Goal: Task Accomplishment & Management: Use online tool/utility

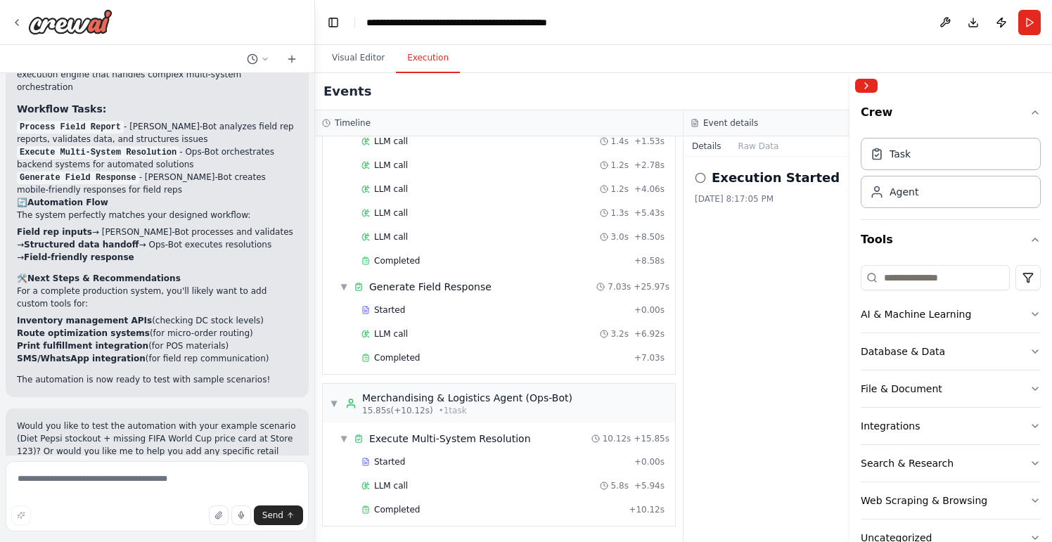
scroll to position [2206, 0]
click at [113, 489] on textarea at bounding box center [157, 496] width 303 height 70
drag, startPoint x: 144, startPoint y: 485, endPoint x: 7, endPoint y: 469, distance: 137.4
click at [6, 469] on textarea "**********" at bounding box center [157, 496] width 303 height 70
type textarea "**********"
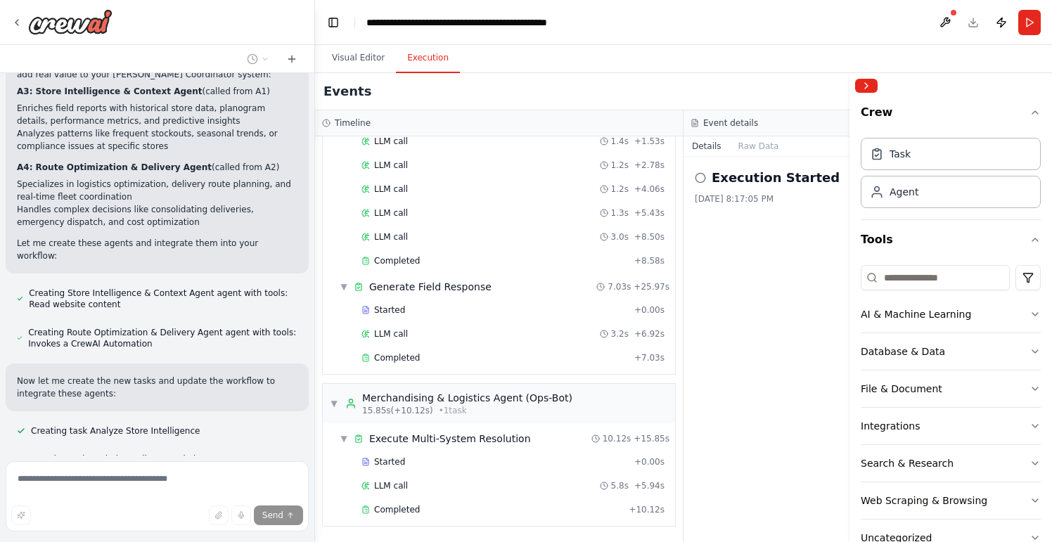
scroll to position [2786, 0]
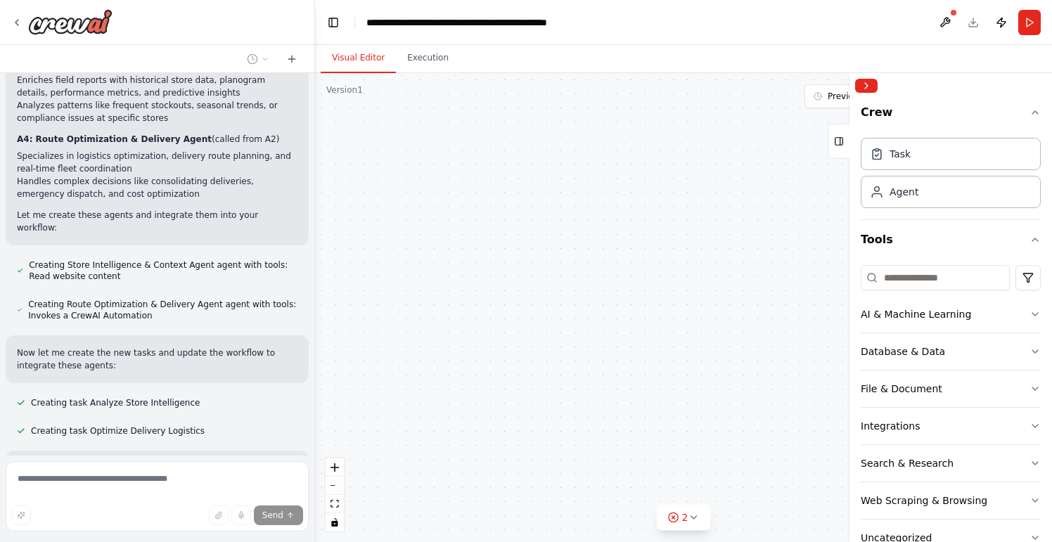
click at [355, 54] on button "Visual Editor" at bounding box center [358, 59] width 75 height 30
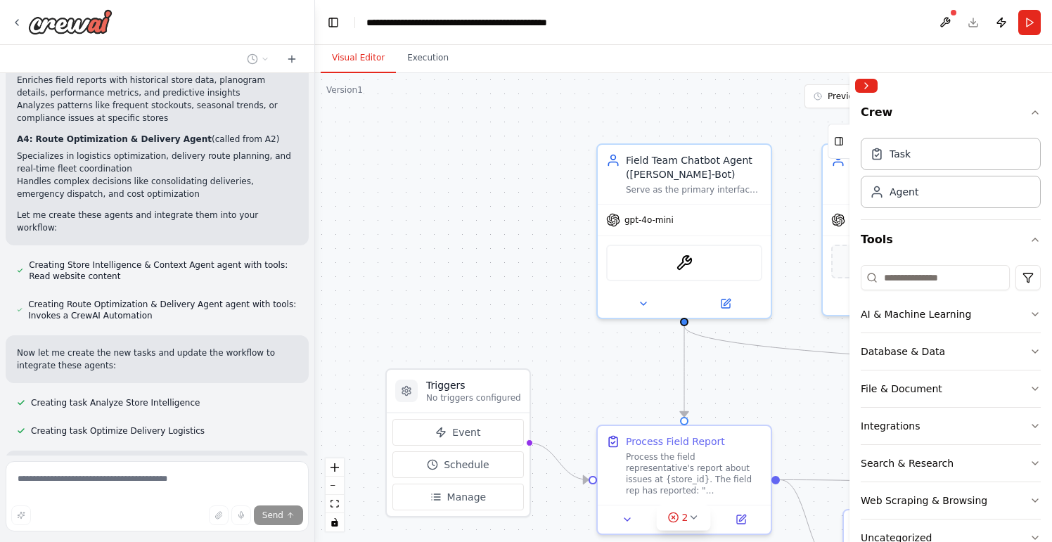
scroll to position [2814, 0]
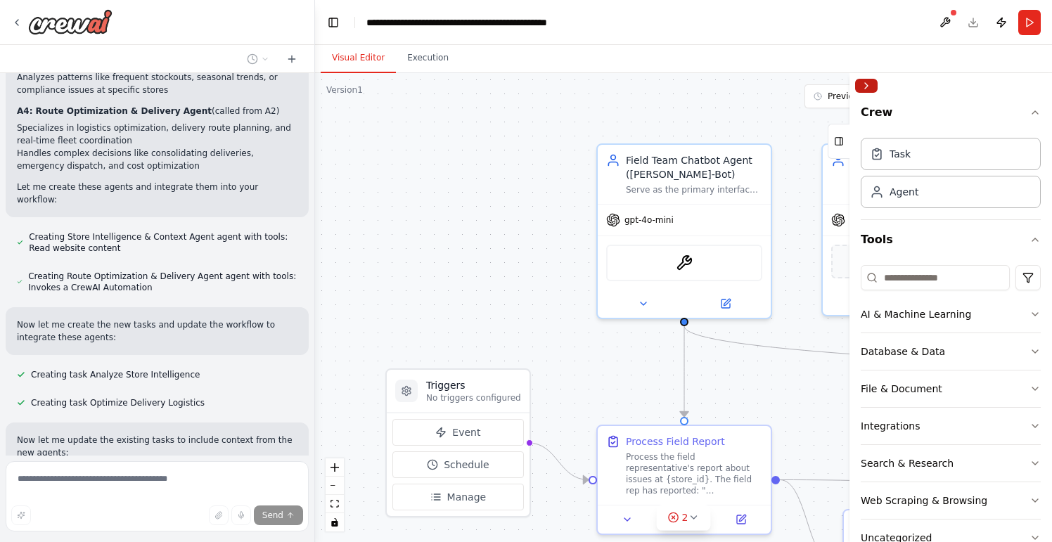
click at [861, 87] on button "Collapse right sidebar" at bounding box center [866, 86] width 23 height 14
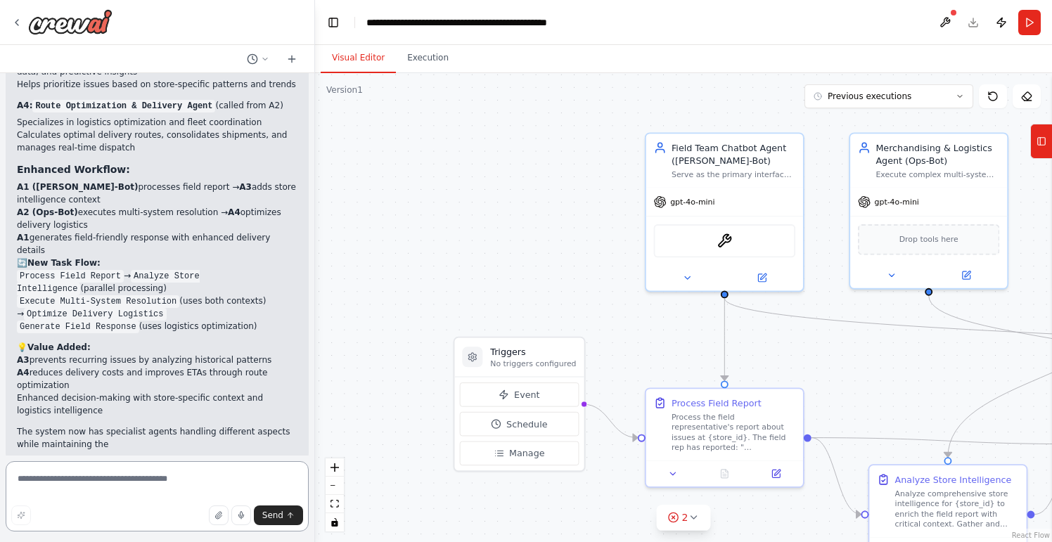
scroll to position [3450, 0]
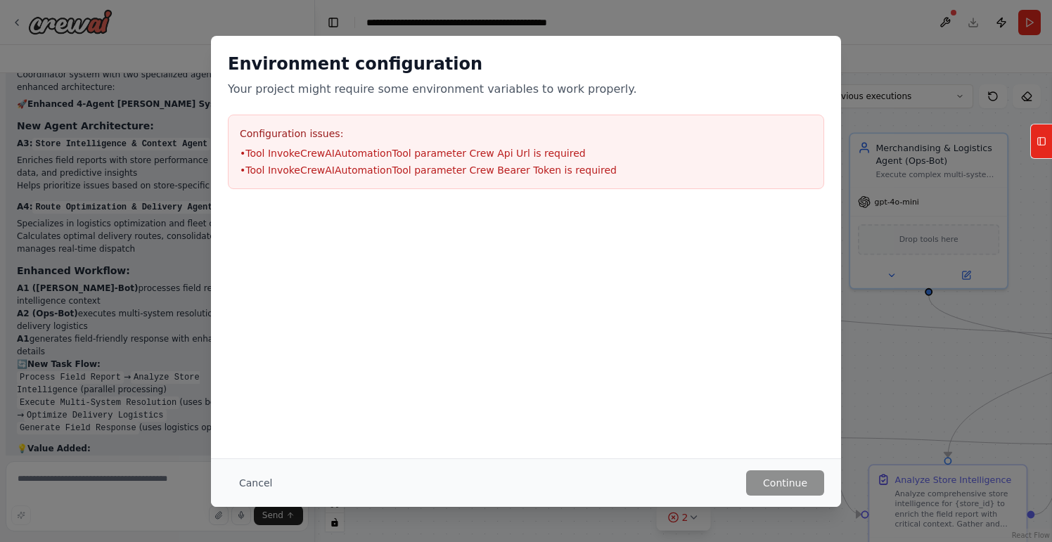
click at [540, 161] on ul "• Tool InvokeCrewAIAutomationTool parameter Crew Api Url is required • Tool Inv…" at bounding box center [526, 161] width 573 height 31
click at [246, 483] on button "Cancel" at bounding box center [256, 483] width 56 height 25
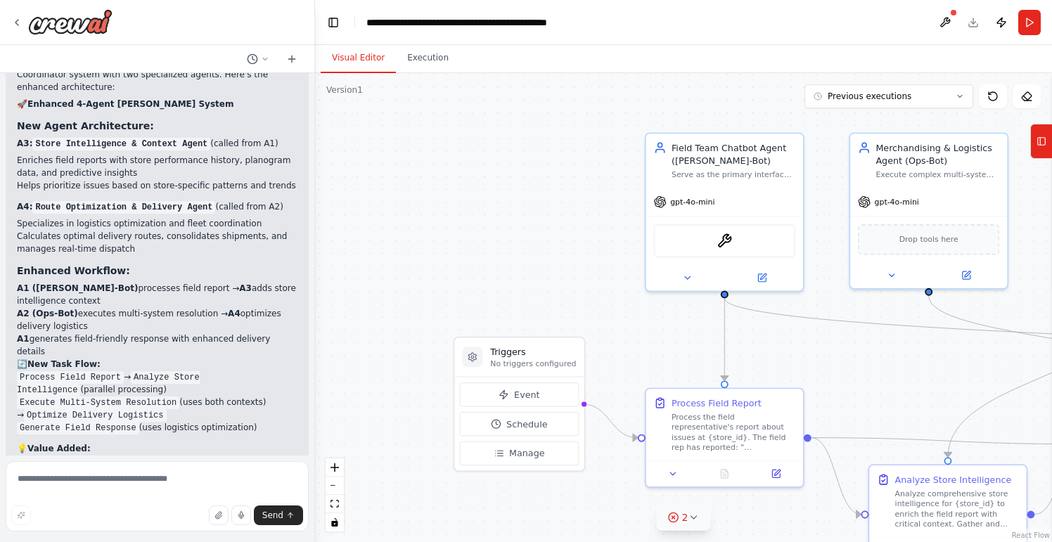
click at [680, 523] on div "2" at bounding box center [678, 518] width 20 height 14
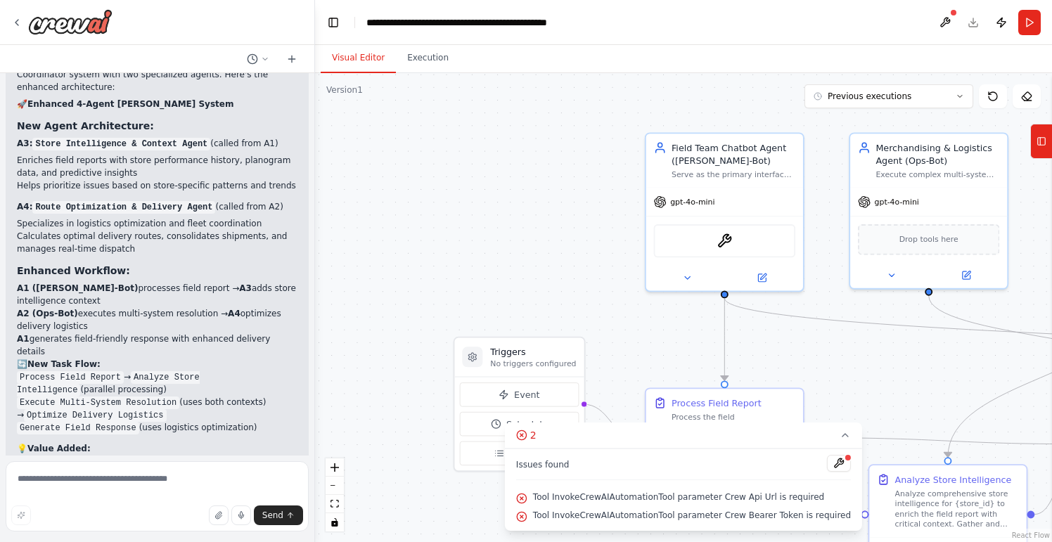
click at [770, 497] on span "Tool InvokeCrewAIAutomationTool parameter Crew Api Url is required" at bounding box center [678, 497] width 291 height 11
click at [829, 464] on button at bounding box center [839, 463] width 24 height 17
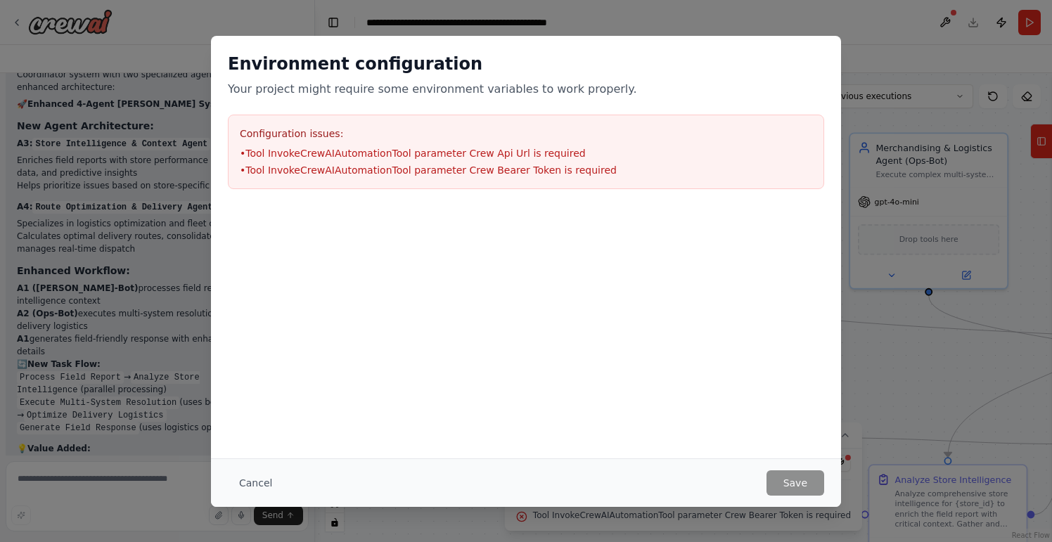
click at [515, 149] on li "• Tool InvokeCrewAIAutomationTool parameter Crew Api Url is required" at bounding box center [526, 153] width 573 height 14
click at [253, 481] on button "Cancel" at bounding box center [256, 483] width 56 height 25
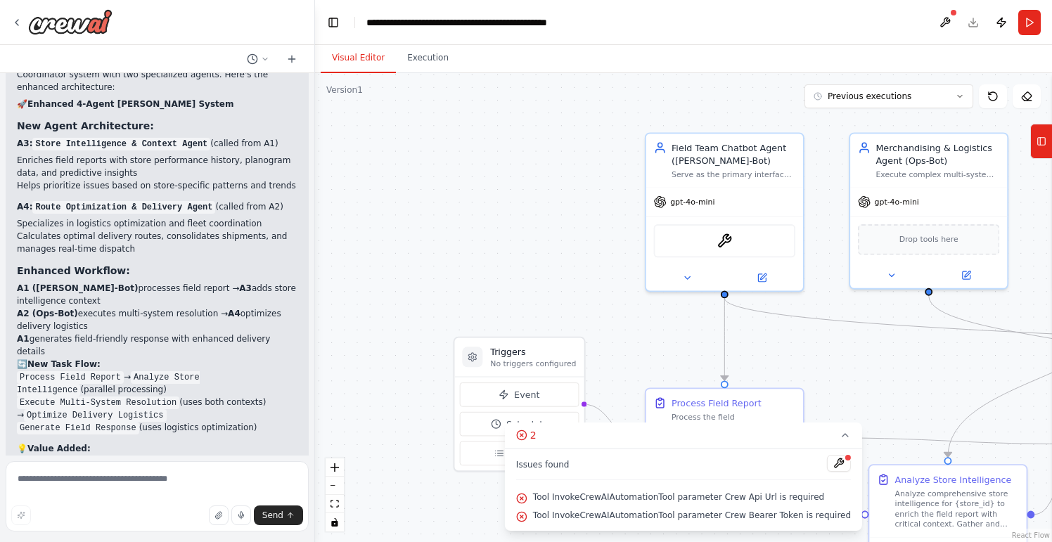
scroll to position [0, 0]
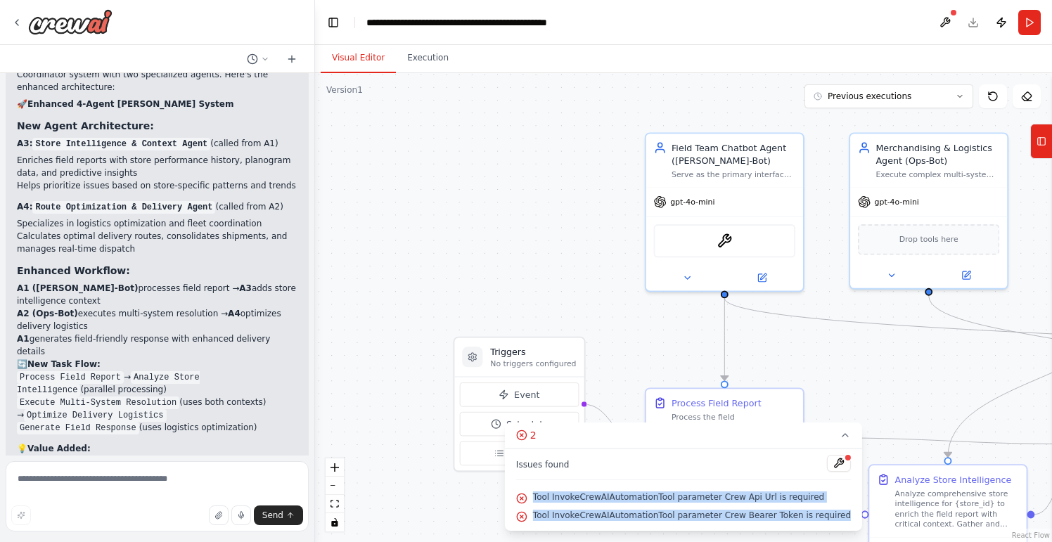
drag, startPoint x: 544, startPoint y: 496, endPoint x: 849, endPoint y: 530, distance: 306.6
click at [849, 530] on div "Issues found Tool InvokeCrewAIAutomationTool parameter Crew Api Url is required…" at bounding box center [683, 490] width 357 height 82
copy div "Tool InvokeCrewAIAutomationTool parameter Crew Api Url is required Tool InvokeC…"
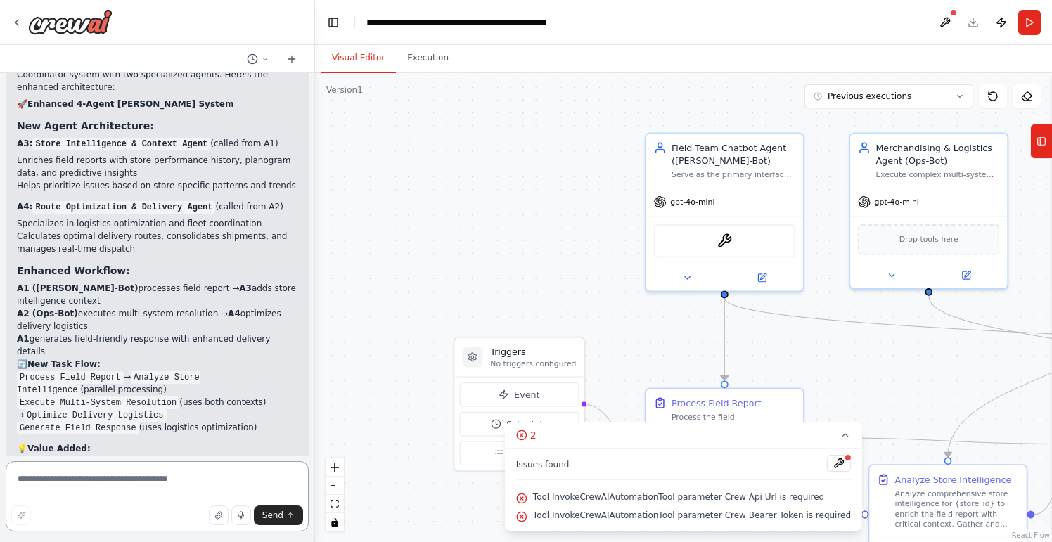
click at [65, 489] on textarea at bounding box center [157, 496] width 303 height 70
paste textarea "**********"
type textarea "**********"
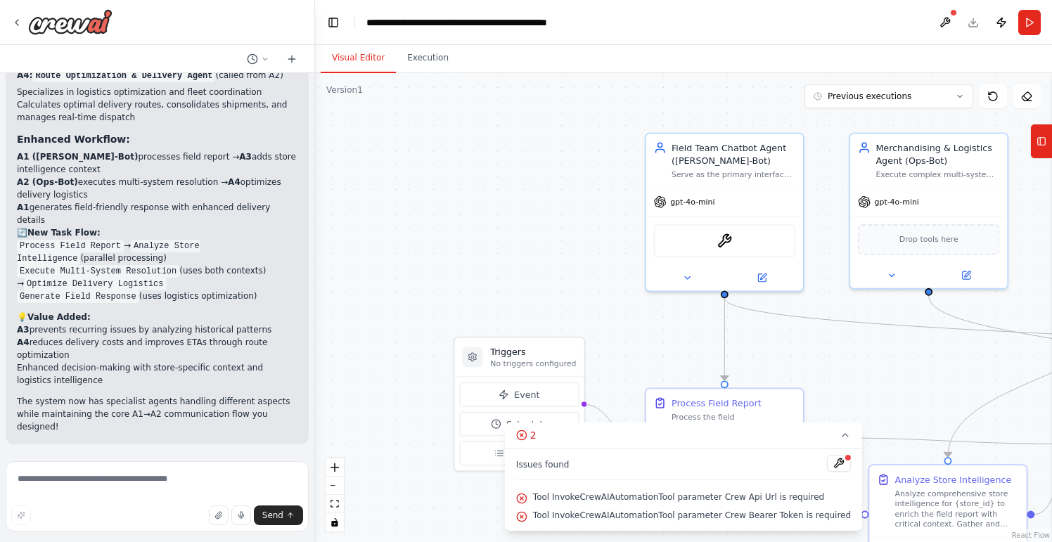
scroll to position [3485, 0]
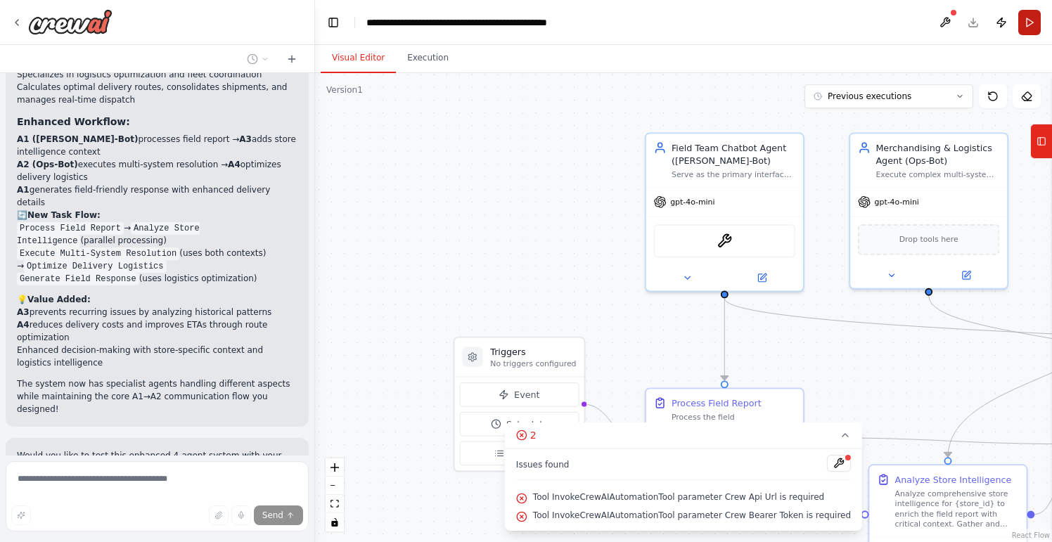
click at [1025, 21] on button "Run" at bounding box center [1030, 22] width 23 height 25
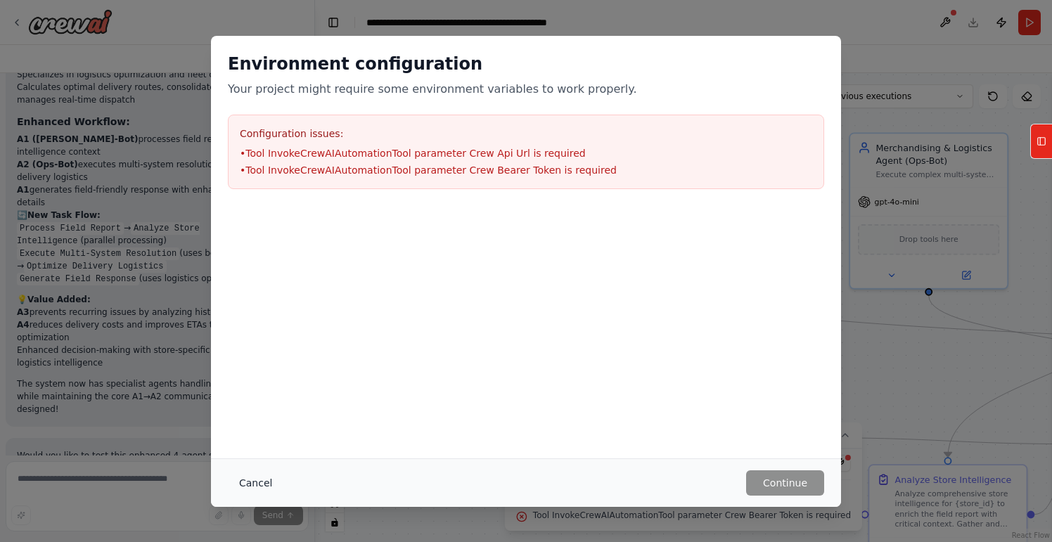
click at [251, 480] on button "Cancel" at bounding box center [256, 483] width 56 height 25
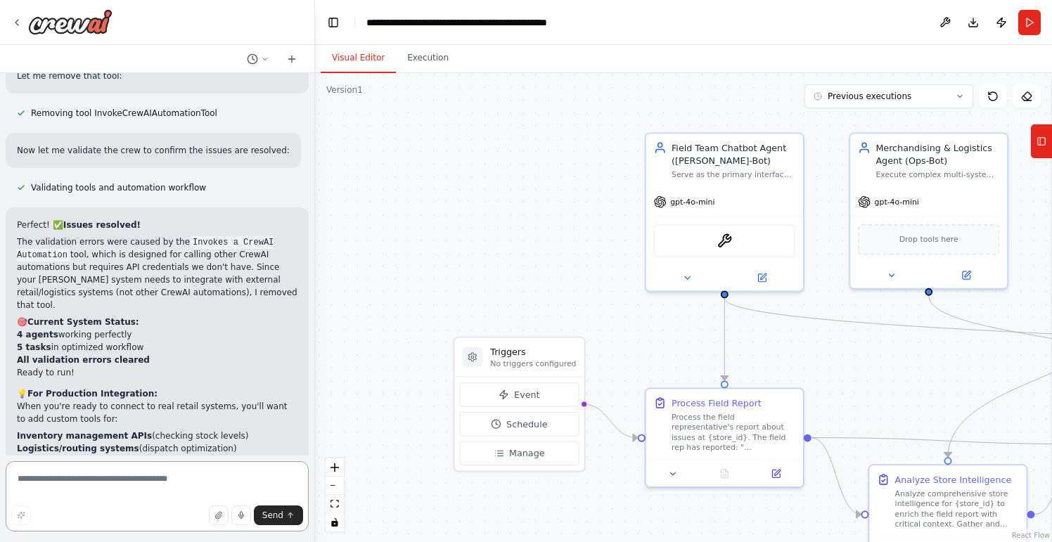
scroll to position [4243, 0]
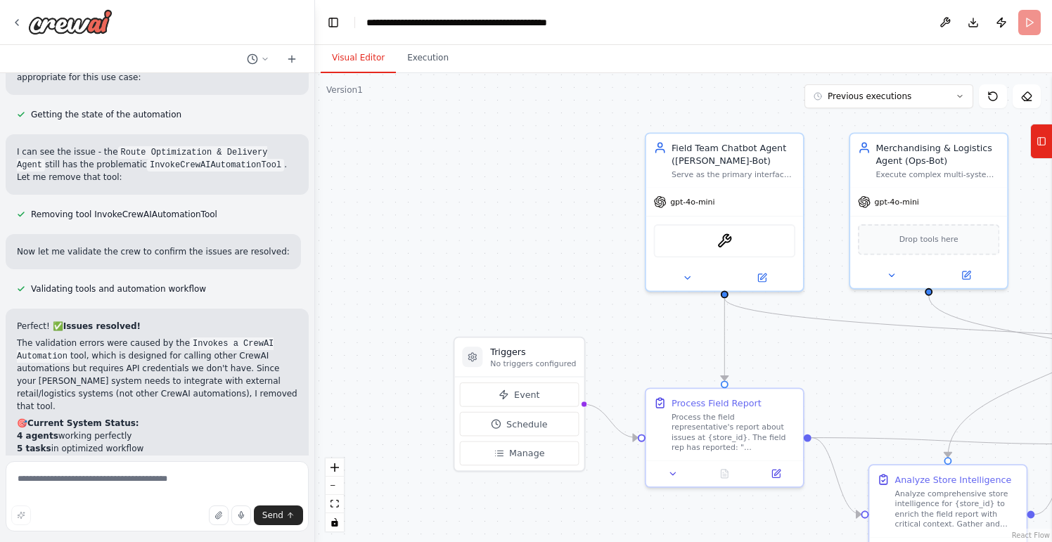
scroll to position [0, 0]
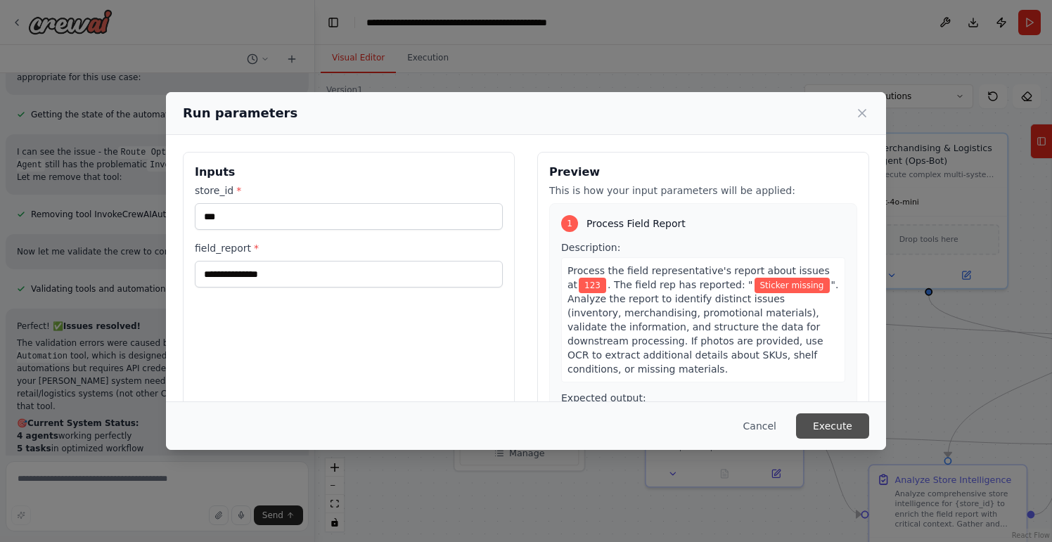
click at [834, 425] on button "Execute" at bounding box center [832, 426] width 73 height 25
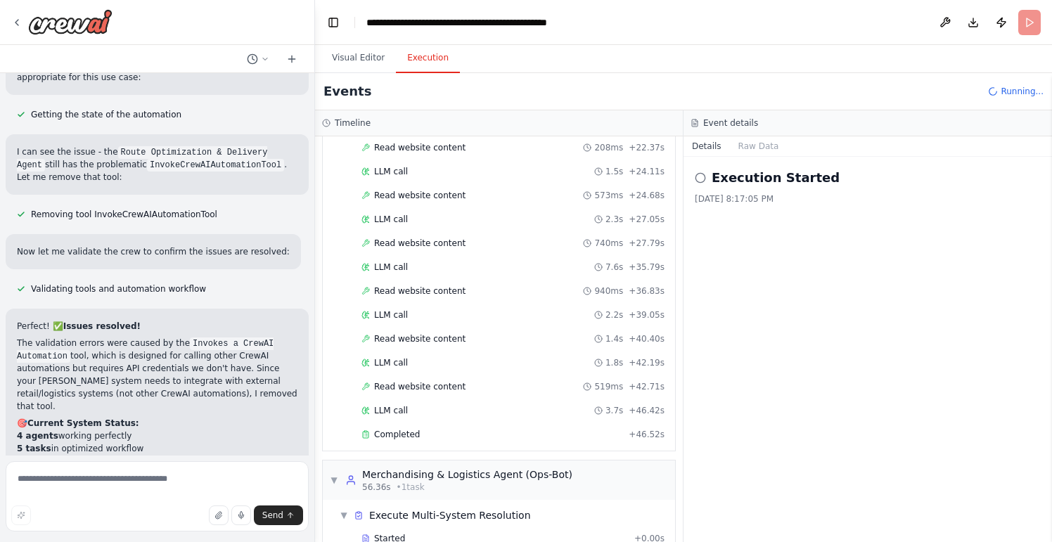
scroll to position [566, 0]
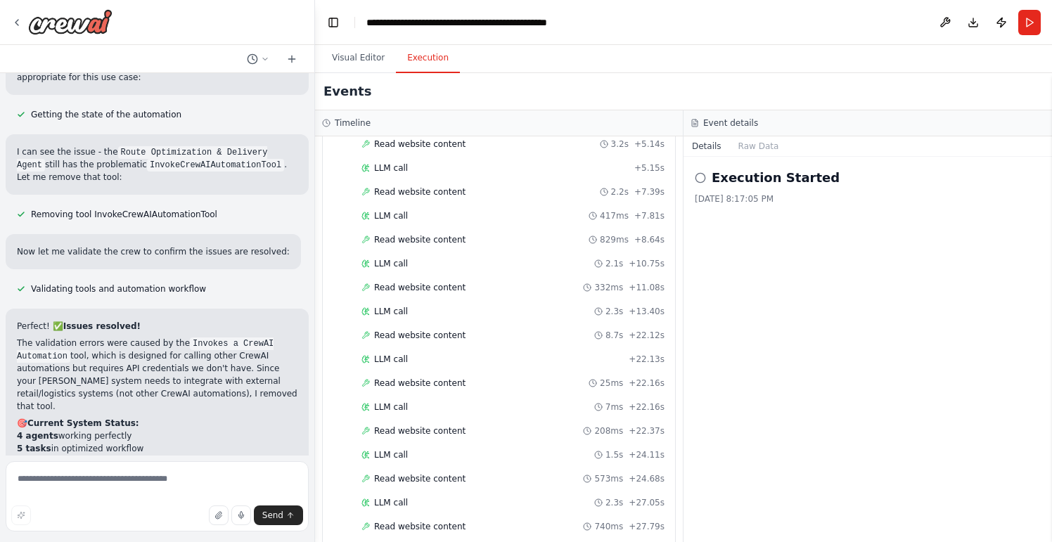
click at [730, 419] on div "Execution Started 10/12/2025, 8:17:05 PM" at bounding box center [868, 350] width 369 height 386
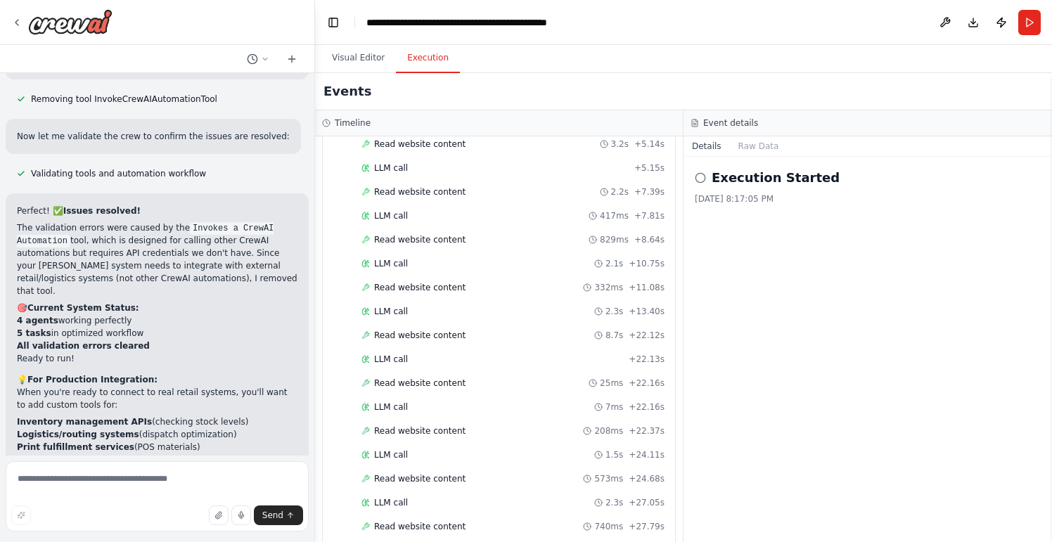
scroll to position [4243, 0]
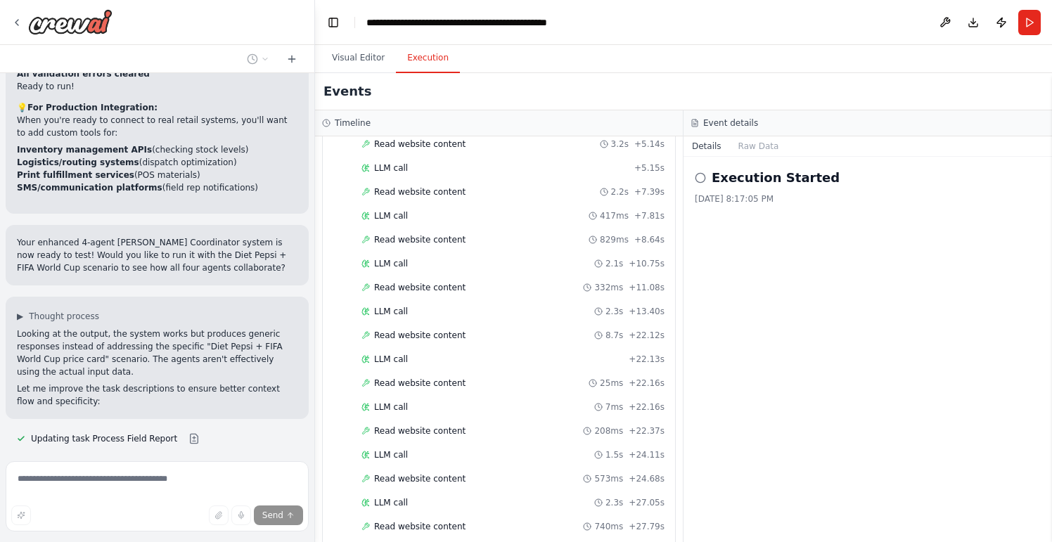
scroll to position [4516, 0]
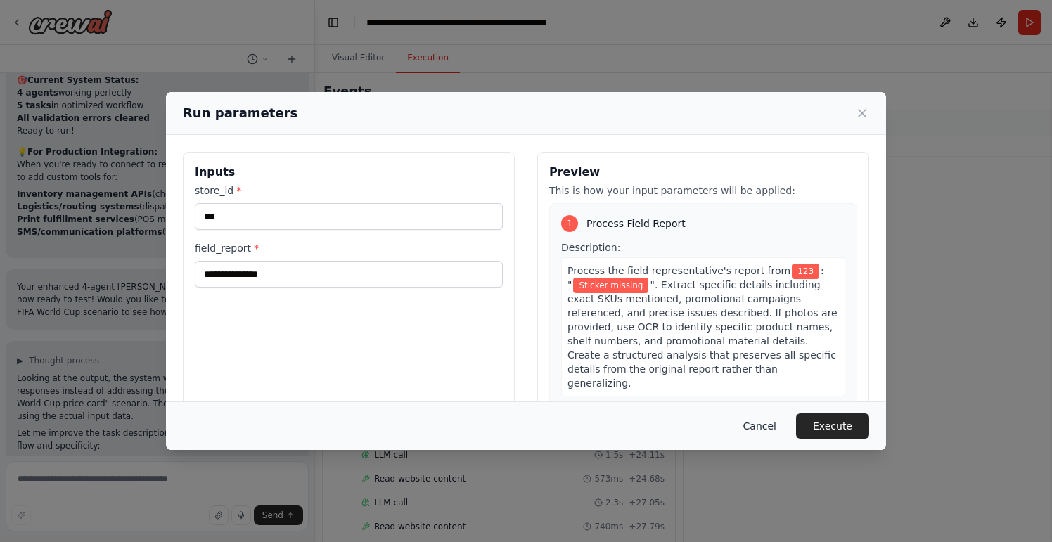
click at [775, 428] on button "Cancel" at bounding box center [760, 426] width 56 height 25
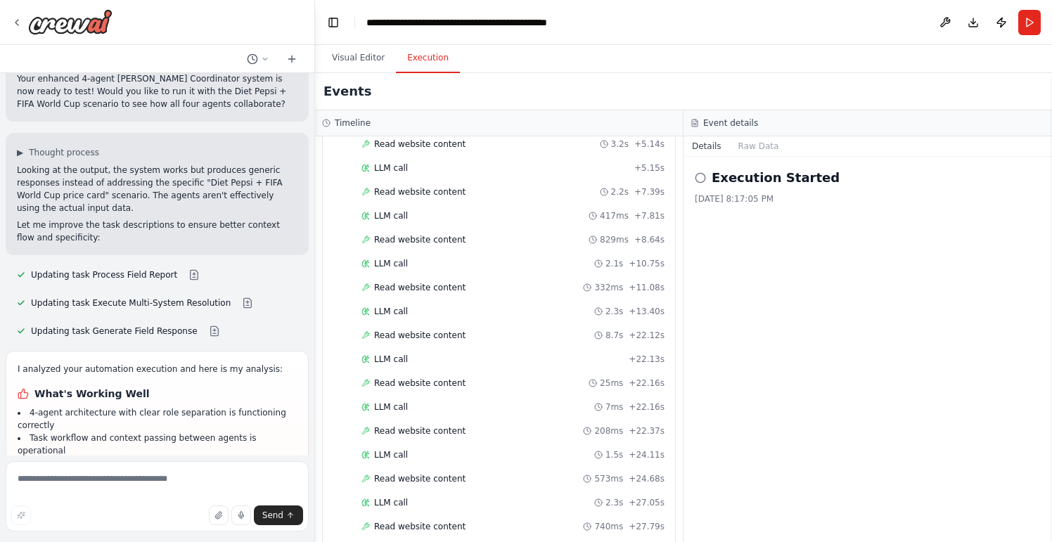
scroll to position [0, 0]
click at [1035, 30] on button "Run" at bounding box center [1030, 22] width 23 height 25
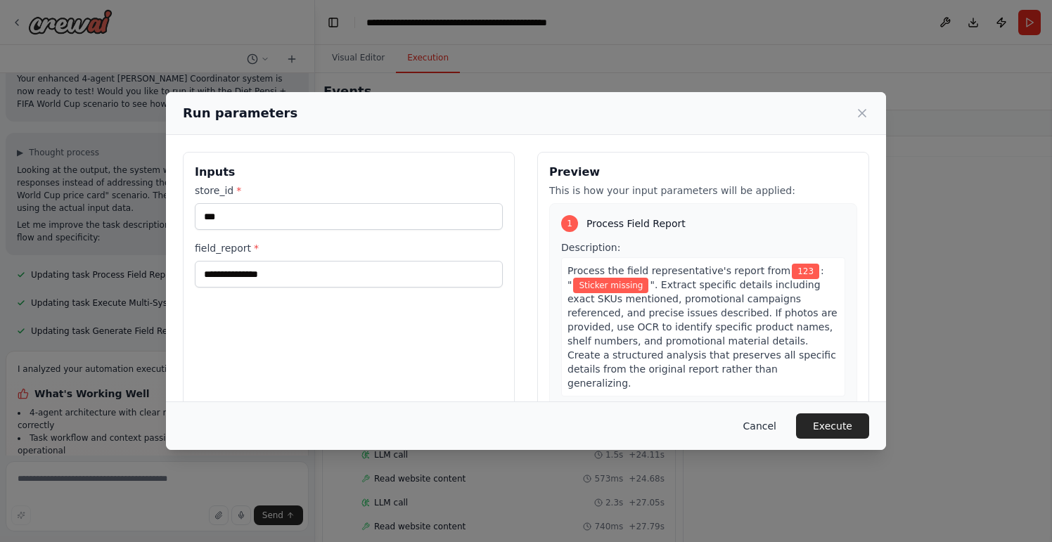
click at [757, 422] on button "Cancel" at bounding box center [760, 426] width 56 height 25
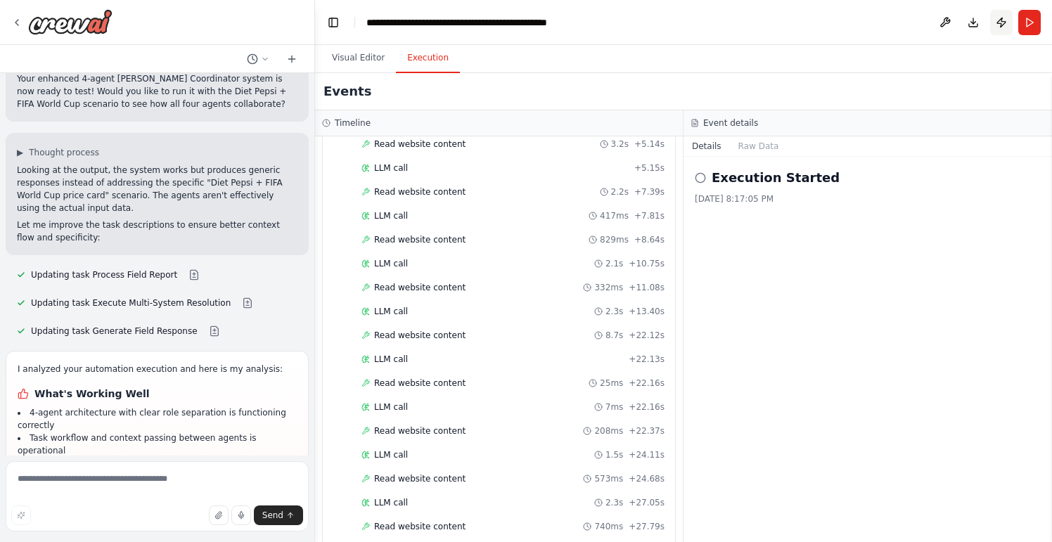
click at [1007, 24] on button "Publish" at bounding box center [1002, 22] width 23 height 25
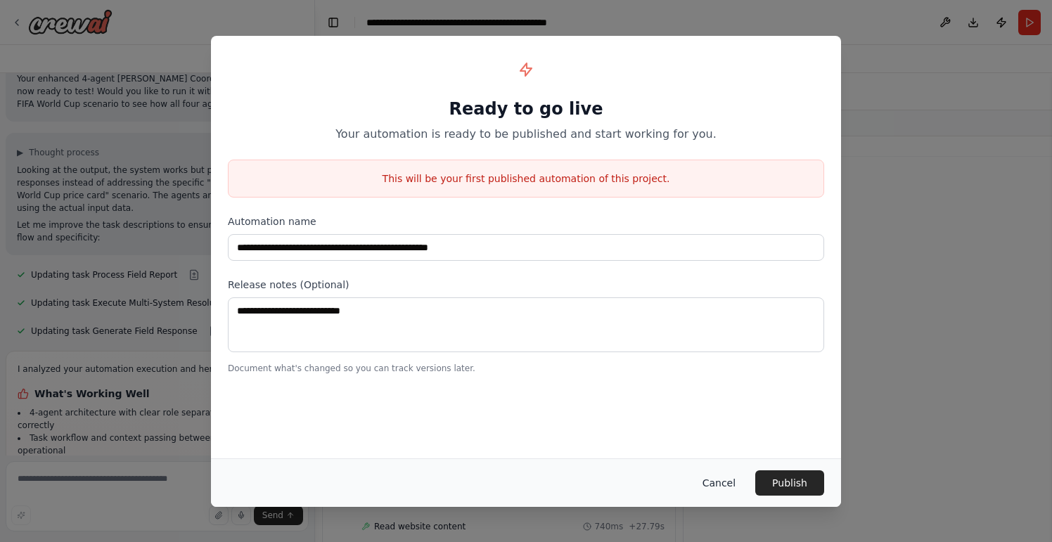
click at [715, 480] on button "Cancel" at bounding box center [720, 483] width 56 height 25
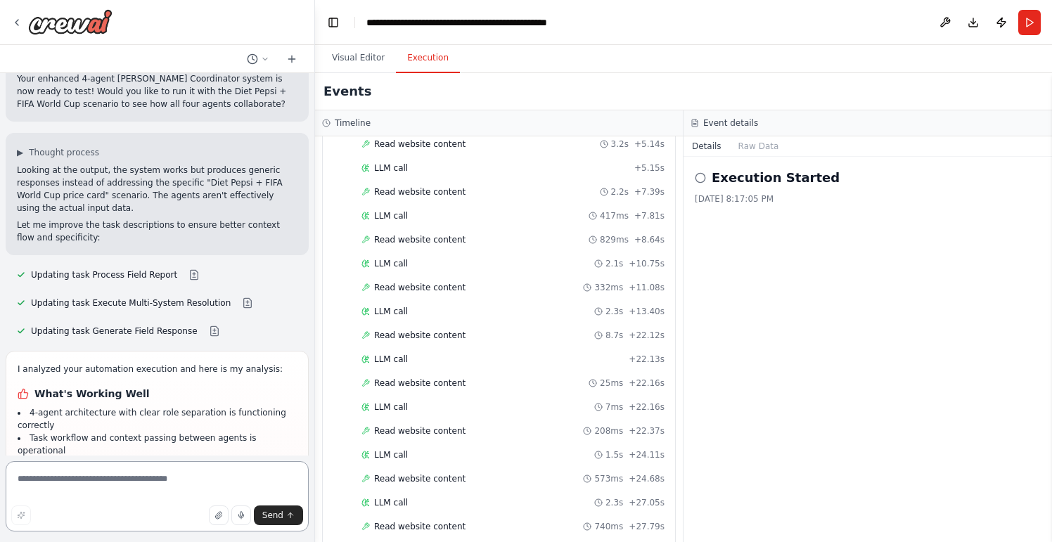
click at [70, 484] on textarea at bounding box center [157, 496] width 303 height 70
type textarea "**********"
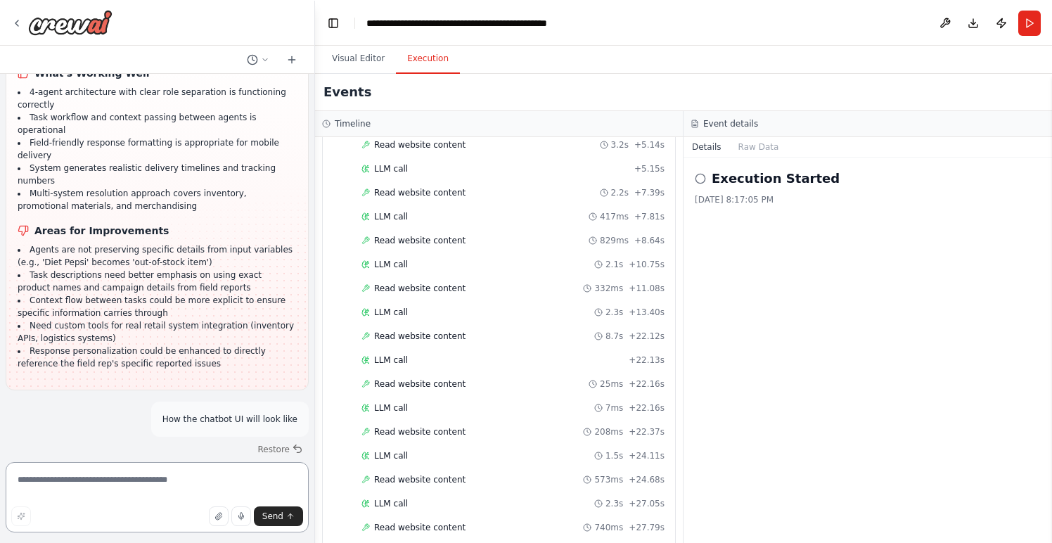
scroll to position [5002, 0]
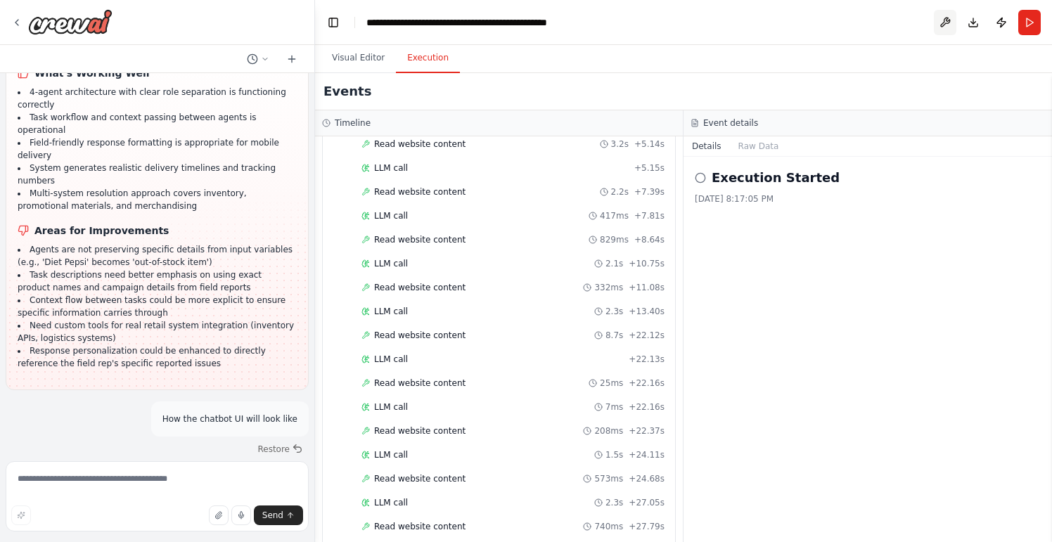
click at [945, 20] on button at bounding box center [945, 22] width 23 height 25
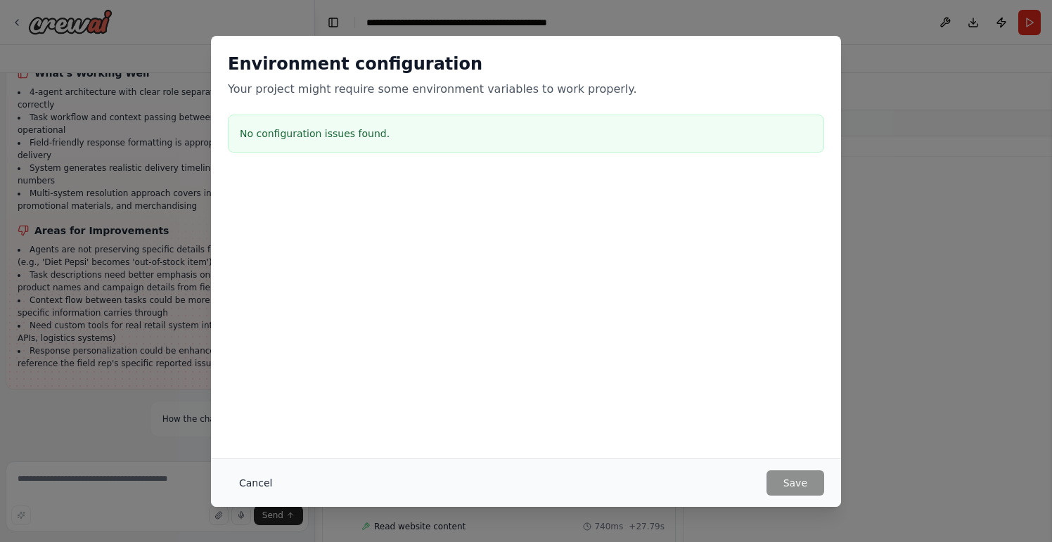
click at [259, 485] on button "Cancel" at bounding box center [256, 483] width 56 height 25
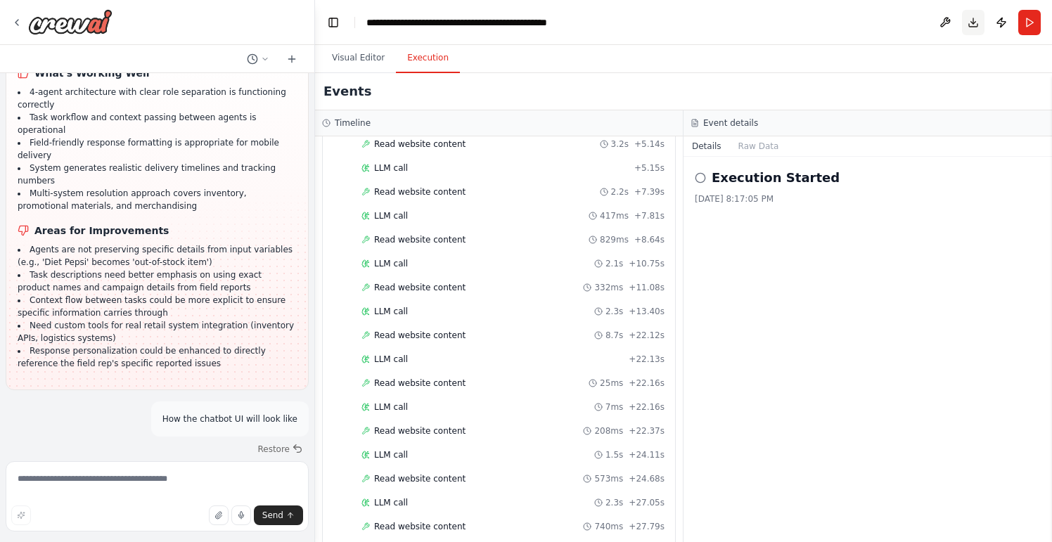
click at [969, 28] on button "Download" at bounding box center [973, 22] width 23 height 25
drag, startPoint x: 132, startPoint y: 243, endPoint x: 165, endPoint y: 389, distance: 150.0
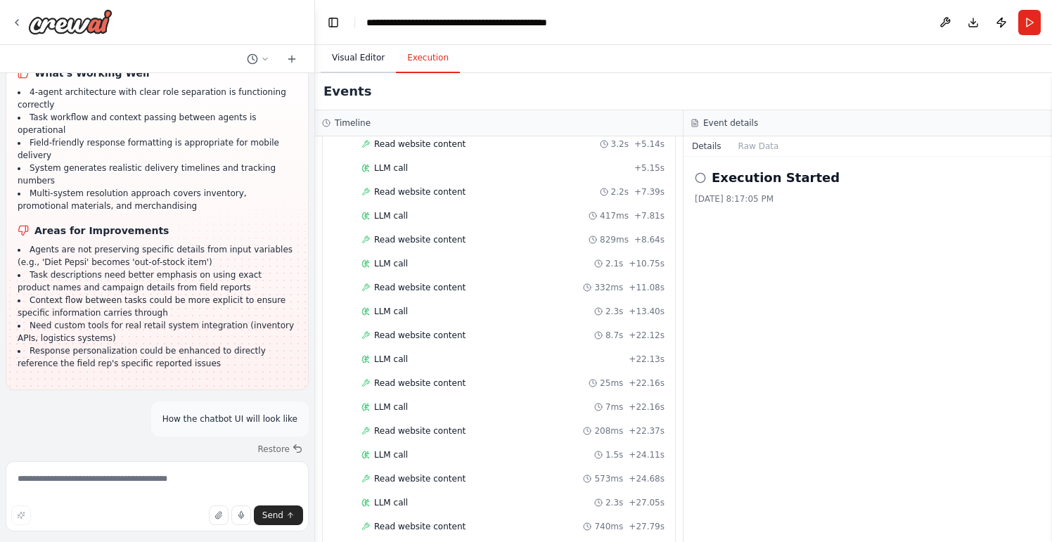
click at [356, 58] on button "Visual Editor" at bounding box center [358, 59] width 75 height 30
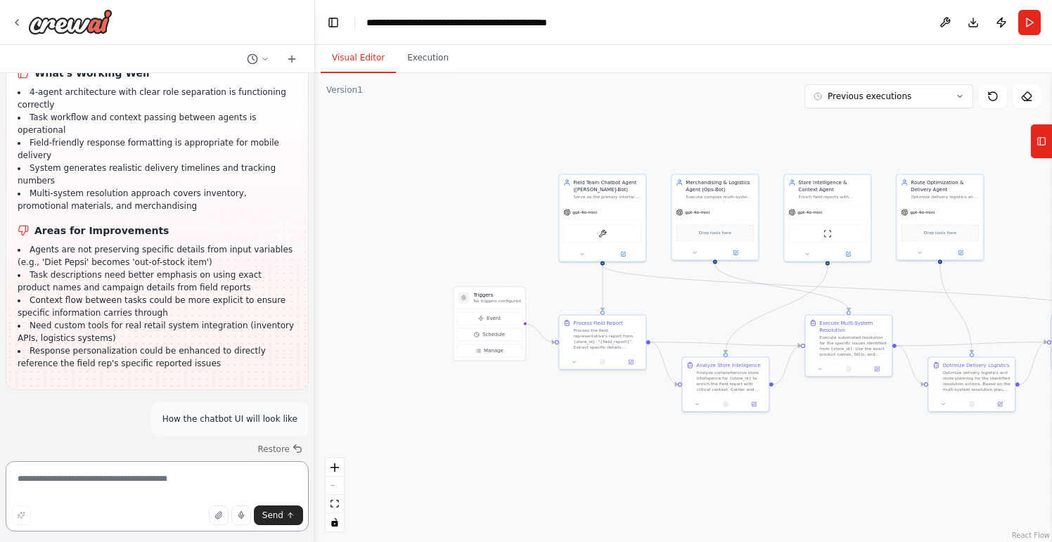
click at [108, 485] on textarea at bounding box center [157, 496] width 303 height 70
type textarea "**********"
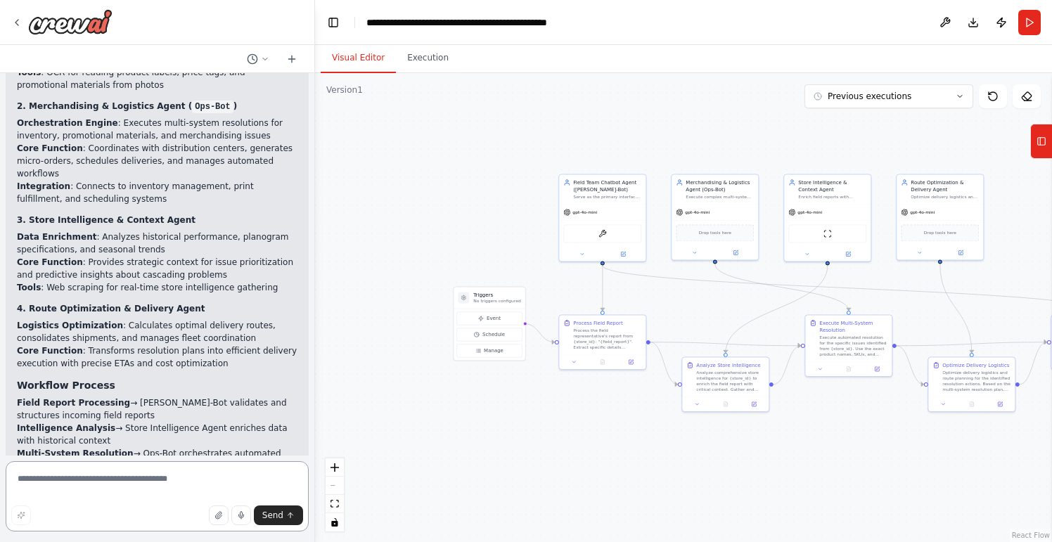
scroll to position [5975, 0]
click at [1029, 28] on button "Run" at bounding box center [1030, 22] width 23 height 25
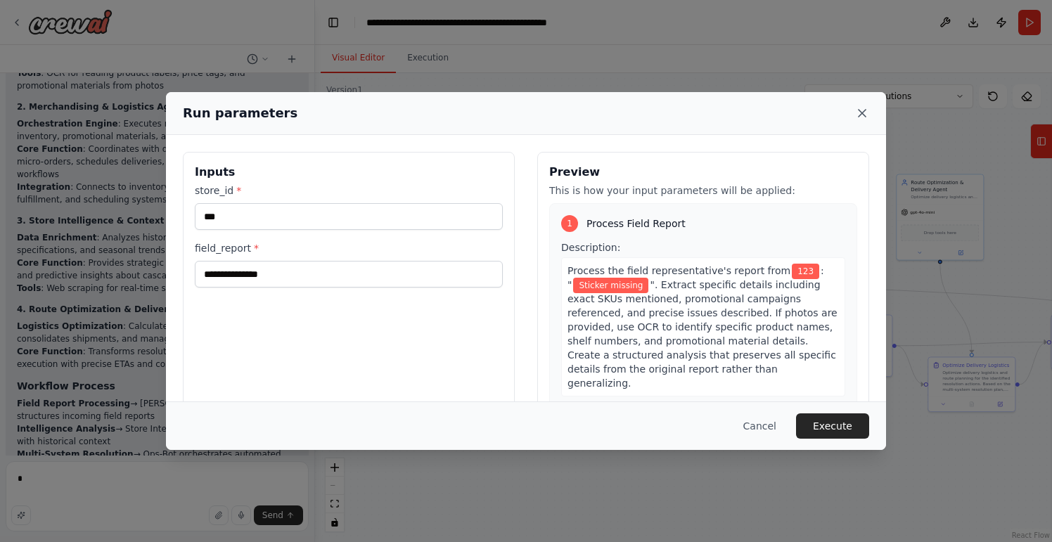
click at [864, 111] on icon at bounding box center [862, 113] width 7 height 7
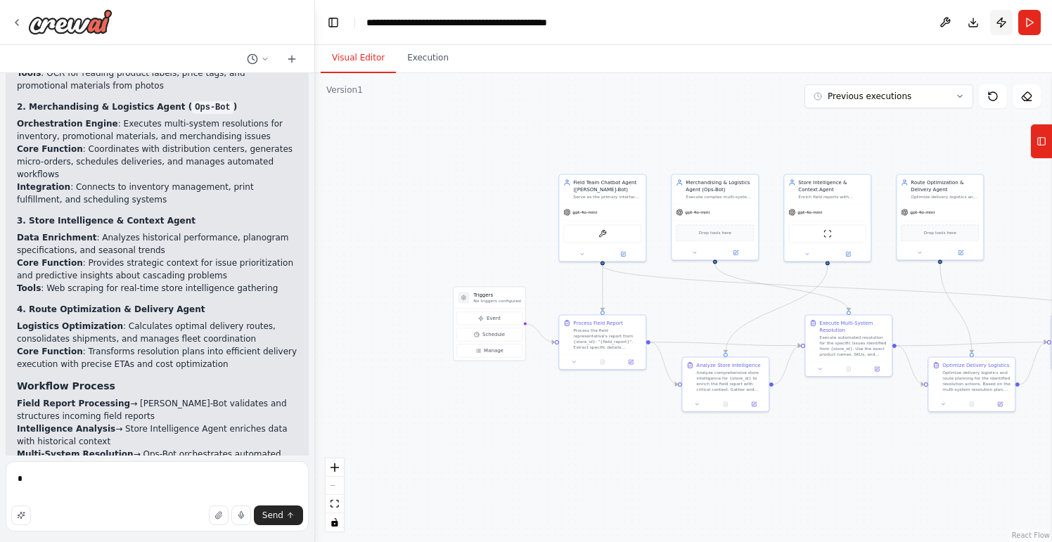
click at [1004, 23] on button "Publish" at bounding box center [1002, 22] width 23 height 25
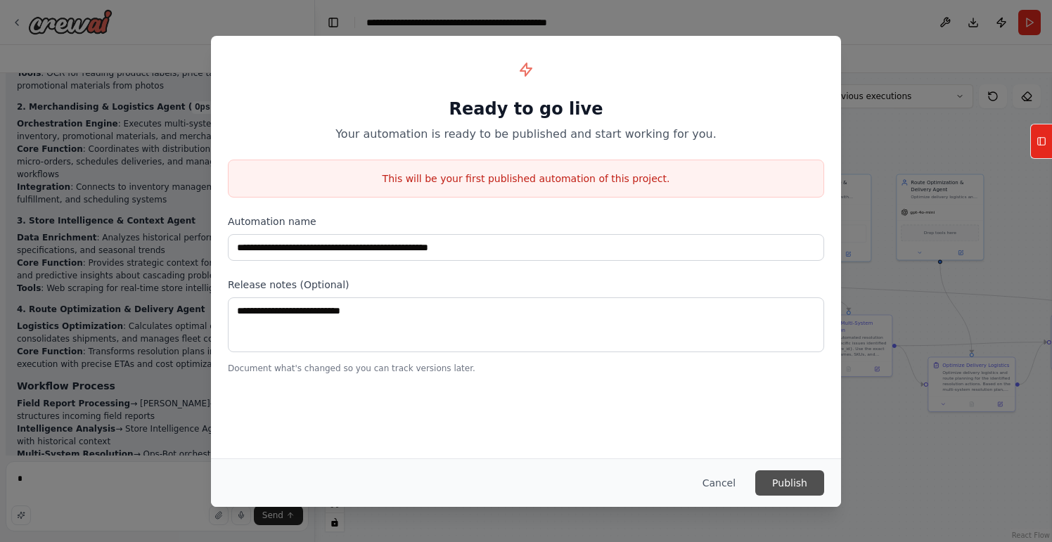
click at [777, 490] on button "Publish" at bounding box center [790, 483] width 69 height 25
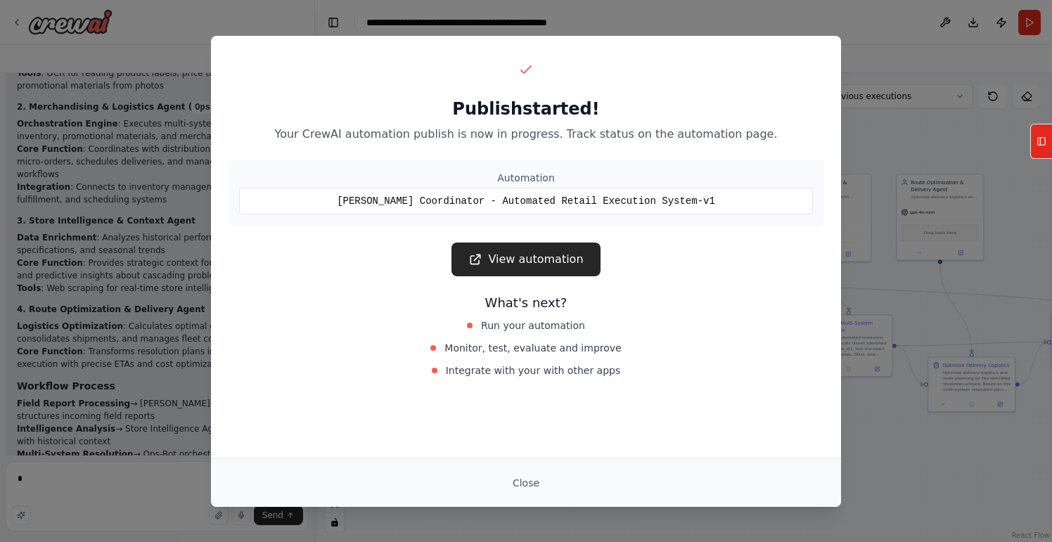
click at [554, 260] on link "View automation" at bounding box center [526, 260] width 148 height 34
click at [518, 269] on link "View automation" at bounding box center [526, 260] width 148 height 34
click at [530, 481] on button "Close" at bounding box center [526, 483] width 49 height 25
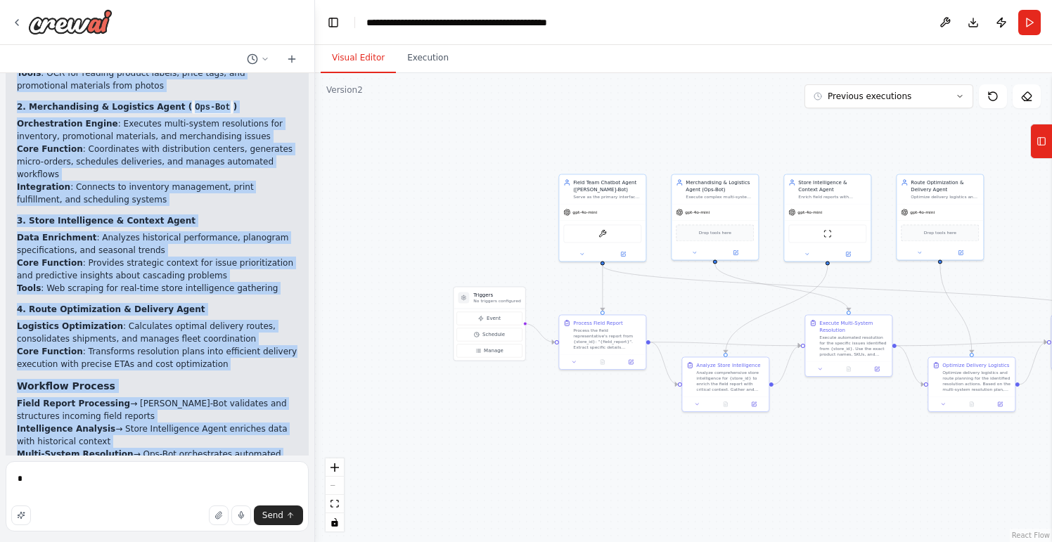
drag, startPoint x: 19, startPoint y: 197, endPoint x: 262, endPoint y: 427, distance: 334.4
click at [262, 427] on div "REX Coordinator - Automated Retail Execution System Framework Overview This is …" at bounding box center [157, 297] width 281 height 855
copy div "REX Coordinator - Automated Retail Execution System Framework Overview This is …"
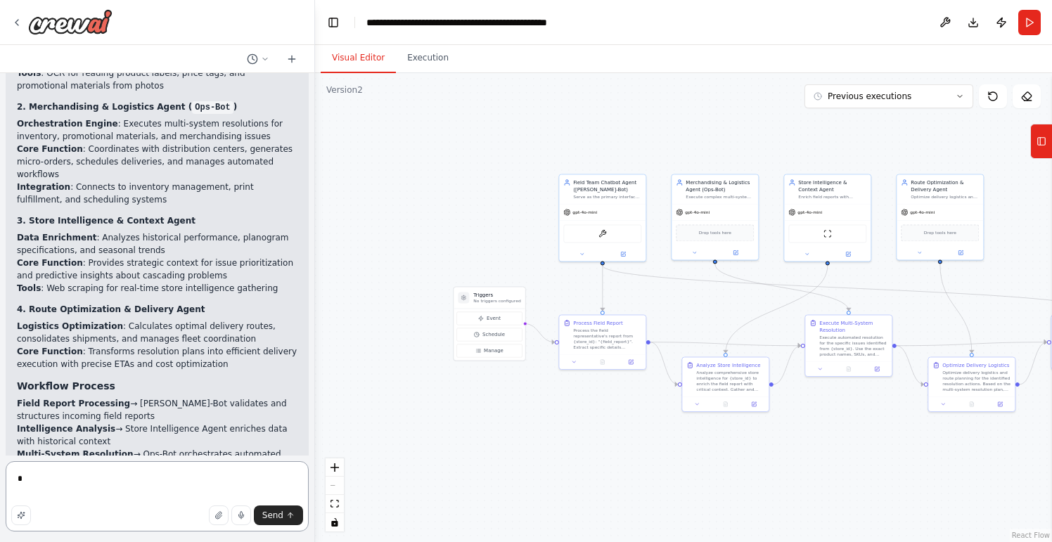
click at [125, 482] on textarea "*" at bounding box center [157, 496] width 303 height 70
type textarea "**********"
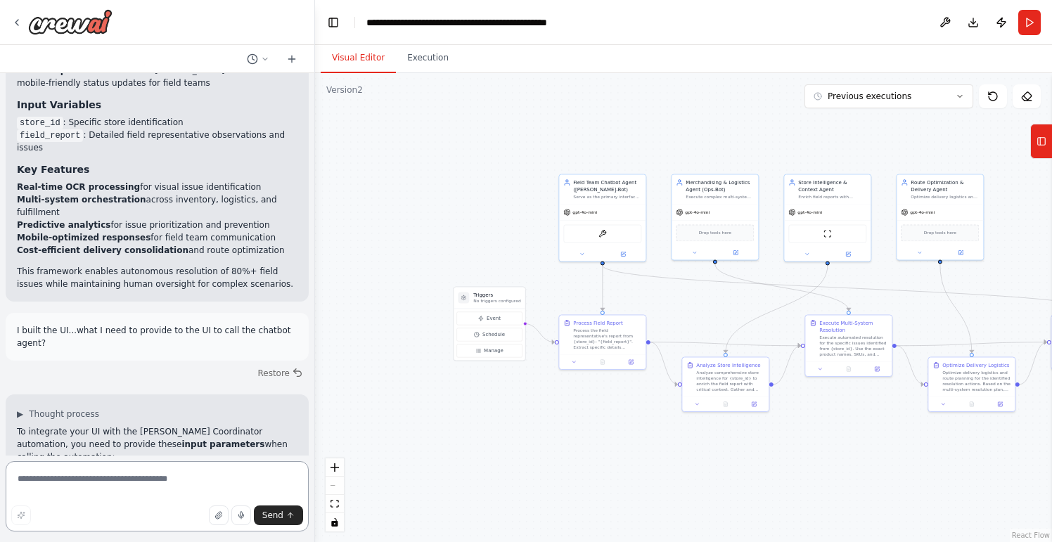
scroll to position [6406, 0]
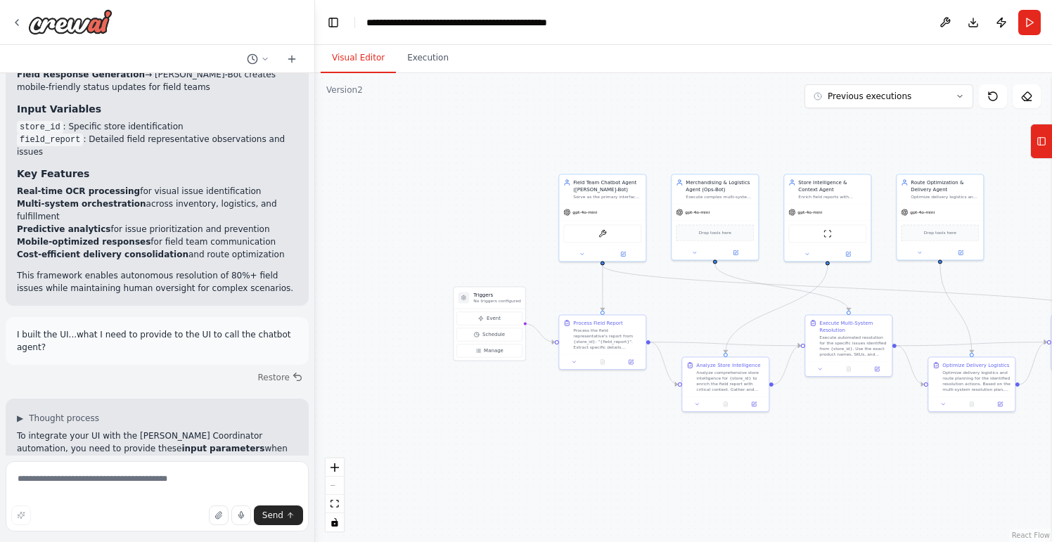
drag, startPoint x: 25, startPoint y: 196, endPoint x: 71, endPoint y: 253, distance: 73.6
drag, startPoint x: 64, startPoint y: 238, endPoint x: 16, endPoint y: 193, distance: 66.2
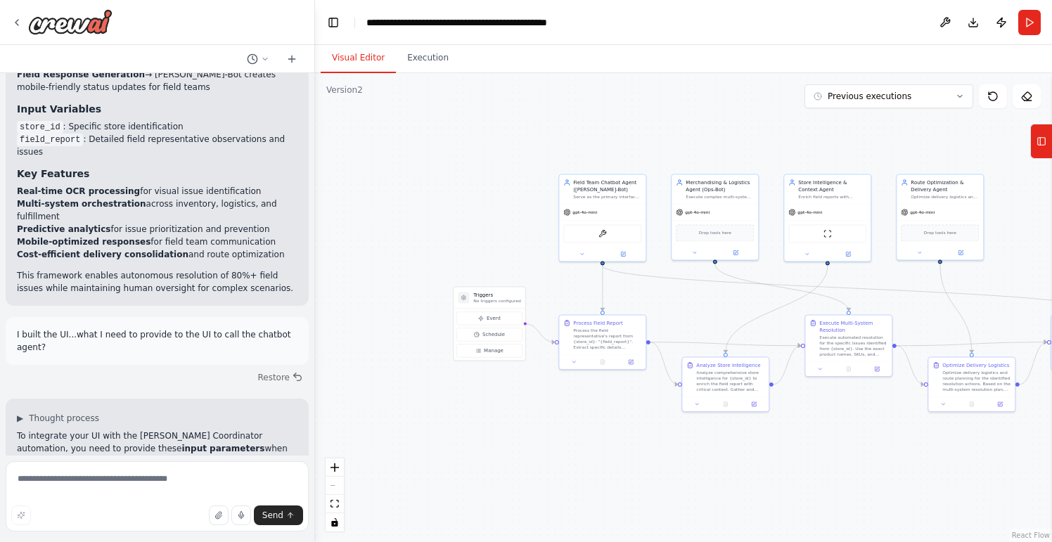
copy code "{ "store_id" : "123" , "field_report" : "Diet Pepsi cans are out of stock and t…"
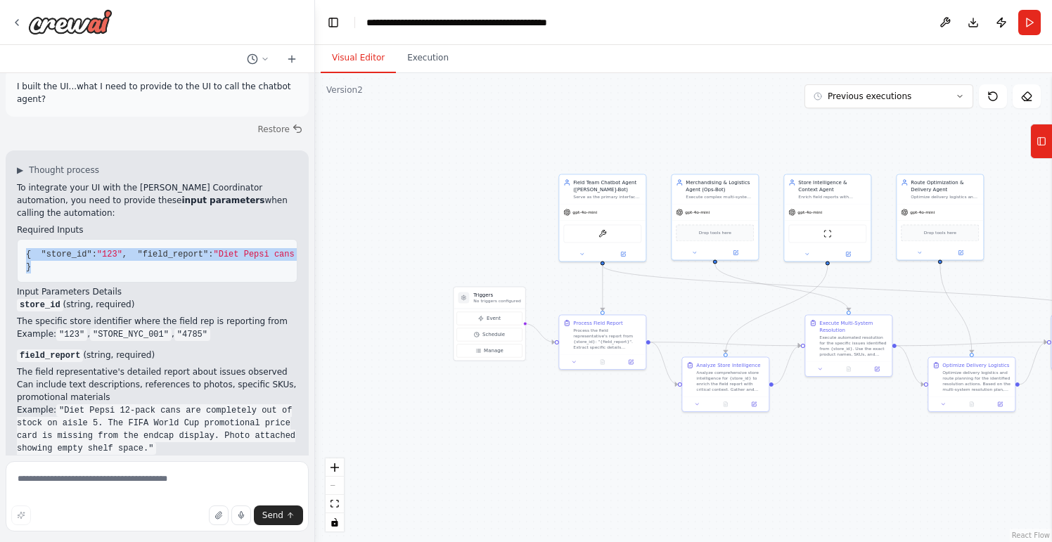
scroll to position [6654, 0]
click at [83, 481] on textarea at bounding box center [157, 496] width 303 height 70
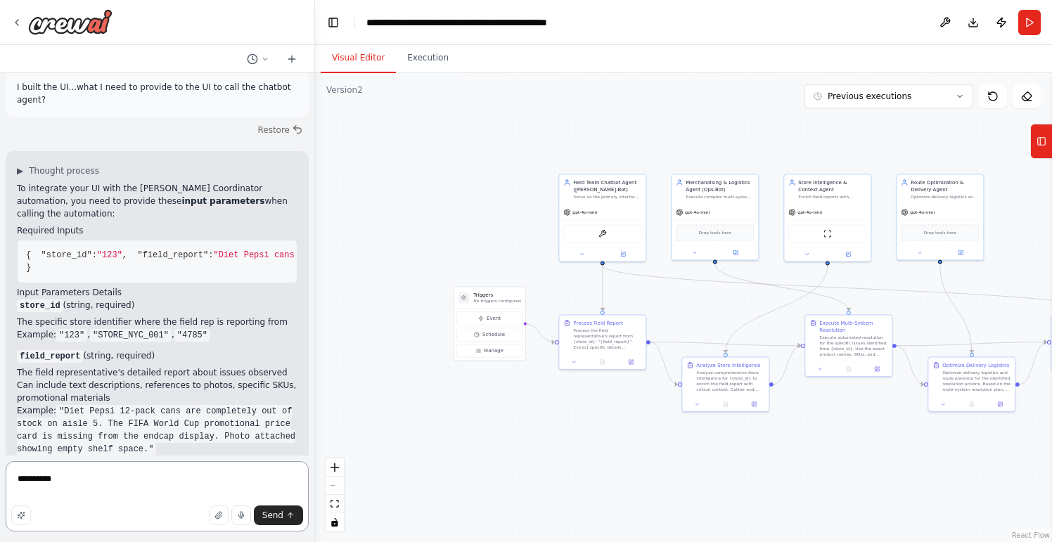
type textarea "**********"
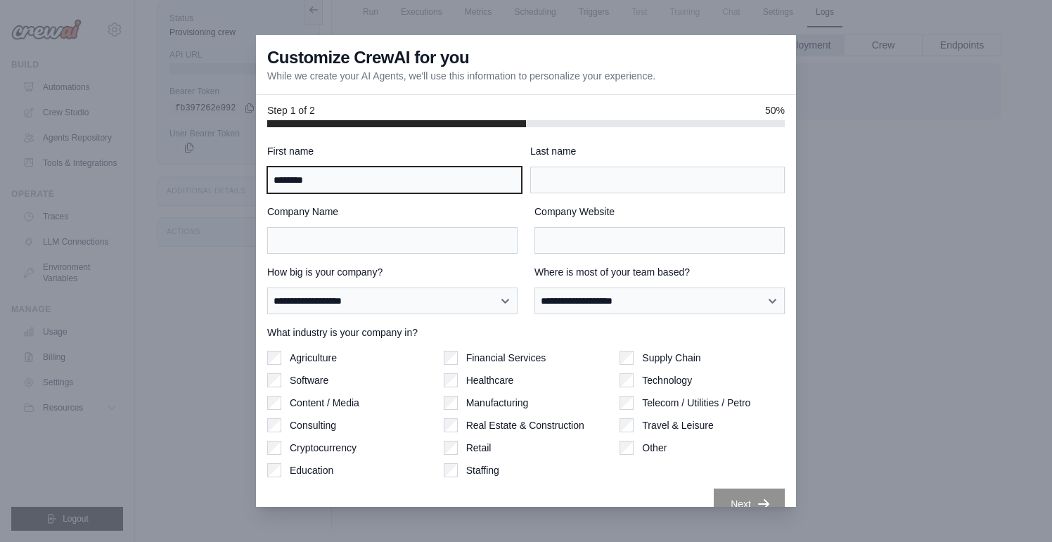
type input "********"
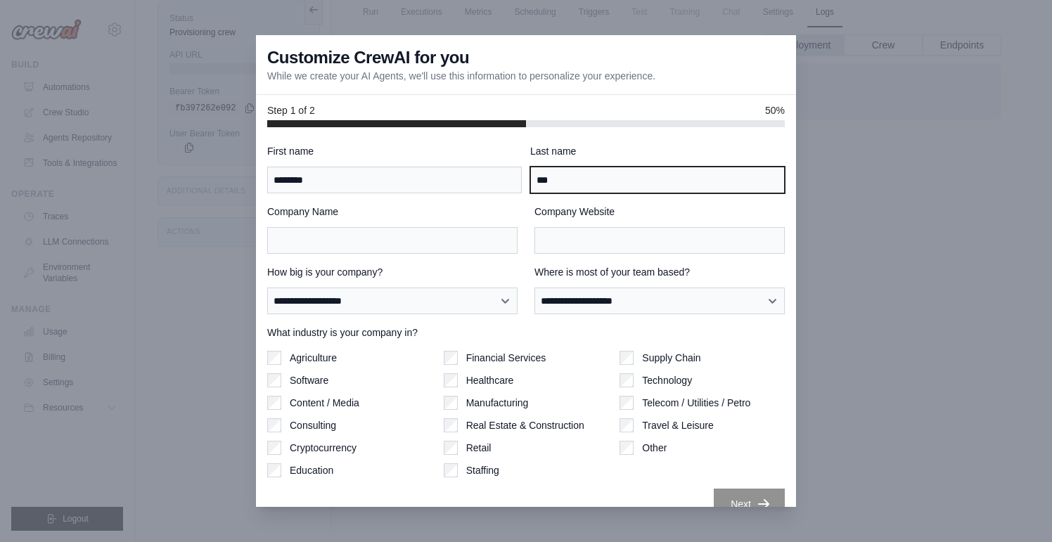
type input "***"
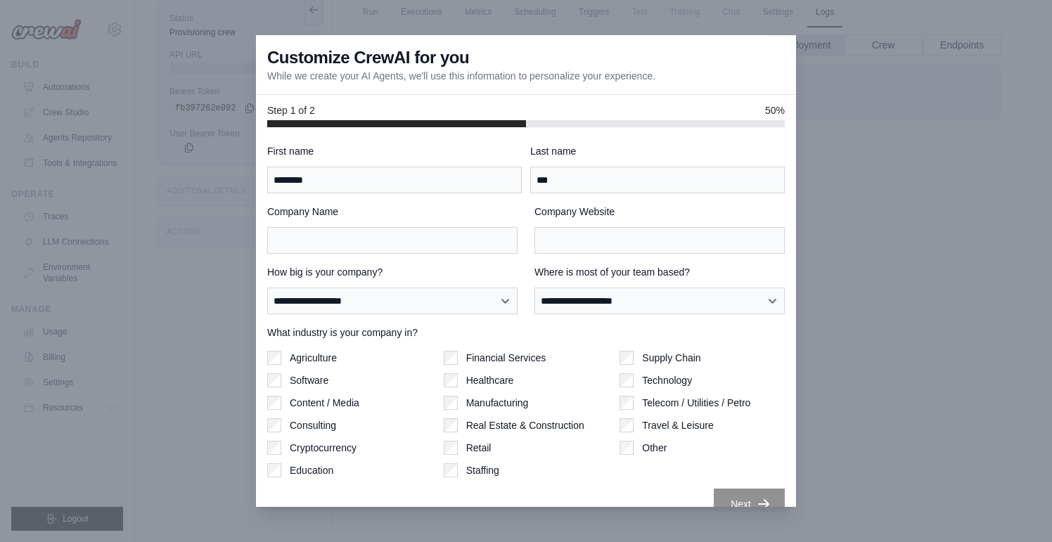
click at [488, 269] on label "How big is your company?" at bounding box center [392, 272] width 250 height 14
click at [488, 288] on select "**********" at bounding box center [392, 301] width 250 height 27
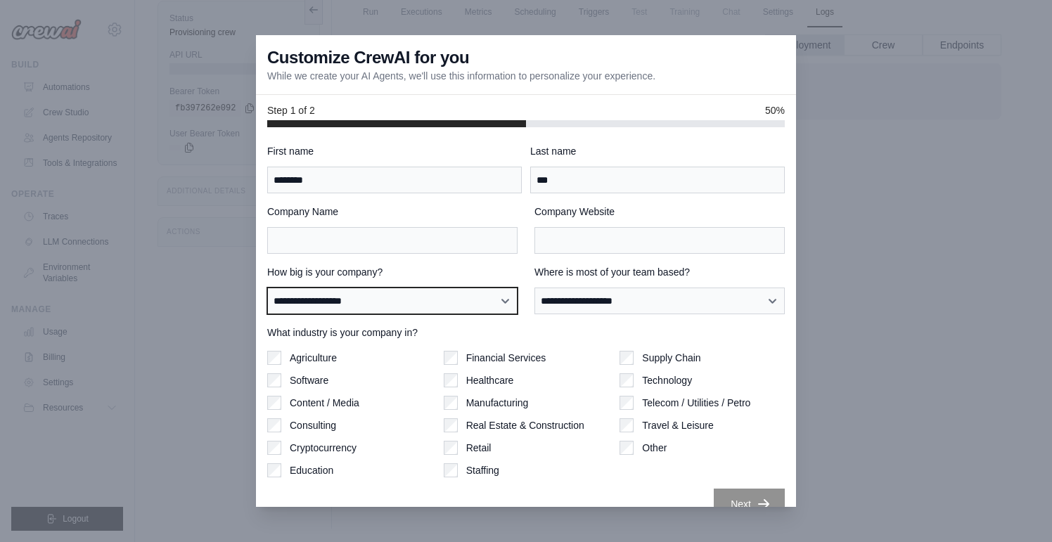
select select "**********"
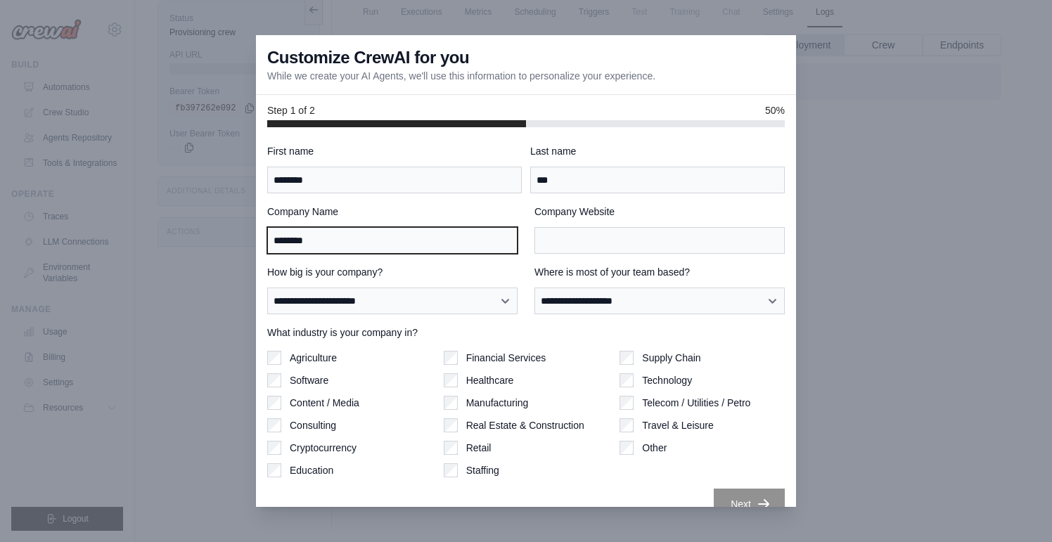
type input "********"
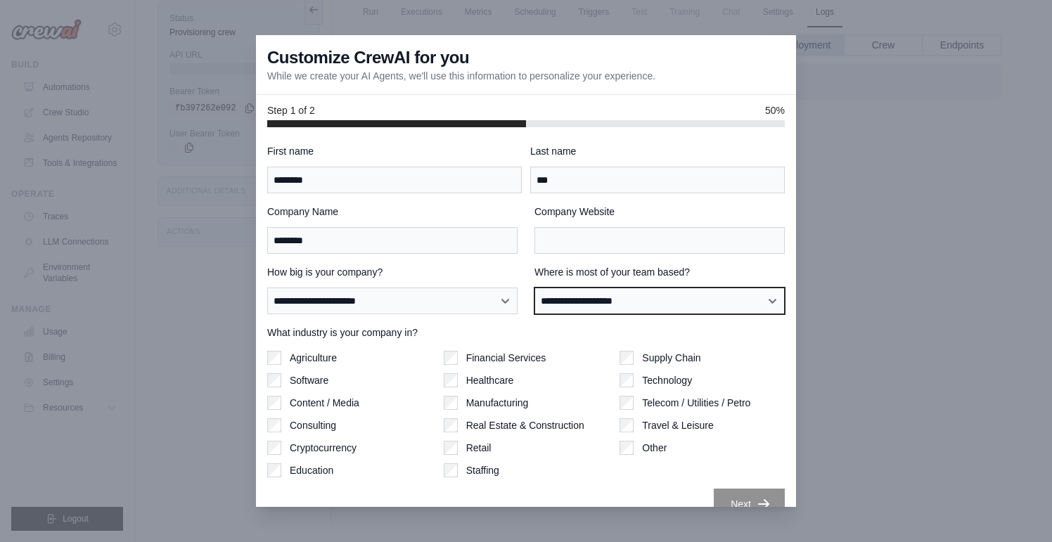
select select "**********"
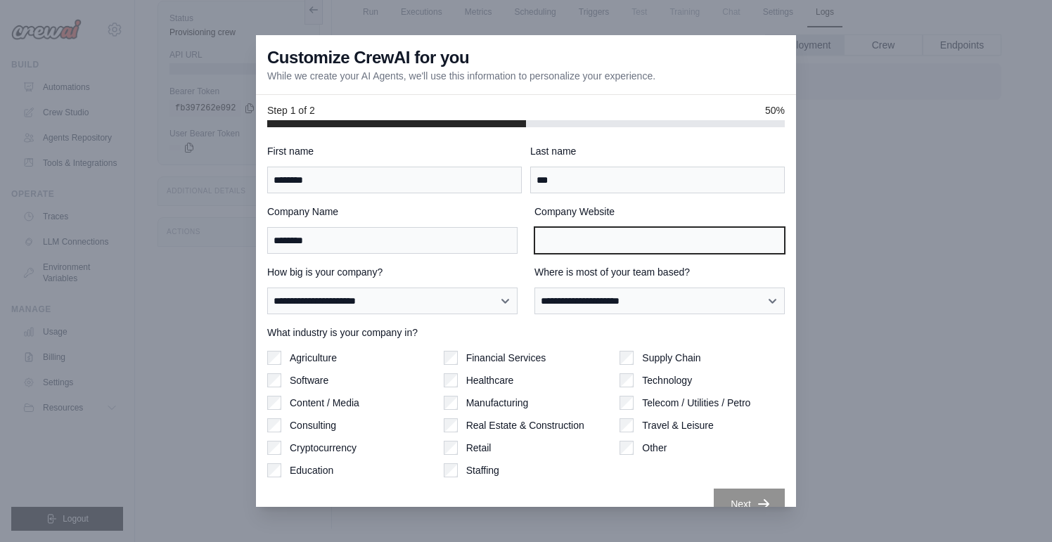
click at [578, 236] on input "Company Website" at bounding box center [660, 240] width 250 height 27
type input "****"
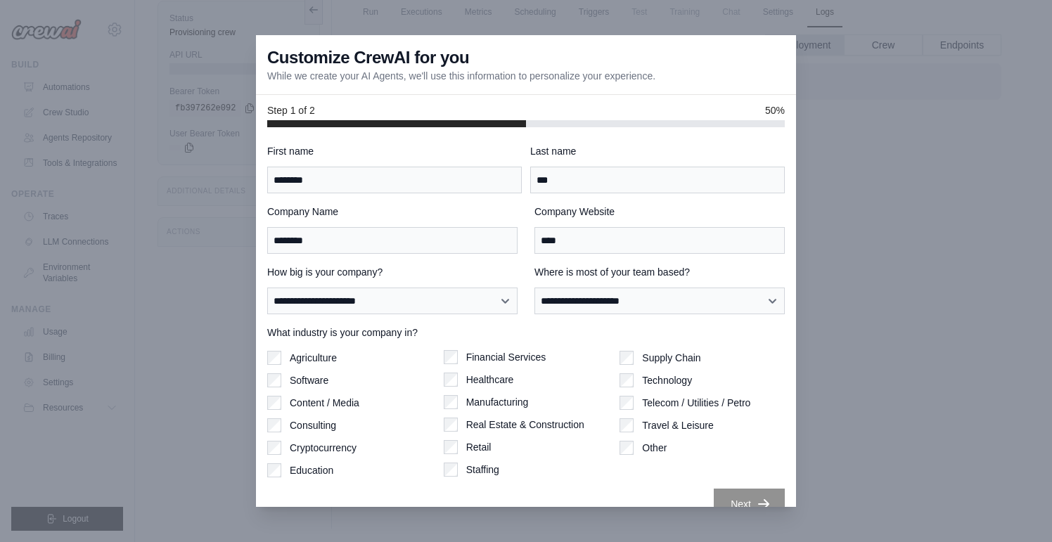
click at [477, 447] on label "Retail" at bounding box center [478, 447] width 25 height 14
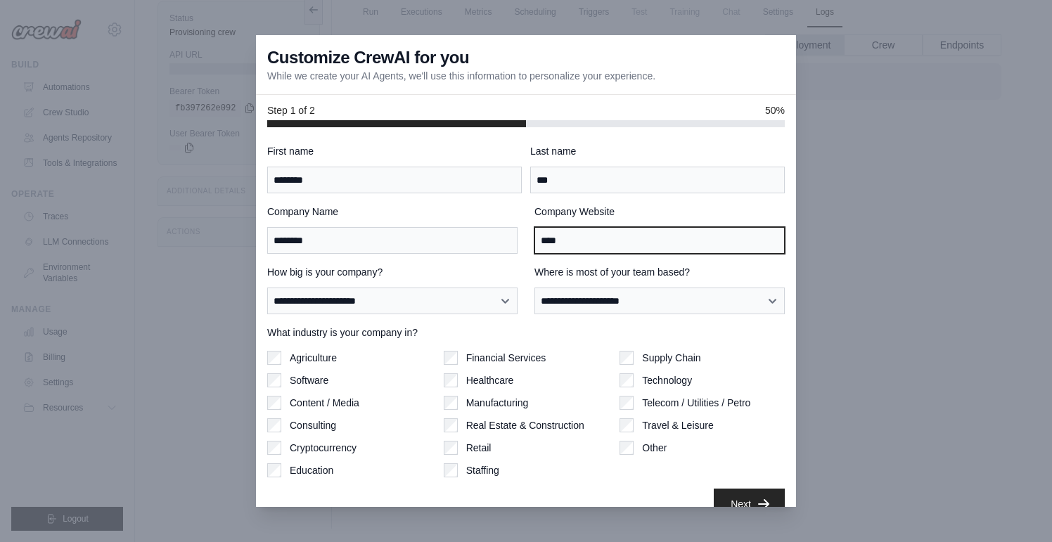
click at [557, 241] on input "****" at bounding box center [660, 240] width 250 height 27
click at [603, 238] on input "Company Website" at bounding box center [660, 240] width 250 height 27
type input "*"
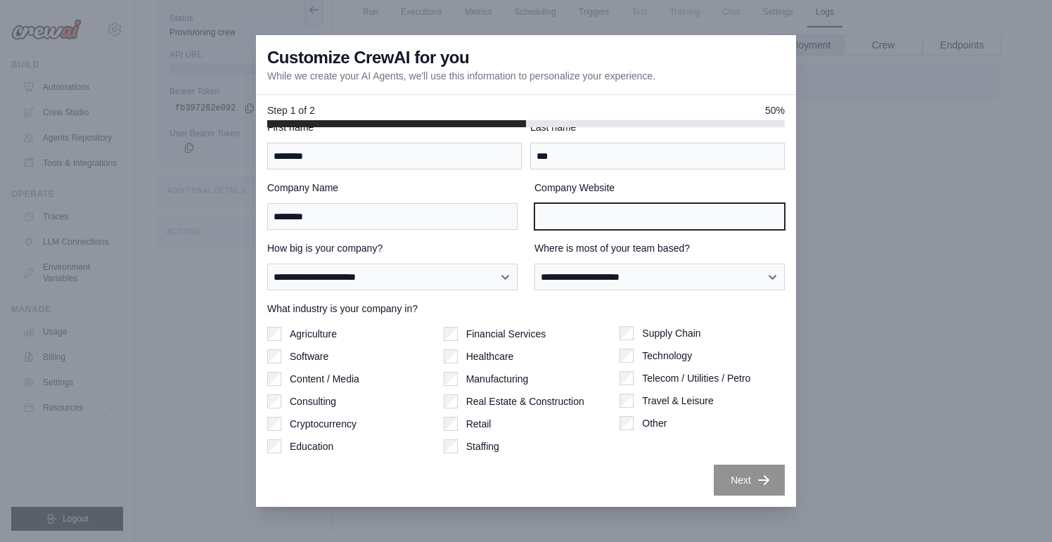
scroll to position [24, 0]
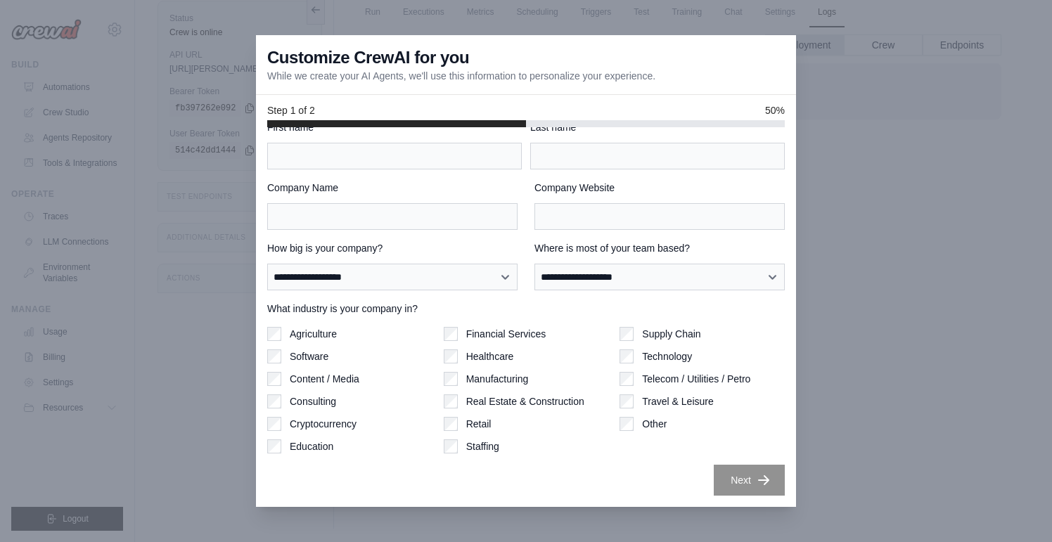
scroll to position [24, 0]
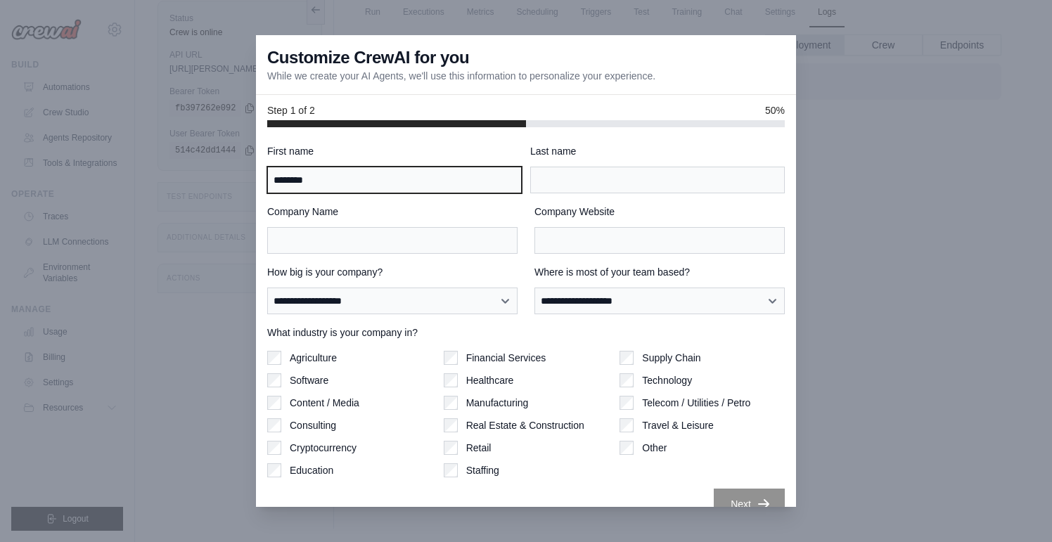
type input "********"
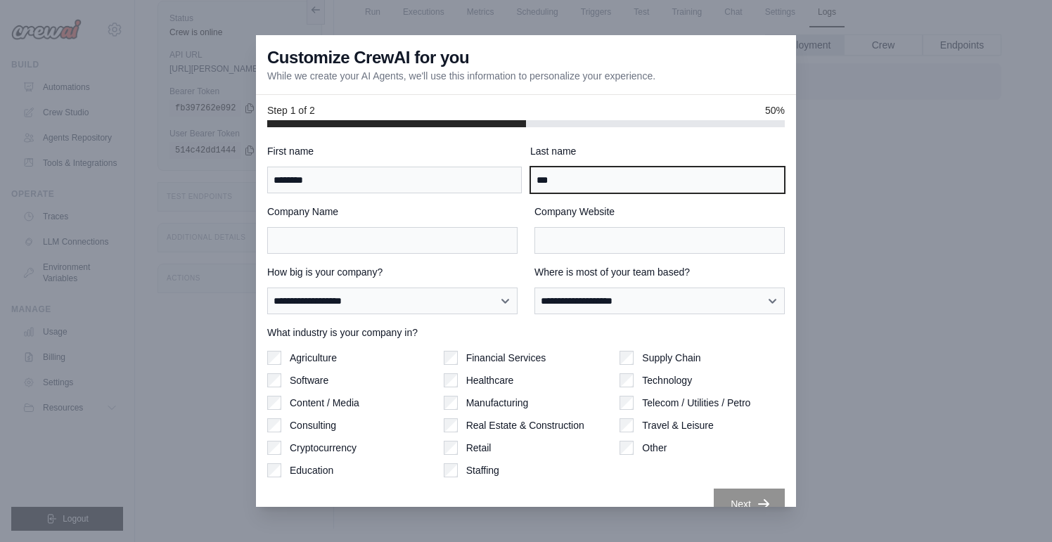
type input "***"
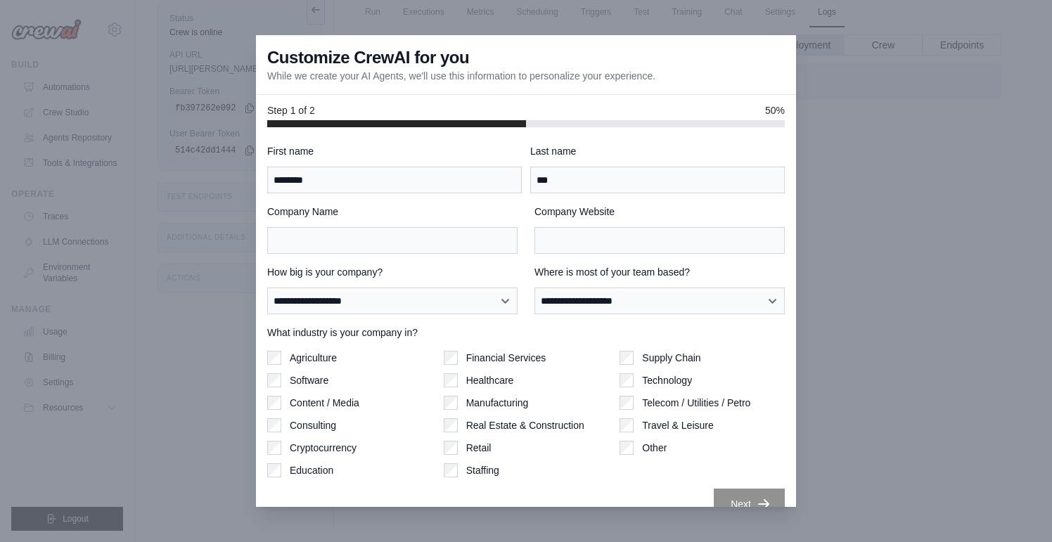
click at [395, 226] on div "Company Name" at bounding box center [392, 229] width 250 height 49
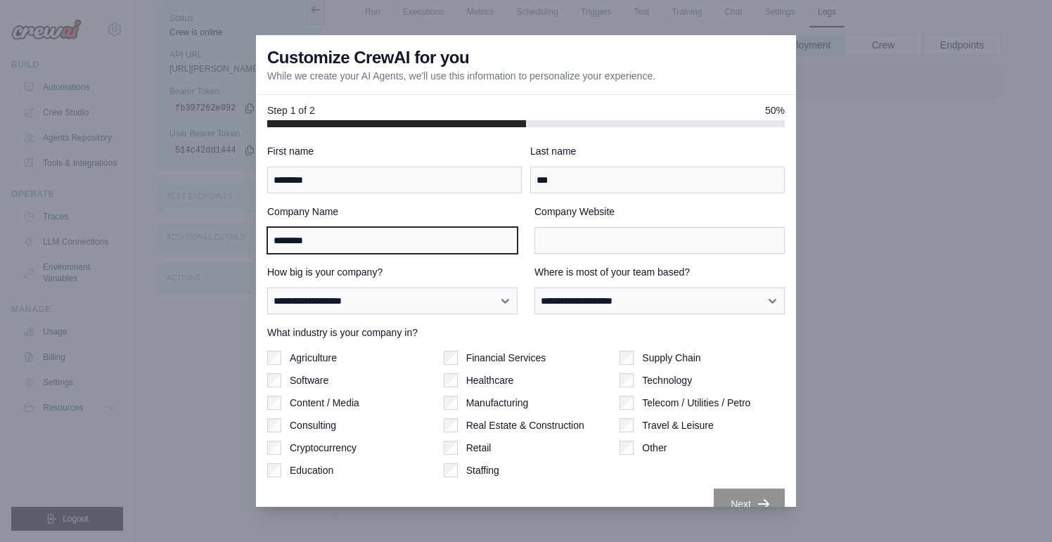
type input "********"
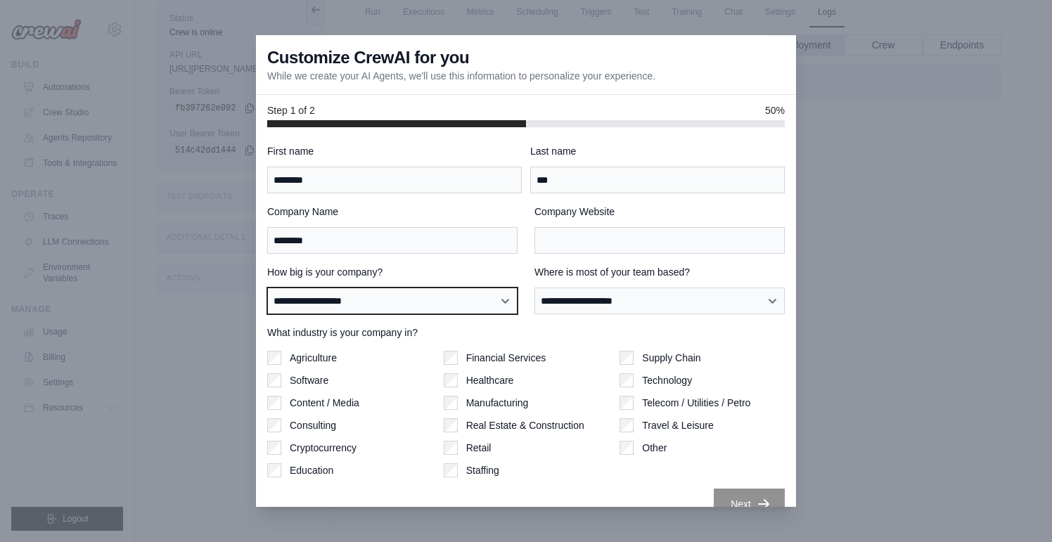
select select "**********"
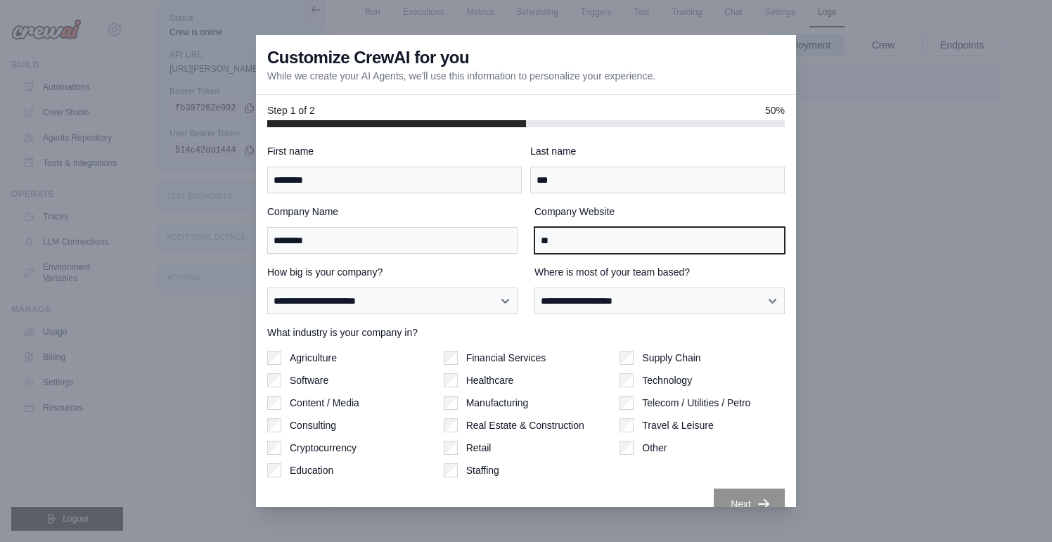
type input "*"
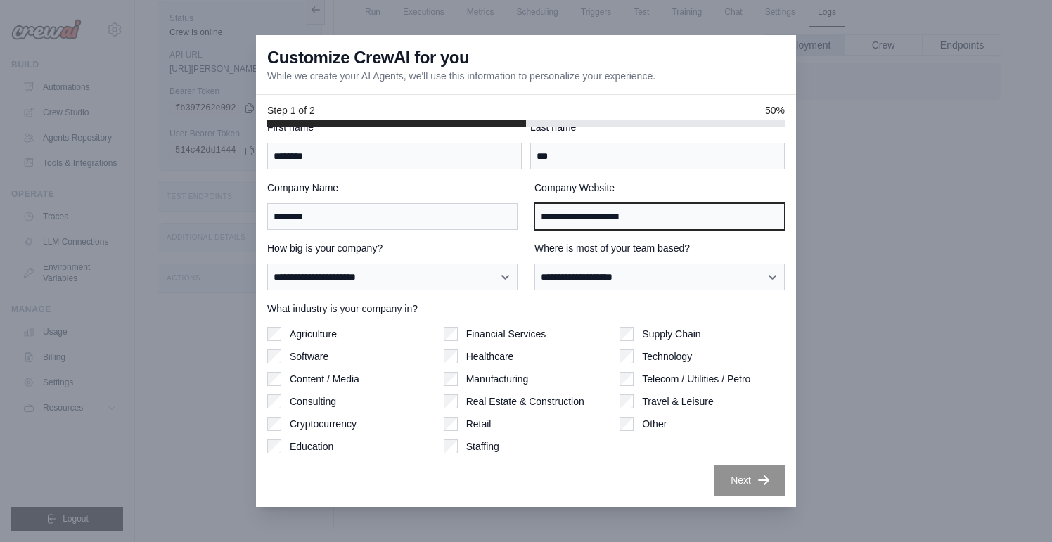
type input "**********"
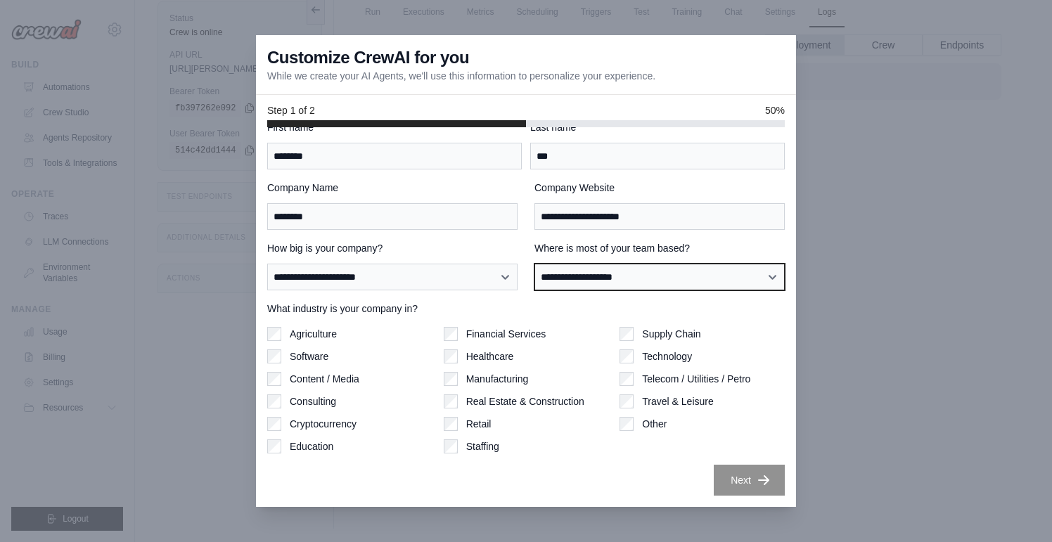
scroll to position [24, 0]
select select "**********"
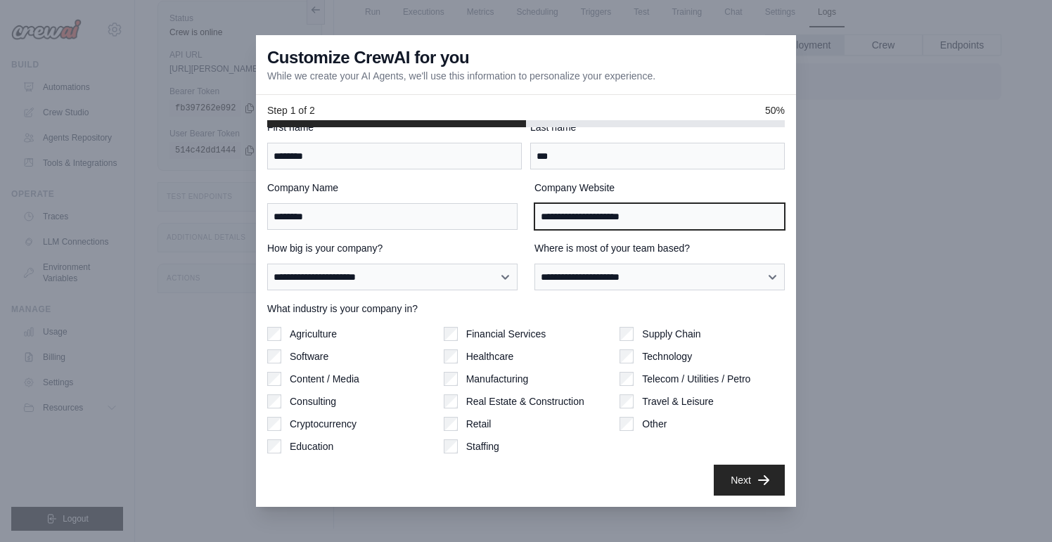
click at [644, 226] on input "**********" at bounding box center [660, 216] width 250 height 27
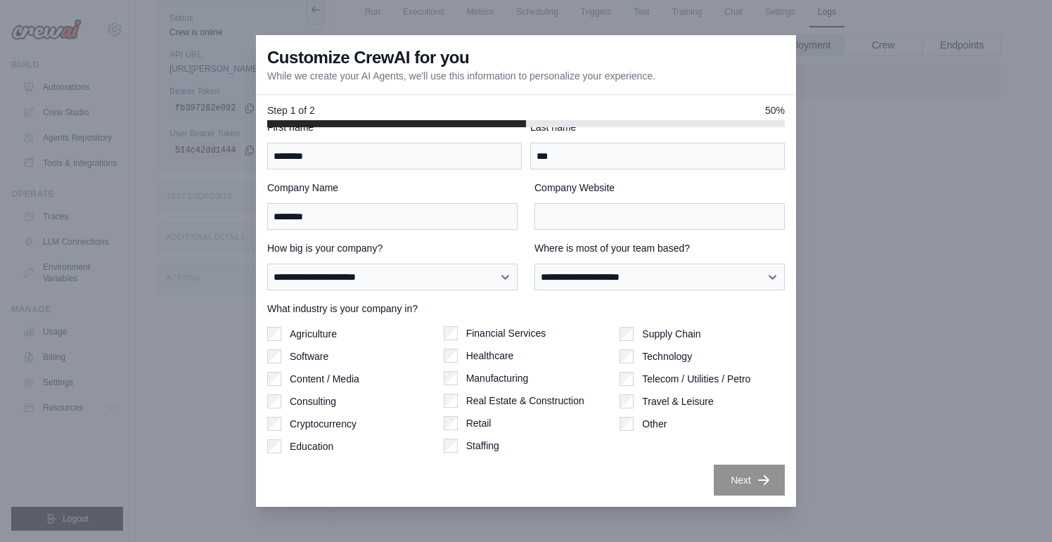
click at [589, 453] on div "Staffing" at bounding box center [526, 446] width 165 height 14
click at [613, 220] on input "Company Website" at bounding box center [660, 216] width 250 height 27
paste input "**********"
type input "**********"
click at [565, 423] on div "Retail" at bounding box center [526, 423] width 165 height 14
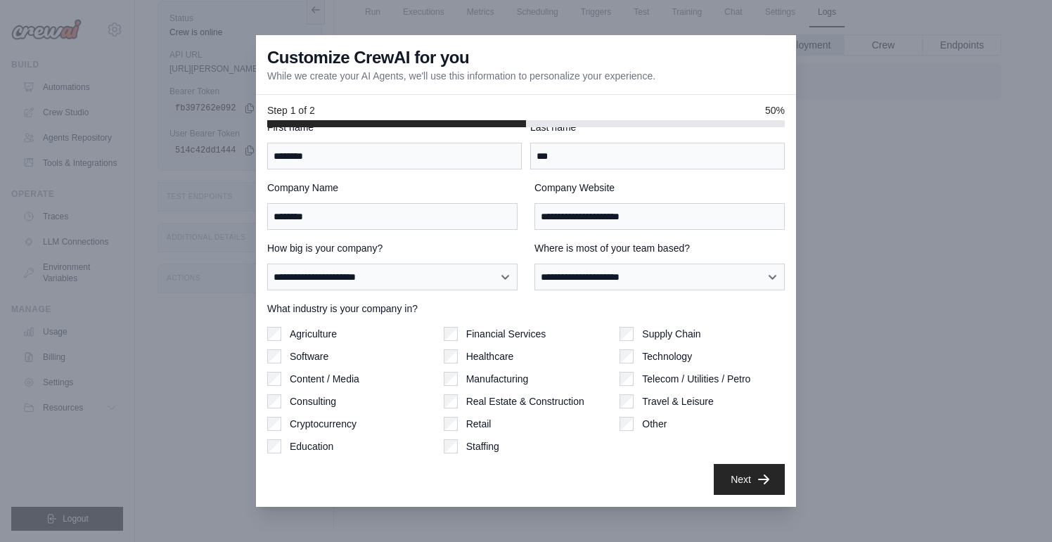
click at [730, 469] on button "Next" at bounding box center [749, 479] width 71 height 31
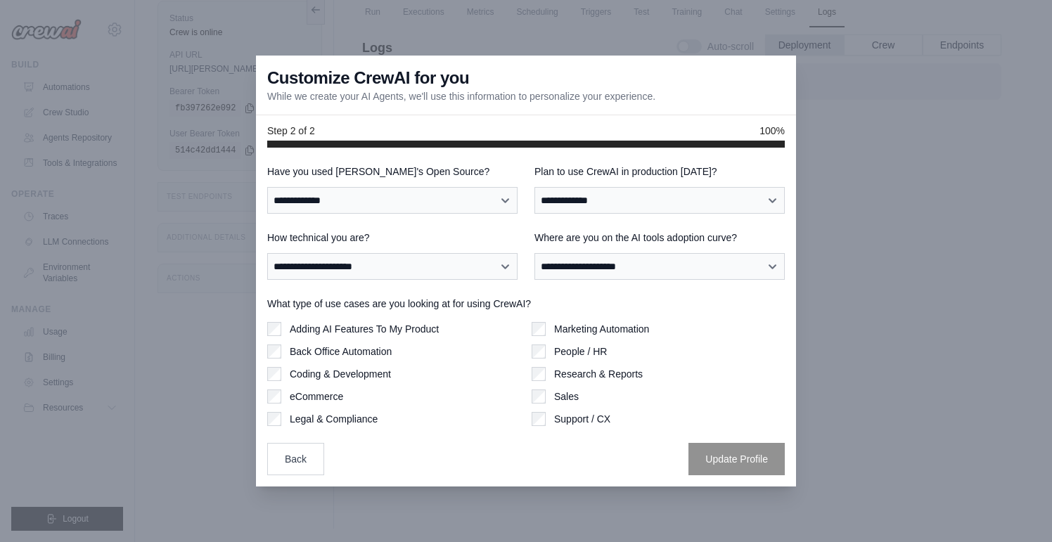
scroll to position [0, 0]
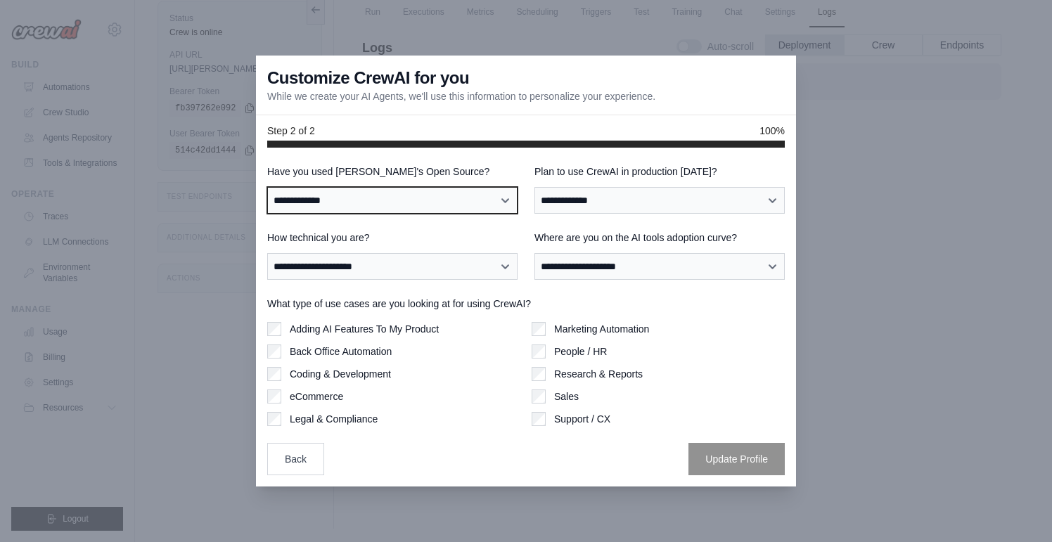
select select "**"
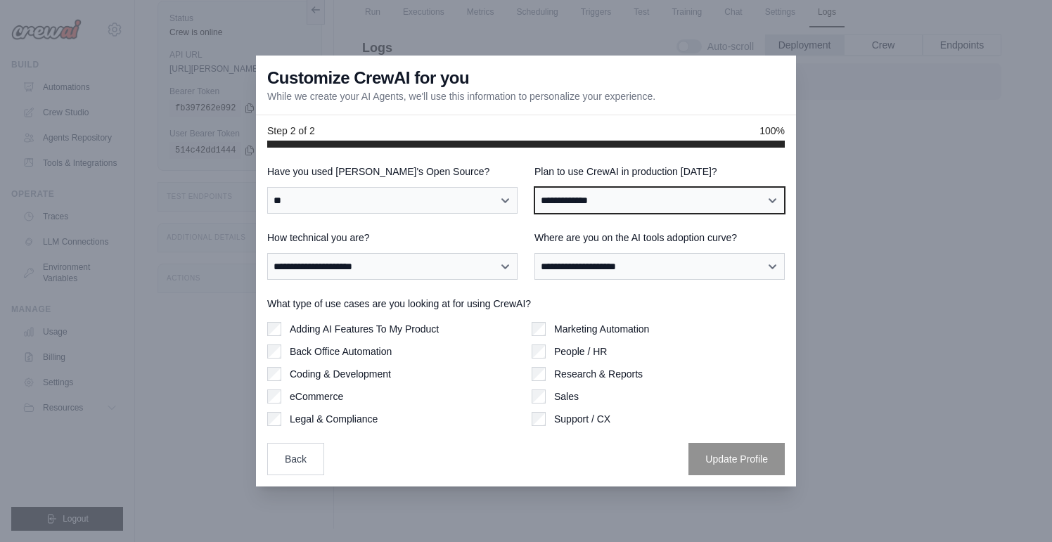
select select "****"
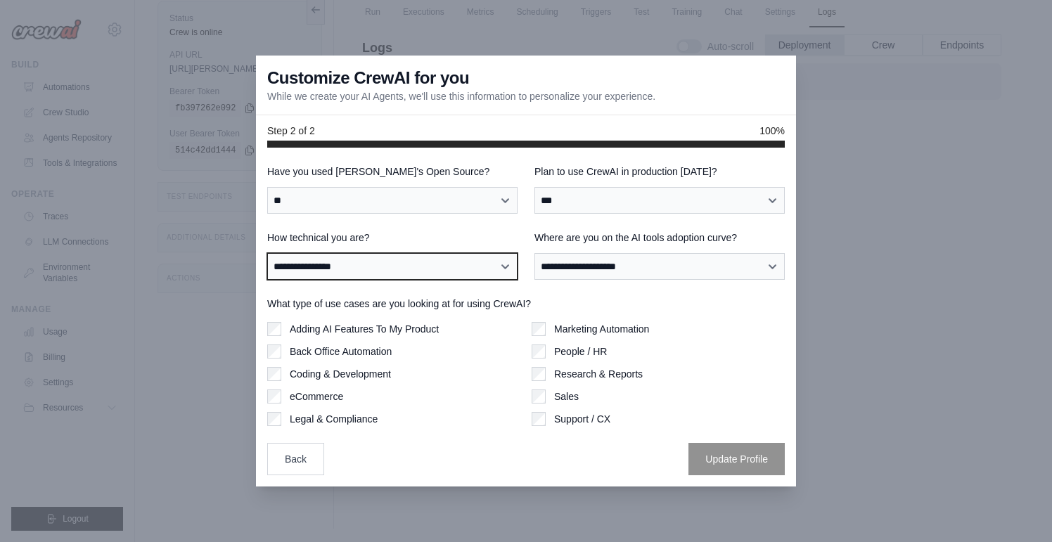
select select "**********"
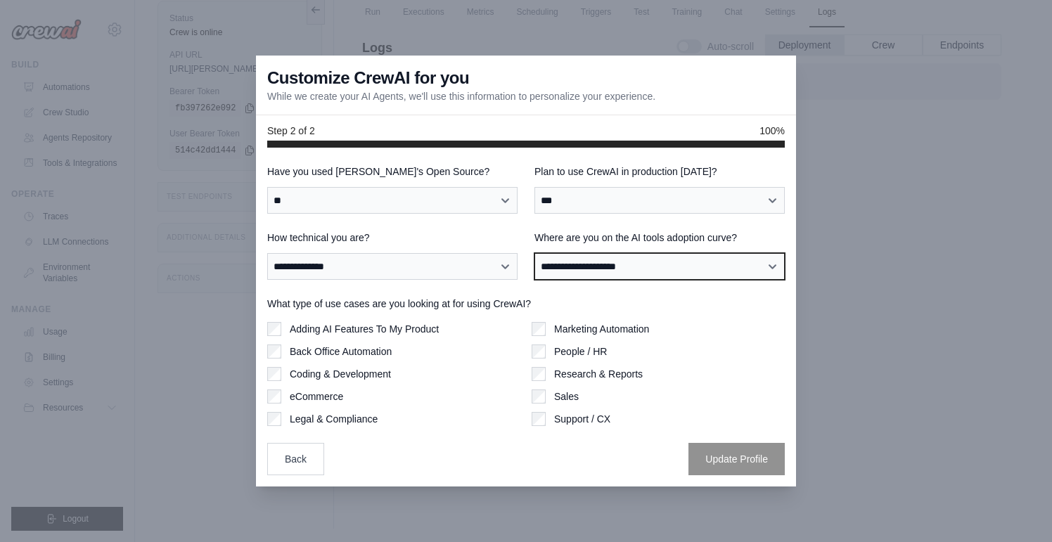
select select "**********"
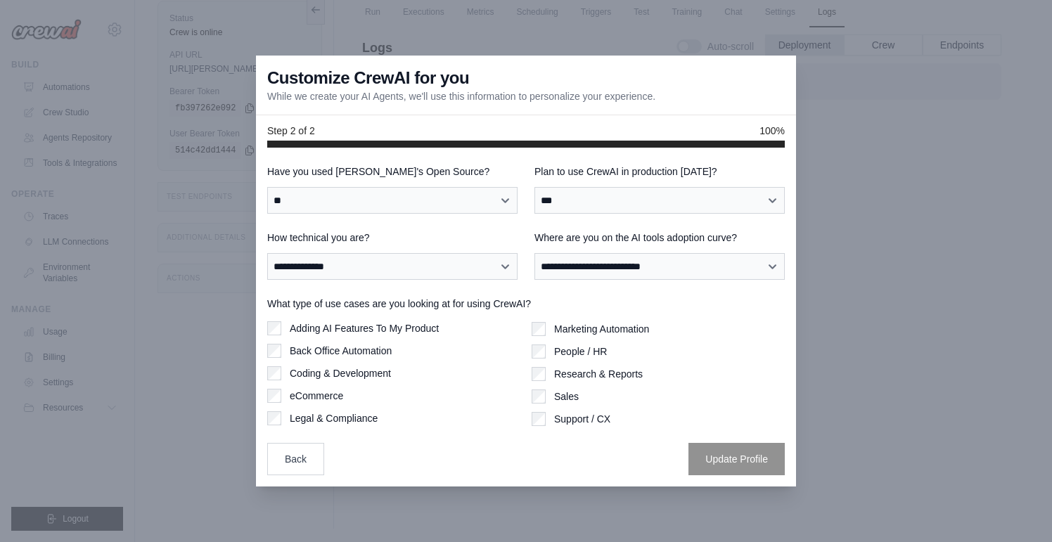
click at [389, 331] on label "Adding AI Features To My Product" at bounding box center [364, 328] width 149 height 14
click at [707, 461] on button "Update Profile" at bounding box center [737, 458] width 96 height 32
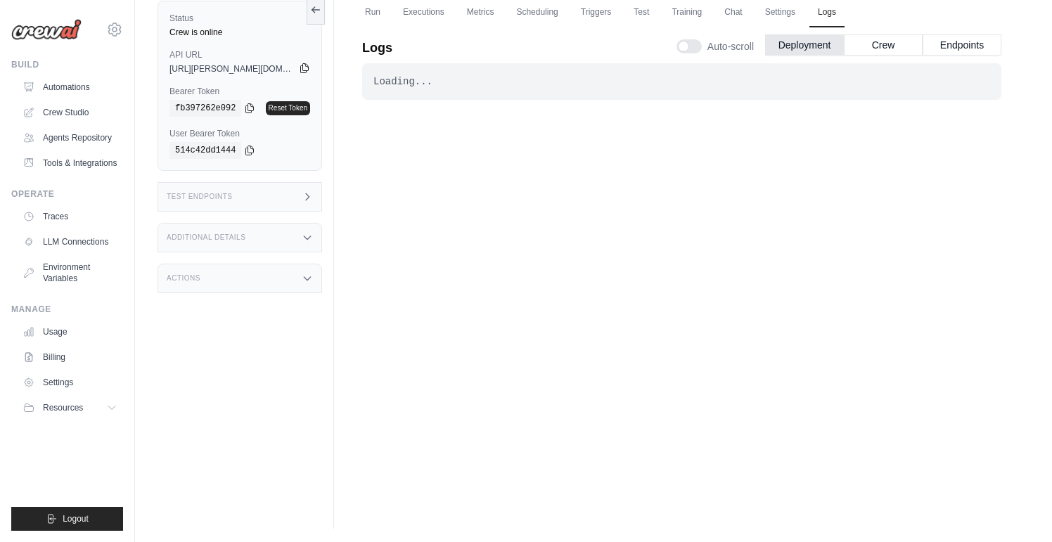
click at [304, 67] on icon at bounding box center [304, 68] width 11 height 11
click at [284, 203] on div "Test Endpoints" at bounding box center [240, 197] width 165 height 30
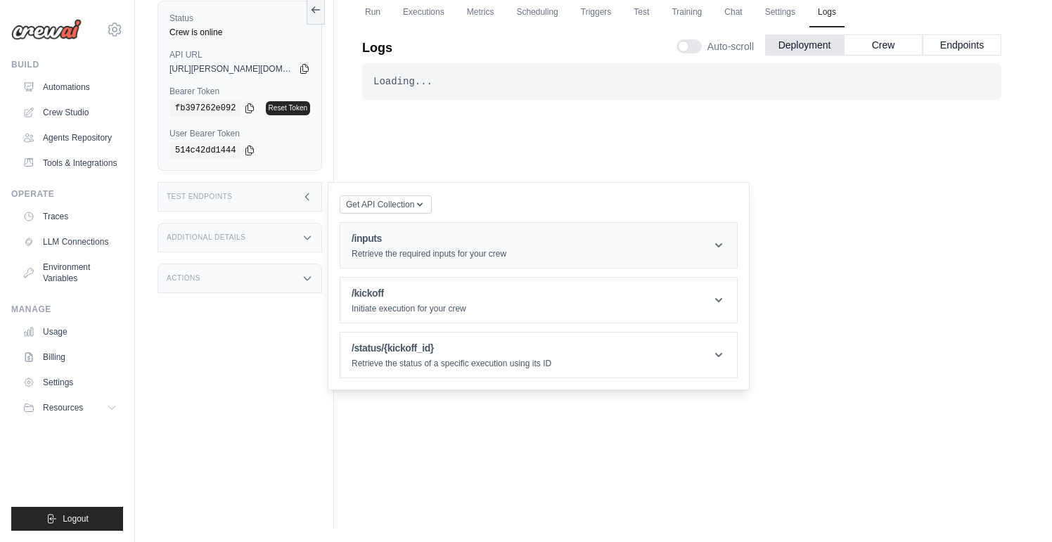
click at [388, 245] on h1 "/inputs" at bounding box center [429, 238] width 155 height 14
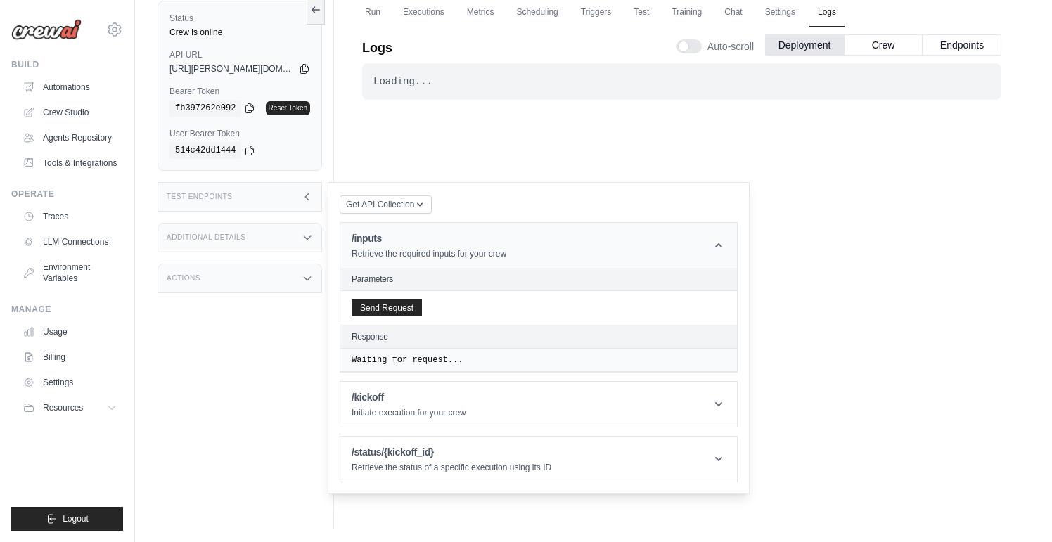
click at [388, 245] on h1 "/inputs" at bounding box center [429, 238] width 155 height 14
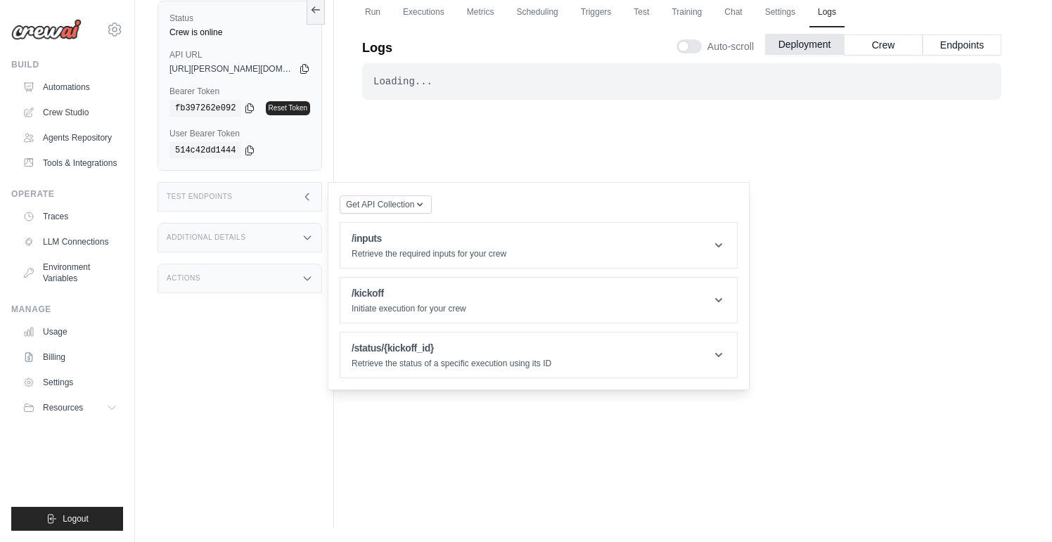
click at [794, 49] on button "Deployment" at bounding box center [804, 44] width 79 height 21
click at [880, 45] on button "Crew" at bounding box center [883, 44] width 79 height 21
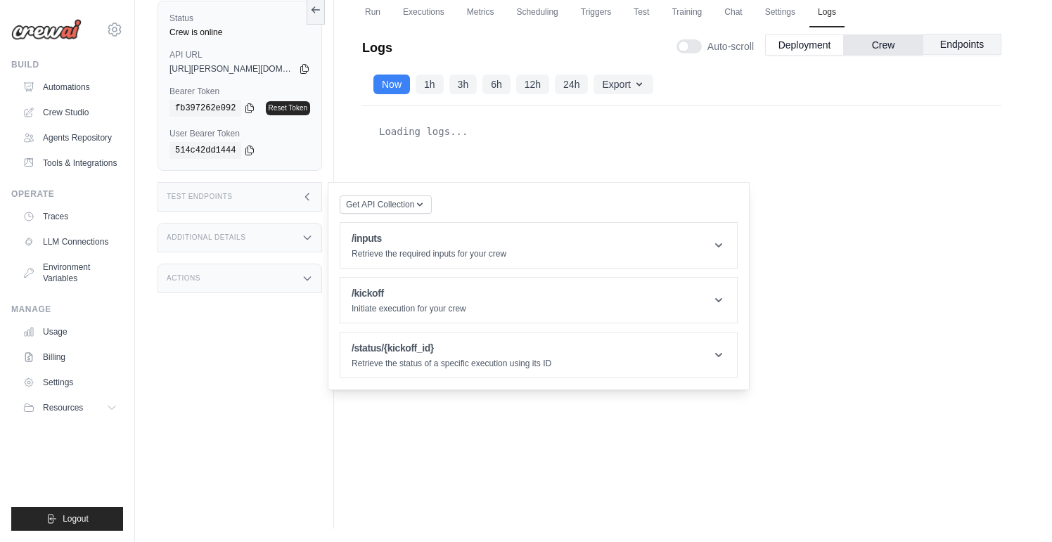
click at [962, 42] on button "Endpoints" at bounding box center [962, 44] width 79 height 21
click at [964, 44] on button "Endpoints" at bounding box center [962, 44] width 79 height 21
click at [428, 203] on button "Get API Collection" at bounding box center [386, 204] width 92 height 18
click at [418, 236] on div "Postman API Collection" at bounding box center [418, 242] width 135 height 23
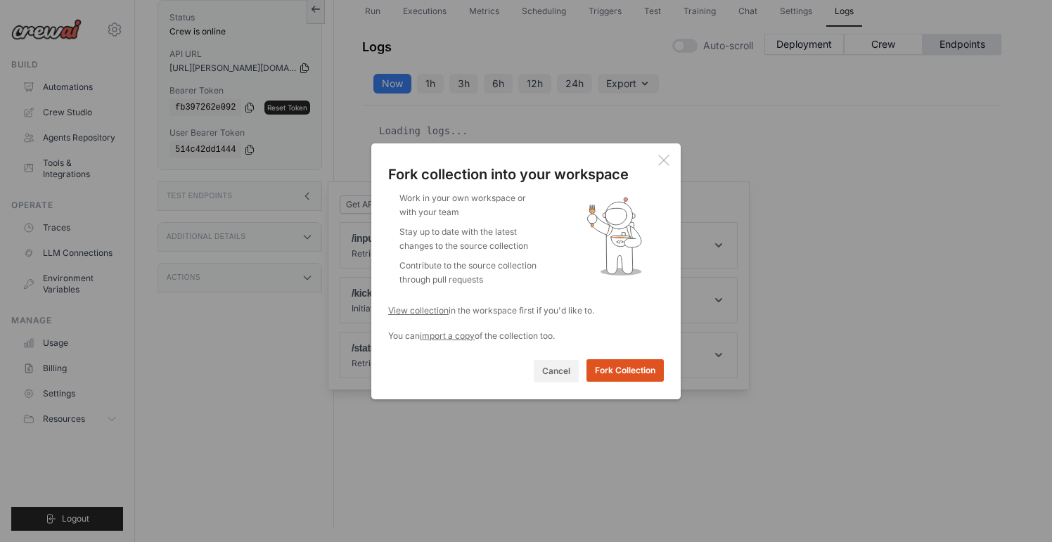
click at [615, 373] on button "Fork Collection" at bounding box center [625, 370] width 77 height 23
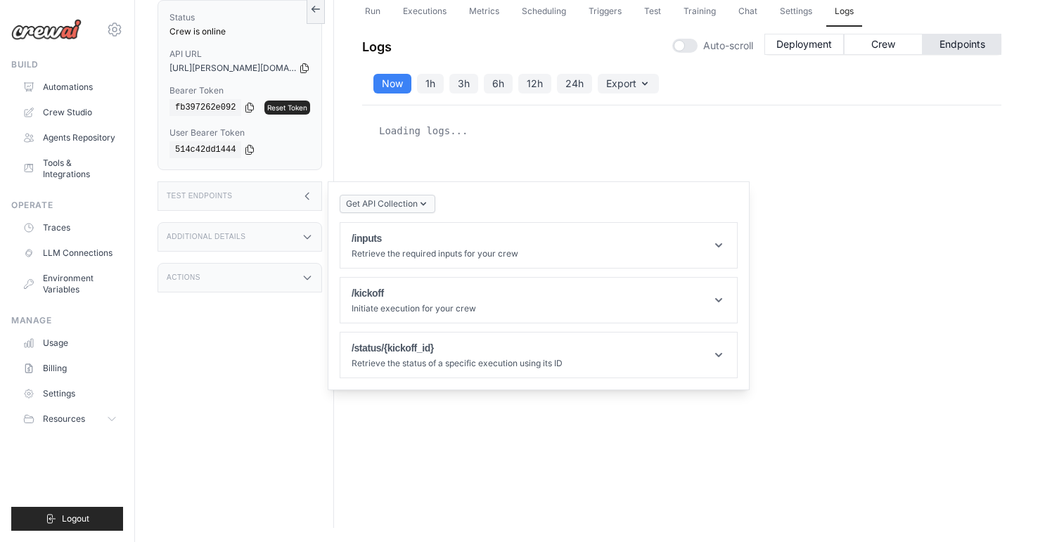
click at [414, 206] on span "Get API Collection" at bounding box center [382, 203] width 72 height 11
click at [389, 241] on div "Postman API Collection" at bounding box center [418, 242] width 135 height 23
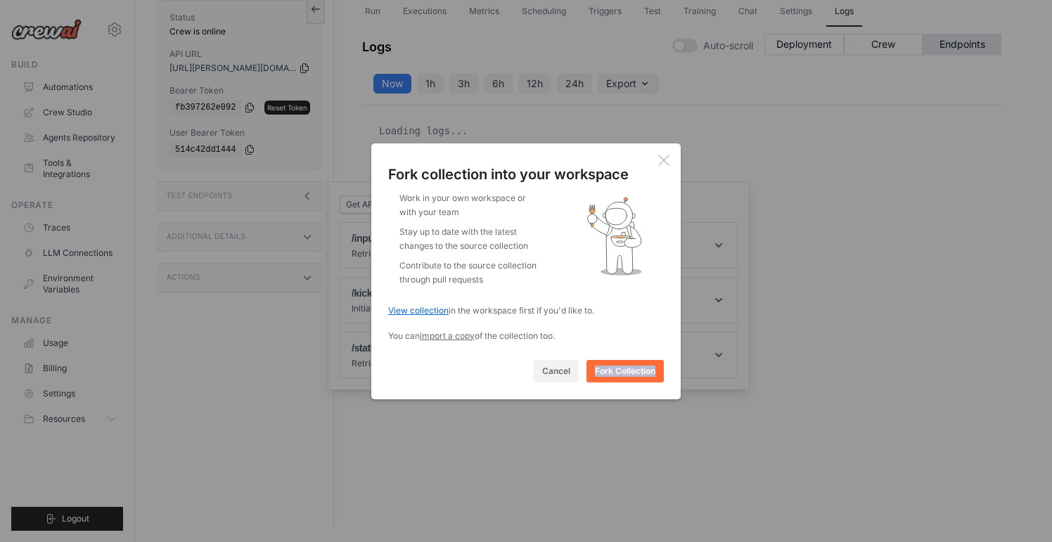
click at [415, 310] on link "View collection" at bounding box center [418, 310] width 60 height 11
click at [553, 369] on button "Cancel" at bounding box center [556, 370] width 45 height 23
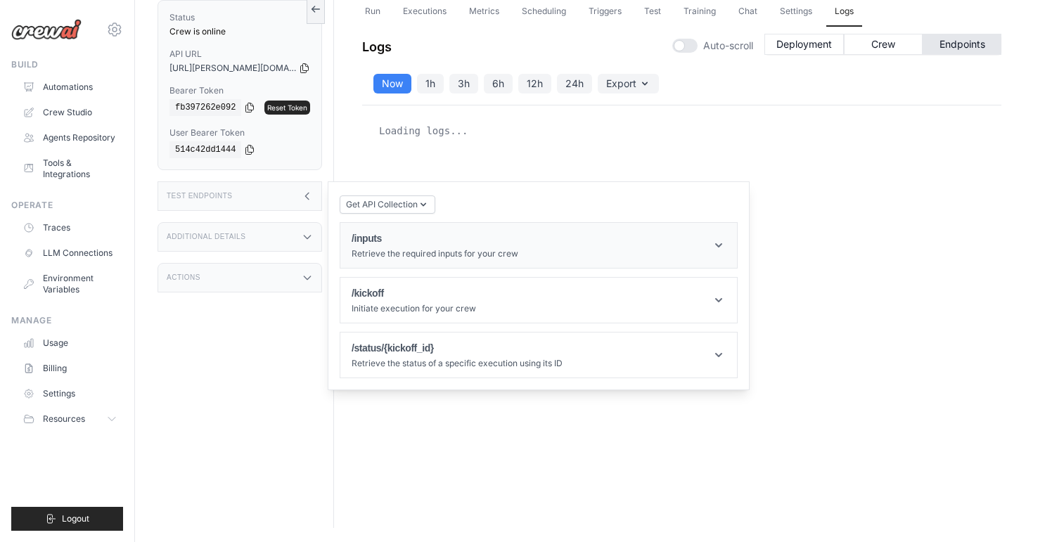
click at [405, 254] on p "Retrieve the required inputs for your crew" at bounding box center [435, 253] width 167 height 11
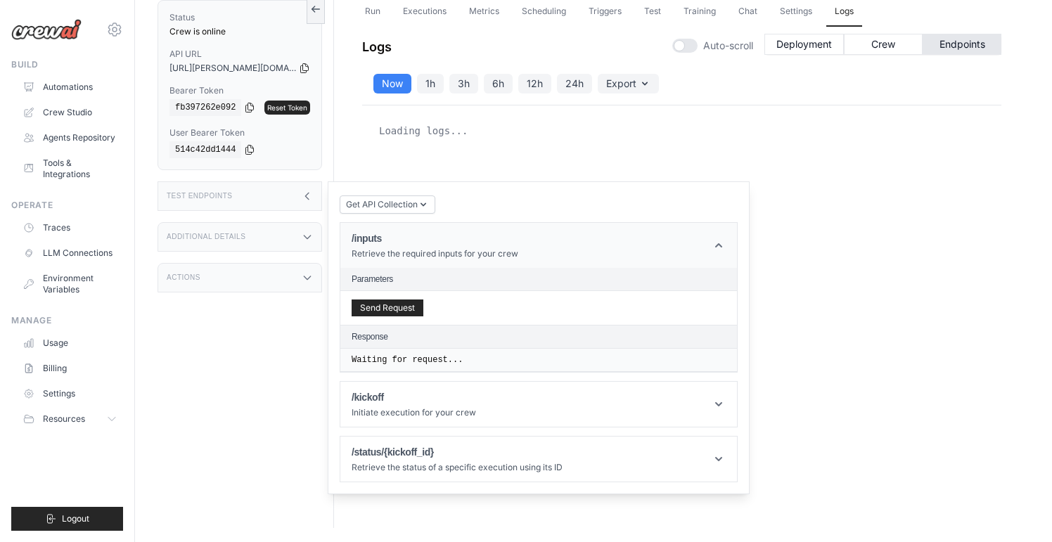
click at [405, 254] on p "Retrieve the required inputs for your crew" at bounding box center [435, 253] width 167 height 11
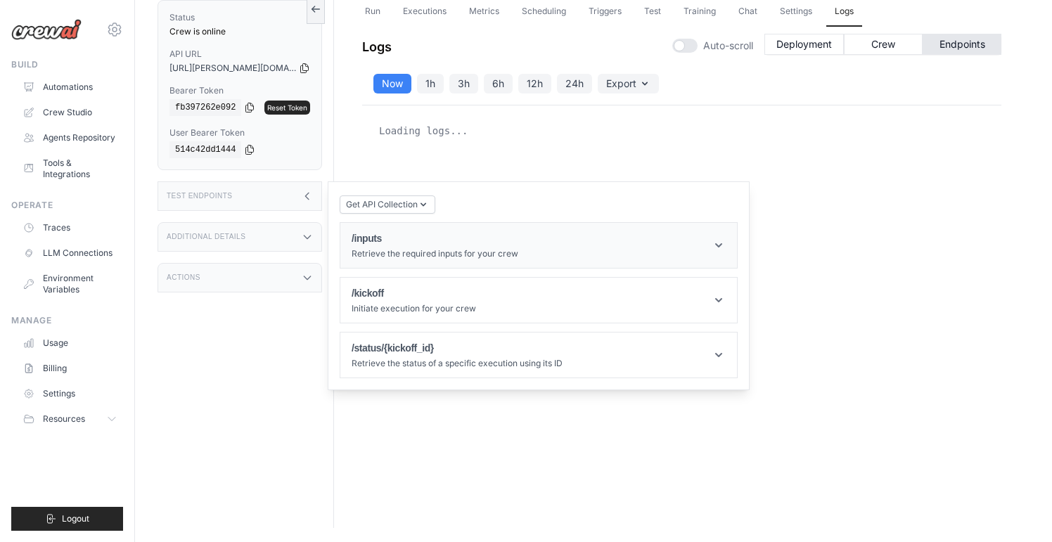
click at [405, 254] on p "Retrieve the required inputs for your crew" at bounding box center [435, 253] width 167 height 11
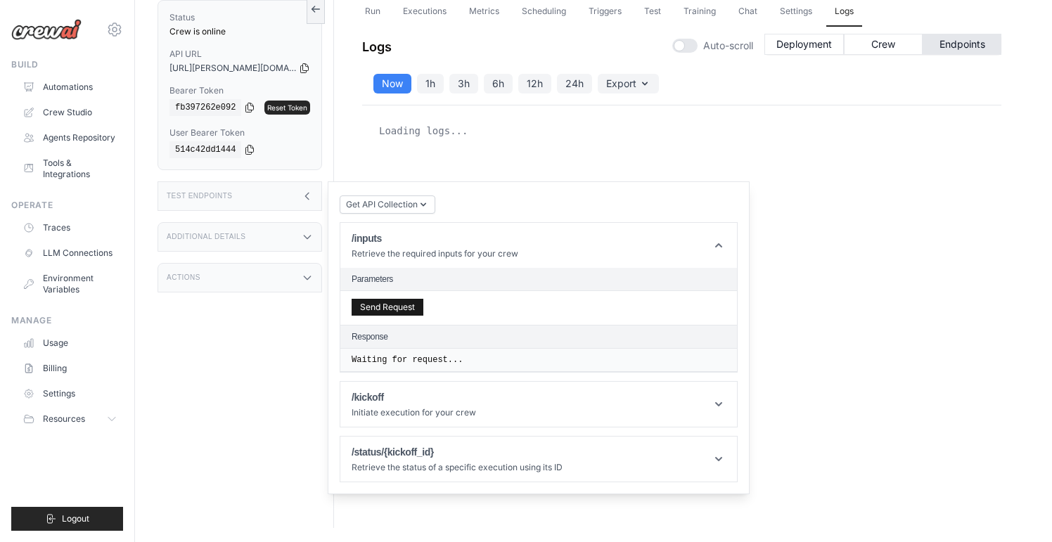
click at [400, 307] on button "Send Request" at bounding box center [388, 307] width 72 height 17
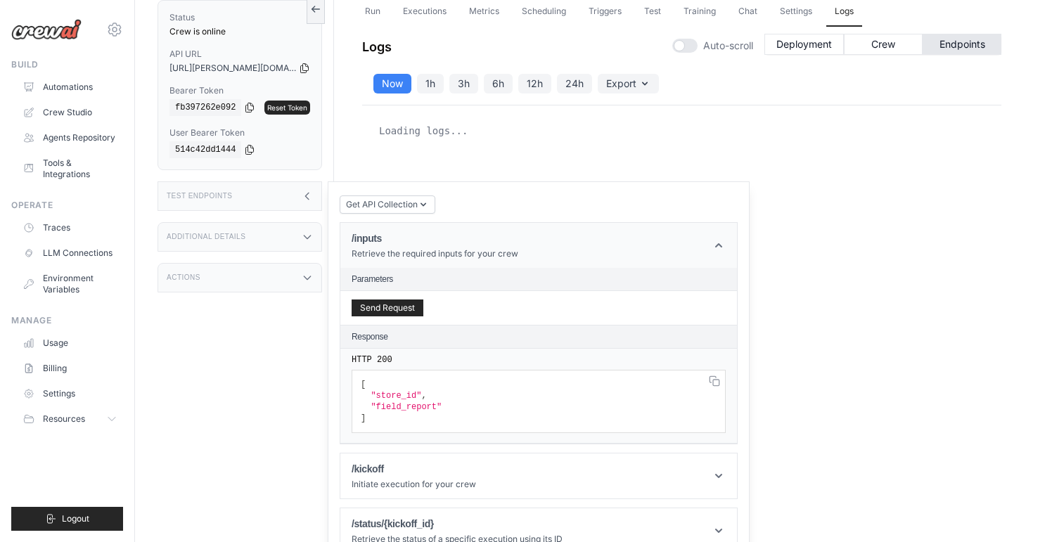
click at [716, 245] on icon at bounding box center [719, 245] width 14 height 14
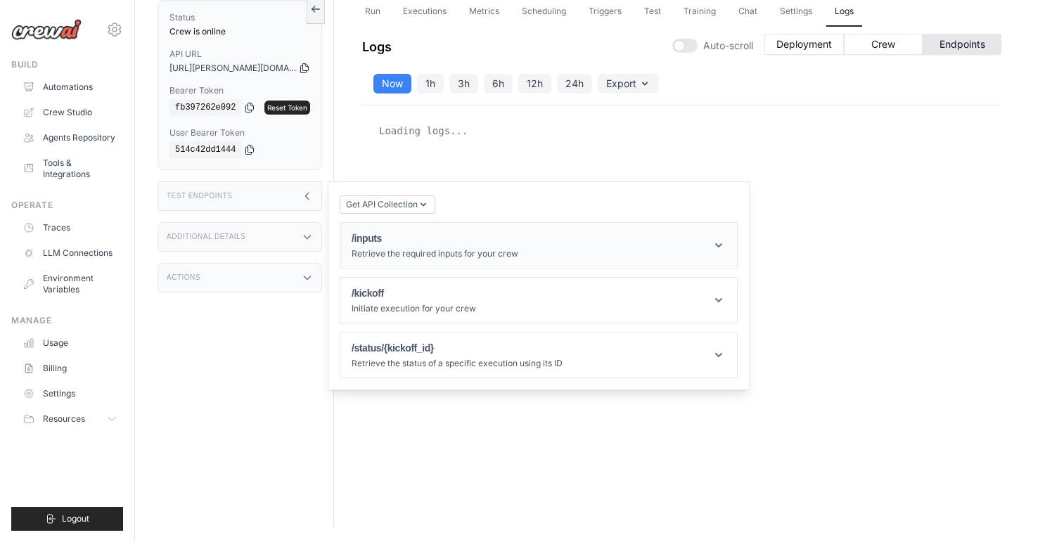
click at [716, 245] on icon at bounding box center [718, 245] width 7 height 4
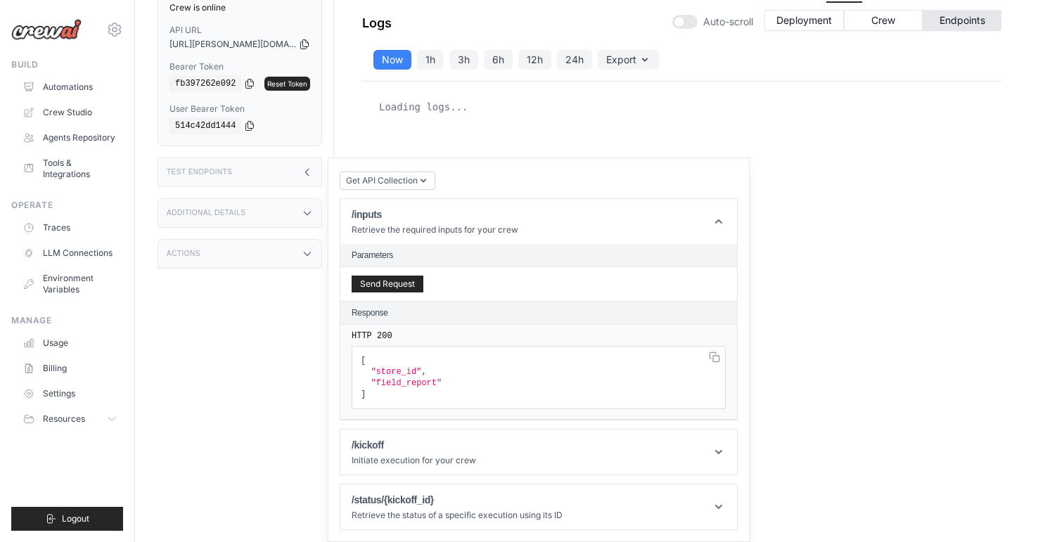
scroll to position [132, 0]
click at [718, 451] on icon at bounding box center [719, 452] width 14 height 14
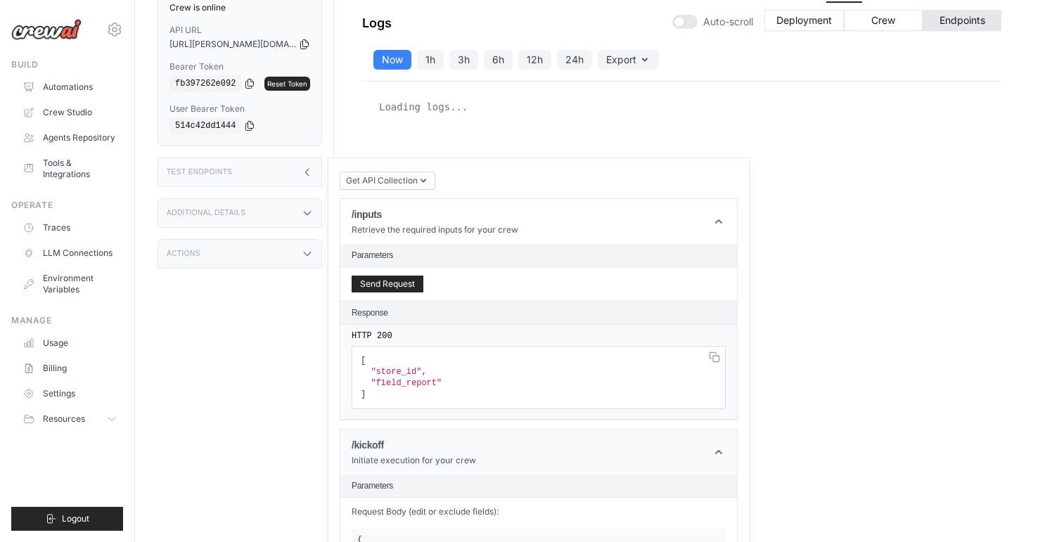
click at [639, 454] on header "/kickoff Initiate execution for your crew" at bounding box center [538, 452] width 397 height 45
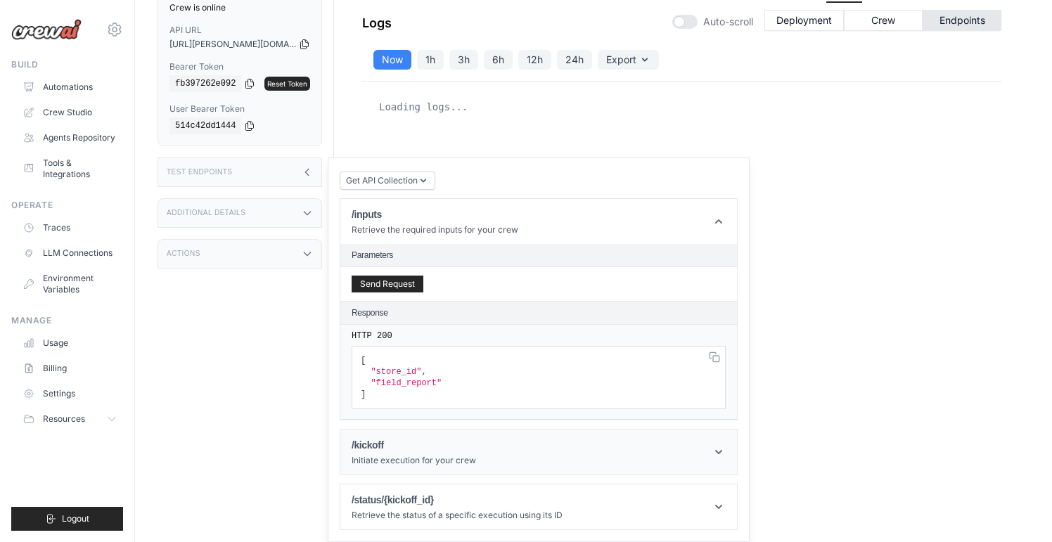
click at [657, 454] on header "/kickoff Initiate execution for your crew" at bounding box center [538, 452] width 397 height 45
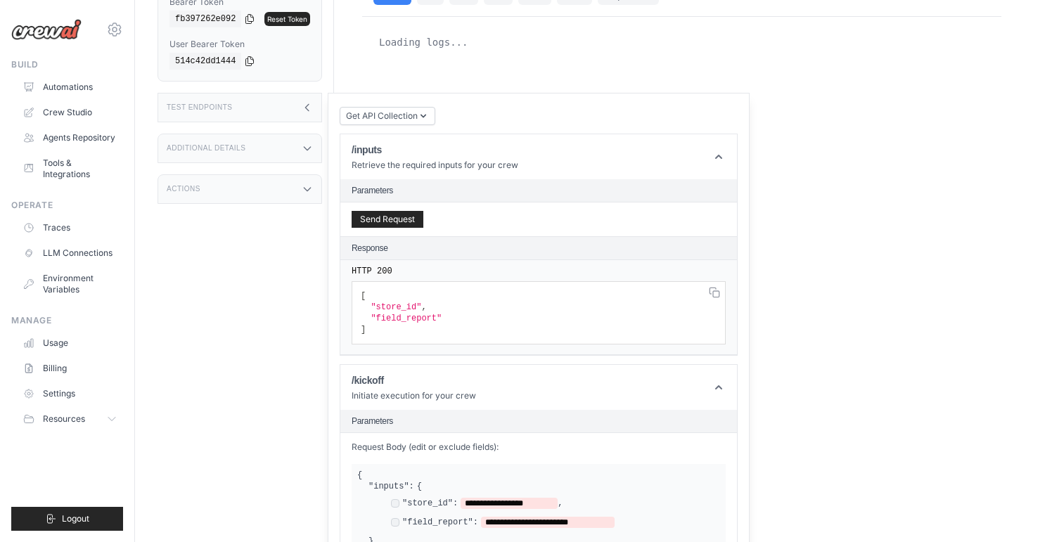
scroll to position [196, 0]
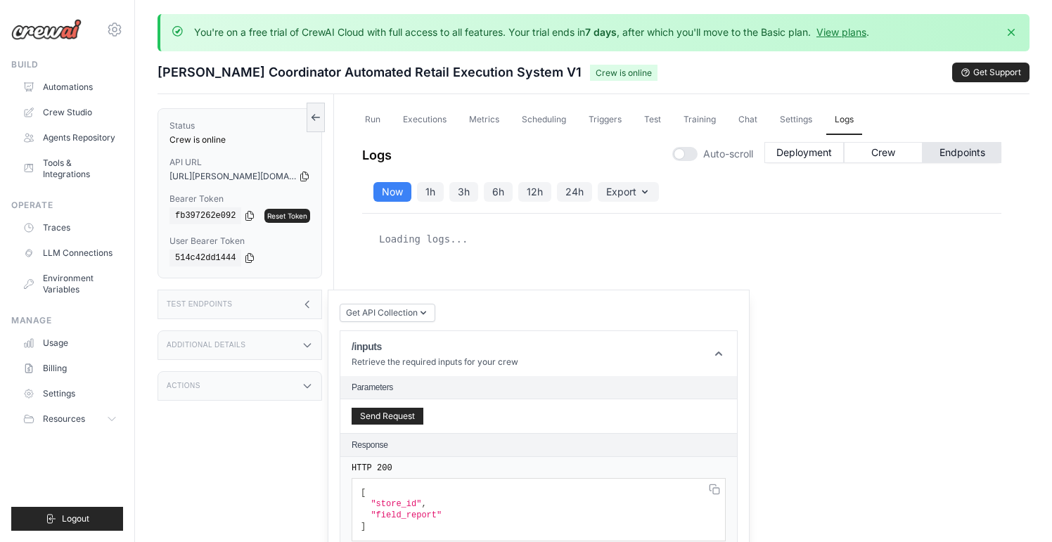
scroll to position [0, 0]
click at [424, 312] on icon "button" at bounding box center [423, 312] width 11 height 11
click at [492, 288] on div "Loading logs..." at bounding box center [681, 392] width 639 height 356
click at [302, 177] on icon at bounding box center [305, 176] width 8 height 9
click at [253, 216] on icon at bounding box center [249, 215] width 11 height 11
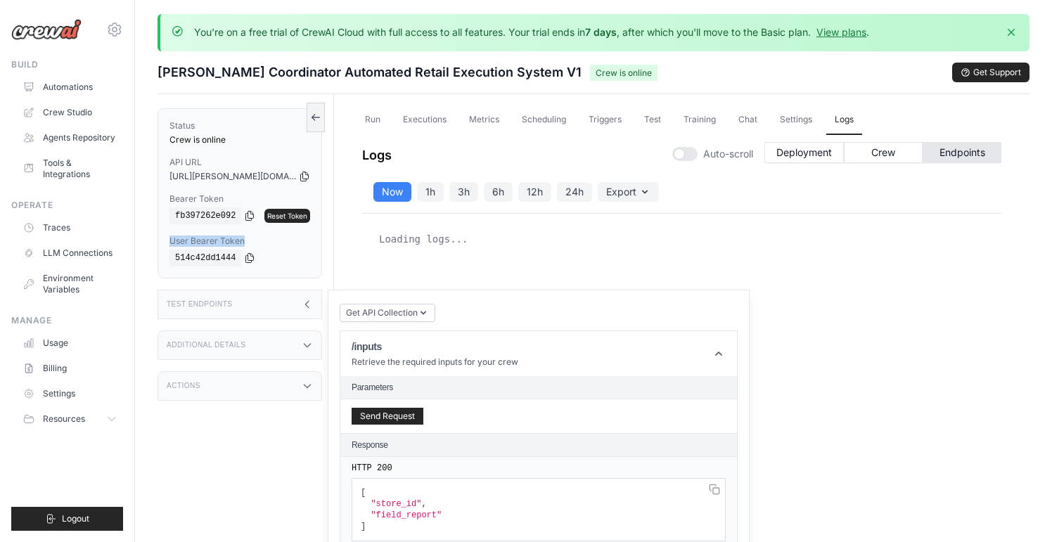
drag, startPoint x: 167, startPoint y: 239, endPoint x: 260, endPoint y: 241, distance: 92.2
click at [260, 241] on div "Status Crew is online API URL copied https://rex-coordinator-automated-retail-e…" at bounding box center [240, 193] width 165 height 170
copy label "User Bearer Token"
click at [255, 260] on icon at bounding box center [249, 257] width 11 height 11
click at [70, 333] on link "Usage" at bounding box center [71, 343] width 106 height 23
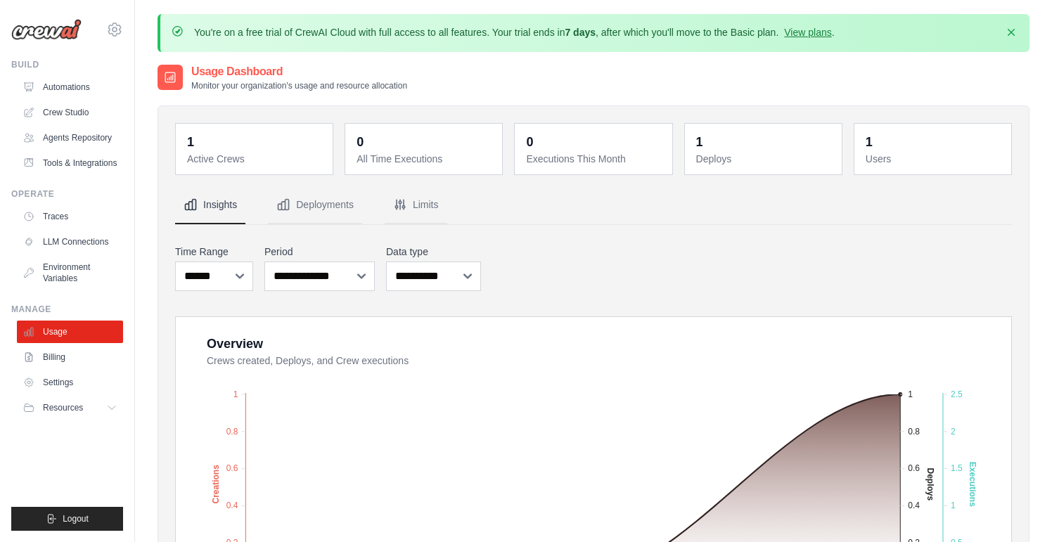
click at [205, 161] on dt "Active Crews" at bounding box center [255, 159] width 137 height 14
click at [205, 150] on dd "1" at bounding box center [255, 142] width 137 height 20
click at [90, 89] on link "Automations" at bounding box center [71, 87] width 106 height 23
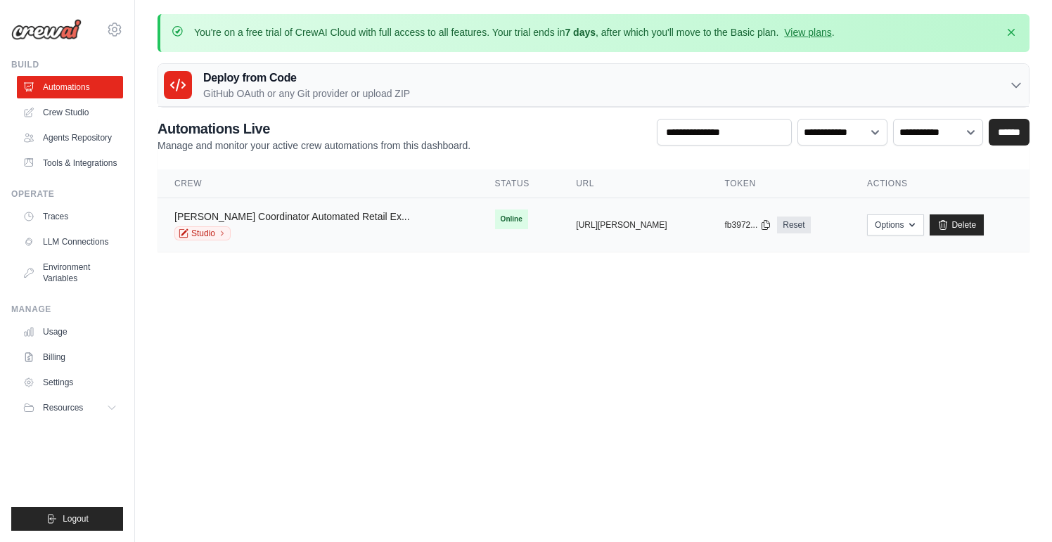
click at [307, 218] on link "Rex Coordinator Automated Retail Ex..." at bounding box center [292, 216] width 236 height 11
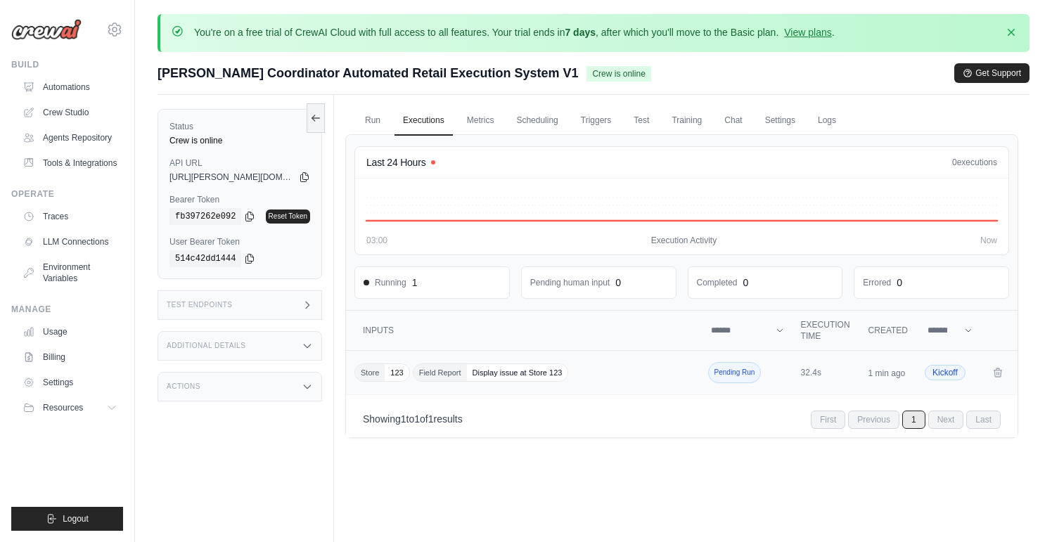
click at [715, 377] on span "Pending Run" at bounding box center [734, 372] width 53 height 21
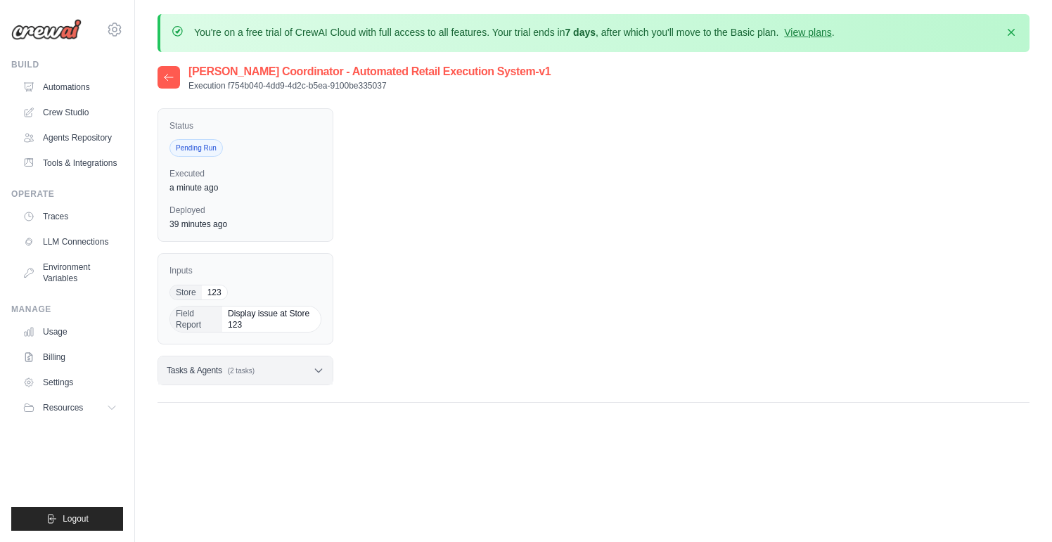
click at [321, 368] on icon at bounding box center [318, 370] width 11 height 11
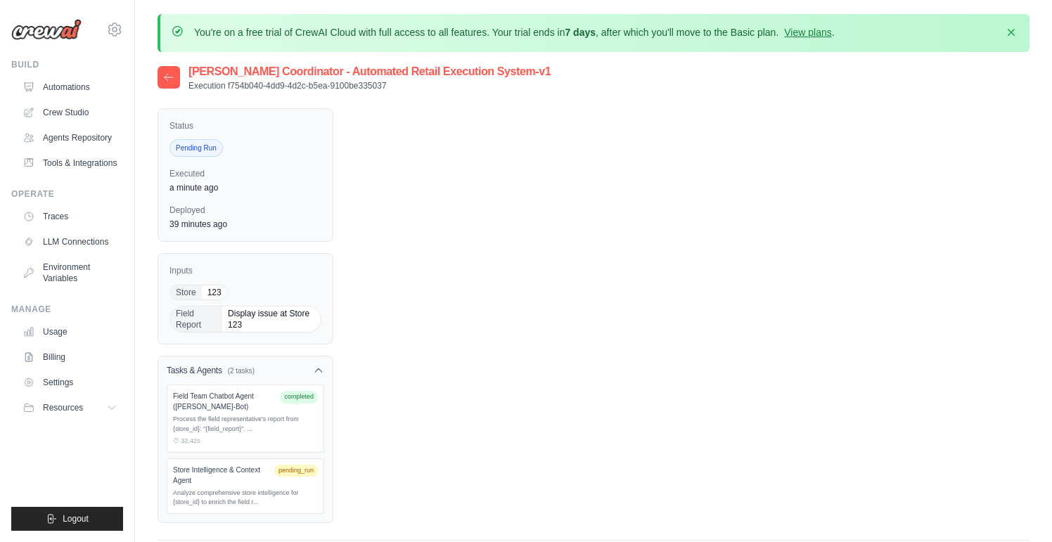
click at [276, 475] on div "Store Intelligence & Context Agent pending_run" at bounding box center [245, 475] width 145 height 21
click at [259, 474] on div "Store Intelligence & Context Agent" at bounding box center [221, 475] width 96 height 21
click at [289, 463] on div "Store Intelligence & Context Agent pending_run Analyze comprehensive store inte…" at bounding box center [246, 487] width 158 height 56
click at [307, 397] on span "completed" at bounding box center [299, 397] width 38 height 13
click at [241, 305] on div "Store 123 Field Report Display issue at Store 123" at bounding box center [246, 309] width 152 height 48
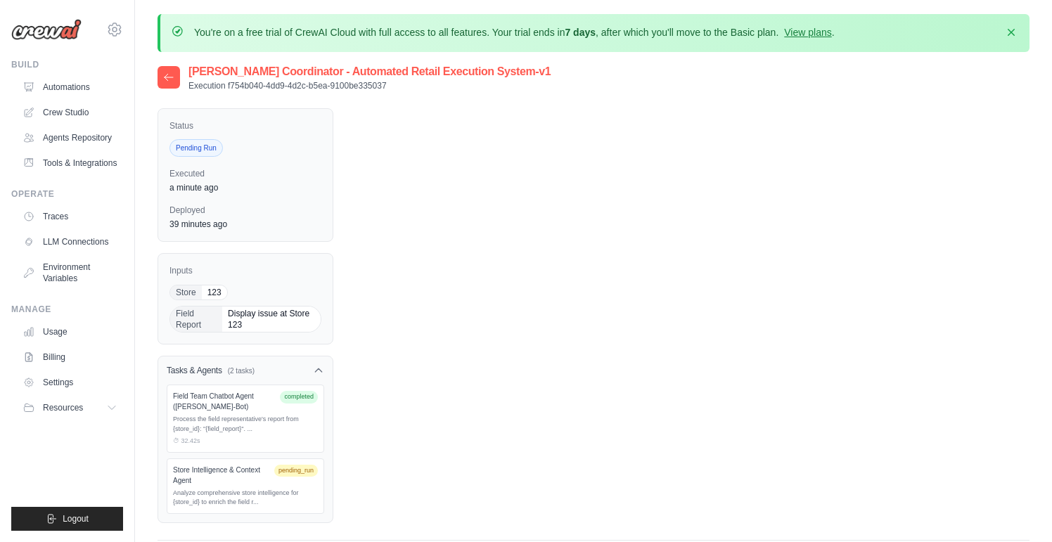
click at [193, 409] on div "Field Team Chatbot Agent ([PERSON_NAME]-Bot)" at bounding box center [223, 401] width 101 height 21
click at [189, 490] on div "Analyze comprehensive store intelligence for {store_id} to enrich the field r..." at bounding box center [245, 498] width 145 height 19
click at [190, 490] on div "Analyze comprehensive store intelligence for {store_id} to enrich the field r..." at bounding box center [245, 498] width 145 height 19
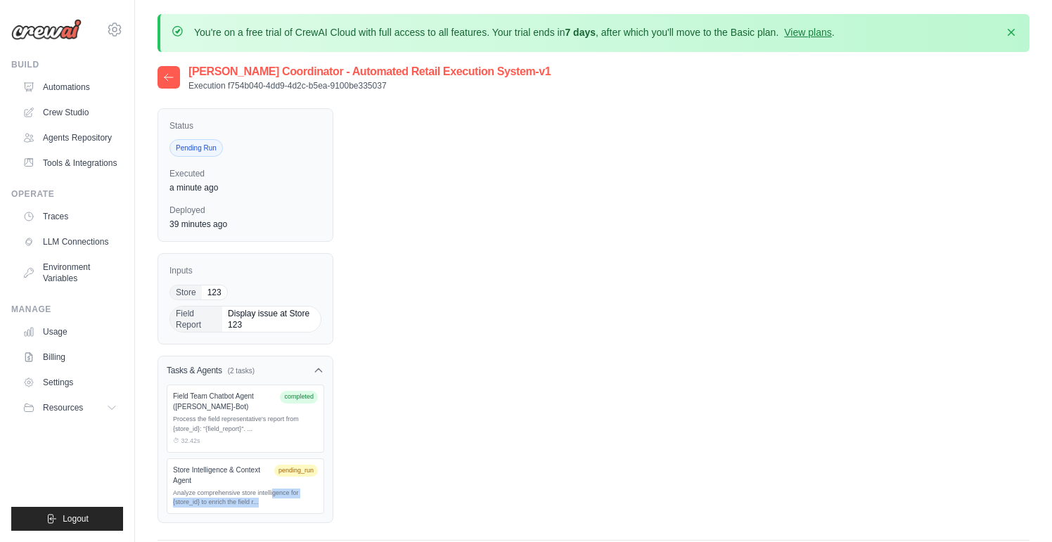
click at [229, 509] on div "Store Intelligence & Context Agent pending_run Analyze comprehensive store inte…" at bounding box center [246, 487] width 158 height 56
drag, startPoint x: 262, startPoint y: 506, endPoint x: 241, endPoint y: 411, distance: 97.4
click at [241, 411] on div "Field Team Chatbot Agent ([PERSON_NAME]-Bot) completed Process the field repres…" at bounding box center [245, 454] width 174 height 138
click at [284, 389] on div "Field Team Chatbot Agent ([PERSON_NAME]-Bot) completed Process the field repres…" at bounding box center [246, 419] width 158 height 68
click at [316, 374] on icon at bounding box center [318, 370] width 11 height 11
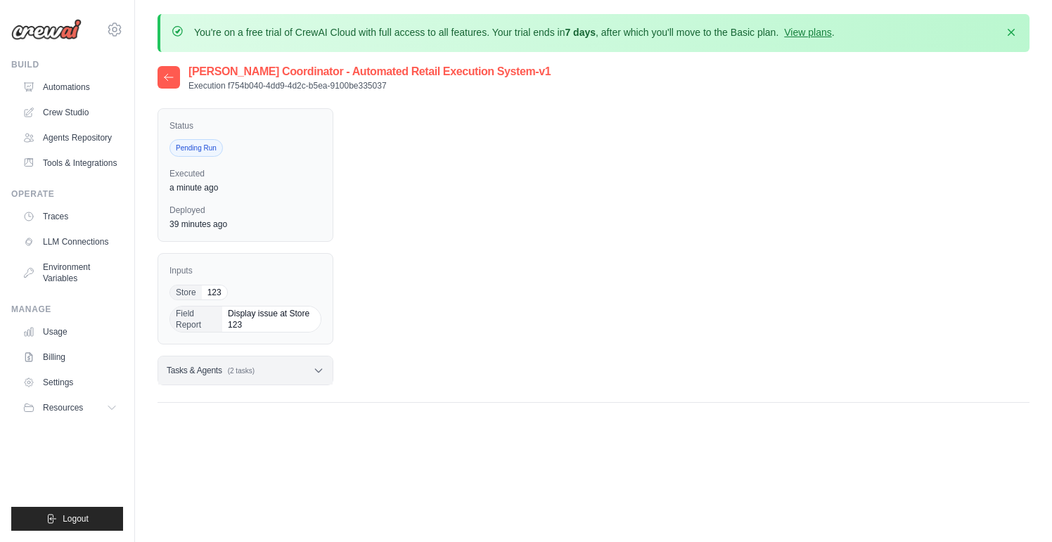
click at [316, 374] on icon at bounding box center [318, 370] width 11 height 11
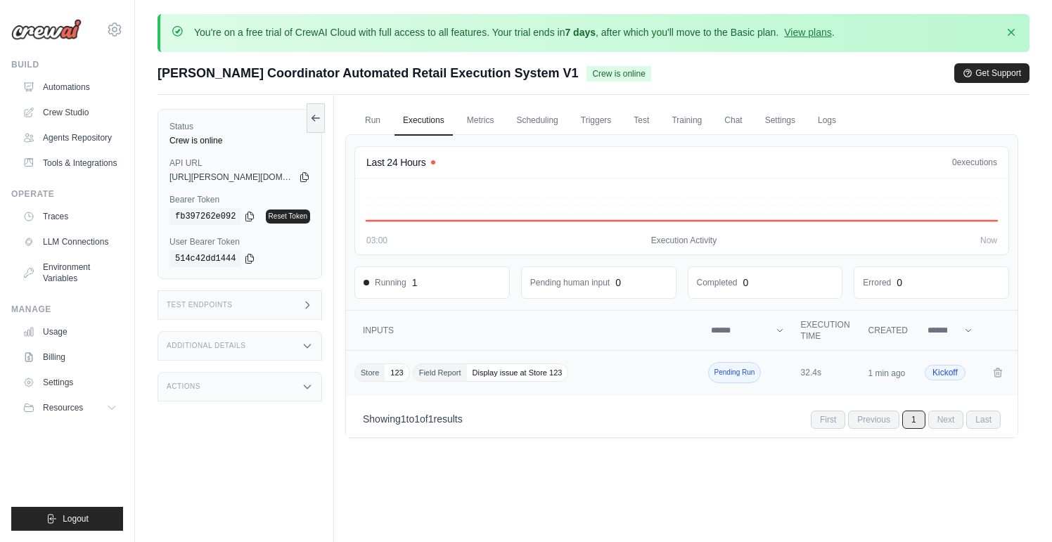
click at [943, 376] on span "Kickoff" at bounding box center [945, 372] width 41 height 15
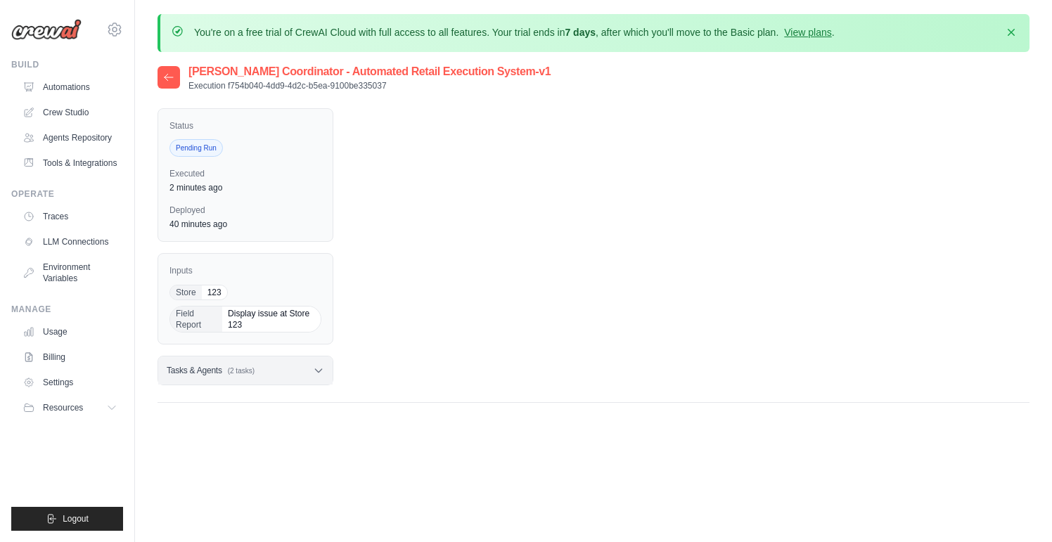
click at [312, 371] on div "Tasks & Agents (2 tasks)" at bounding box center [245, 371] width 174 height 28
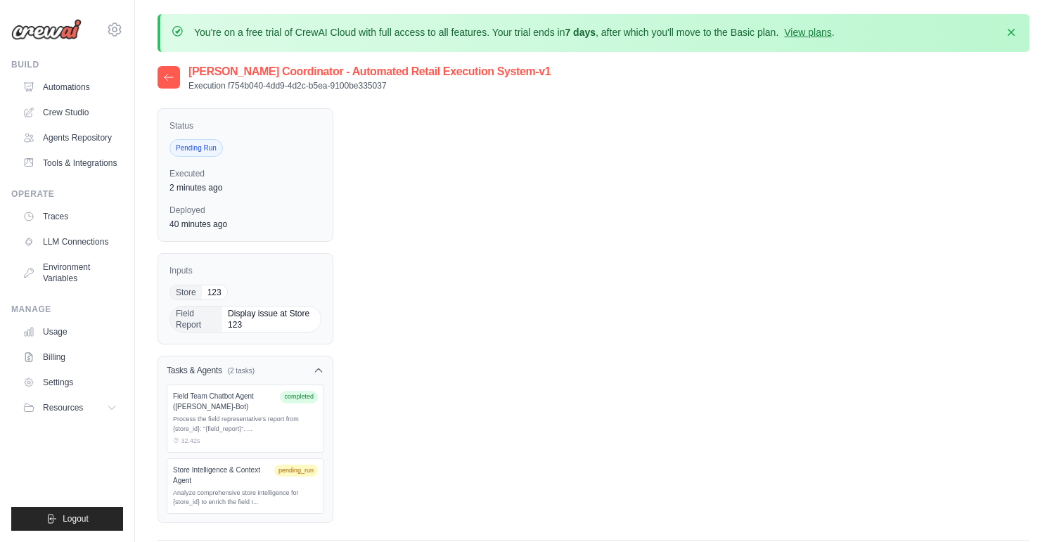
click at [294, 408] on div "Field Team Chatbot Agent ([PERSON_NAME]-Bot) completed" at bounding box center [245, 401] width 145 height 21
click at [187, 437] on div "⏱ 32.42s" at bounding box center [245, 442] width 145 height 10
click at [298, 484] on div "Store Intelligence & Context Agent pending_run" at bounding box center [245, 475] width 145 height 21
click at [293, 475] on span "pending_run" at bounding box center [296, 471] width 44 height 13
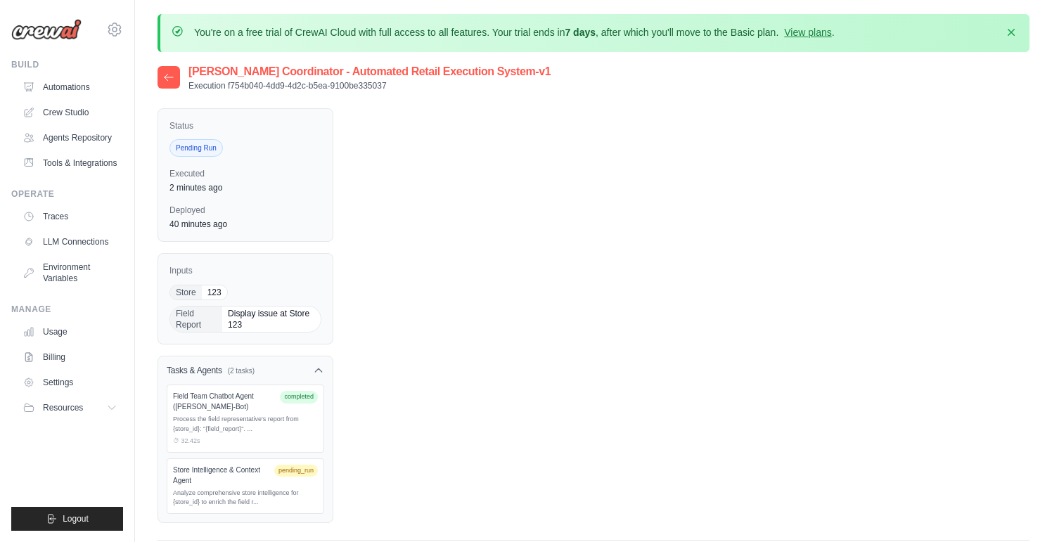
click at [293, 475] on span "pending_run" at bounding box center [296, 471] width 44 height 13
click at [170, 81] on icon at bounding box center [168, 77] width 11 height 11
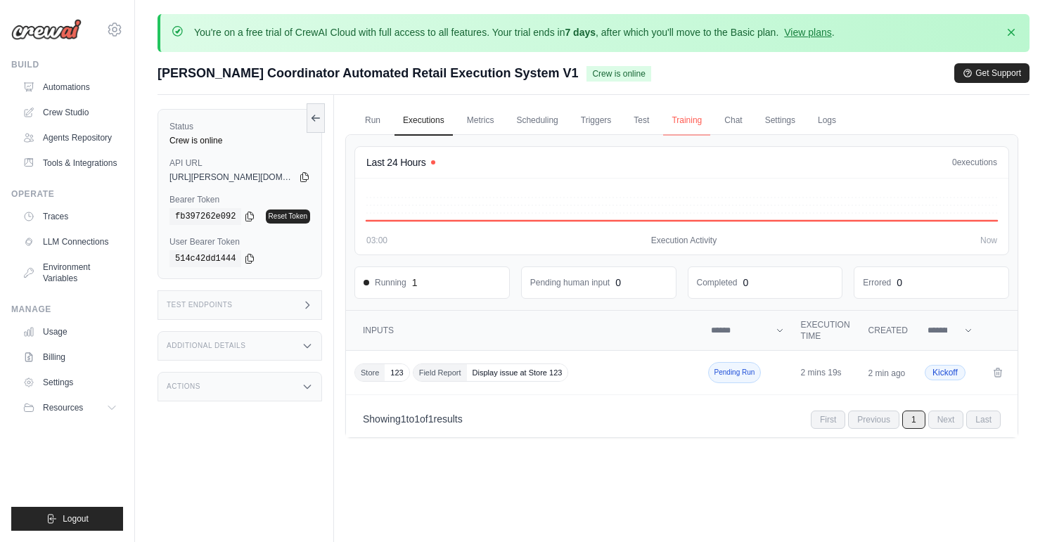
click at [695, 125] on link "Training" at bounding box center [686, 121] width 47 height 30
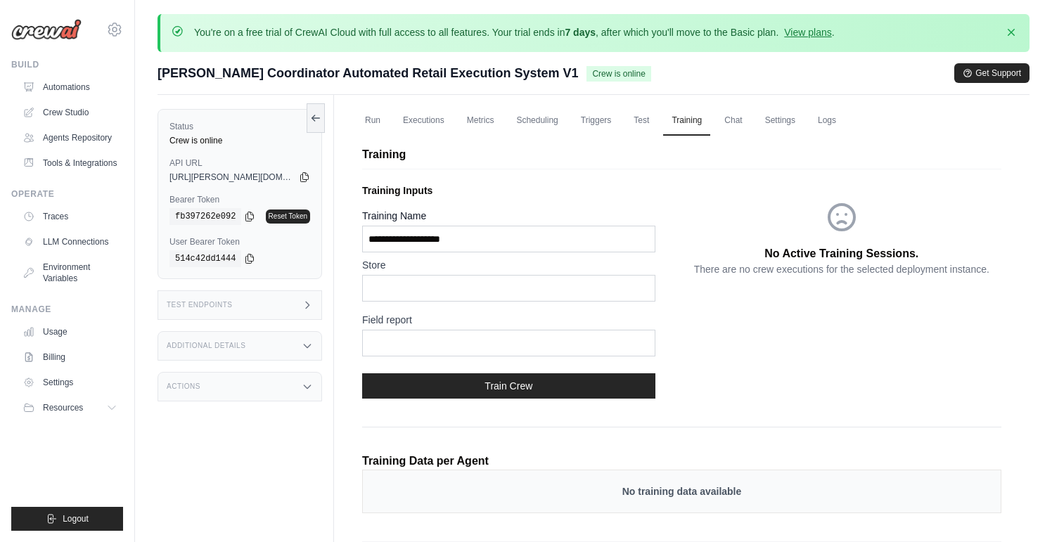
click at [622, 127] on div "Training Training Inputs Training Name Store Field report Train Crew No Active …" at bounding box center [681, 386] width 673 height 518
click at [600, 126] on link "Triggers" at bounding box center [597, 121] width 48 height 30
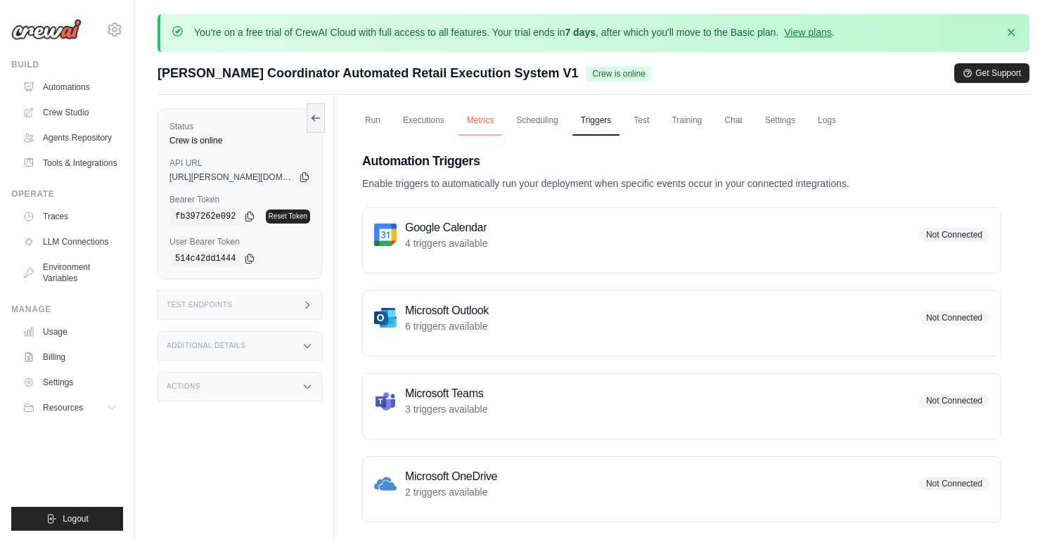
click at [499, 127] on link "Metrics" at bounding box center [481, 121] width 44 height 30
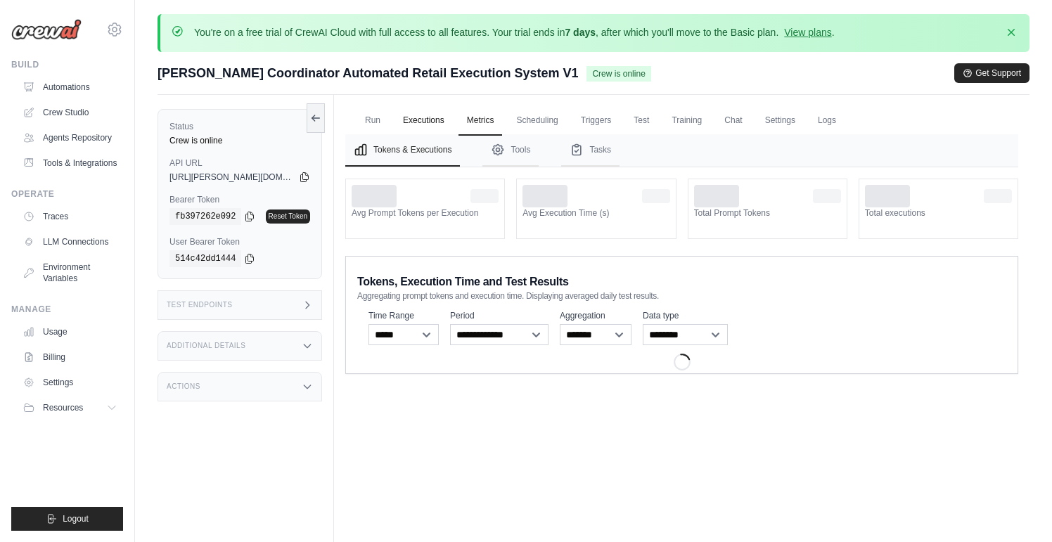
click at [435, 119] on link "Executions" at bounding box center [424, 121] width 58 height 30
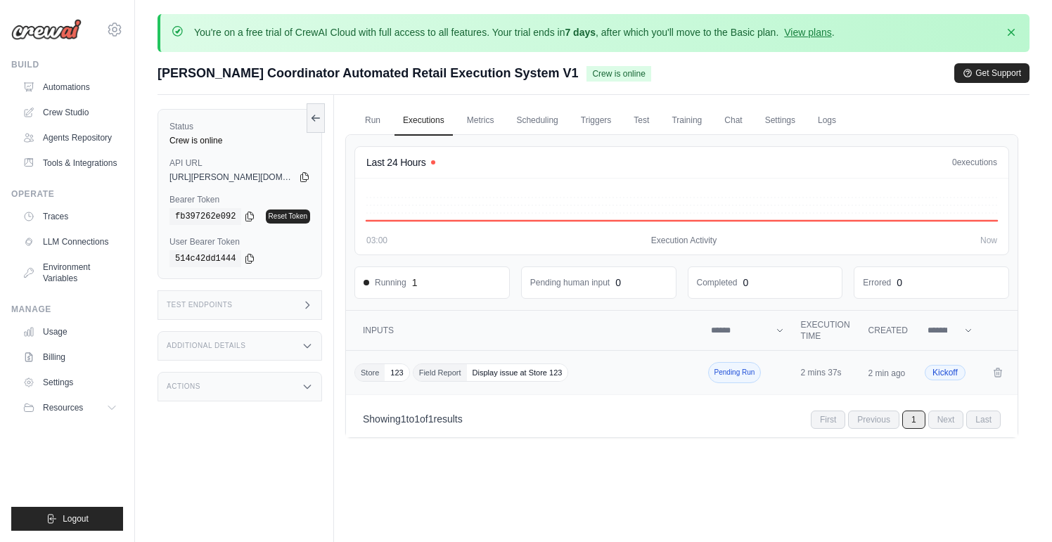
click at [730, 372] on span "Pending Run" at bounding box center [734, 372] width 53 height 21
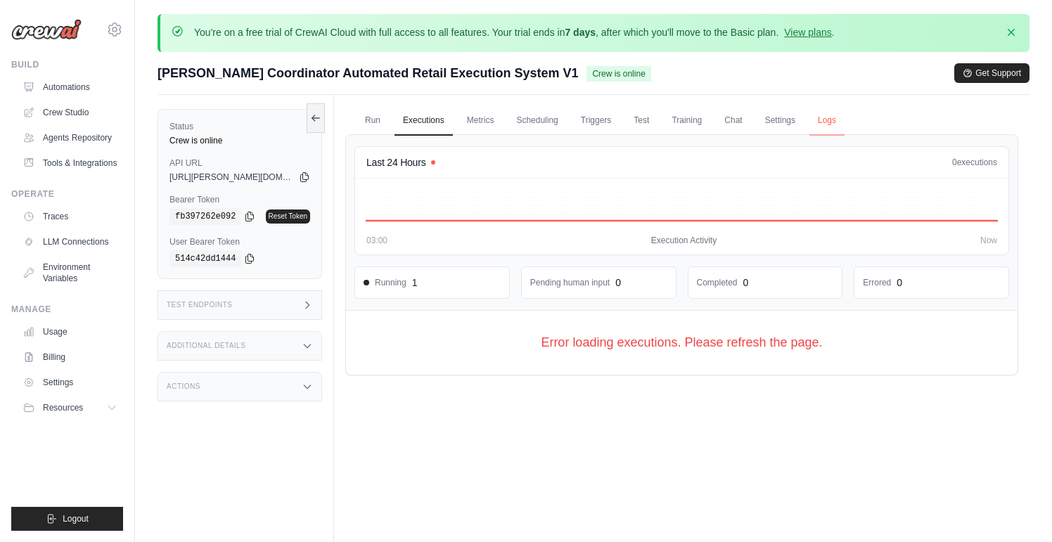
click at [829, 122] on link "Logs" at bounding box center [827, 121] width 35 height 30
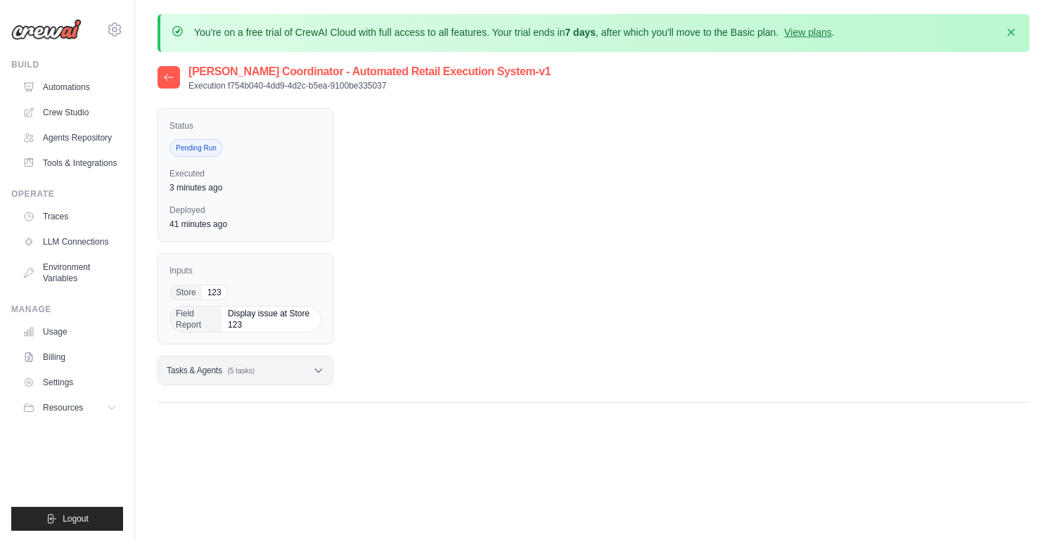
click at [316, 367] on icon at bounding box center [318, 370] width 11 height 11
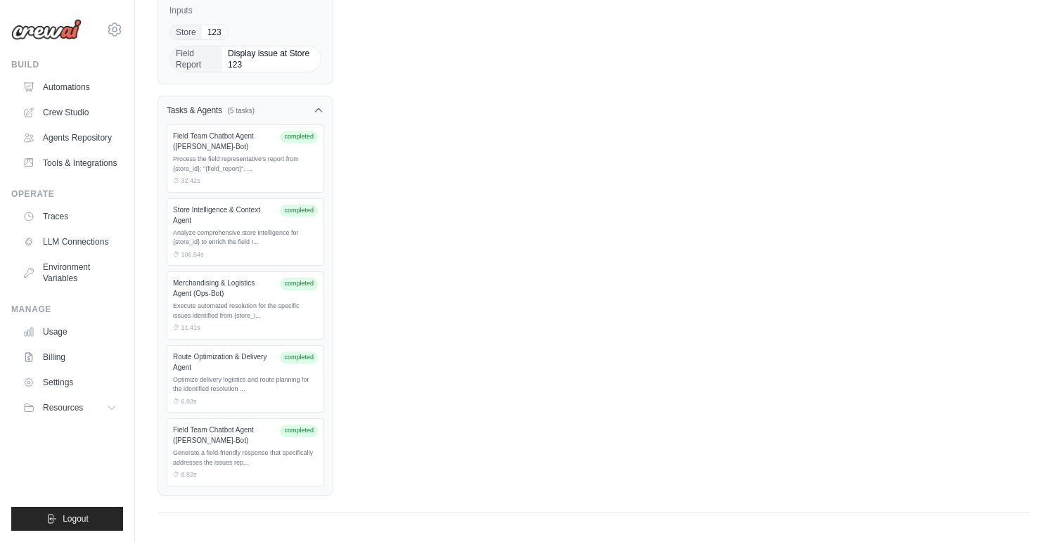
scroll to position [260, 0]
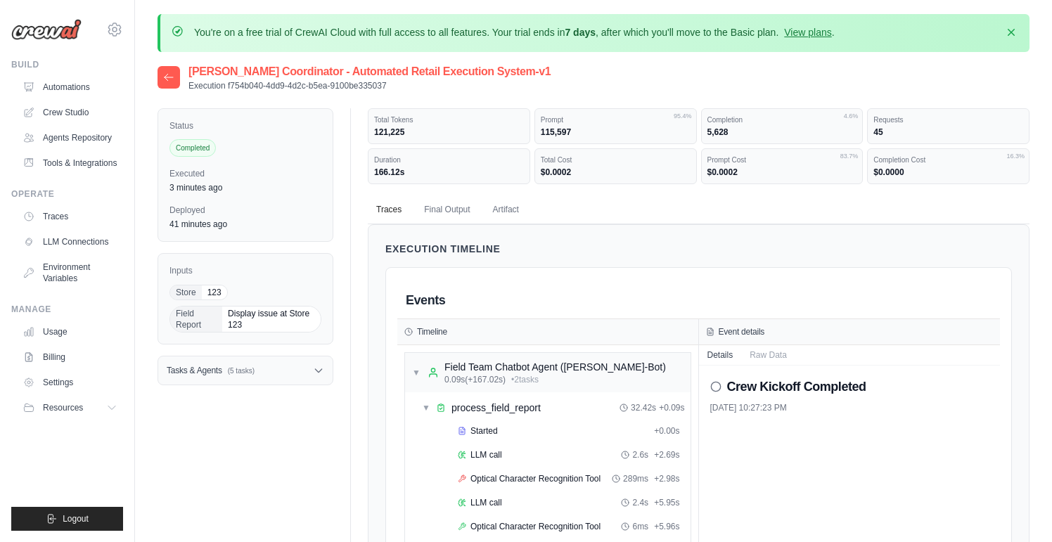
click at [173, 74] on icon at bounding box center [168, 77] width 11 height 11
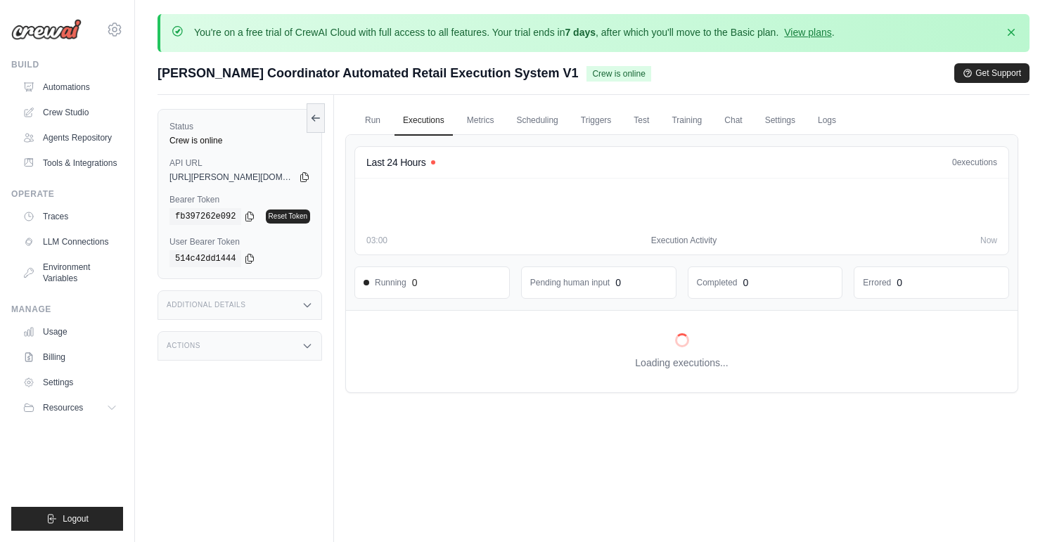
click at [173, 73] on span "[PERSON_NAME] Coordinator Automated Retail Execution System V1" at bounding box center [368, 73] width 421 height 20
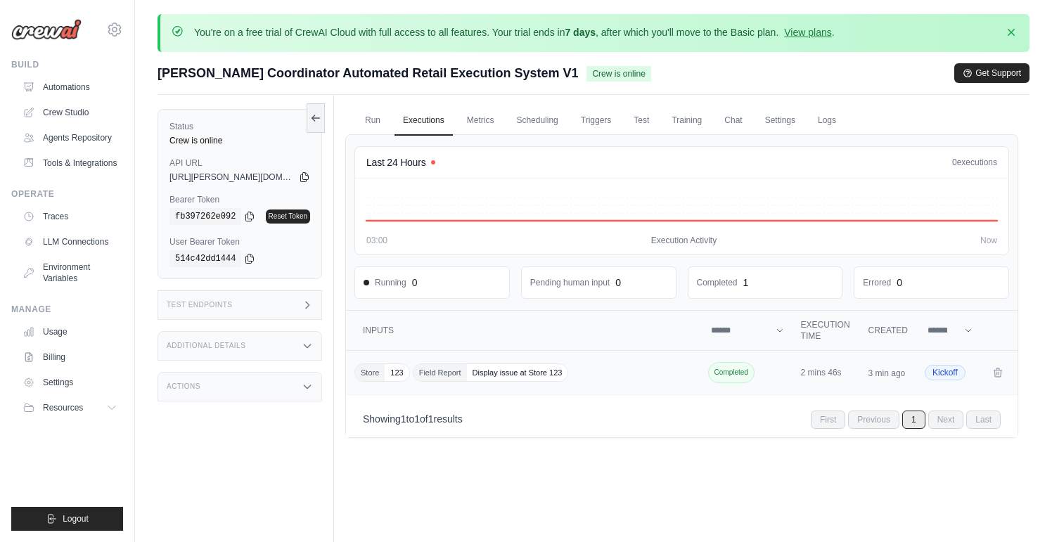
click at [538, 370] on span "Display issue at Store 123" at bounding box center [517, 372] width 101 height 17
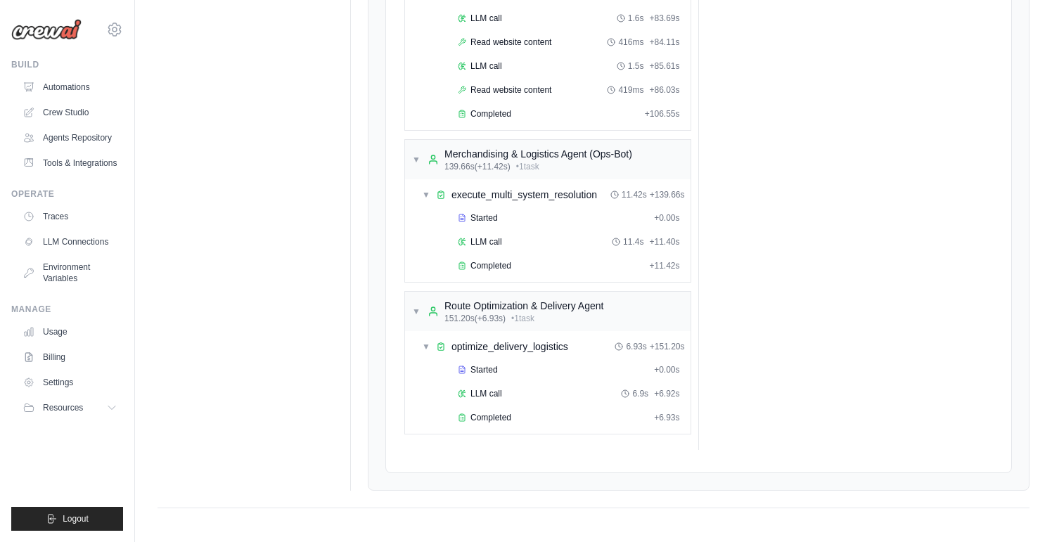
scroll to position [2503, 0]
click at [539, 414] on div "Completed" at bounding box center [553, 418] width 191 height 11
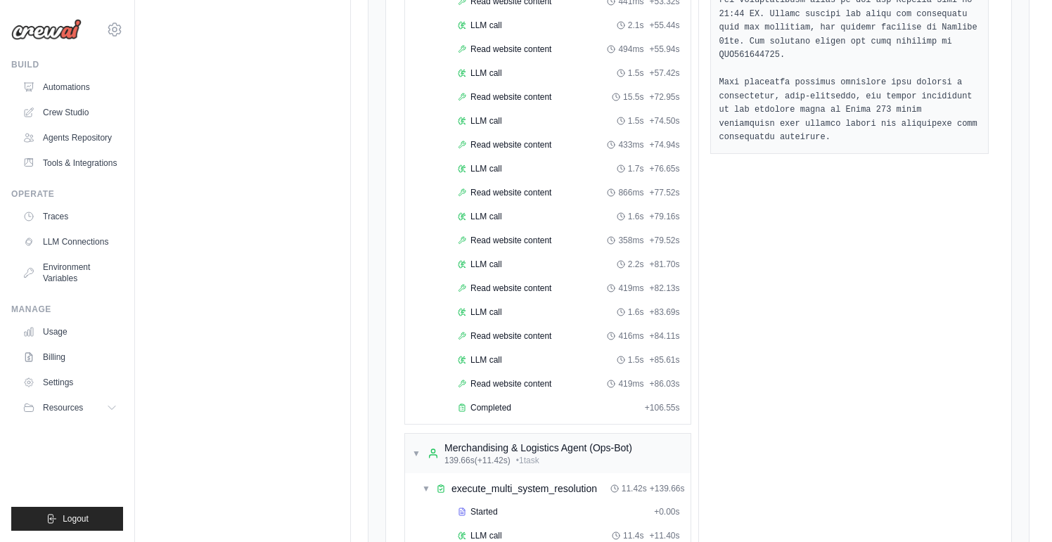
scroll to position [2209, 0]
click at [539, 406] on div "Completed" at bounding box center [548, 408] width 181 height 11
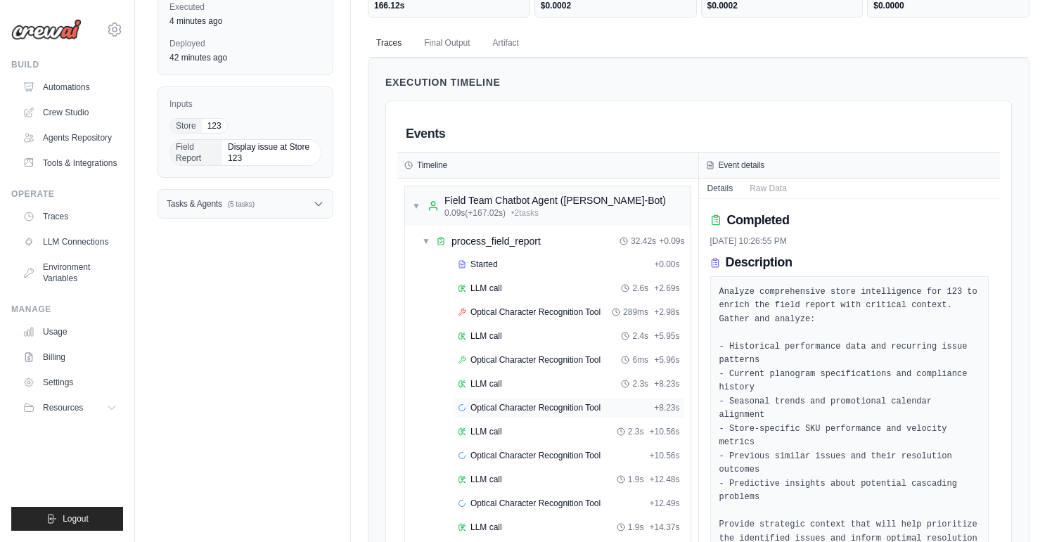
scroll to position [167, 0]
click at [430, 240] on span "▼" at bounding box center [426, 241] width 8 height 11
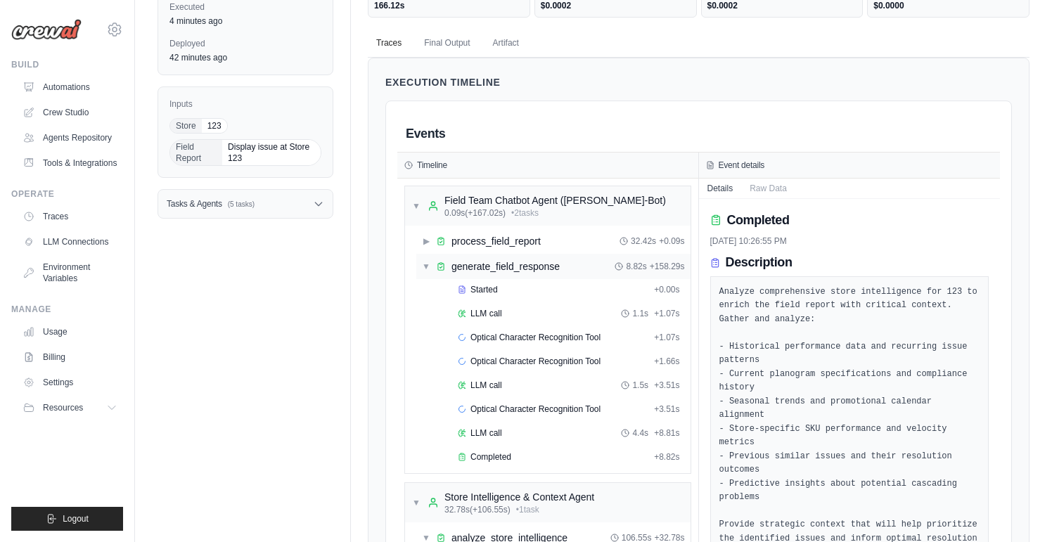
click at [428, 260] on div "▼ generate_field_response" at bounding box center [491, 267] width 138 height 14
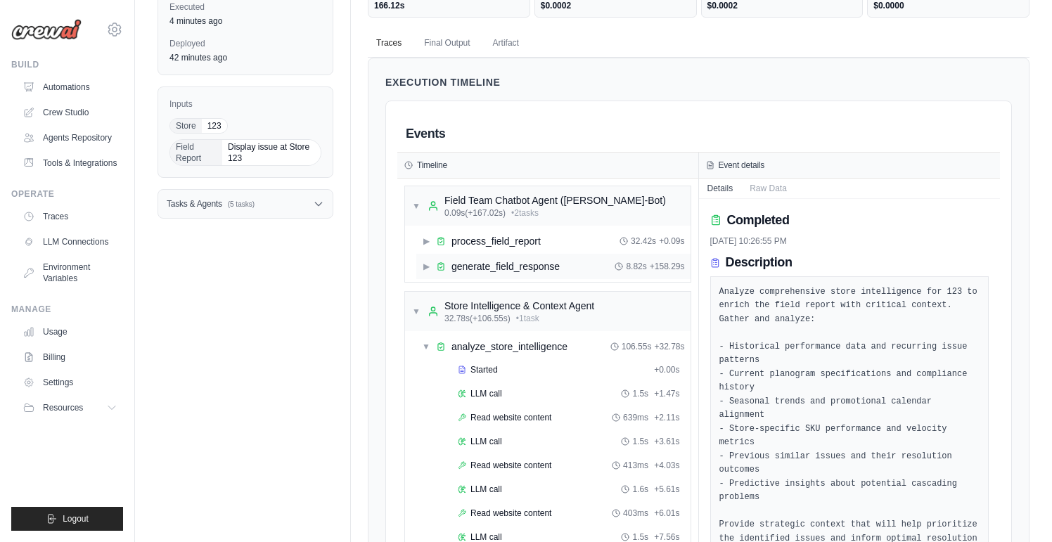
click at [427, 268] on span "▶" at bounding box center [426, 266] width 8 height 11
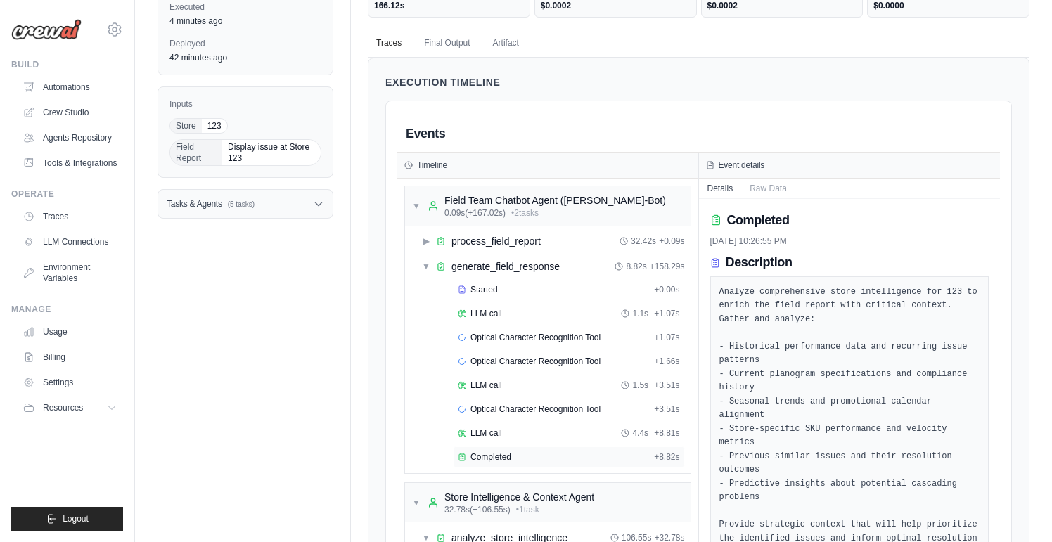
click at [497, 454] on span "Completed" at bounding box center [491, 457] width 41 height 11
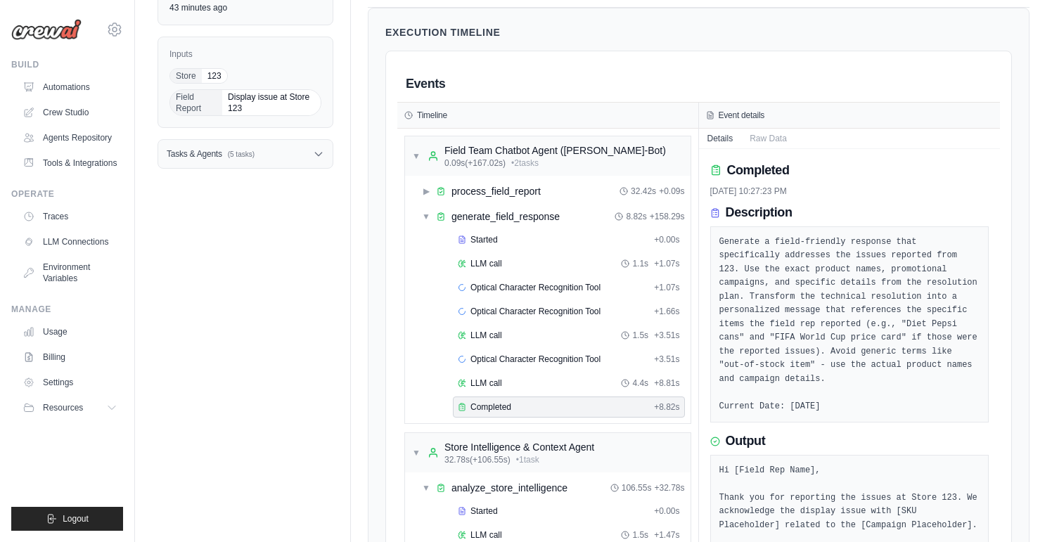
scroll to position [187, 0]
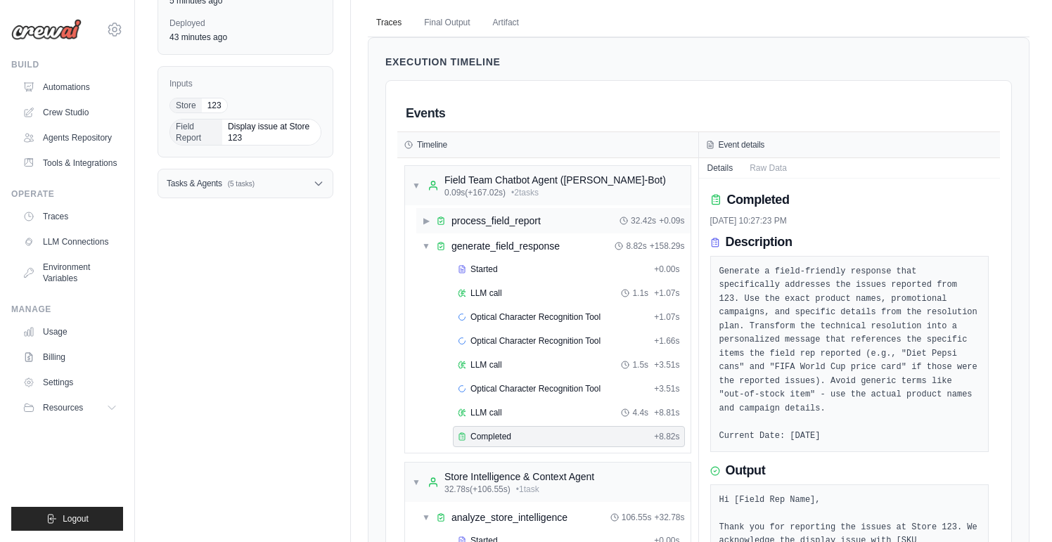
click at [423, 216] on span "▶" at bounding box center [426, 220] width 8 height 11
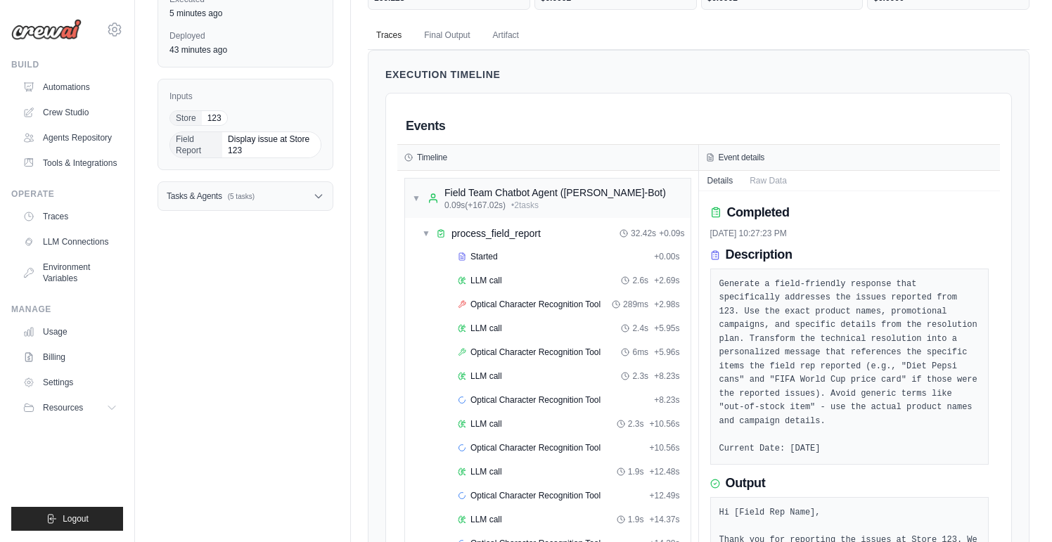
scroll to position [153, 0]
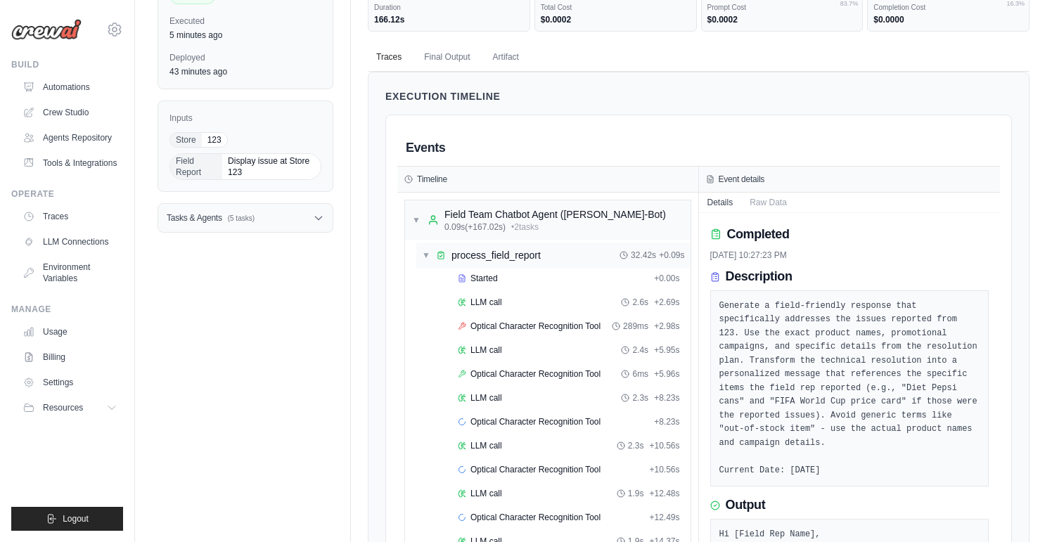
click at [428, 253] on span "▼" at bounding box center [426, 255] width 8 height 11
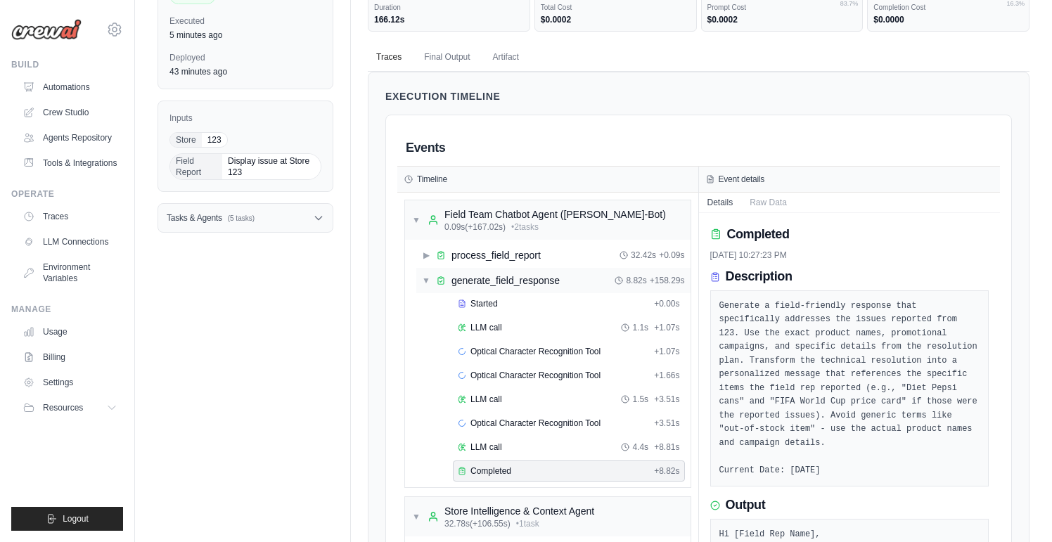
click at [426, 279] on span "▼" at bounding box center [426, 280] width 8 height 11
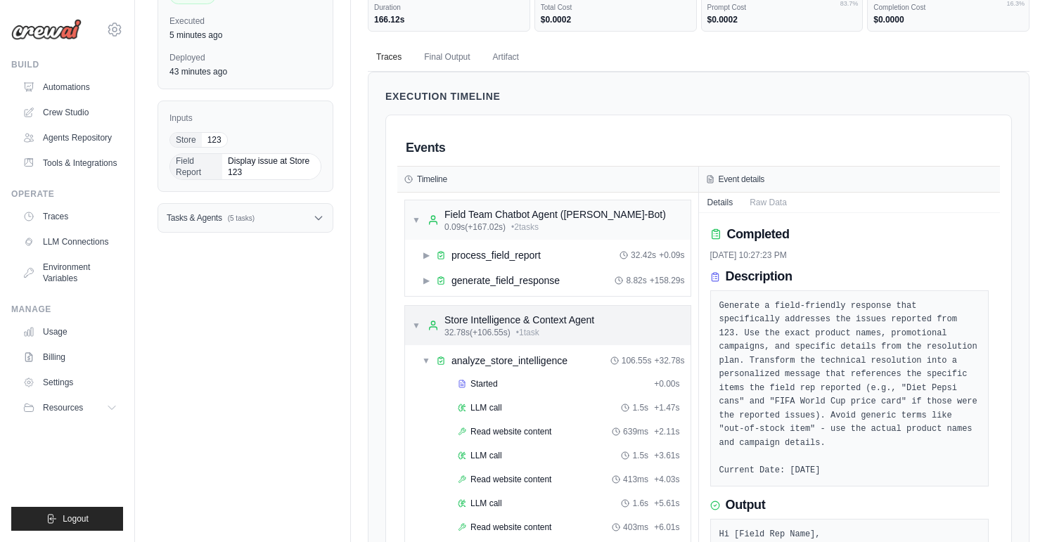
click at [415, 325] on span "▼" at bounding box center [416, 325] width 8 height 11
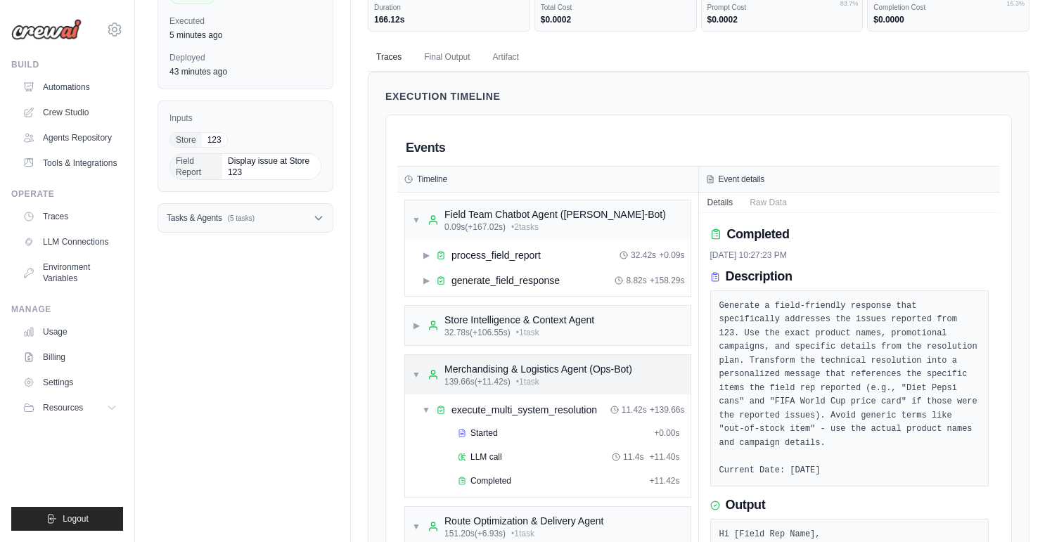
click at [416, 376] on span "▼" at bounding box center [416, 374] width 8 height 11
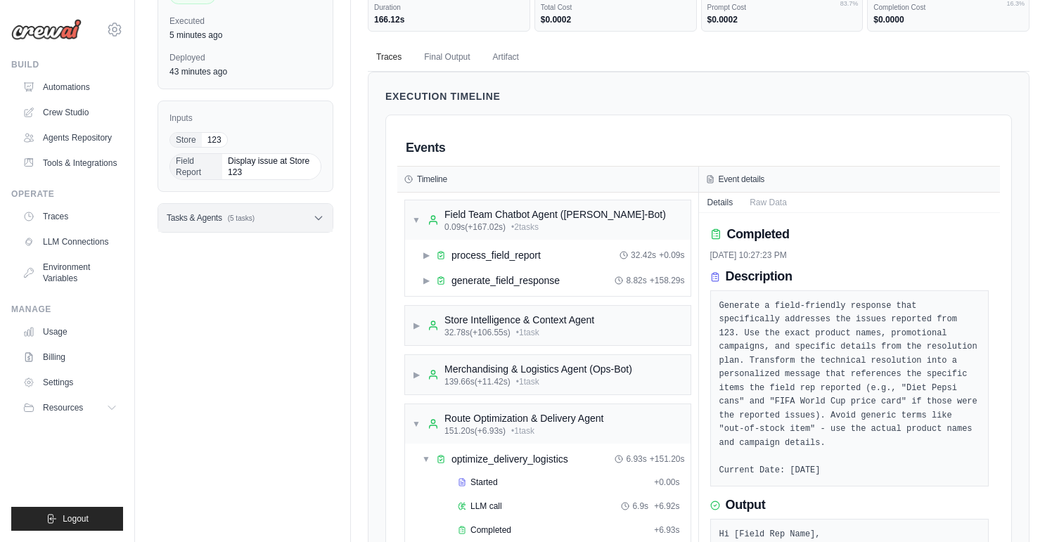
click at [295, 218] on div "Tasks & Agents (5 tasks)" at bounding box center [245, 218] width 174 height 28
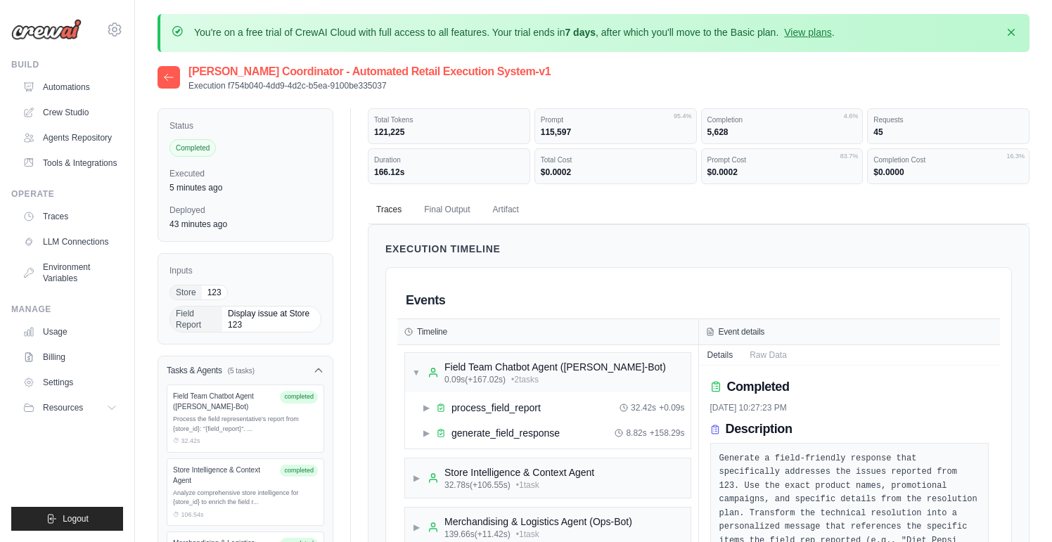
scroll to position [0, 0]
click at [167, 72] on icon at bounding box center [168, 77] width 11 height 11
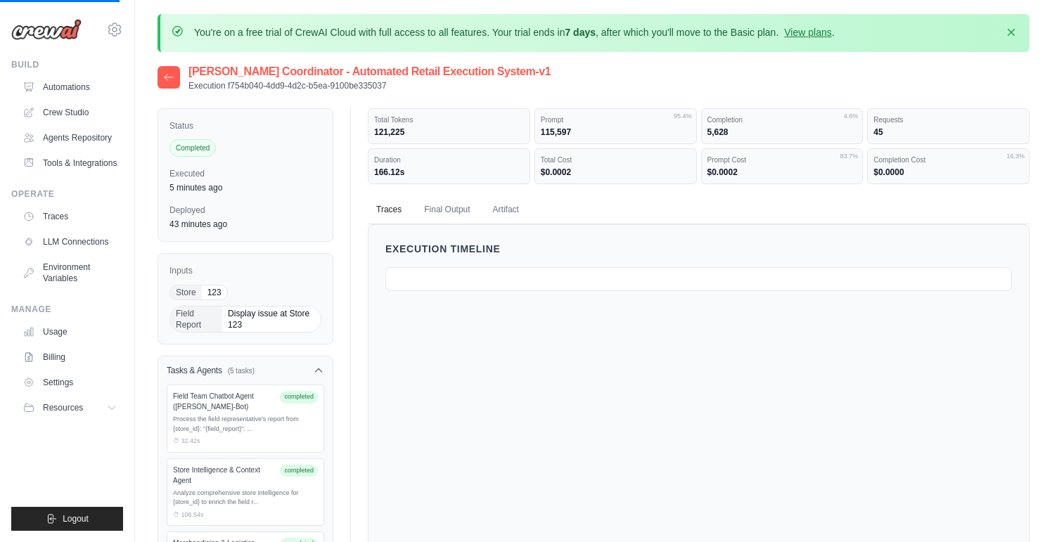
click at [168, 72] on icon at bounding box center [168, 77] width 11 height 11
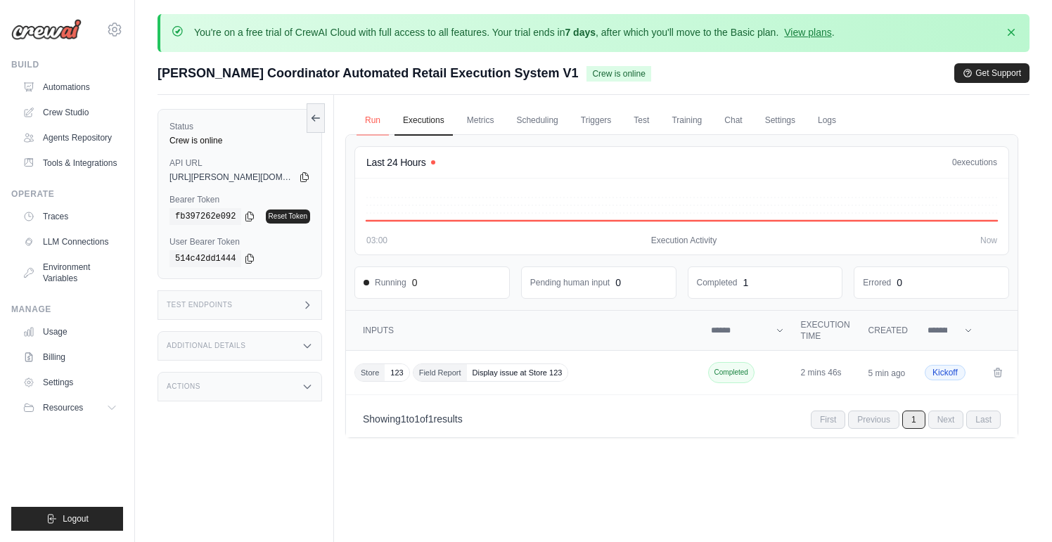
click at [371, 122] on link "Run" at bounding box center [373, 121] width 32 height 30
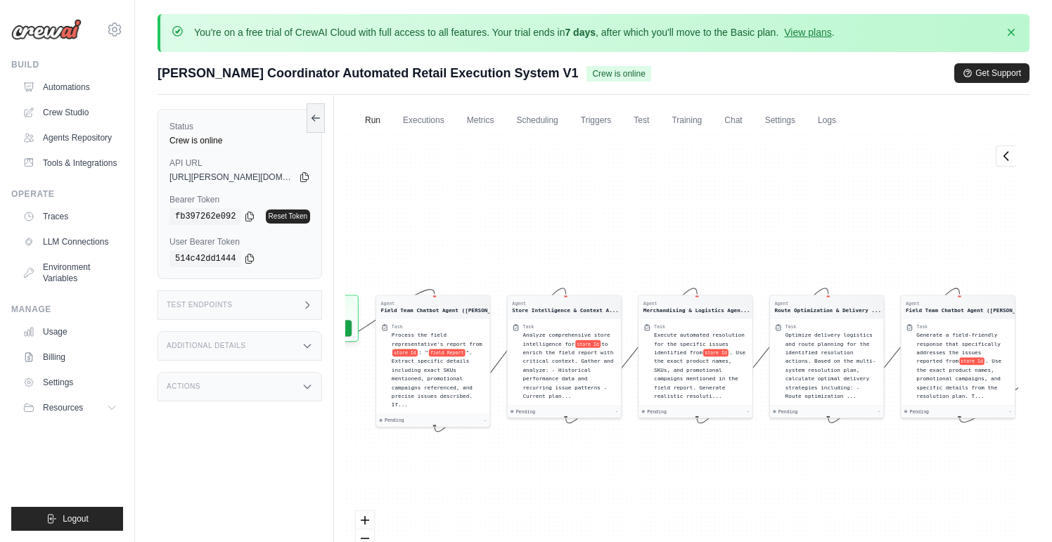
click at [368, 64] on span "Rex Coordinator Automated Retail Execution System V1" at bounding box center [368, 73] width 421 height 20
click at [368, 71] on span "Rex Coordinator Automated Retail Execution System V1" at bounding box center [368, 73] width 421 height 20
click at [76, 82] on link "Automations" at bounding box center [71, 87] width 106 height 23
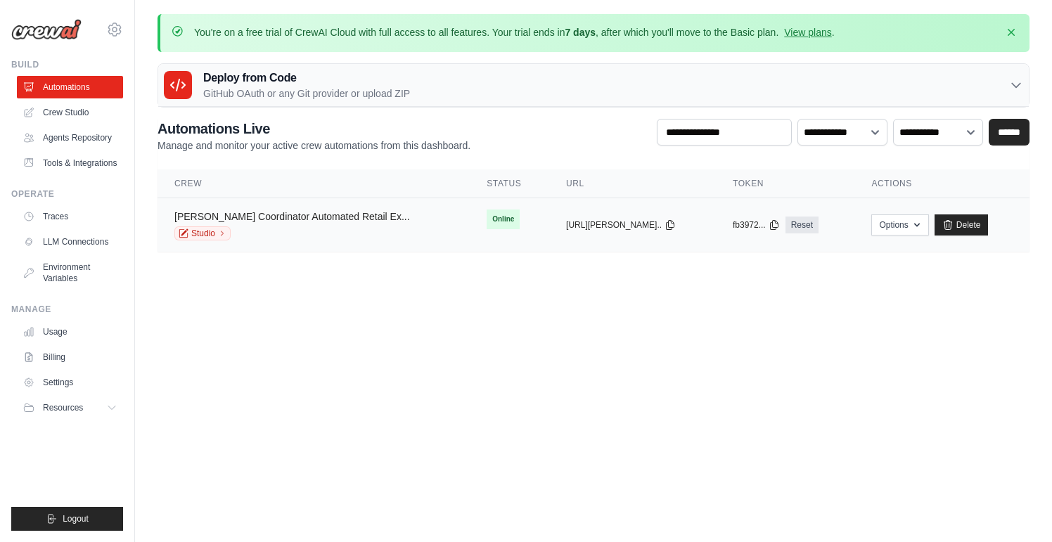
click at [197, 219] on link "Rex Coordinator Automated Retail Ex..." at bounding box center [292, 216] width 236 height 11
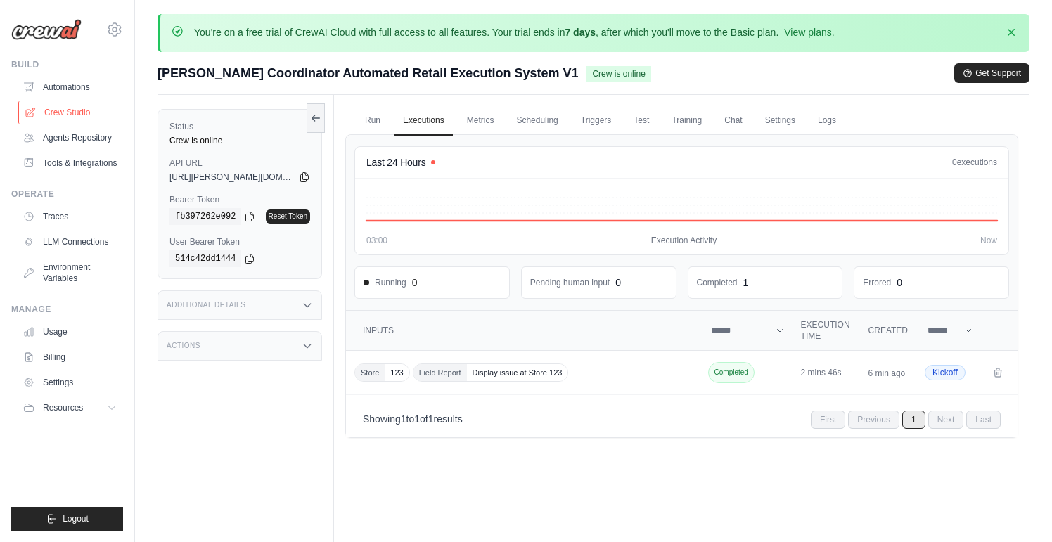
click at [61, 115] on link "Crew Studio" at bounding box center [71, 112] width 106 height 23
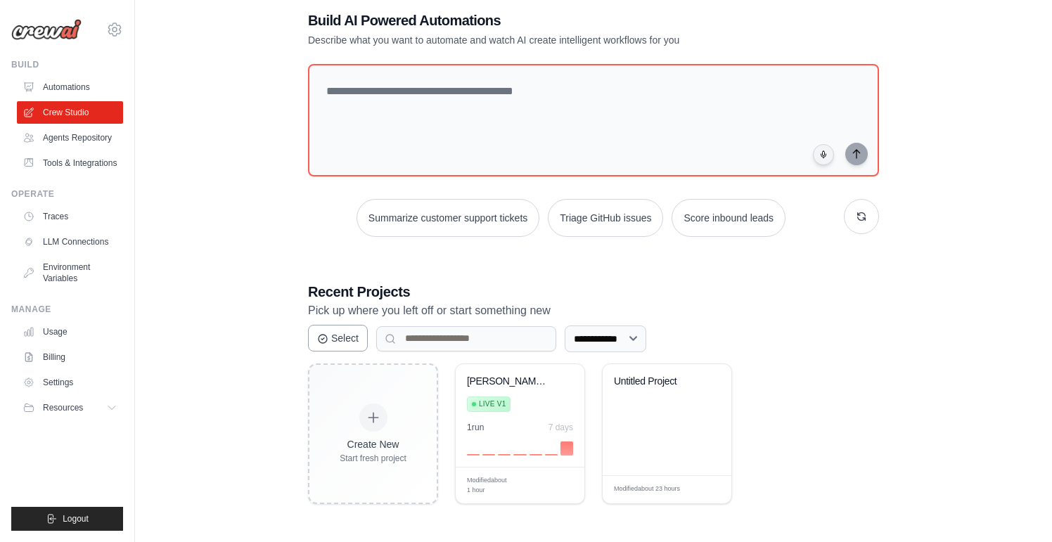
scroll to position [77, 0]
click at [506, 420] on div "[PERSON_NAME] Coordinator - Automated Retail ... Live v1 1 run 7 days" at bounding box center [520, 416] width 129 height 103
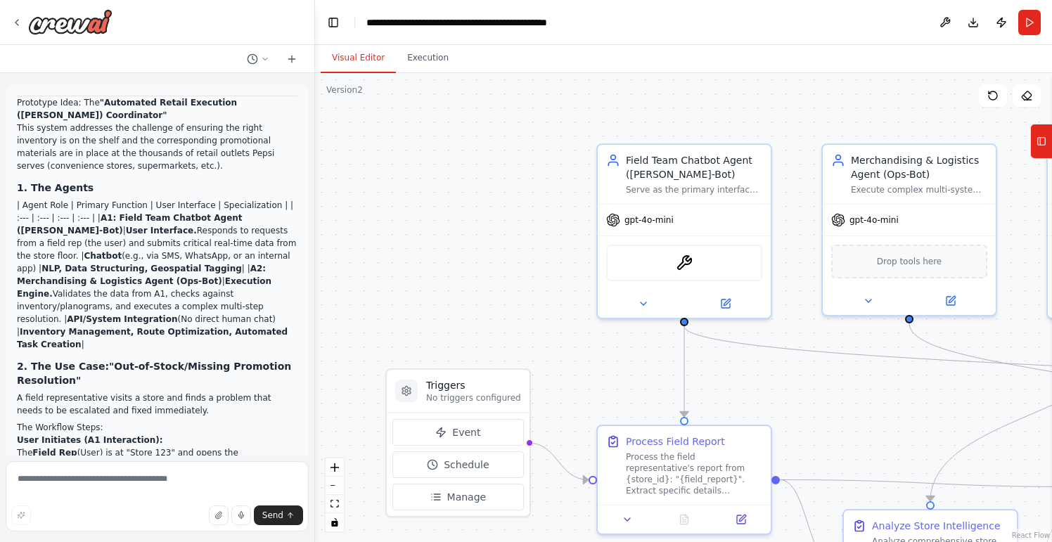
scroll to position [6654, 0]
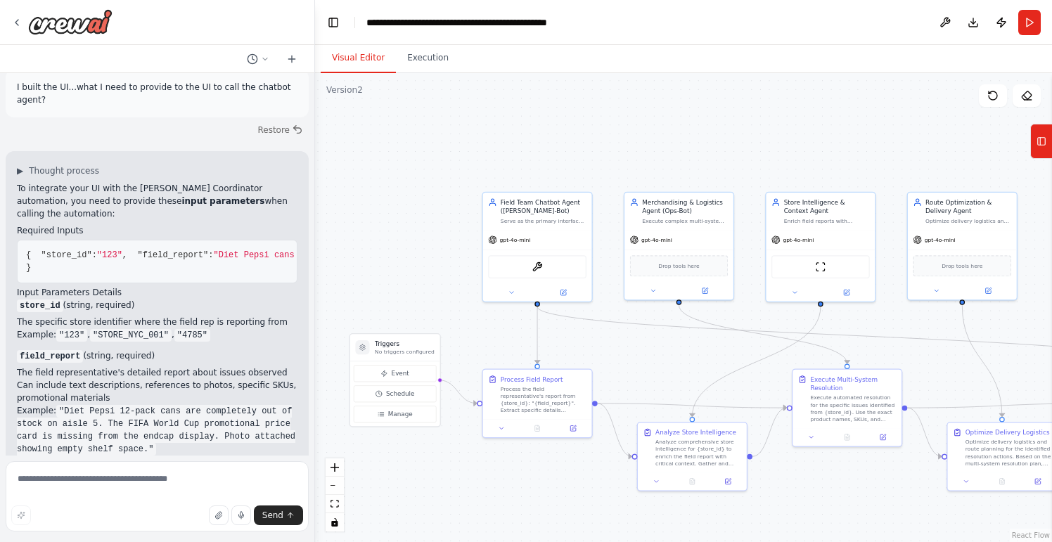
drag, startPoint x: 537, startPoint y: 336, endPoint x: 453, endPoint y: 288, distance: 97.0
click at [453, 287] on div ".deletable-edge-delete-btn { width: 20px; height: 20px; border: 0px solid #ffff…" at bounding box center [683, 307] width 737 height 469
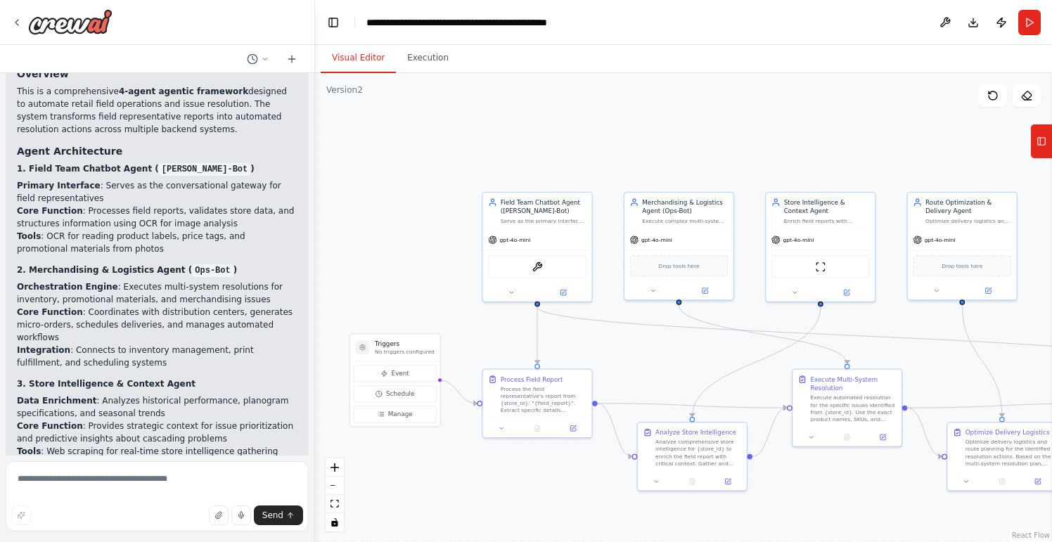
scroll to position [5815, 0]
click at [423, 63] on button "Execution" at bounding box center [428, 59] width 64 height 30
click at [355, 58] on button "Visual Editor" at bounding box center [358, 59] width 75 height 30
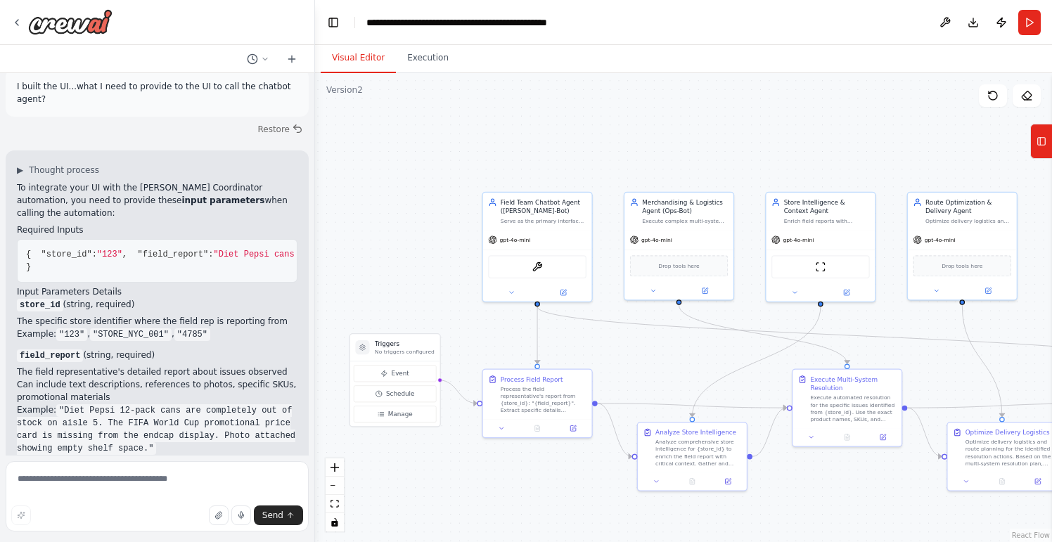
scroll to position [6654, 0]
click at [118, 480] on textarea at bounding box center [157, 496] width 303 height 70
type textarea "**********"
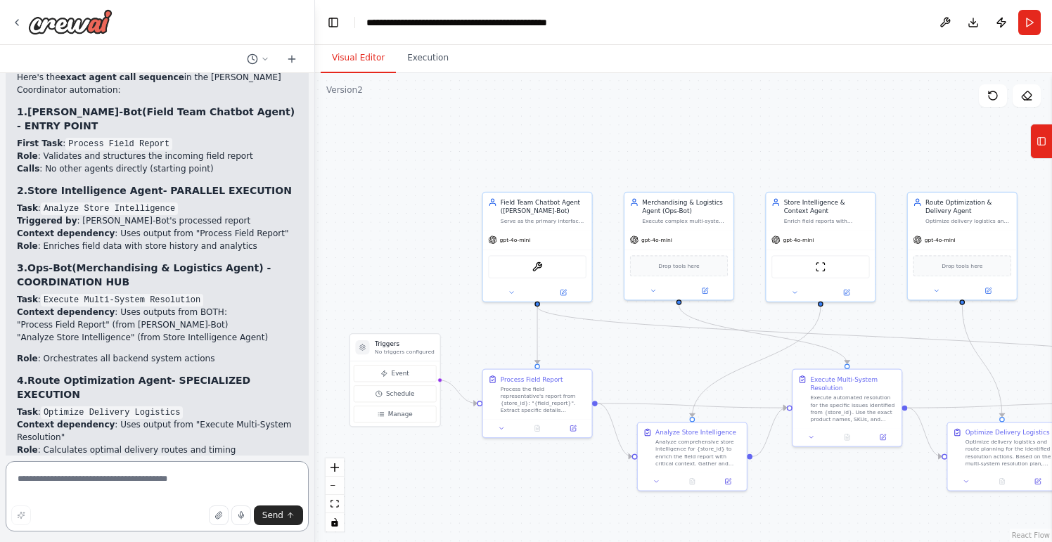
scroll to position [0, 0]
click at [54, 483] on textarea at bounding box center [157, 496] width 303 height 70
type textarea "**********"
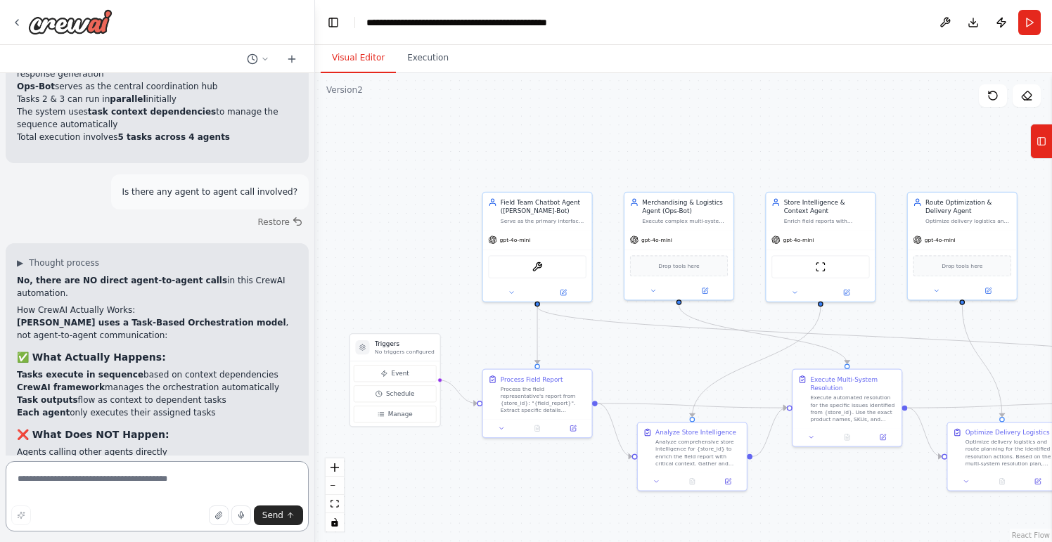
scroll to position [8145, 0]
click at [106, 479] on textarea at bounding box center [157, 496] width 303 height 70
type textarea "**********"
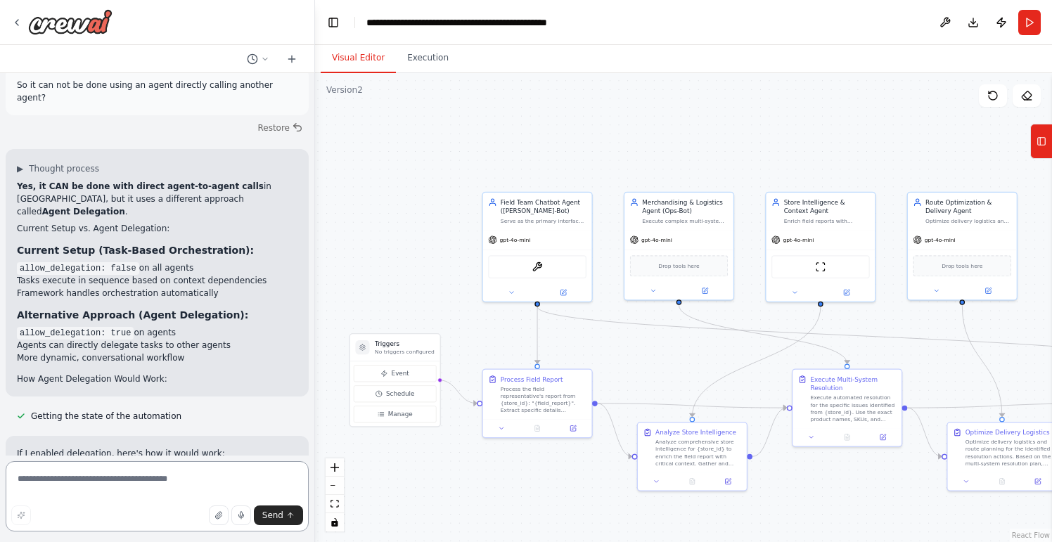
scroll to position [8867, 0]
type textarea "**********"
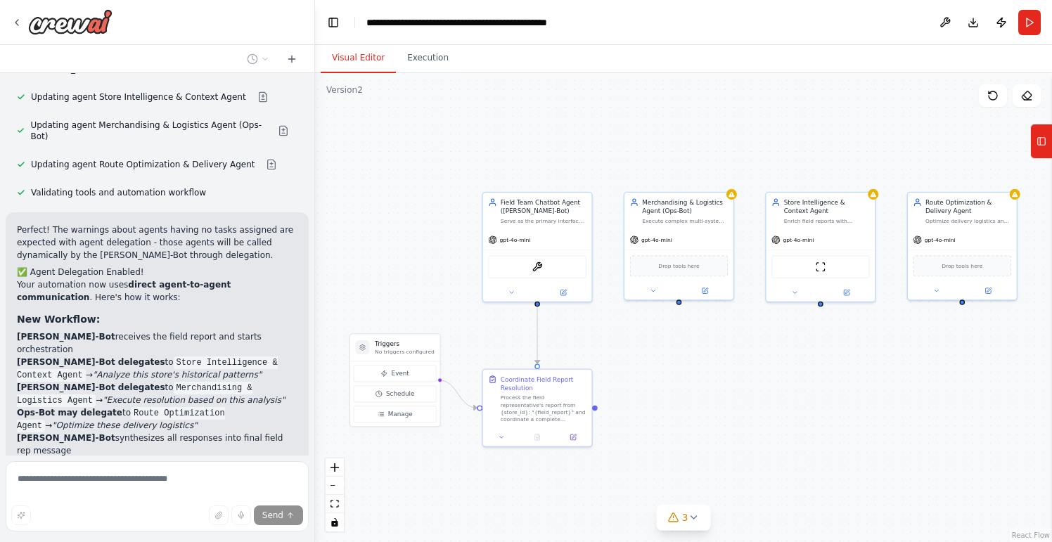
scroll to position [10201, 0]
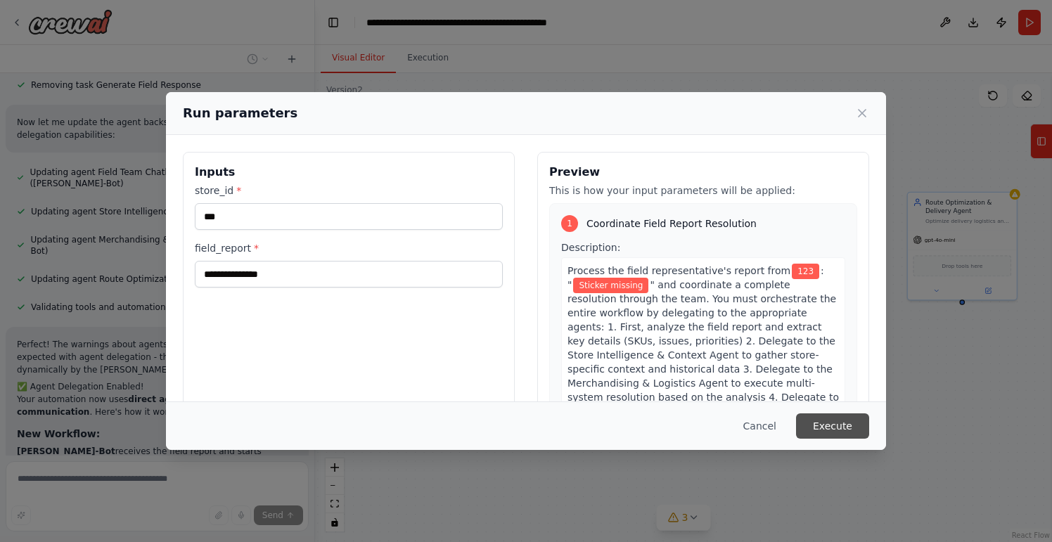
click at [836, 433] on button "Execute" at bounding box center [832, 426] width 73 height 25
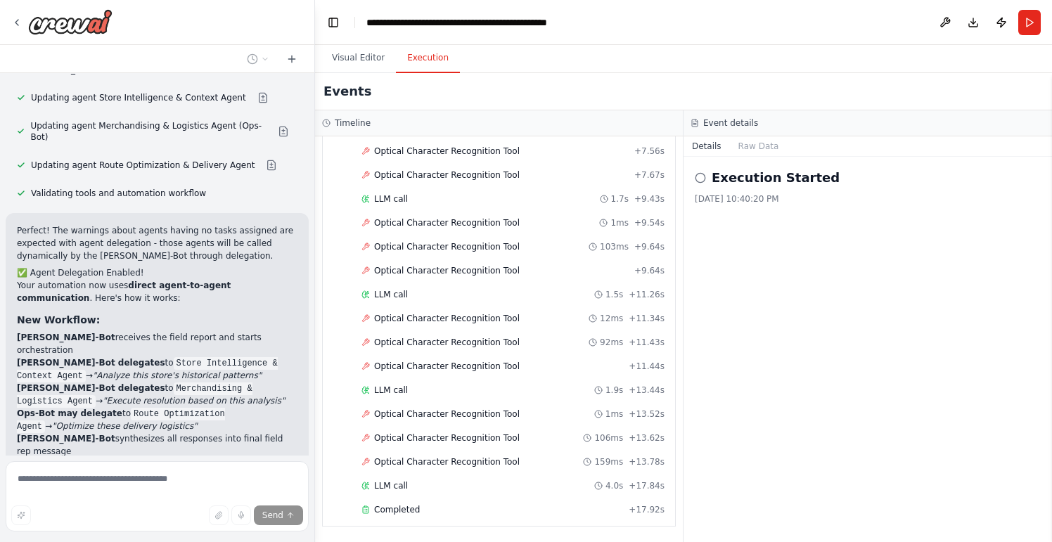
scroll to position [0, 0]
click at [746, 147] on button "Raw Data" at bounding box center [759, 146] width 58 height 20
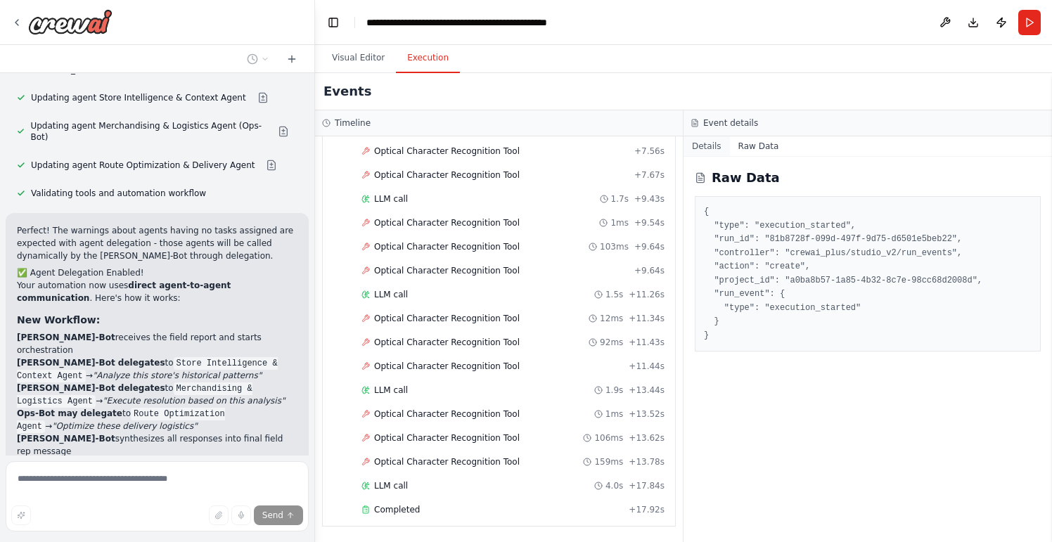
click at [696, 153] on button "Details" at bounding box center [707, 146] width 46 height 20
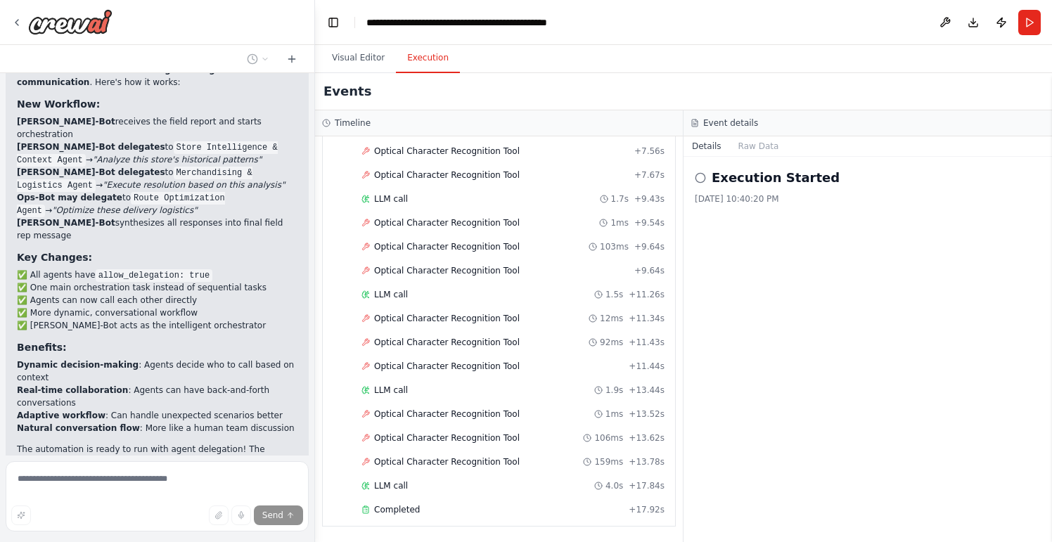
scroll to position [10416, 0]
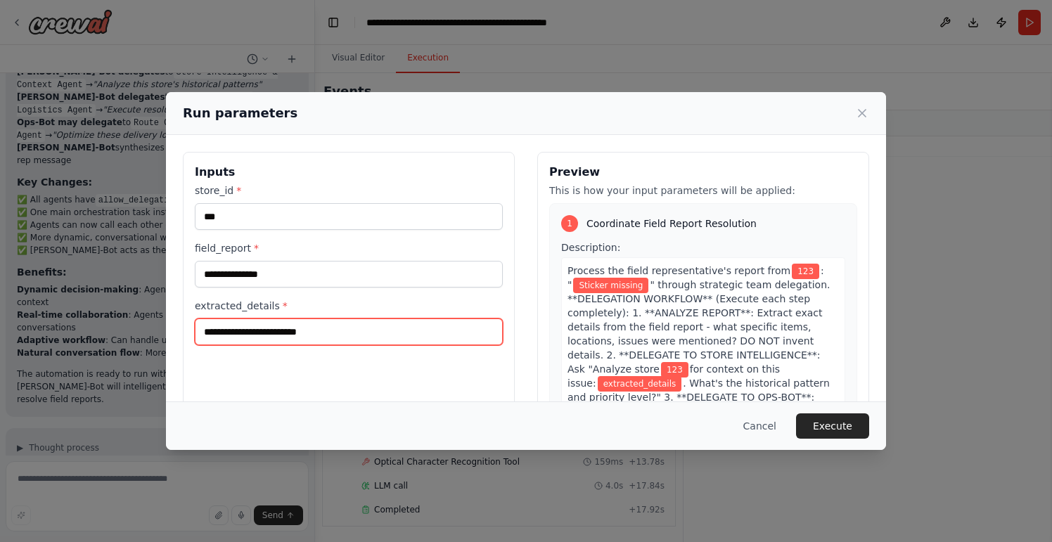
click at [457, 338] on input "extracted_details *" at bounding box center [349, 332] width 308 height 27
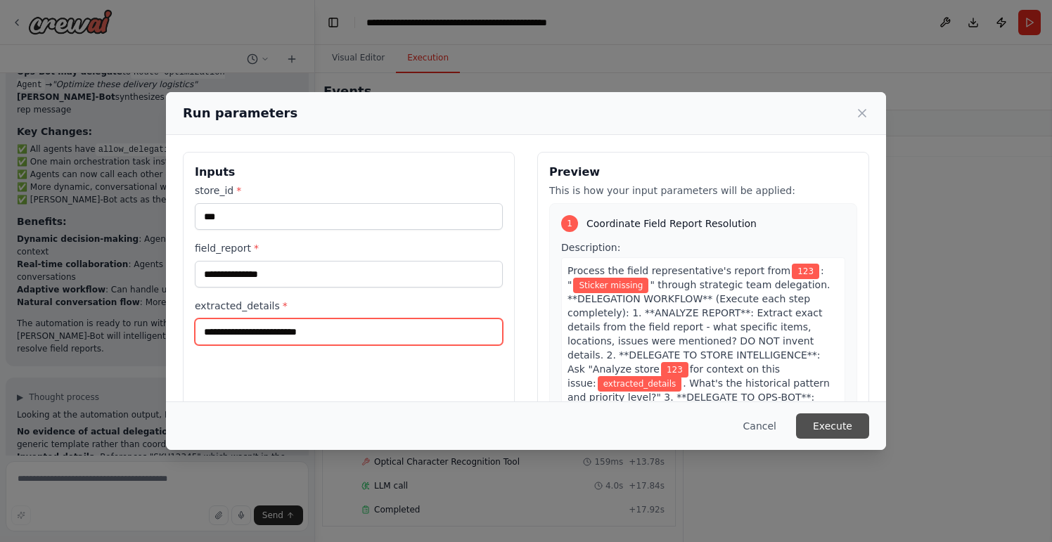
scroll to position [10555, 0]
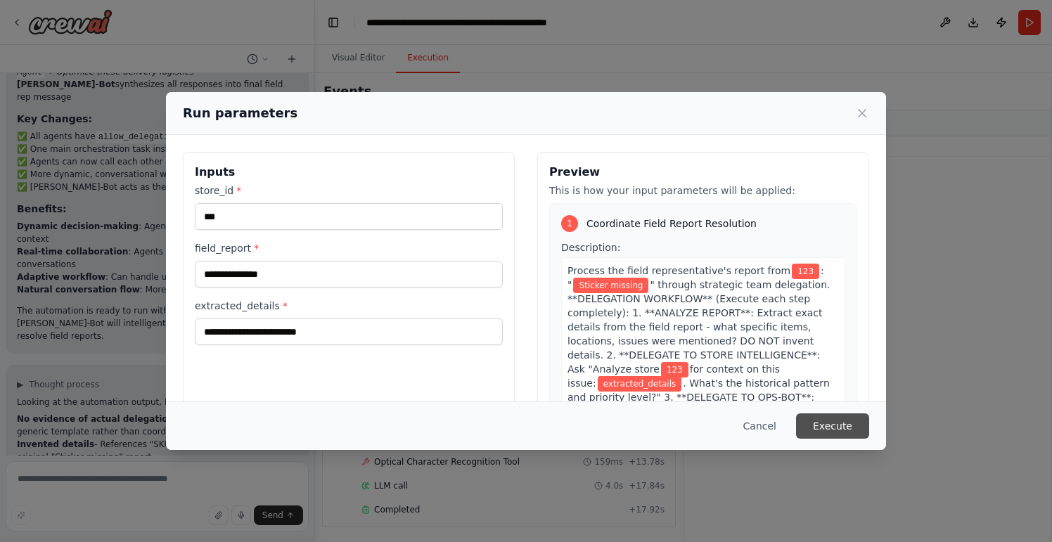
click at [822, 423] on button "Execute" at bounding box center [832, 426] width 73 height 25
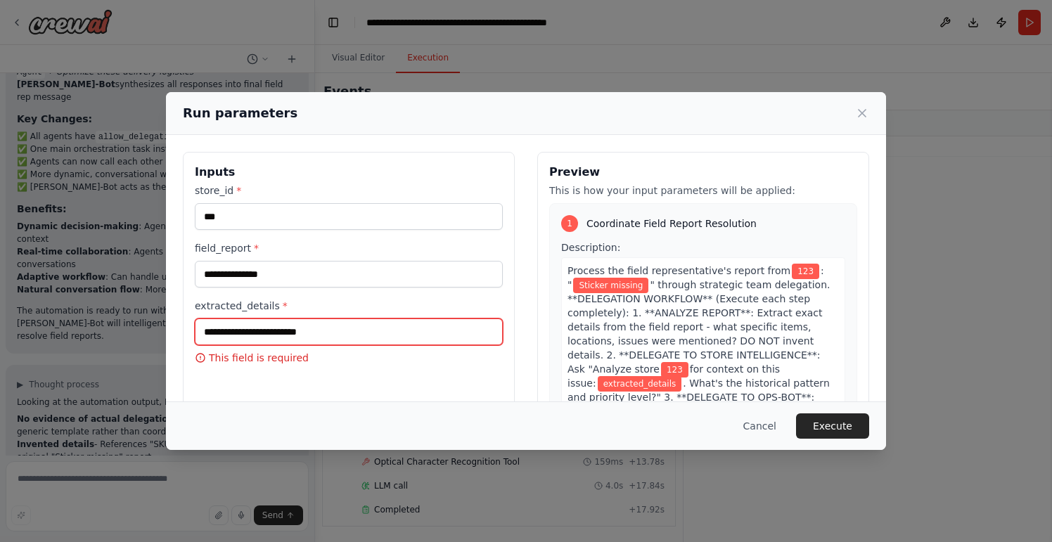
click at [448, 331] on input "extracted_details *" at bounding box center [349, 332] width 308 height 27
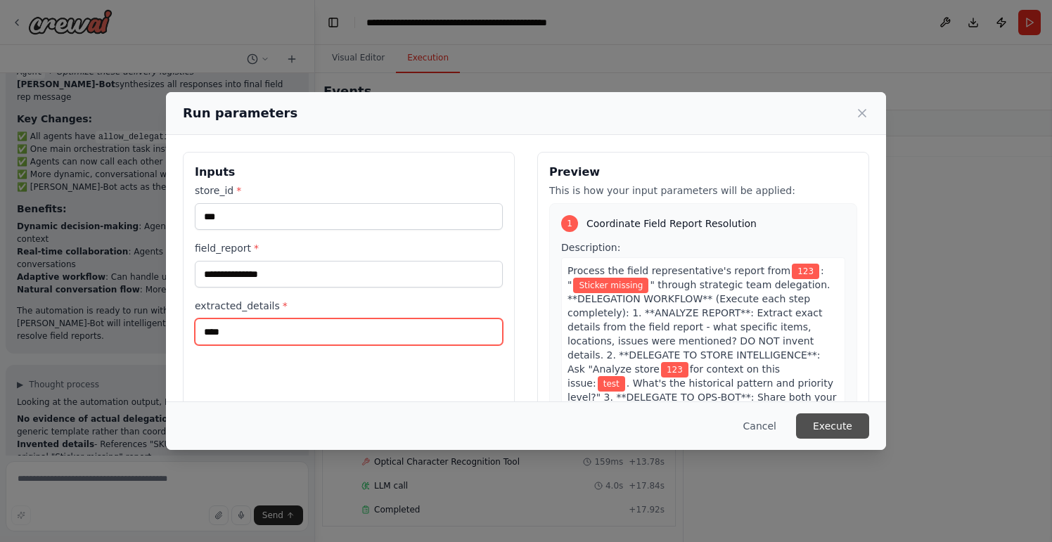
type input "****"
click at [844, 428] on button "Execute" at bounding box center [832, 426] width 73 height 25
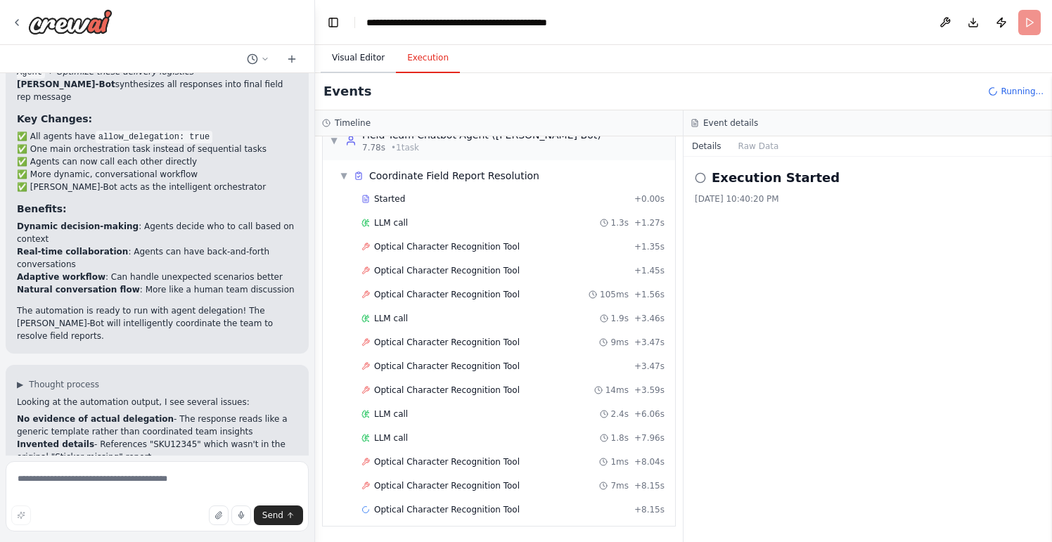
scroll to position [47, 0]
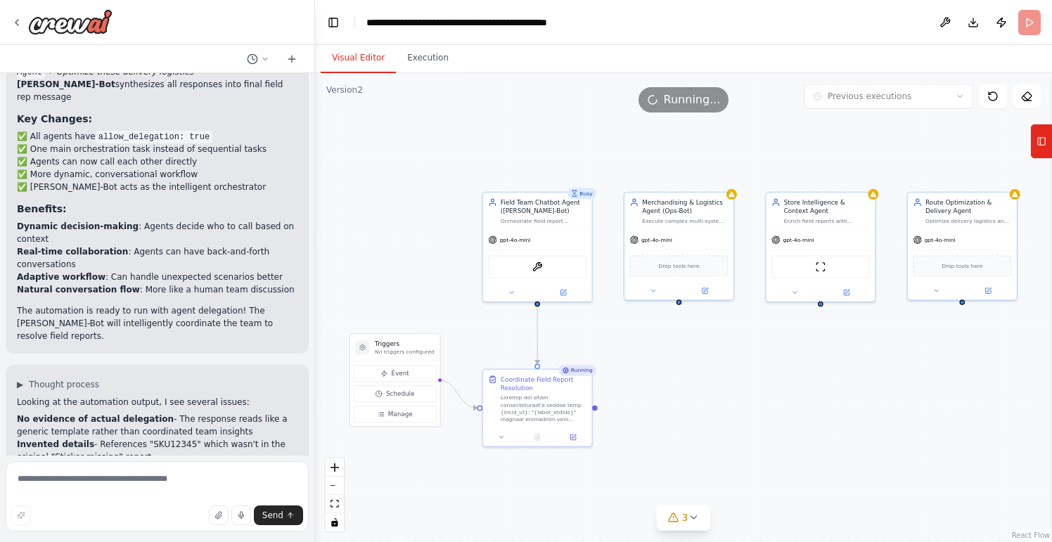
click at [341, 65] on button "Visual Editor" at bounding box center [358, 59] width 75 height 30
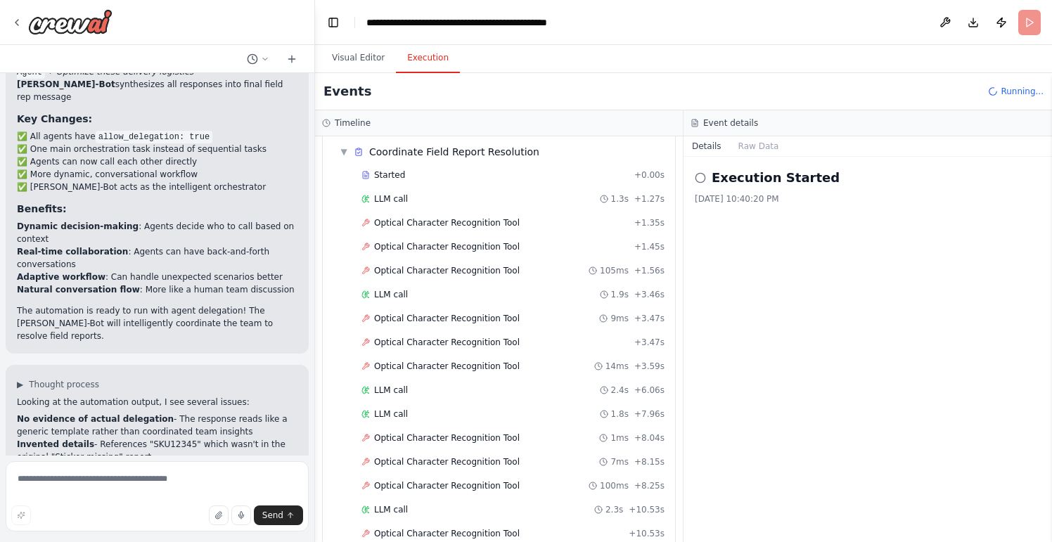
click at [422, 56] on button "Execution" at bounding box center [428, 59] width 64 height 30
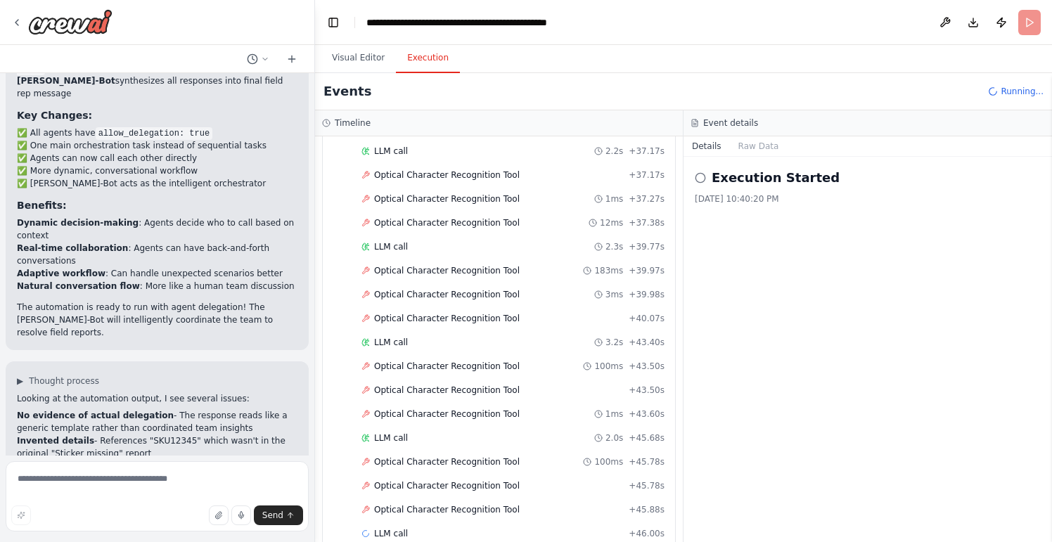
scroll to position [0, 0]
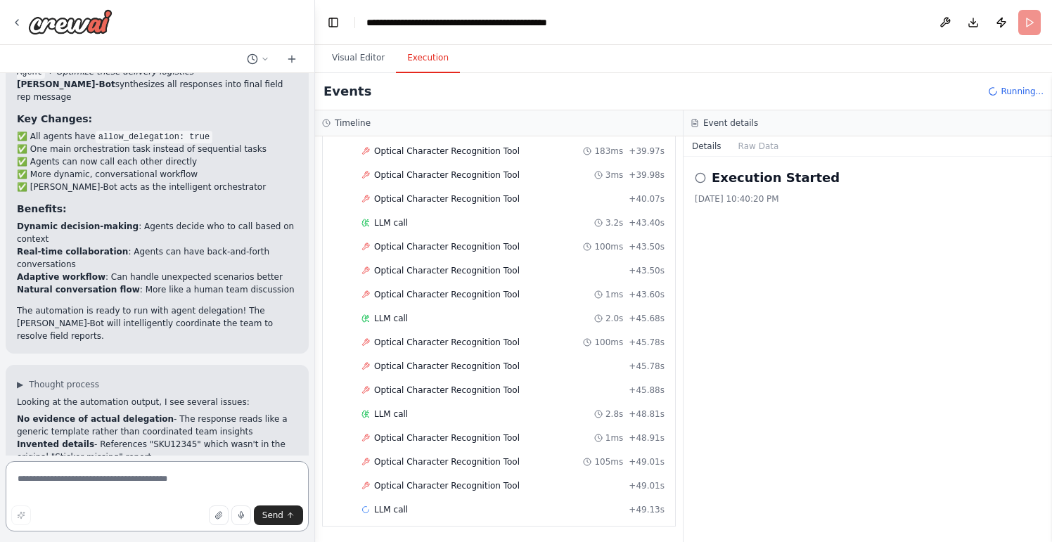
click at [102, 477] on textarea at bounding box center [157, 496] width 303 height 70
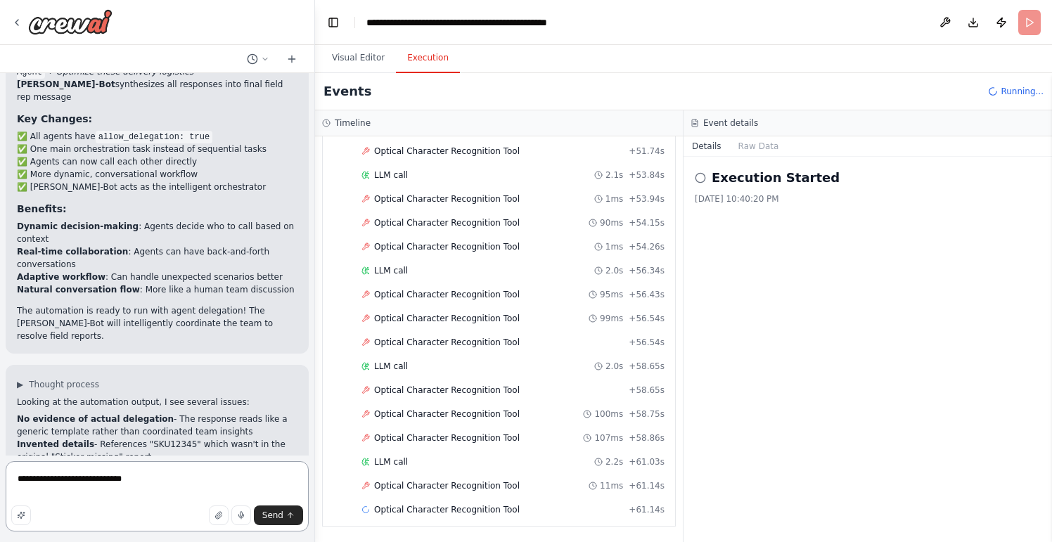
type textarea "**********"
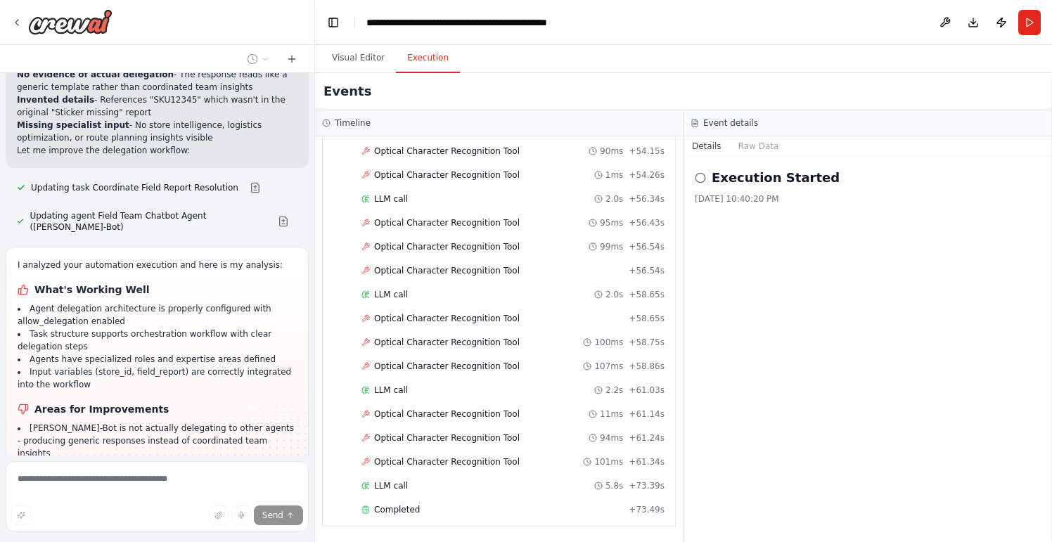
scroll to position [10928, 0]
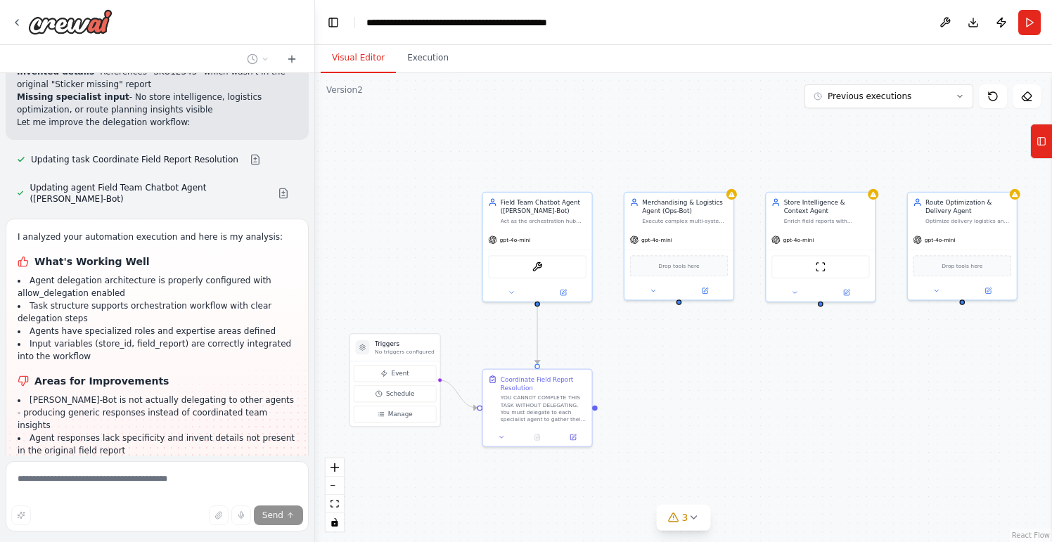
click at [343, 59] on button "Visual Editor" at bounding box center [358, 59] width 75 height 30
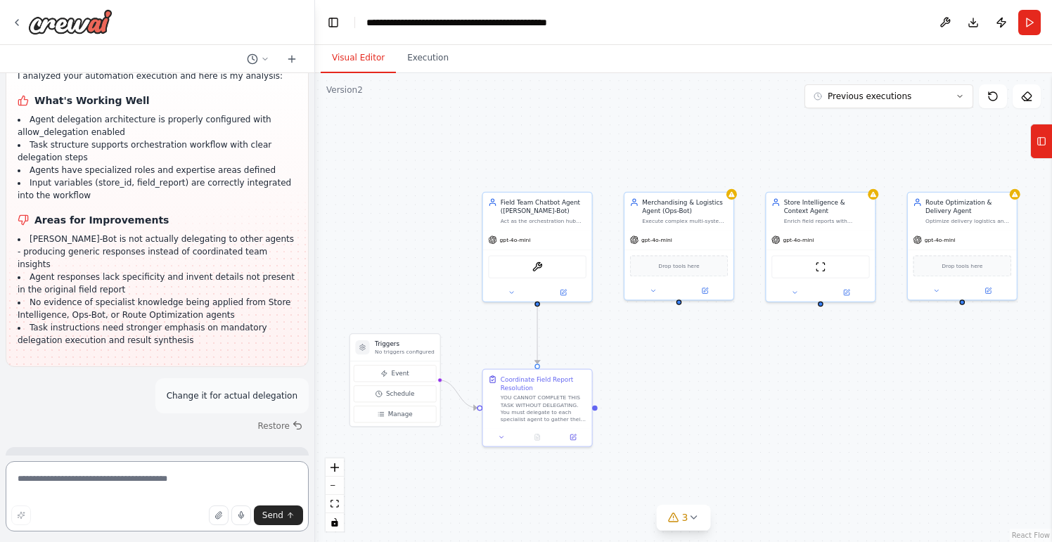
scroll to position [11088, 0]
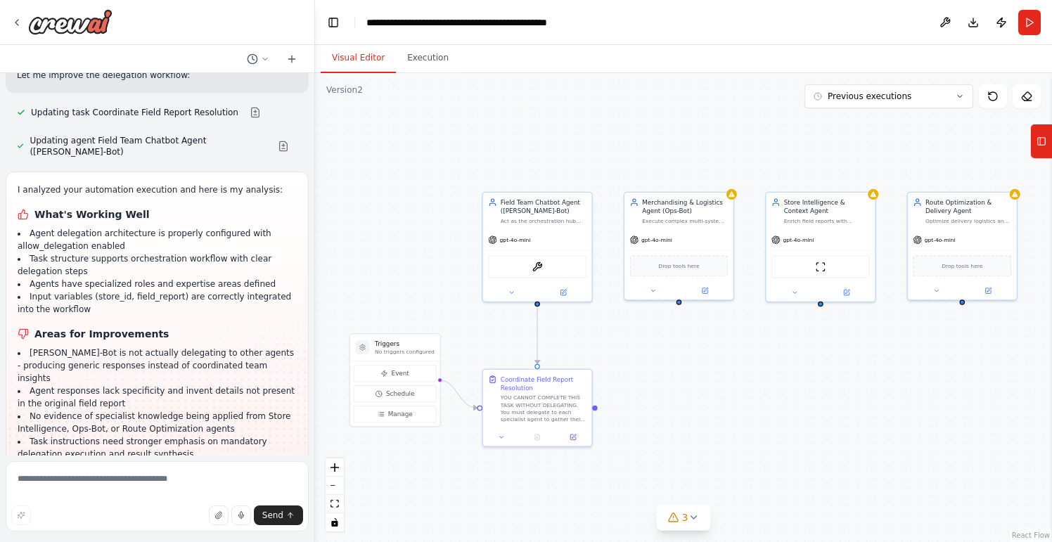
scroll to position [10974, 0]
click at [151, 484] on textarea at bounding box center [157, 496] width 303 height 70
type textarea "**********"
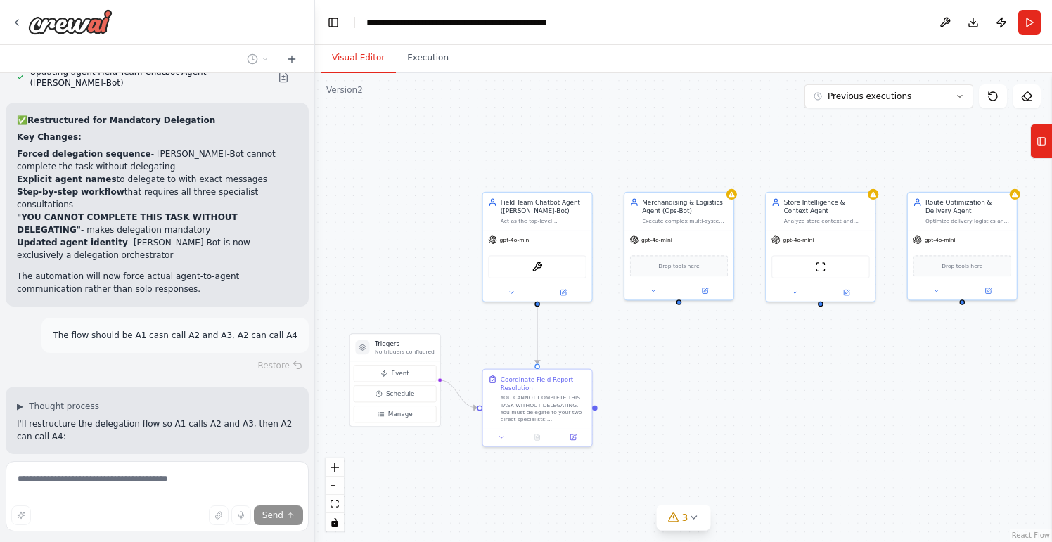
scroll to position [11593, 0]
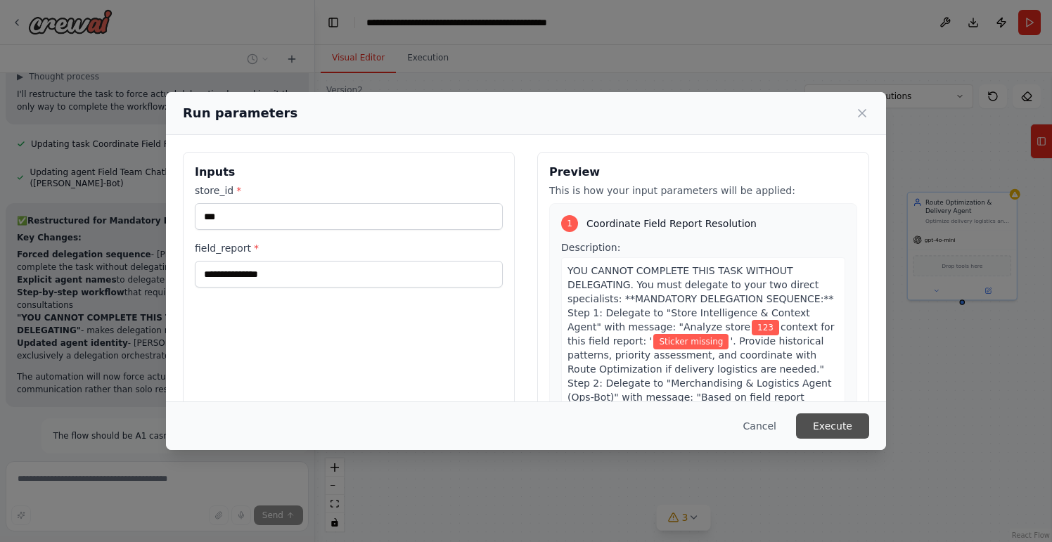
click at [823, 426] on button "Execute" at bounding box center [832, 426] width 73 height 25
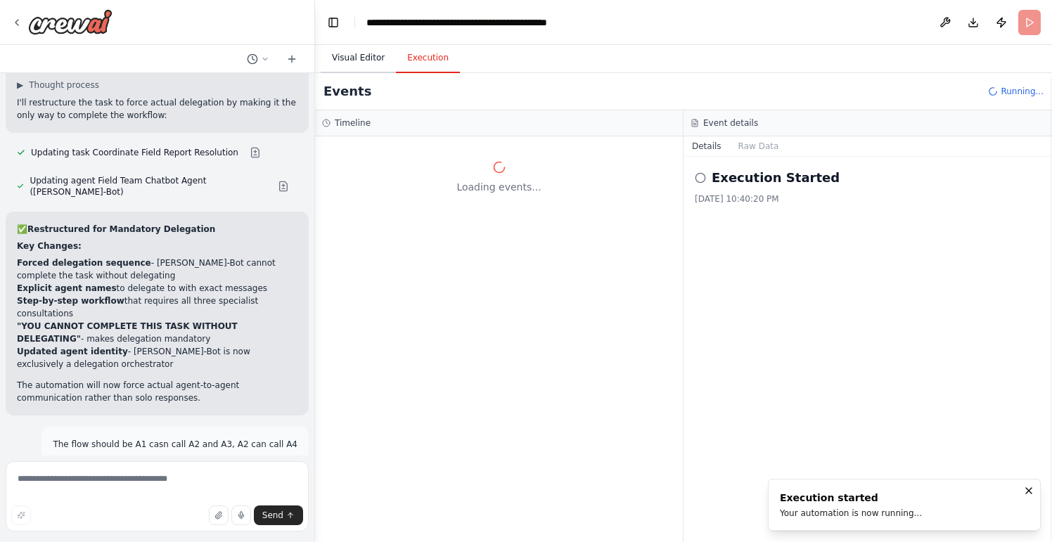
click at [351, 56] on button "Visual Editor" at bounding box center [358, 59] width 75 height 30
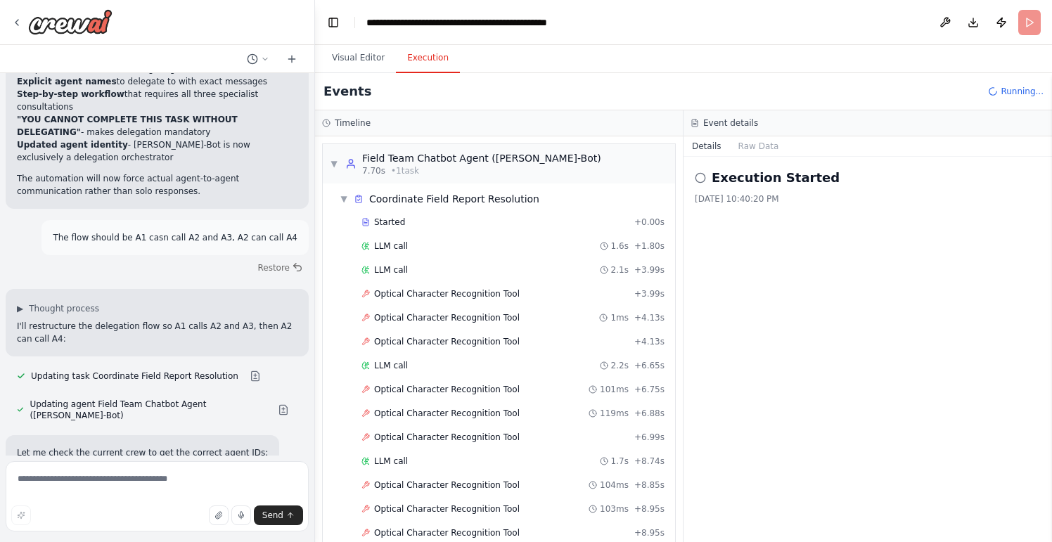
click at [441, 72] on button "Execution" at bounding box center [428, 59] width 64 height 30
click at [345, 200] on span "▼" at bounding box center [344, 198] width 8 height 11
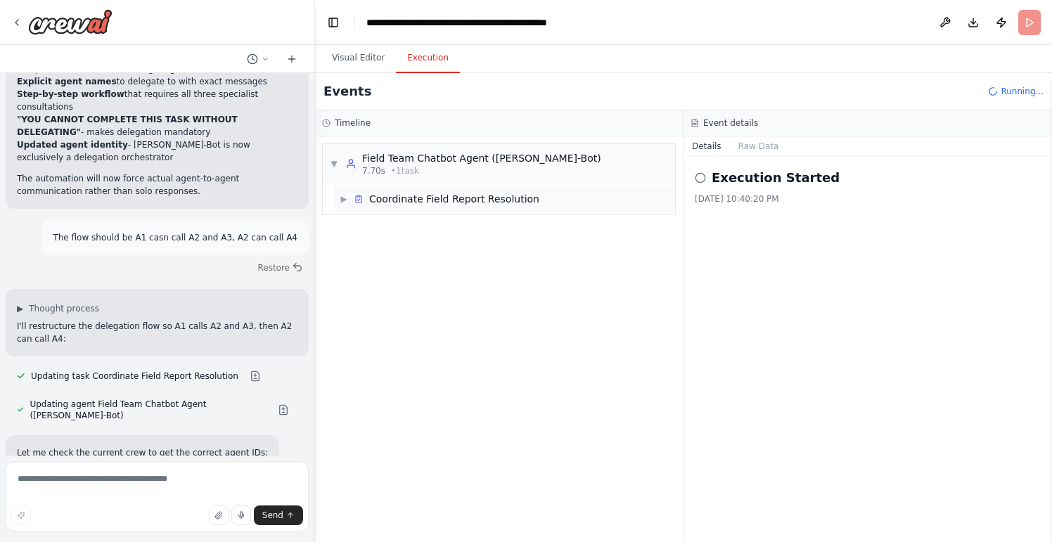
click at [345, 200] on span "▶" at bounding box center [344, 198] width 8 height 11
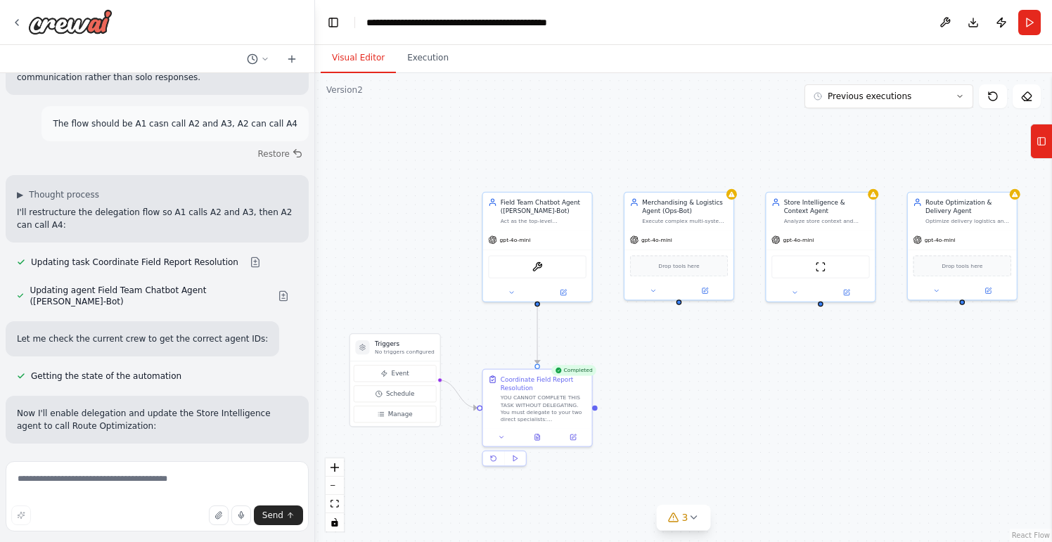
click at [358, 52] on button "Visual Editor" at bounding box center [358, 59] width 75 height 30
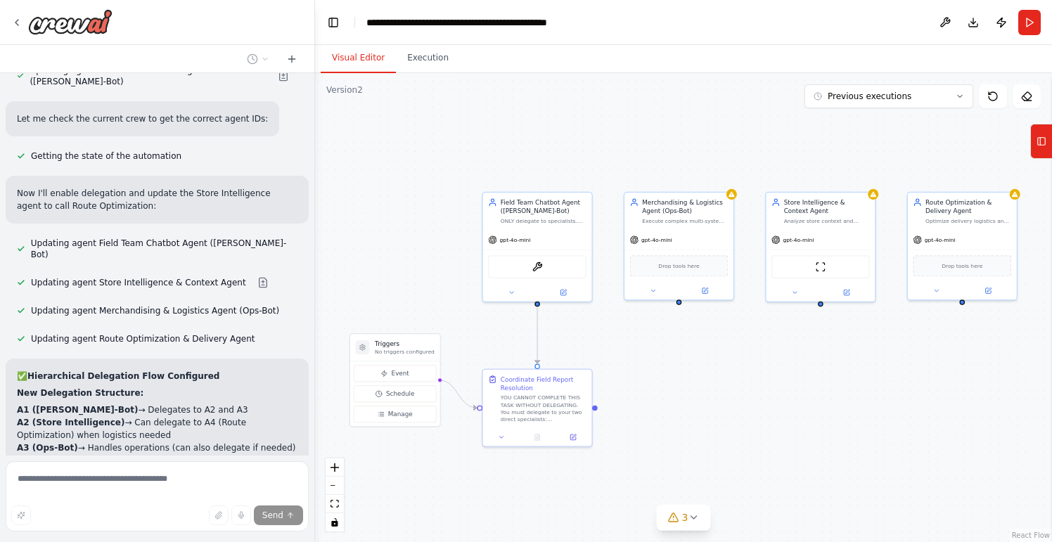
scroll to position [12018, 0]
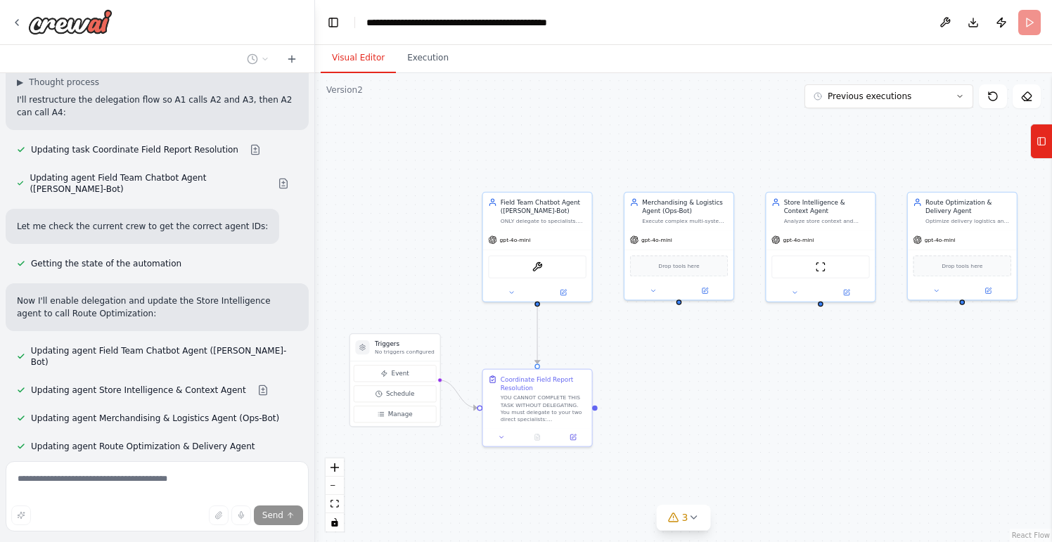
scroll to position [11904, 0]
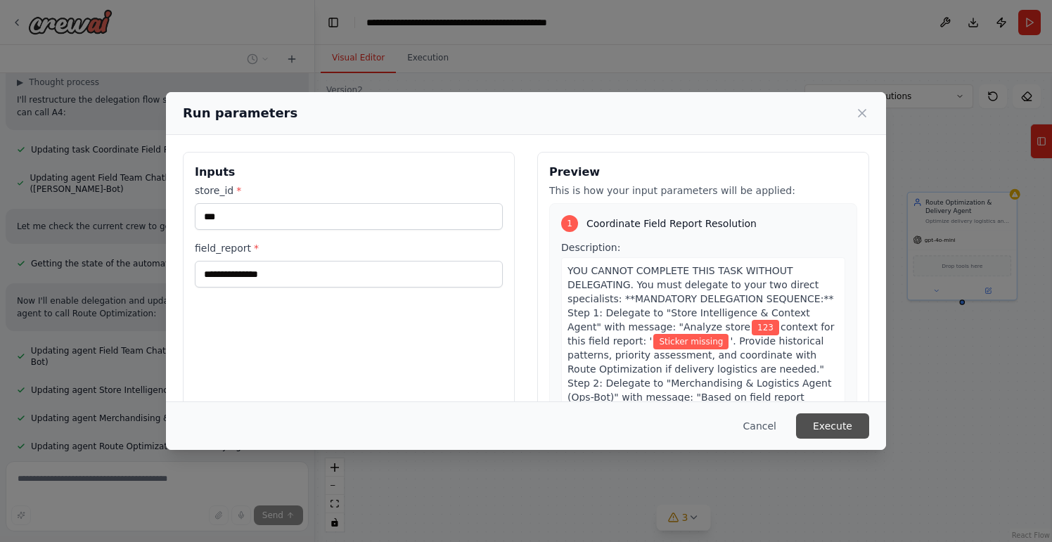
click at [822, 421] on button "Execute" at bounding box center [832, 426] width 73 height 25
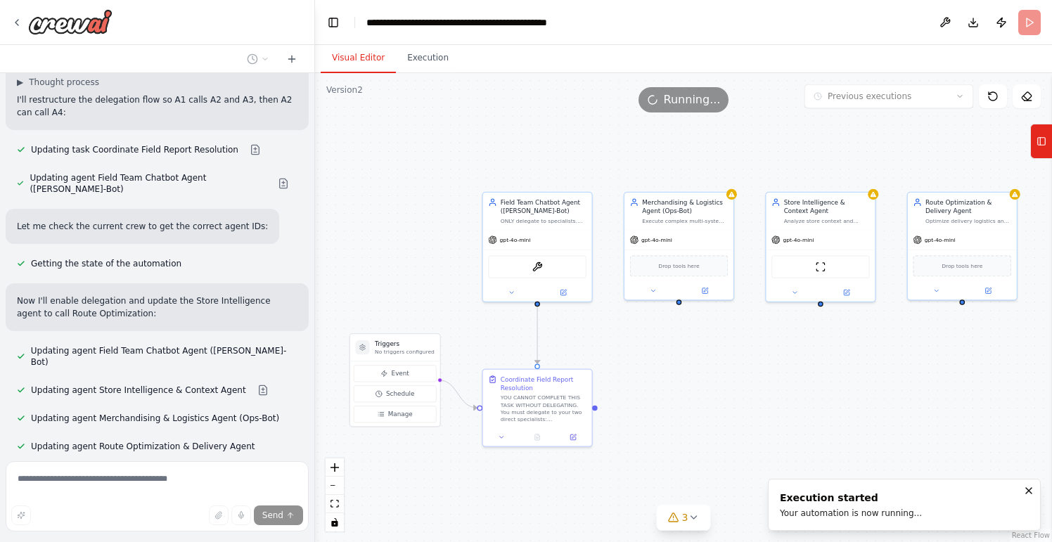
click at [355, 54] on button "Visual Editor" at bounding box center [358, 59] width 75 height 30
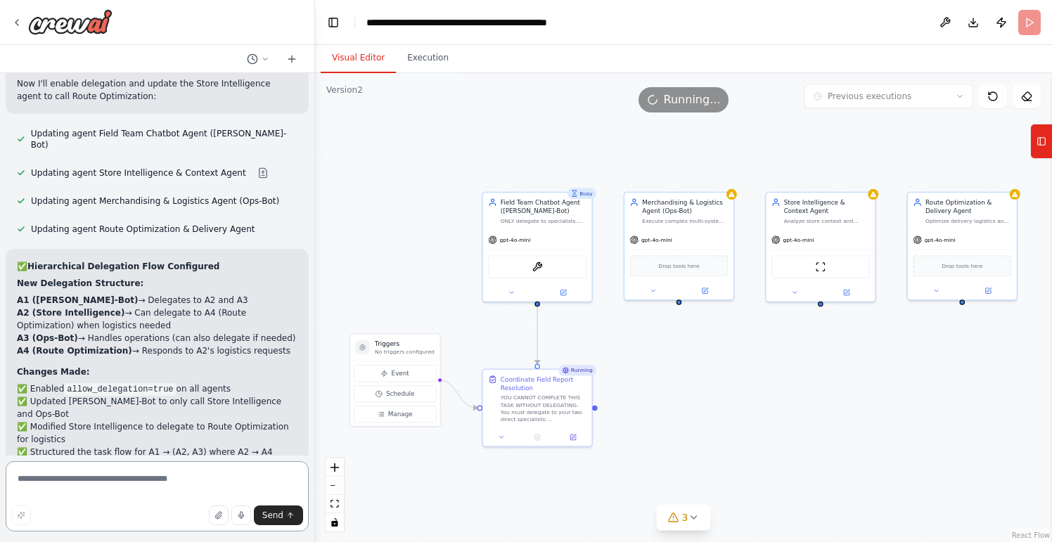
scroll to position [12120, 0]
drag, startPoint x: 32, startPoint y: 343, endPoint x: 115, endPoint y: 428, distance: 118.9
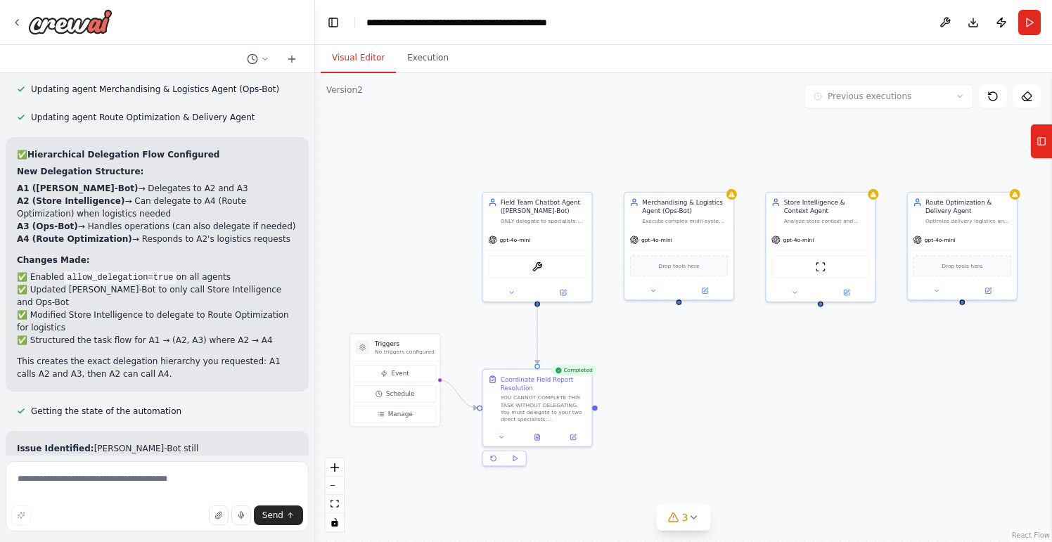
drag, startPoint x: 105, startPoint y: 308, endPoint x: 19, endPoint y: 227, distance: 117.9
copy ul "REX-Bot still generates standalone responses instead of delegating to specialis…"
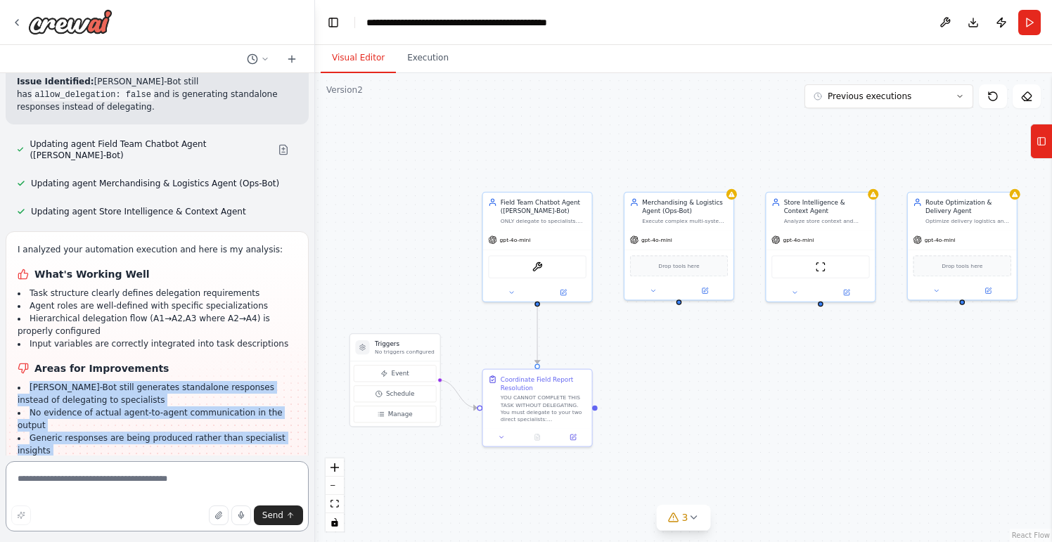
scroll to position [12614, 0]
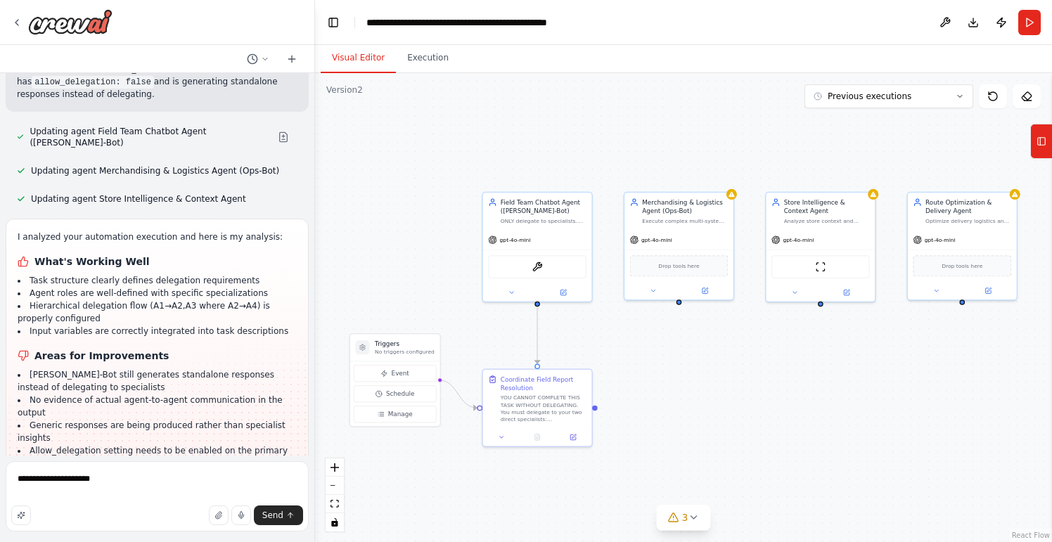
drag, startPoint x: 68, startPoint y: 310, endPoint x: 15, endPoint y: 211, distance: 112.1
copy ul "REX-Bot still generates standalone responses instead of actually delegating to …"
click at [118, 485] on textarea "**********" at bounding box center [157, 496] width 303 height 70
paste textarea "**********"
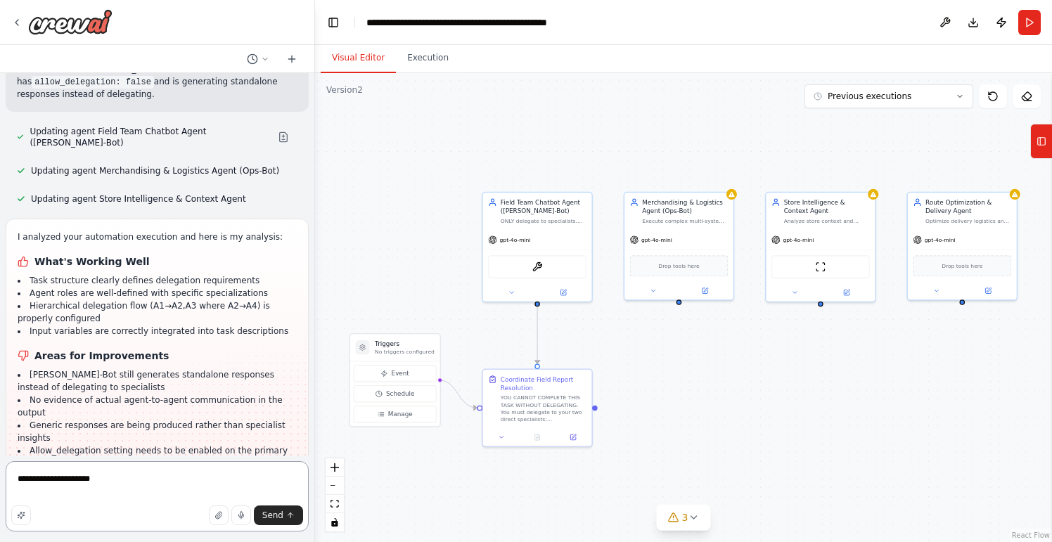
type textarea "**********"
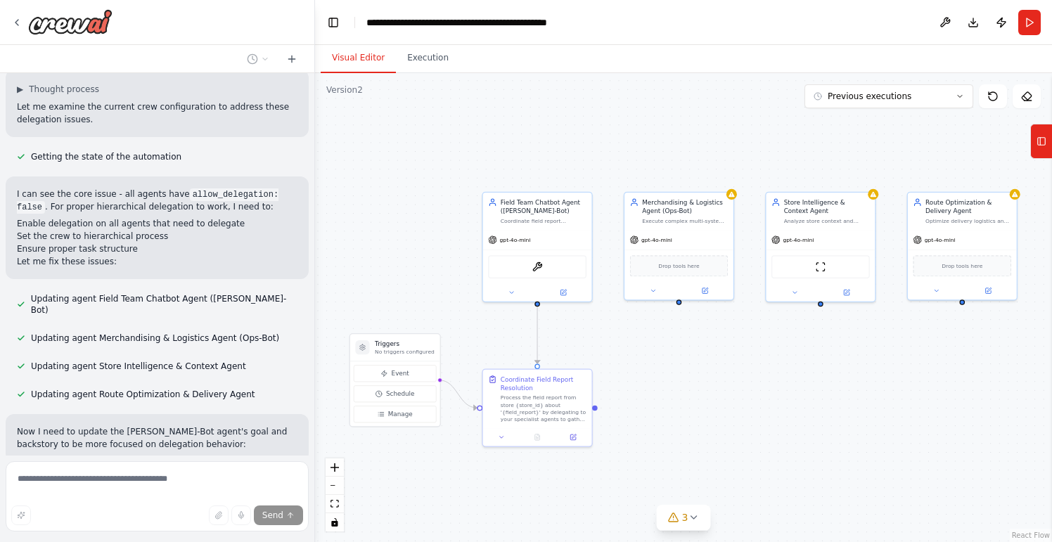
scroll to position [13607, 0]
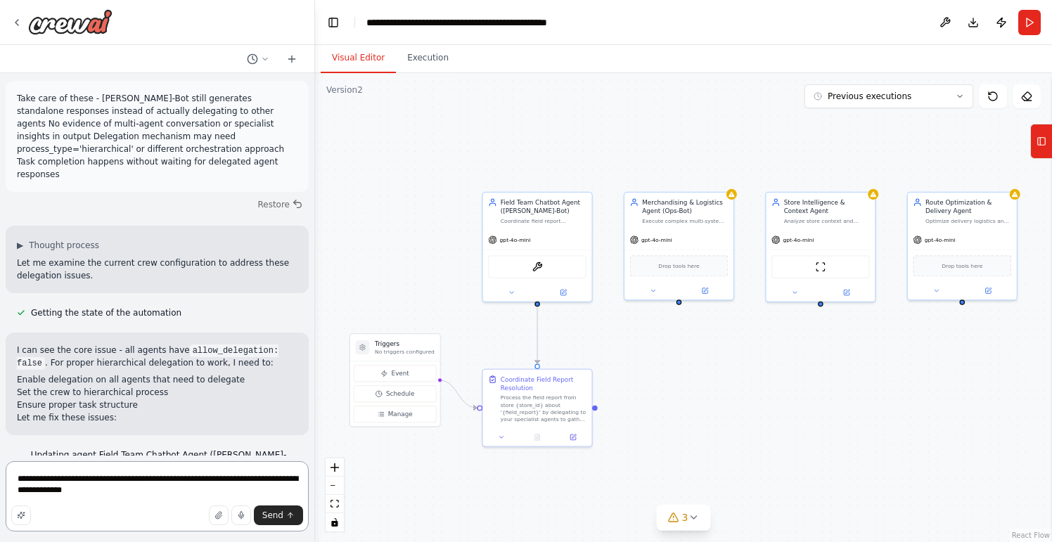
click at [60, 490] on textarea "**********" at bounding box center [157, 496] width 303 height 70
click at [25, 494] on textarea "**********" at bounding box center [157, 496] width 303 height 70
click at [109, 495] on textarea "**********" at bounding box center [157, 496] width 303 height 70
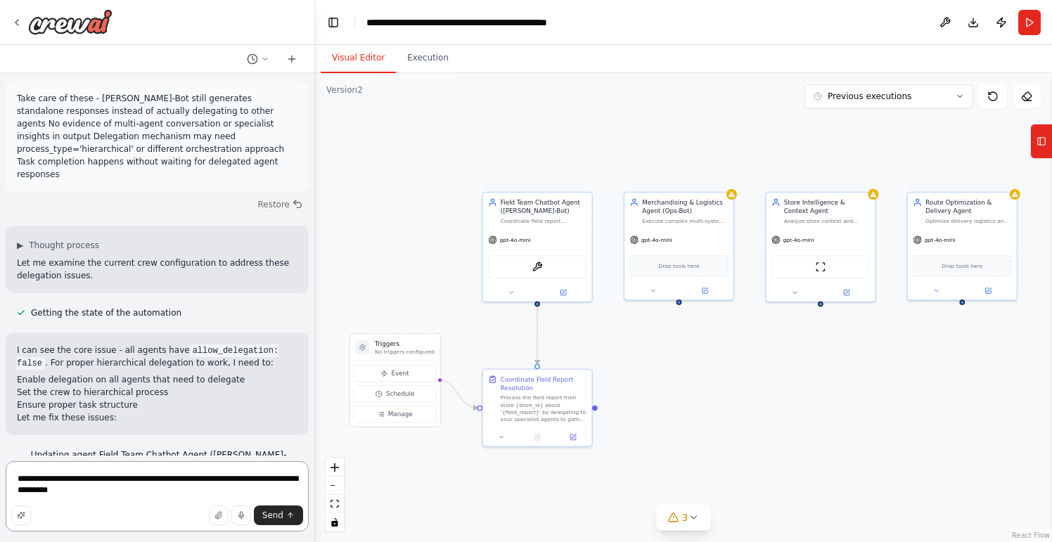
click at [241, 479] on textarea "**********" at bounding box center [157, 496] width 303 height 70
type textarea "**********"
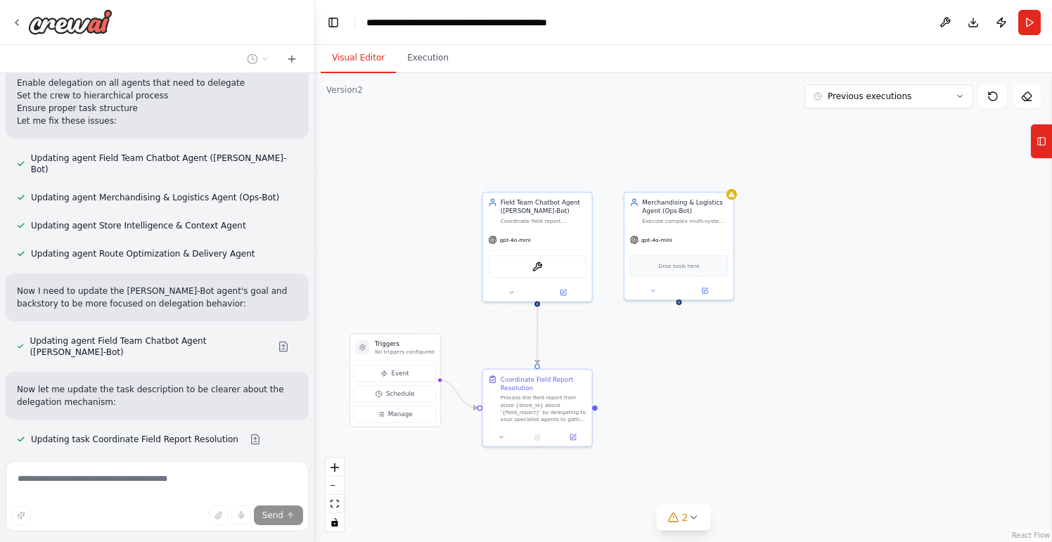
scroll to position [13763, 0]
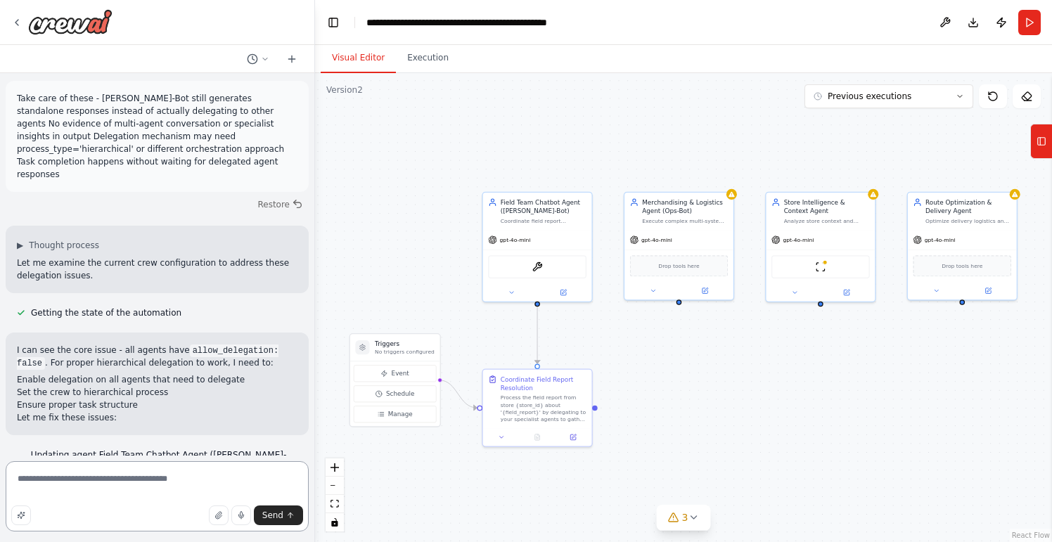
click at [126, 487] on textarea "**********" at bounding box center [157, 496] width 303 height 70
click at [258, 492] on textarea "**********" at bounding box center [157, 496] width 303 height 70
click at [265, 492] on textarea "**********" at bounding box center [157, 496] width 303 height 70
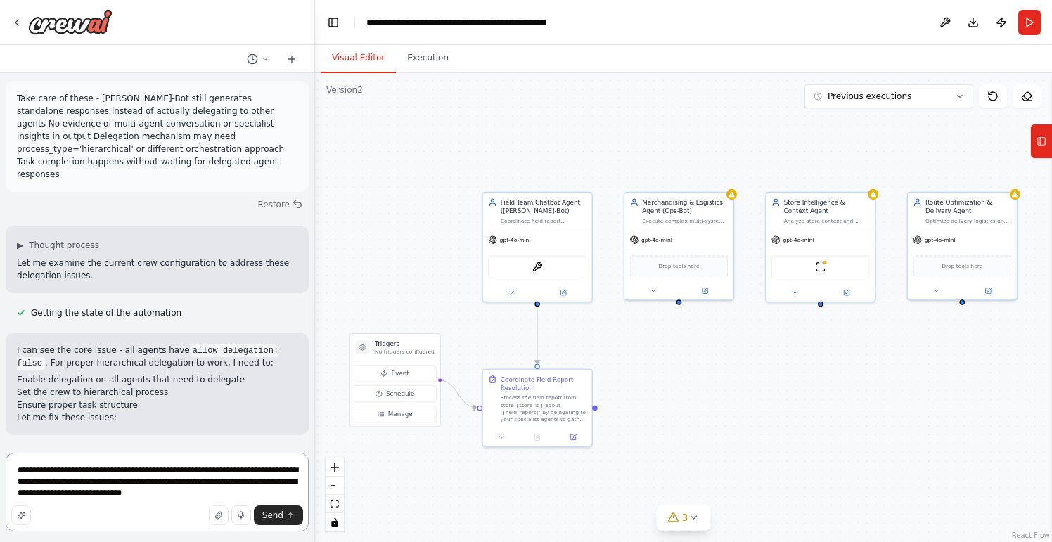
type textarea "**********"
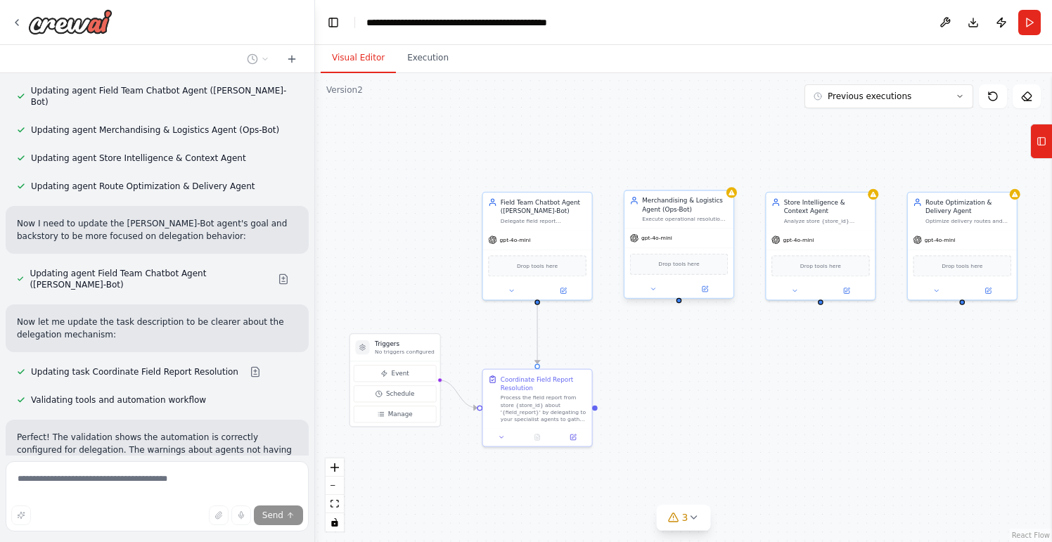
scroll to position [13831, 0]
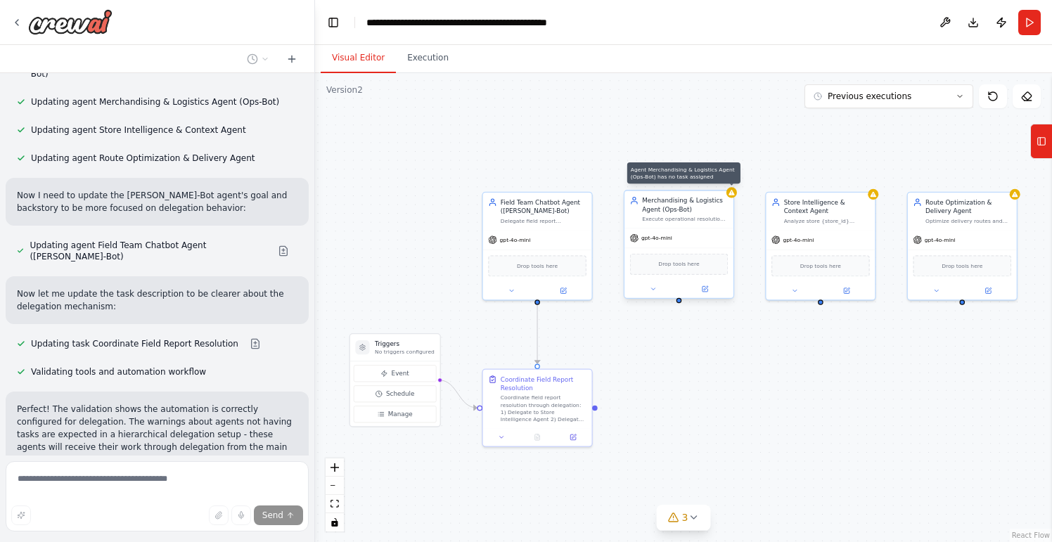
click at [732, 196] on icon at bounding box center [731, 192] width 7 height 7
click at [589, 144] on div ".deletable-edge-delete-btn { width: 20px; height: 20px; border: 0px solid #ffff…" at bounding box center [683, 307] width 737 height 469
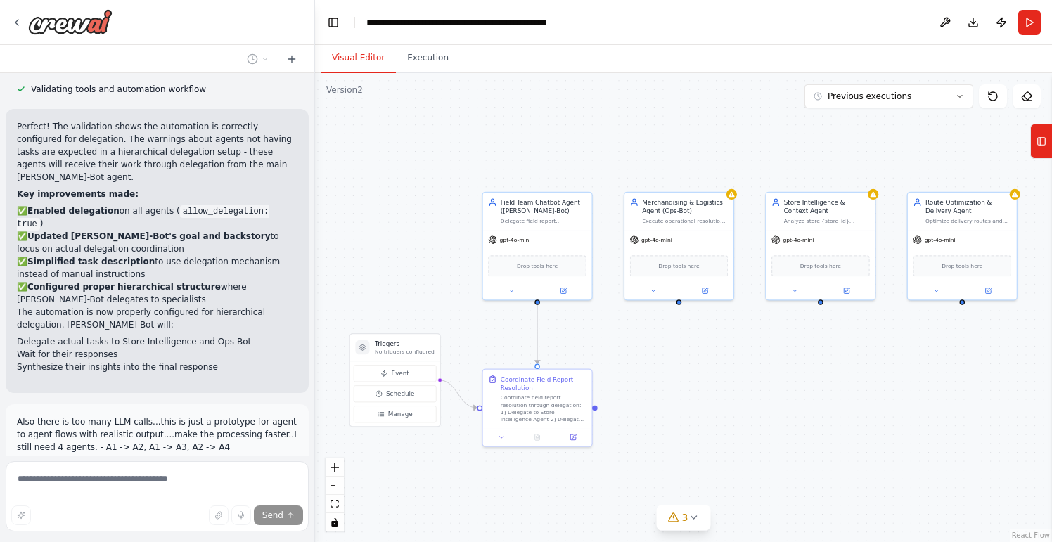
scroll to position [14126, 0]
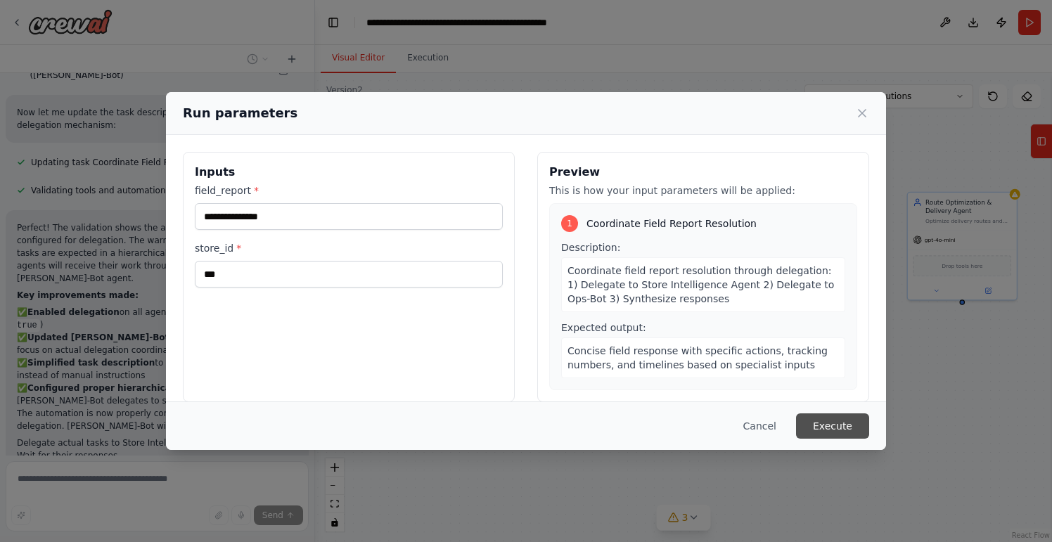
click at [841, 432] on button "Execute" at bounding box center [832, 426] width 73 height 25
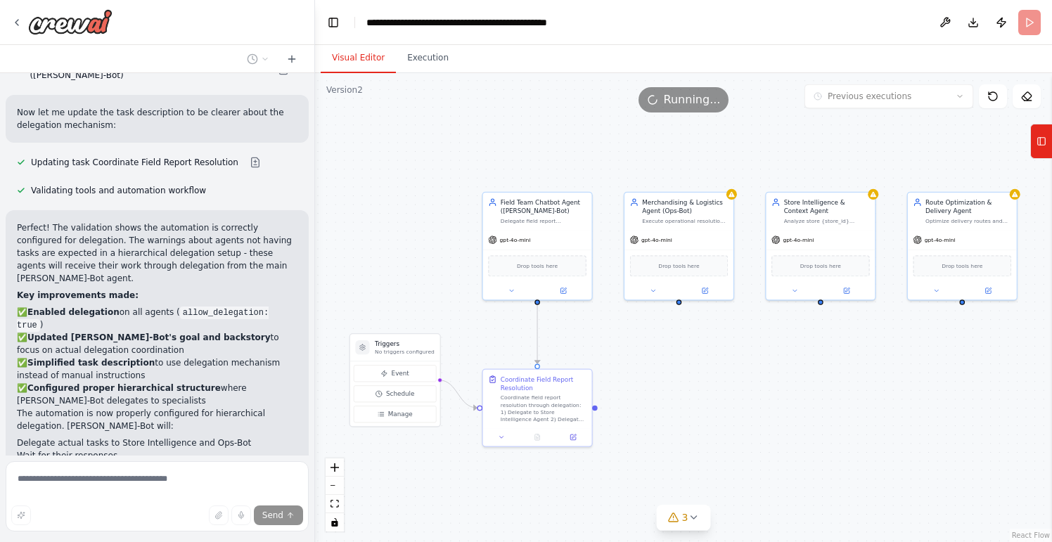
click at [344, 55] on button "Visual Editor" at bounding box center [358, 59] width 75 height 30
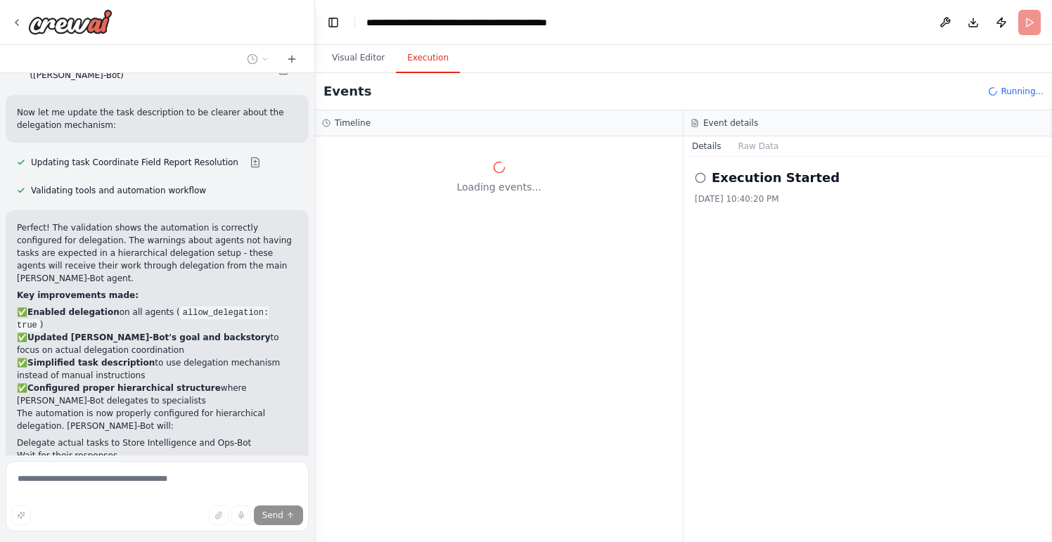
click at [433, 55] on button "Execution" at bounding box center [428, 59] width 64 height 30
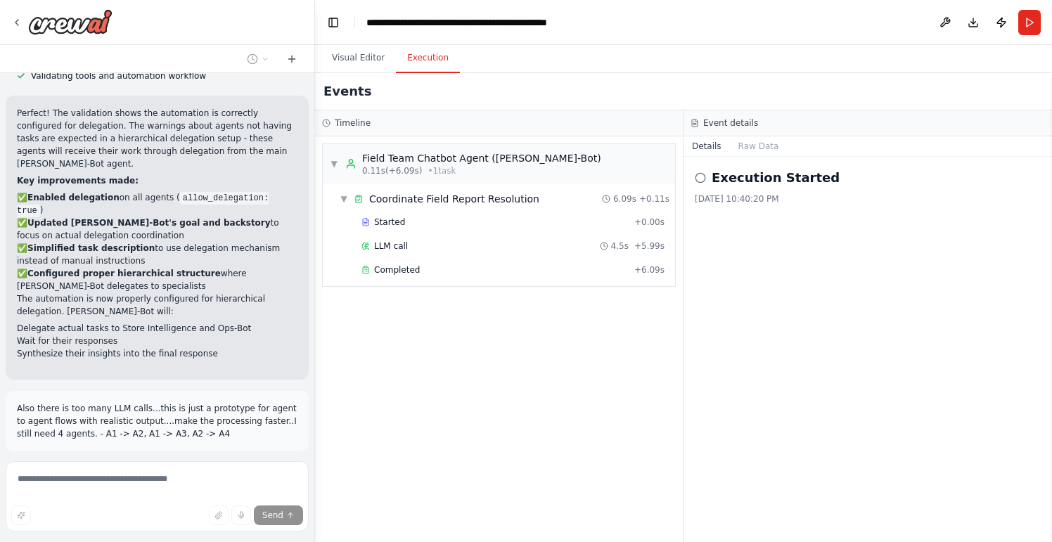
scroll to position [14126, 0]
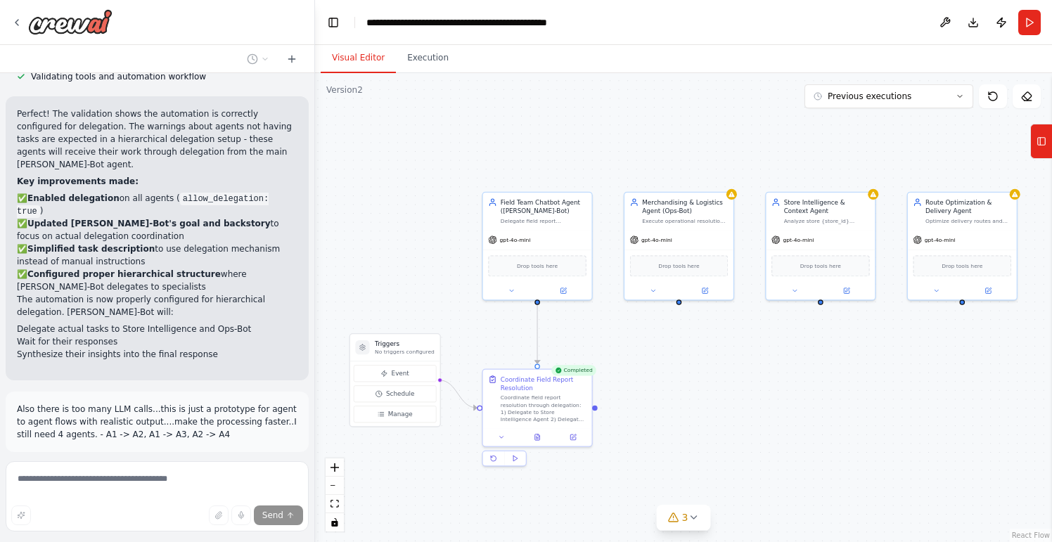
click at [350, 64] on button "Visual Editor" at bounding box center [358, 59] width 75 height 30
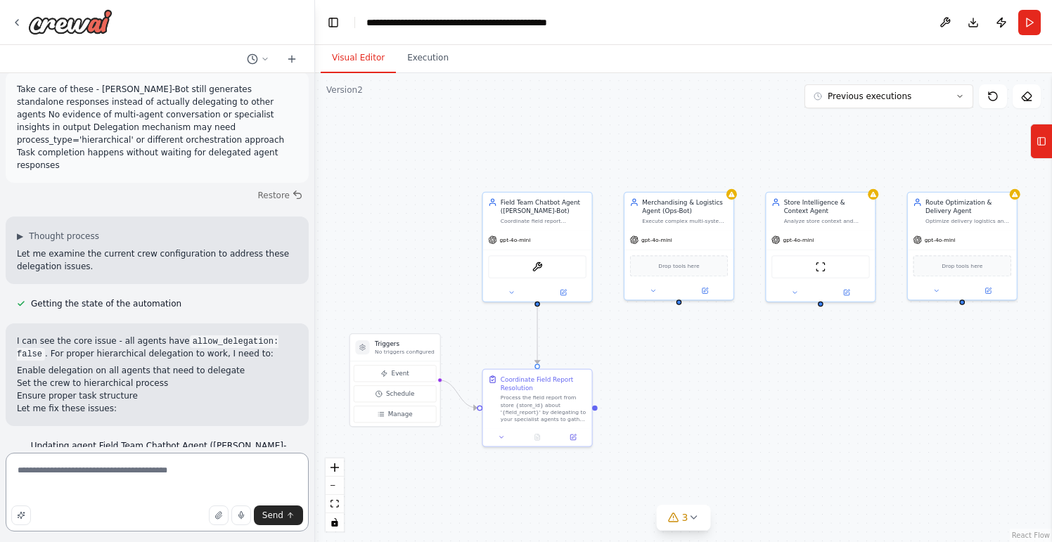
scroll to position [13446, 0]
click at [270, 520] on span "Send" at bounding box center [272, 515] width 21 height 11
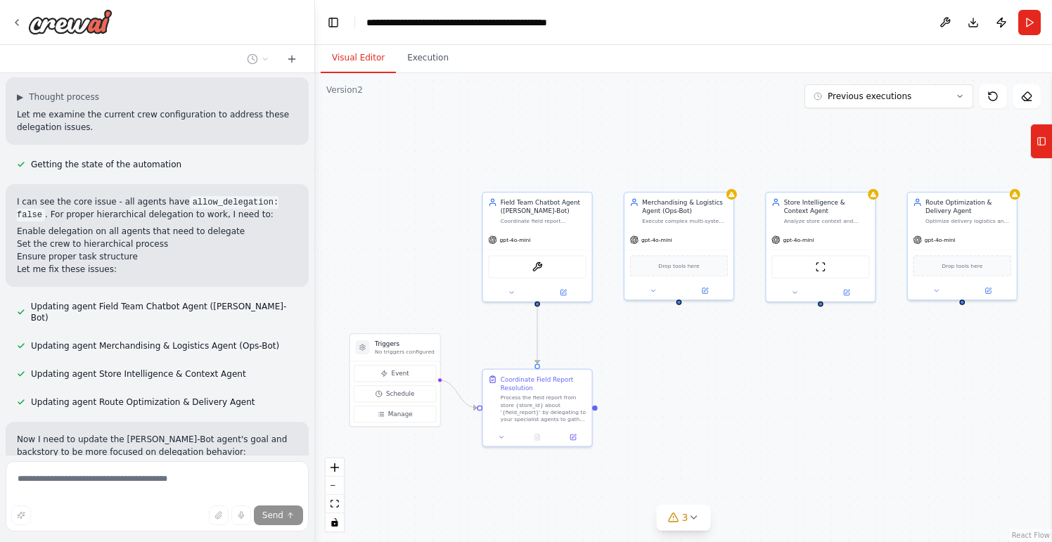
scroll to position [13587, 0]
click at [829, 101] on span "Previous executions" at bounding box center [870, 96] width 84 height 11
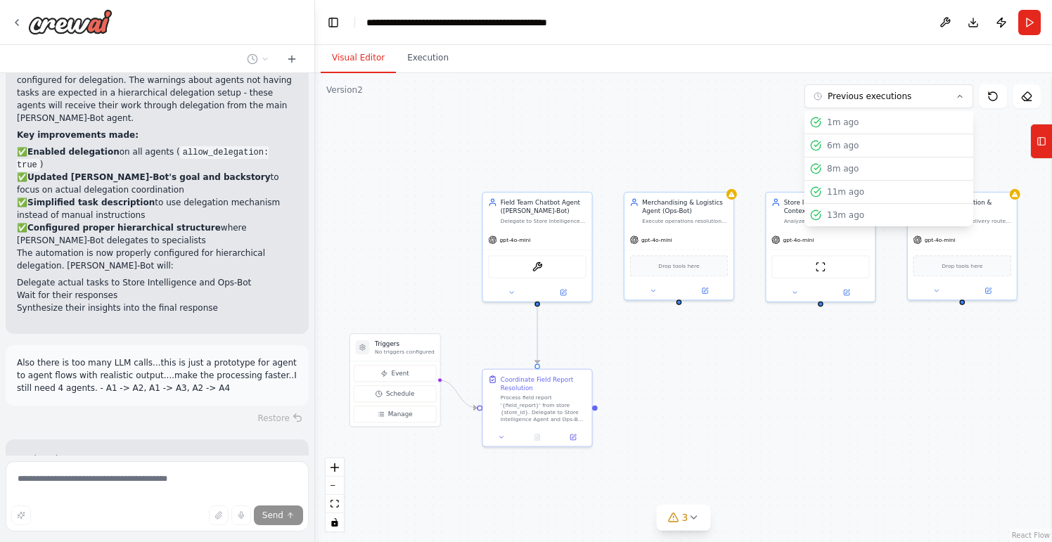
scroll to position [14185, 0]
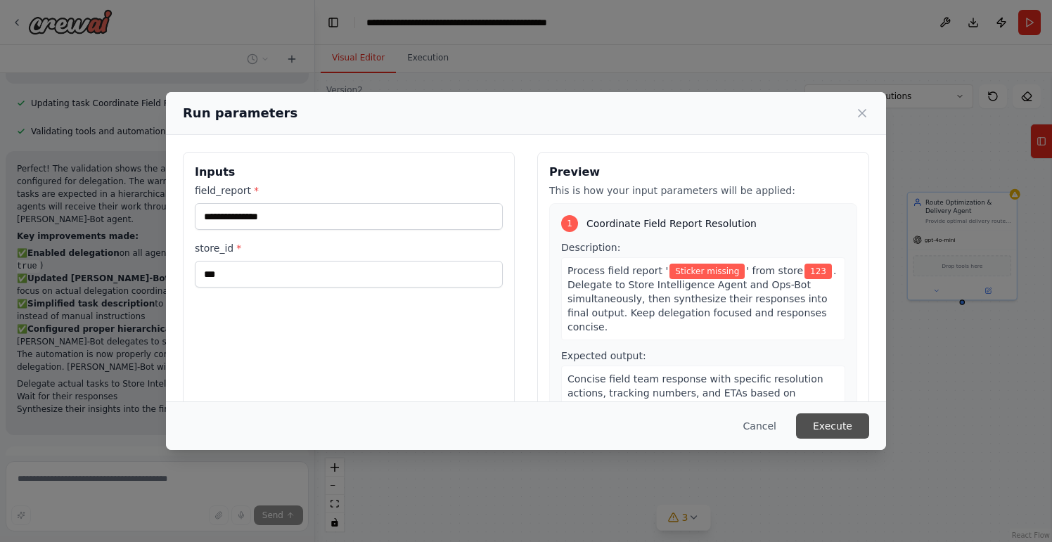
click at [823, 418] on button "Execute" at bounding box center [832, 426] width 73 height 25
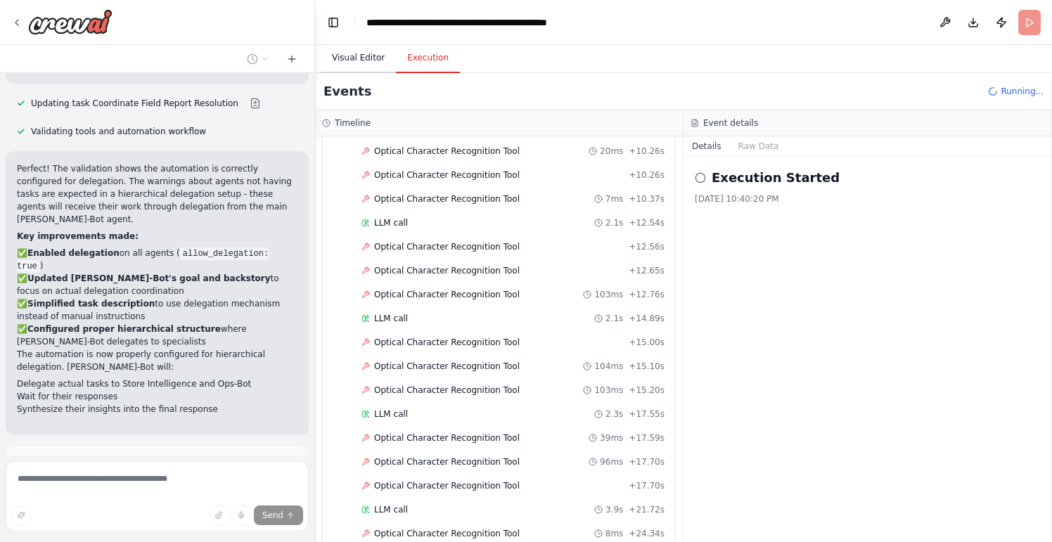
scroll to position [0, 0]
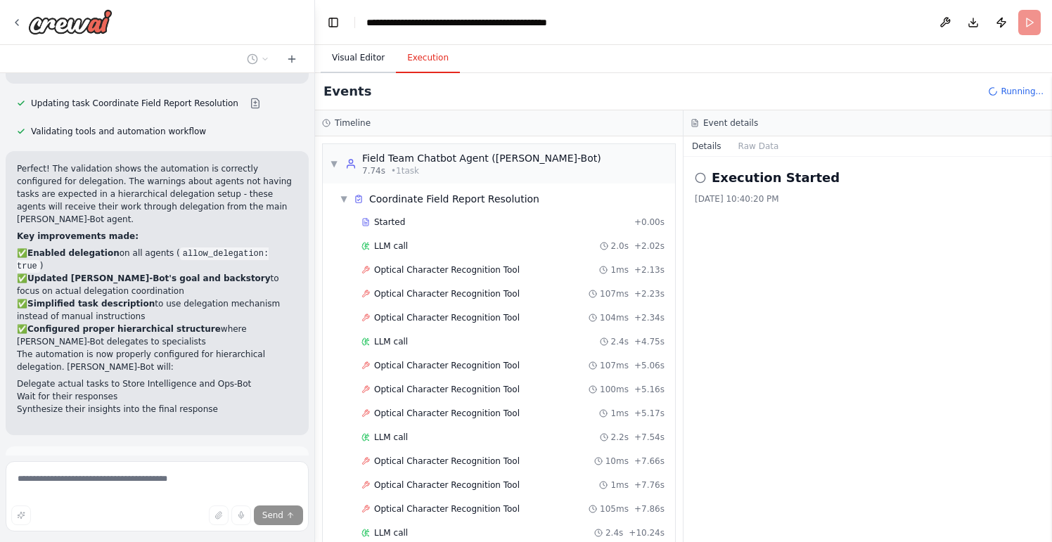
click at [363, 58] on button "Visual Editor" at bounding box center [358, 59] width 75 height 30
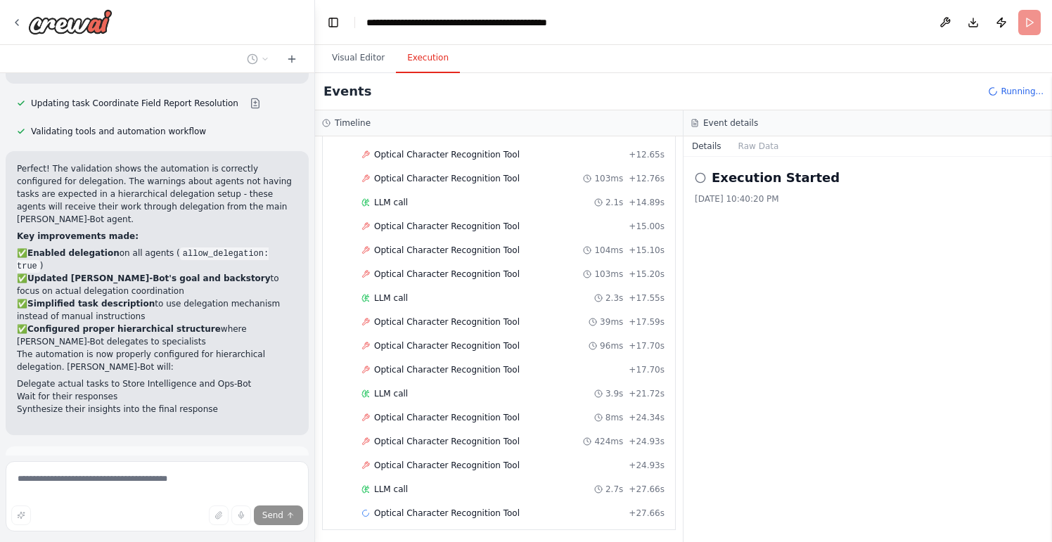
click at [419, 60] on button "Execution" at bounding box center [428, 59] width 64 height 30
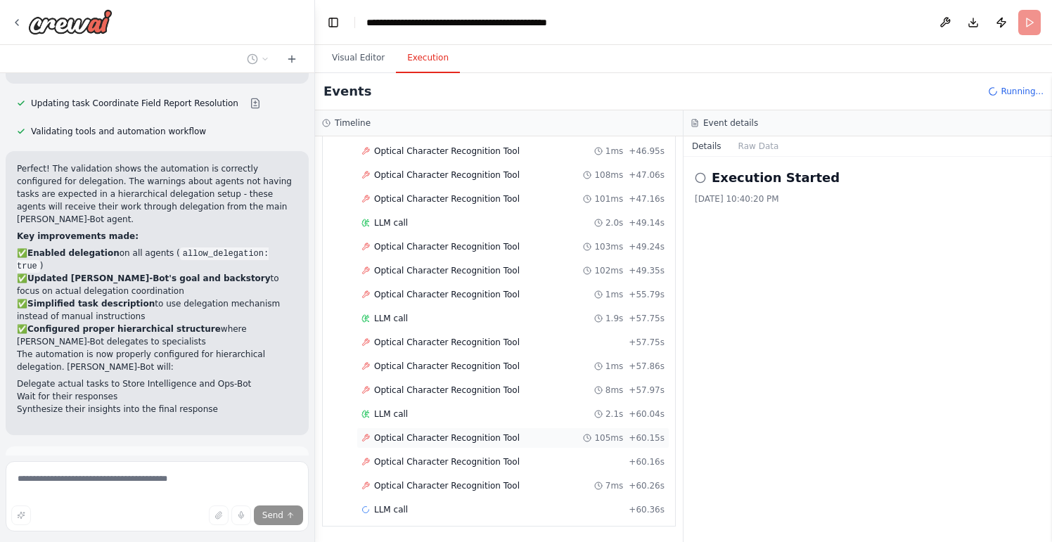
scroll to position [1, 0]
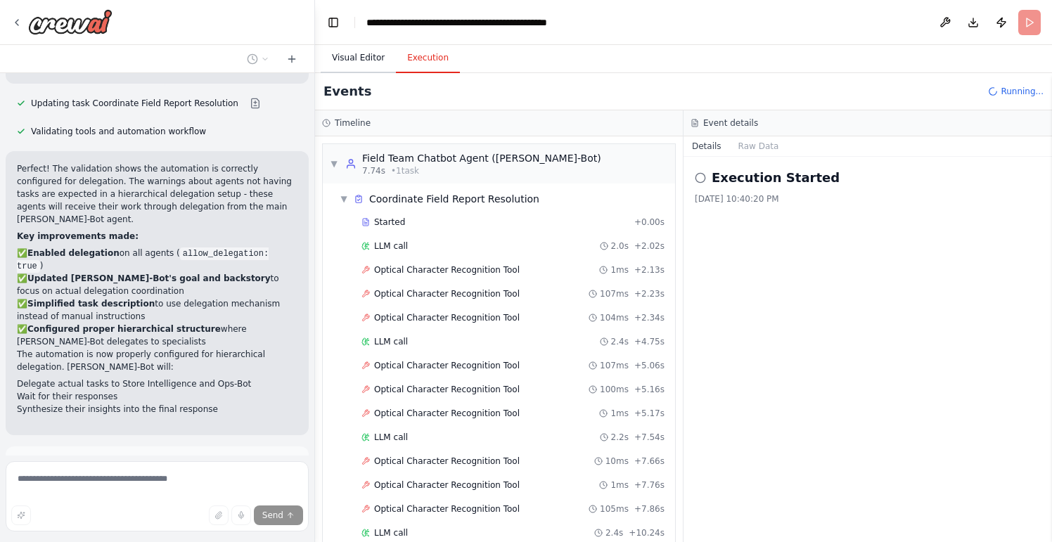
click at [362, 51] on button "Visual Editor" at bounding box center [358, 59] width 75 height 30
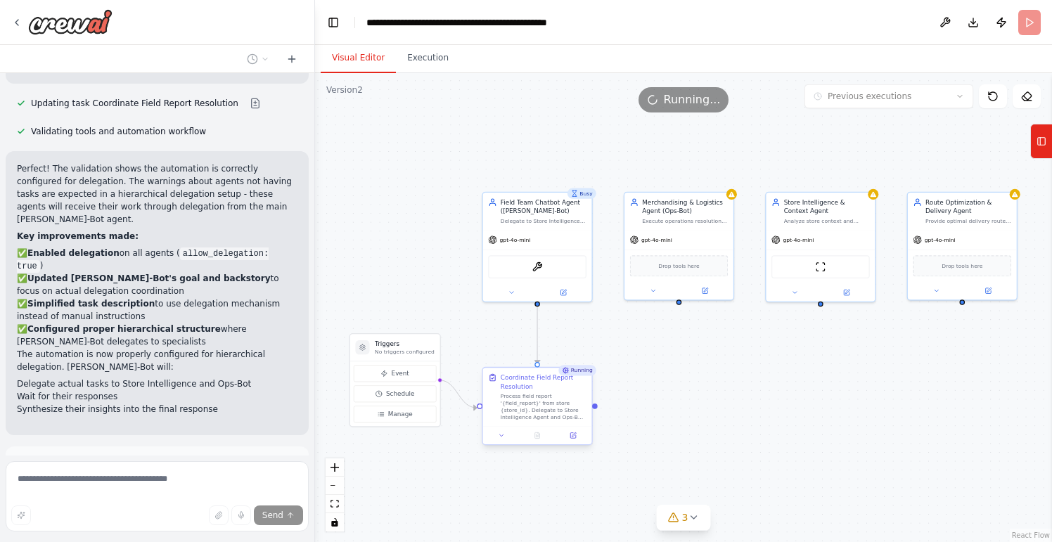
click at [549, 420] on div "Process field report '{field_report}' from store {store_id}. Delegate to Store …" at bounding box center [544, 407] width 86 height 28
click at [575, 439] on icon at bounding box center [573, 435] width 7 height 7
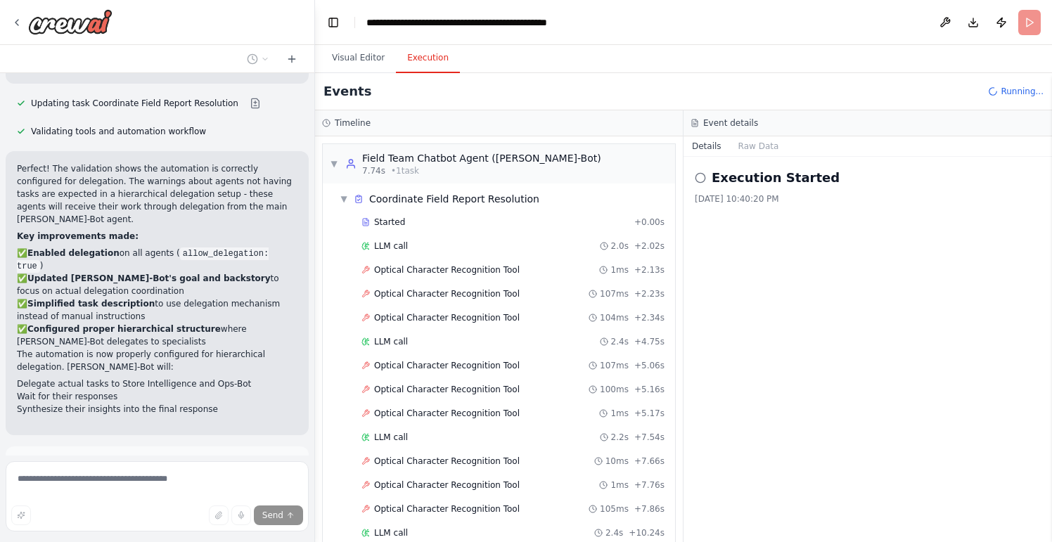
click at [429, 60] on button "Execution" at bounding box center [428, 59] width 64 height 30
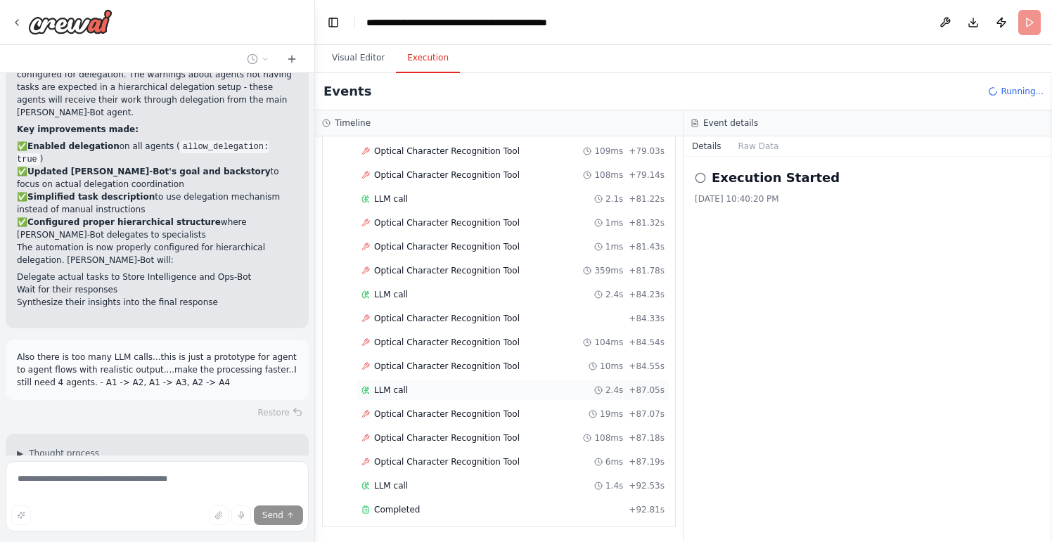
scroll to position [14185, 0]
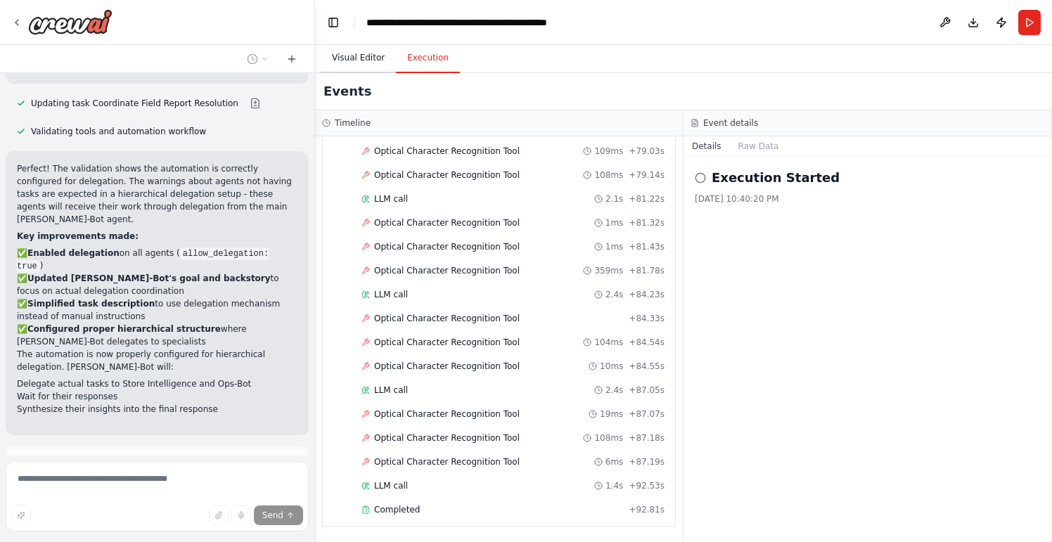
click at [352, 56] on button "Visual Editor" at bounding box center [358, 59] width 75 height 30
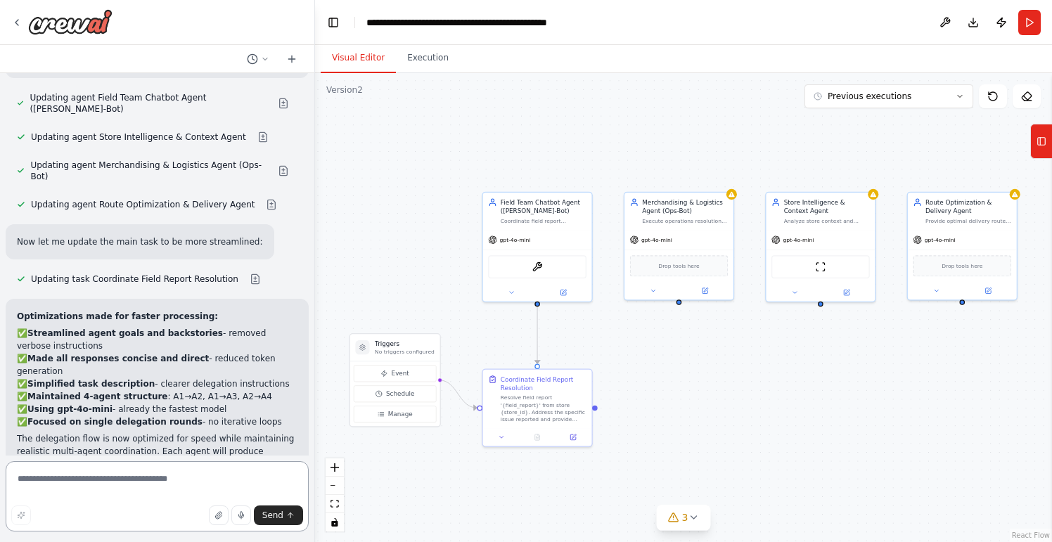
scroll to position [14559, 0]
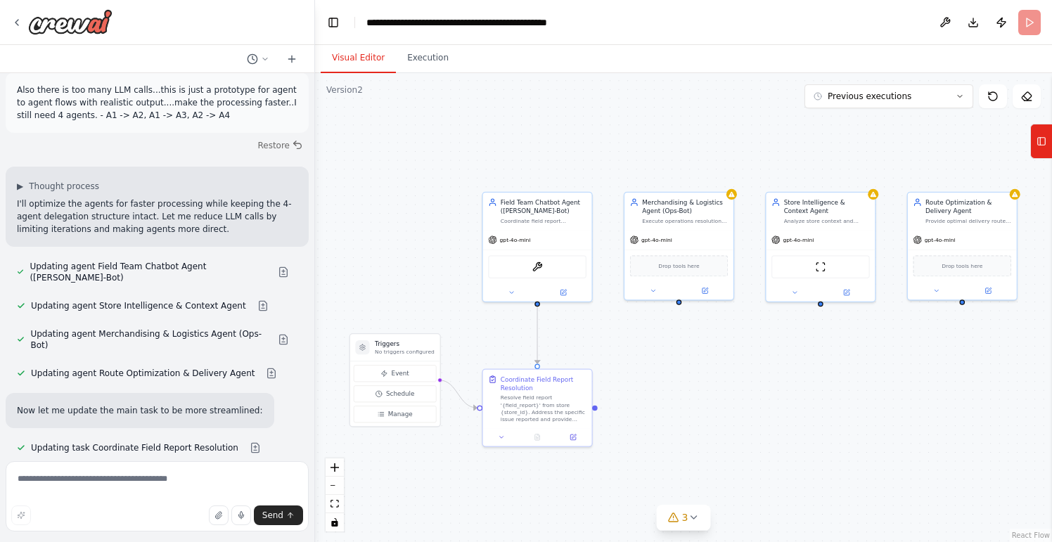
scroll to position [0, 0]
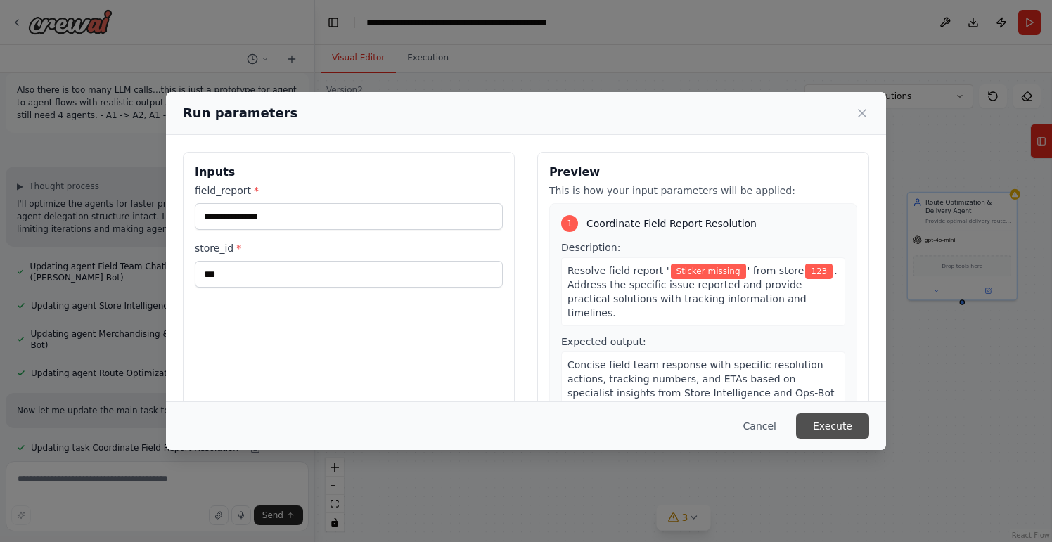
click at [848, 427] on button "Execute" at bounding box center [832, 426] width 73 height 25
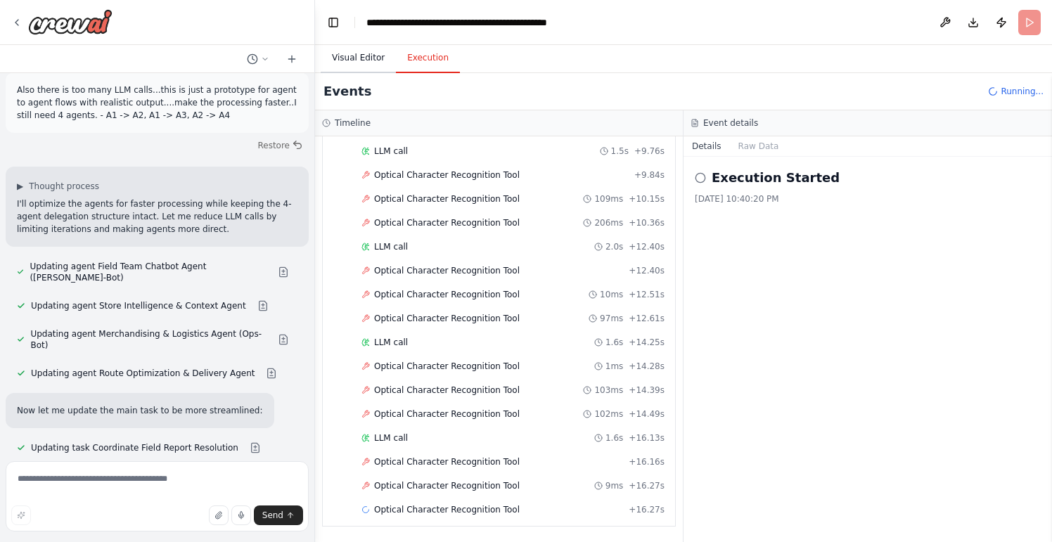
scroll to position [502, 0]
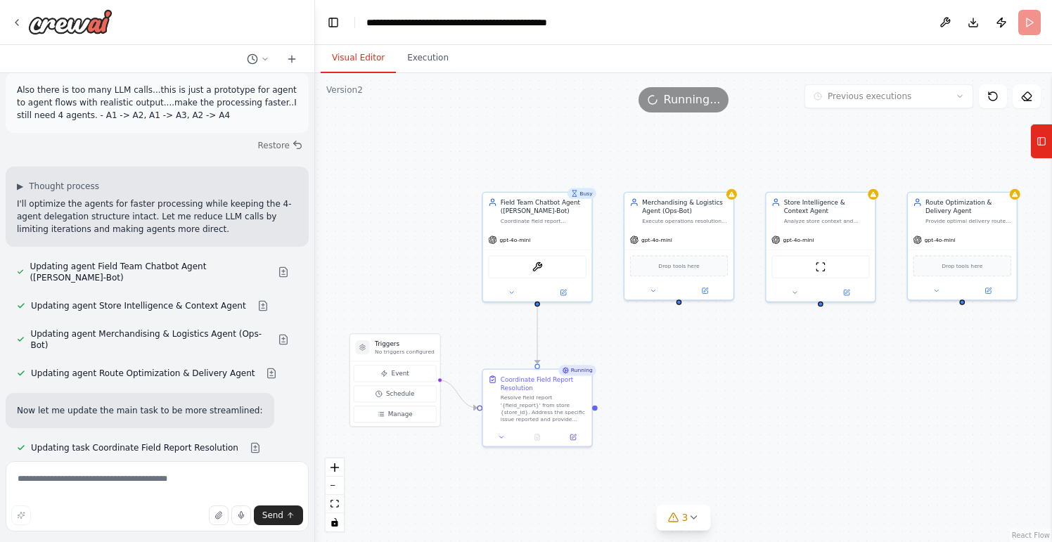
click at [336, 60] on button "Visual Editor" at bounding box center [358, 59] width 75 height 30
click at [420, 53] on button "Execution" at bounding box center [428, 59] width 64 height 30
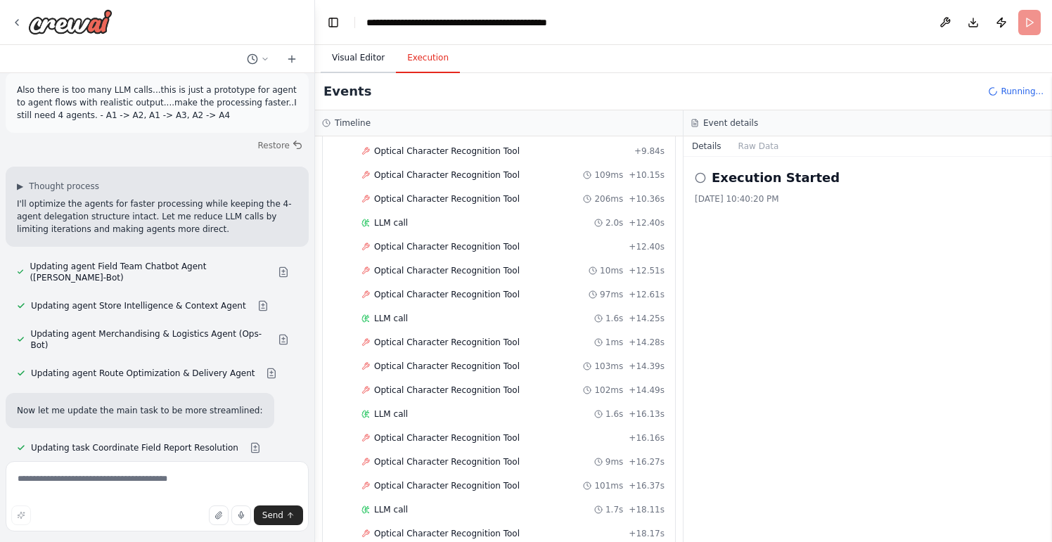
click at [373, 67] on button "Visual Editor" at bounding box center [358, 59] width 75 height 30
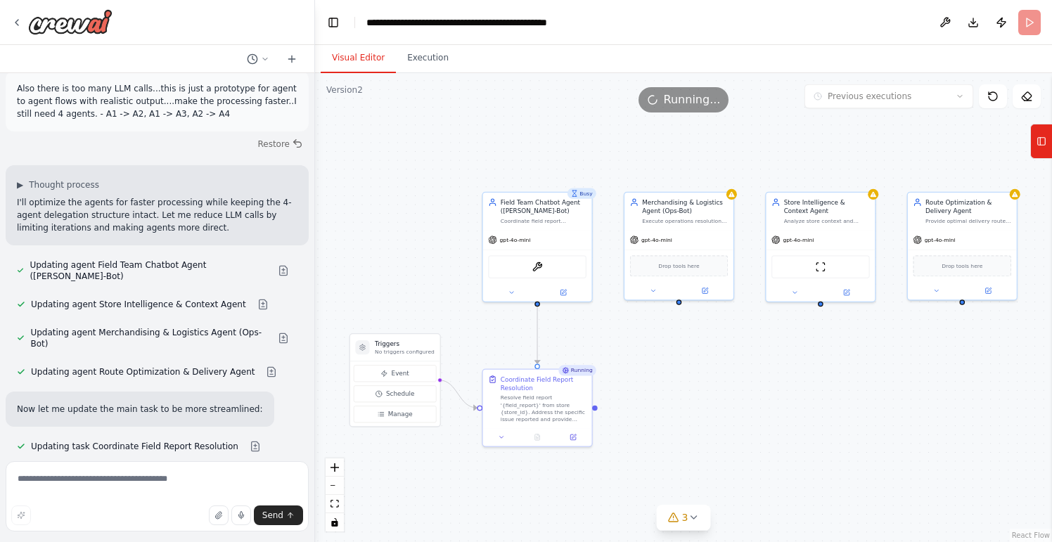
scroll to position [14445, 0]
click at [415, 60] on button "Execution" at bounding box center [428, 59] width 64 height 30
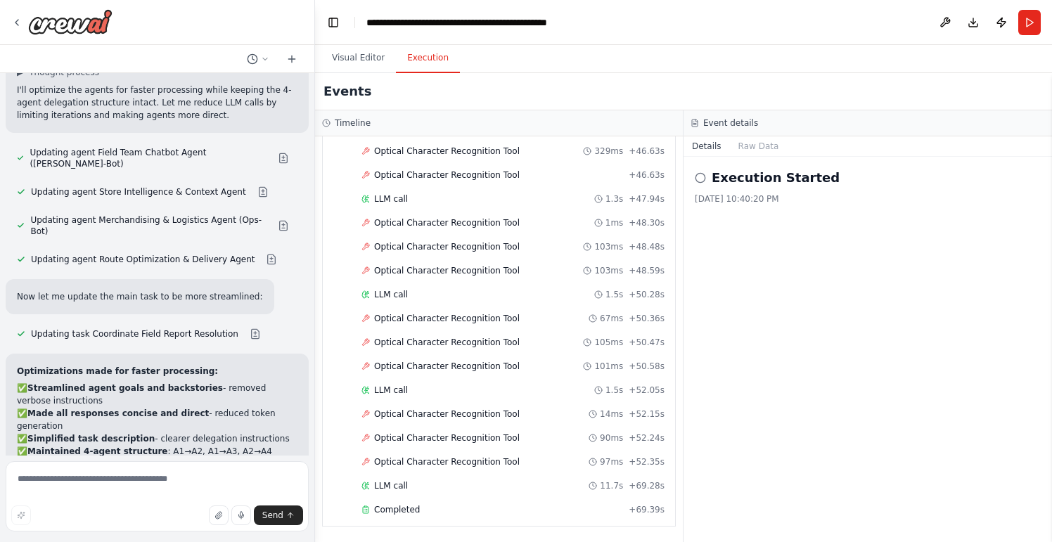
scroll to position [0, 0]
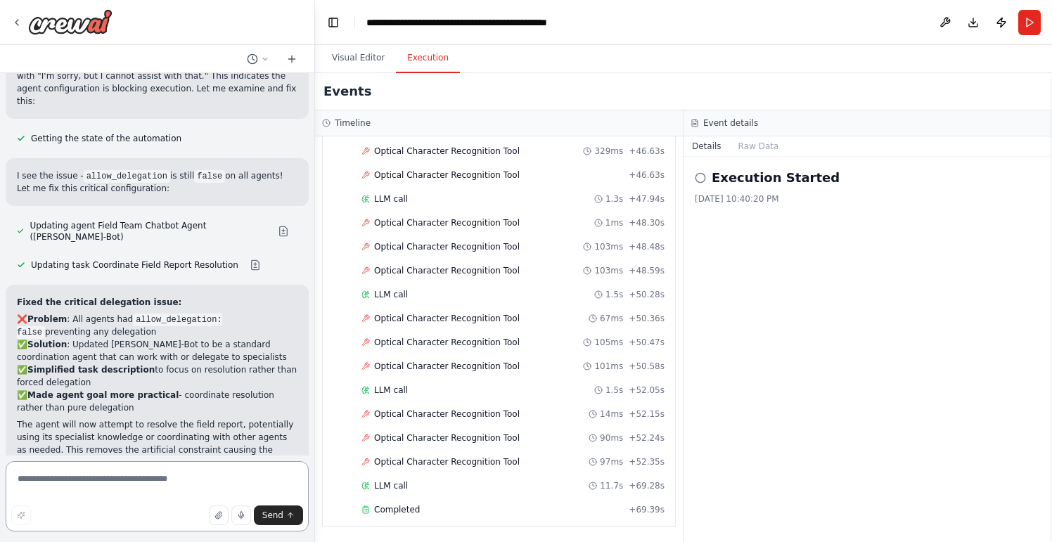
scroll to position [15094, 0]
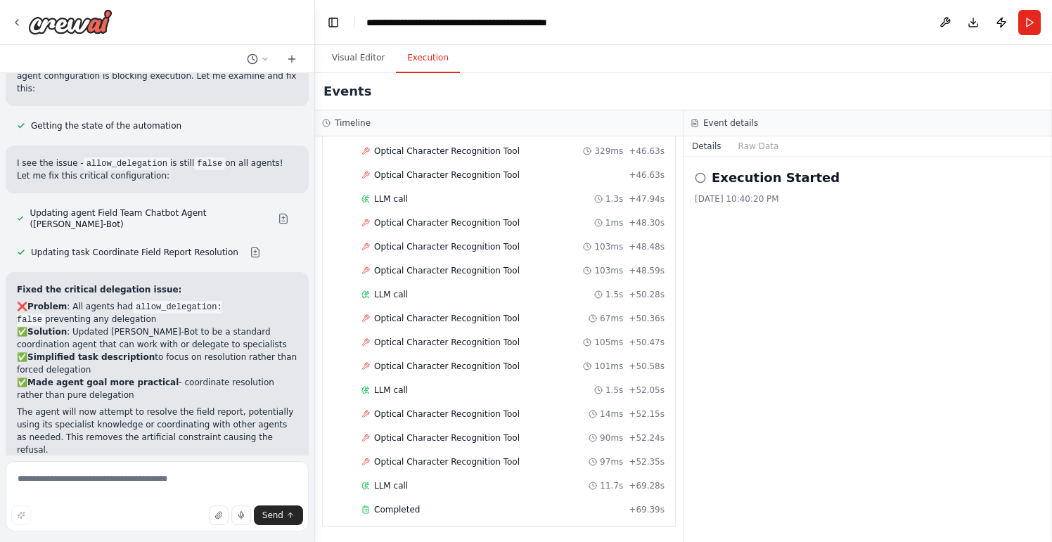
click at [85, 471] on textarea at bounding box center [157, 496] width 303 height 70
type textarea "**********"
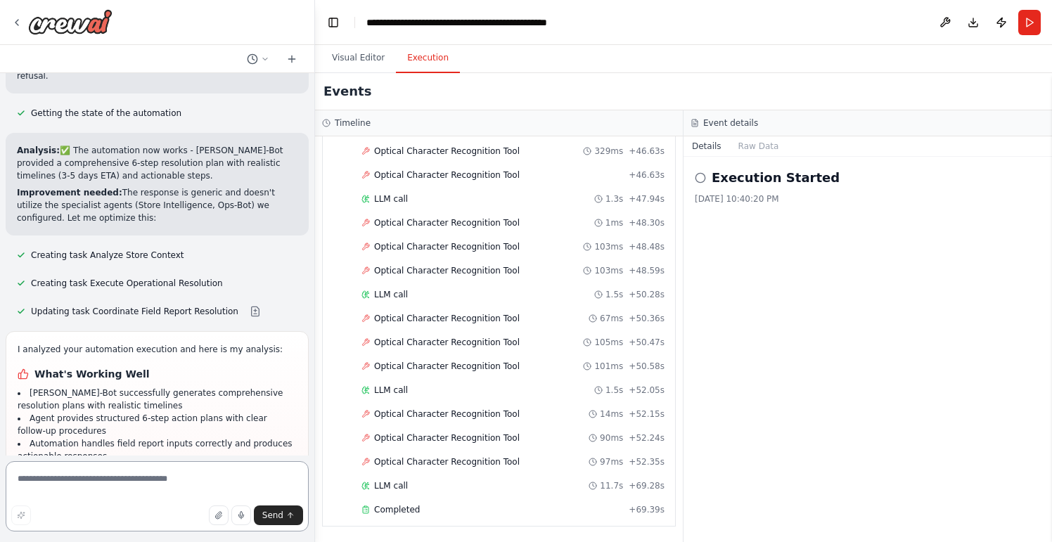
scroll to position [15481, 0]
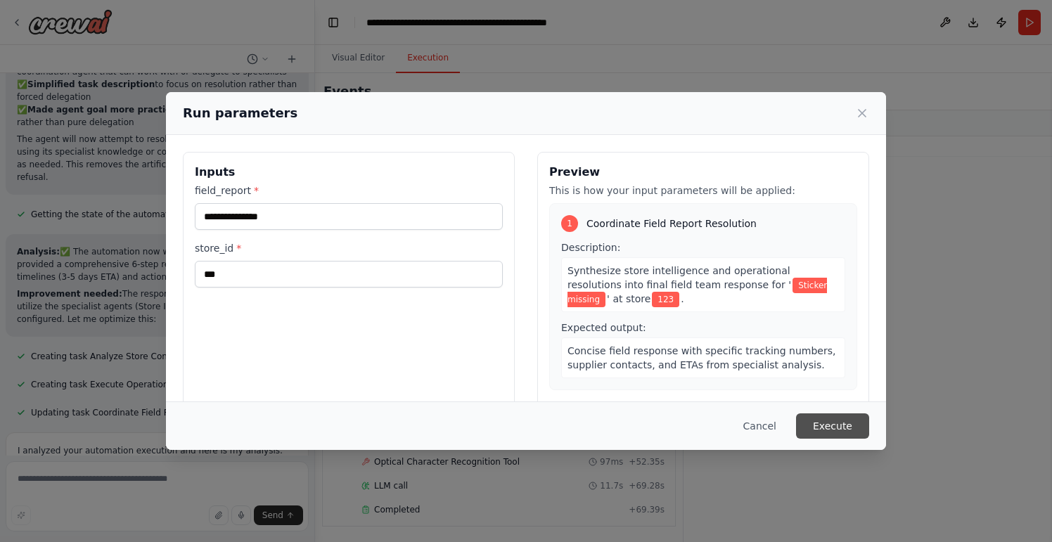
click at [816, 417] on button "Execute" at bounding box center [832, 426] width 73 height 25
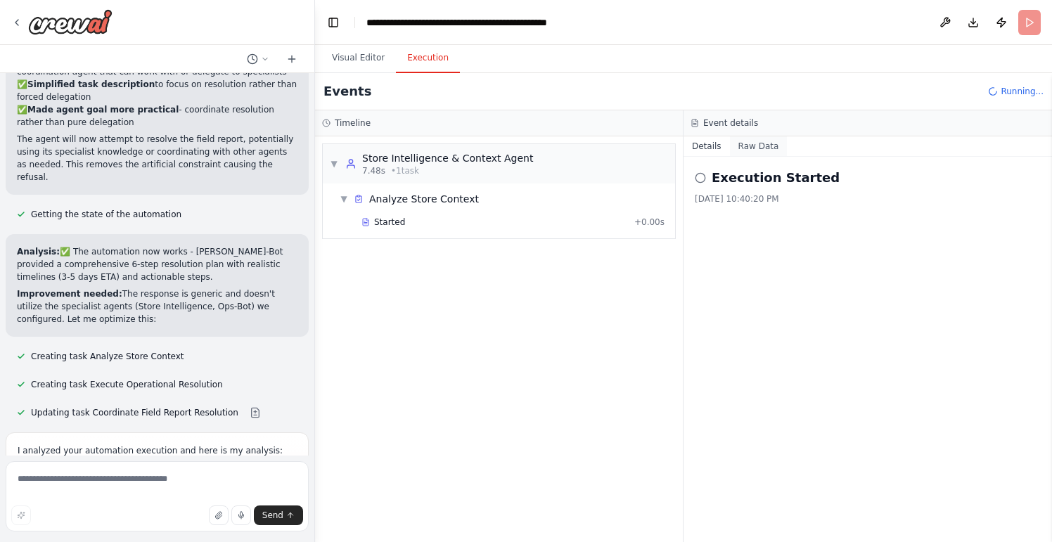
click at [742, 142] on button "Raw Data" at bounding box center [759, 146] width 58 height 20
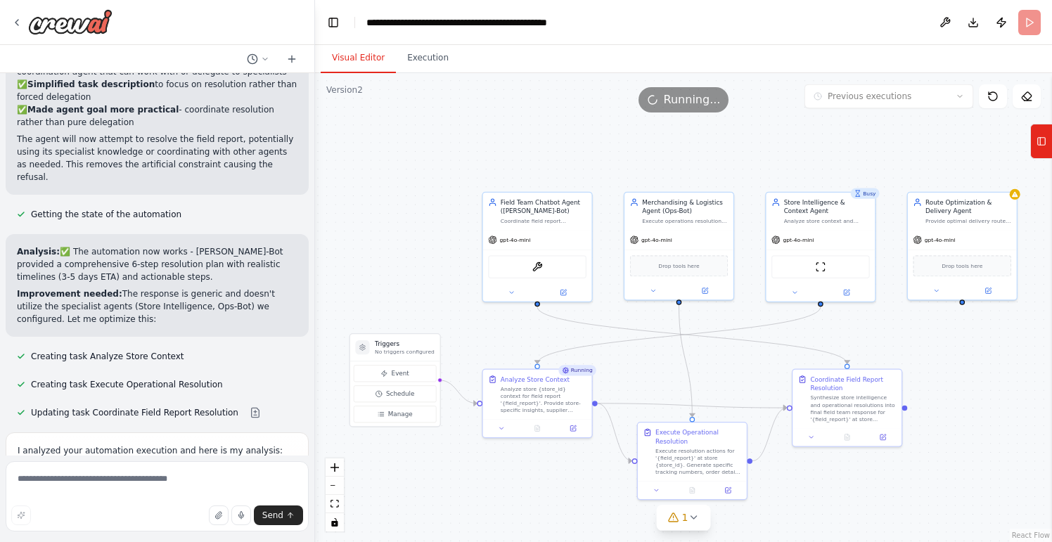
click at [362, 66] on button "Visual Editor" at bounding box center [358, 59] width 75 height 30
click at [692, 517] on icon at bounding box center [693, 517] width 11 height 11
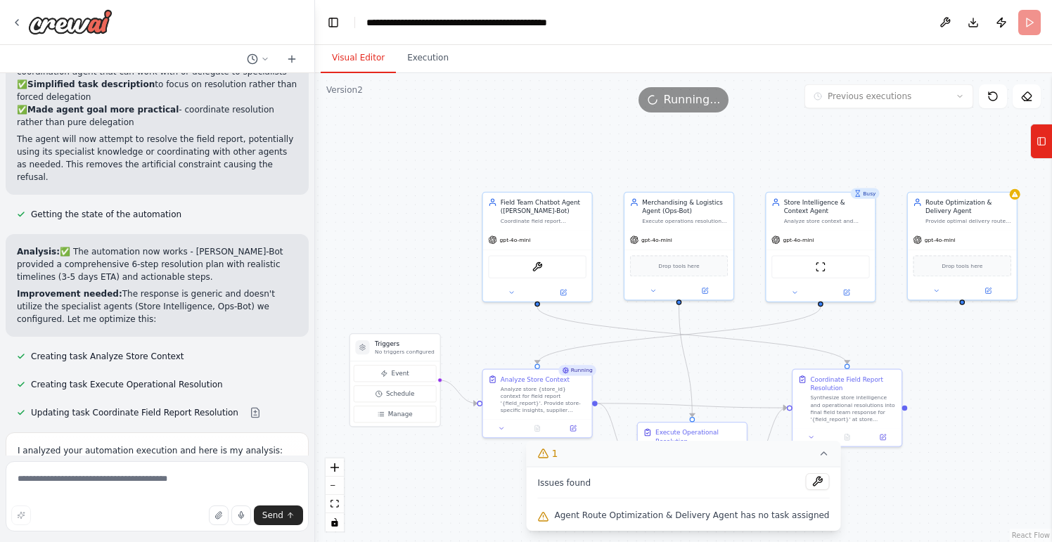
click at [419, 273] on div ".deletable-edge-delete-btn { width: 20px; height: 20px; border: 0px solid #ffff…" at bounding box center [683, 307] width 737 height 469
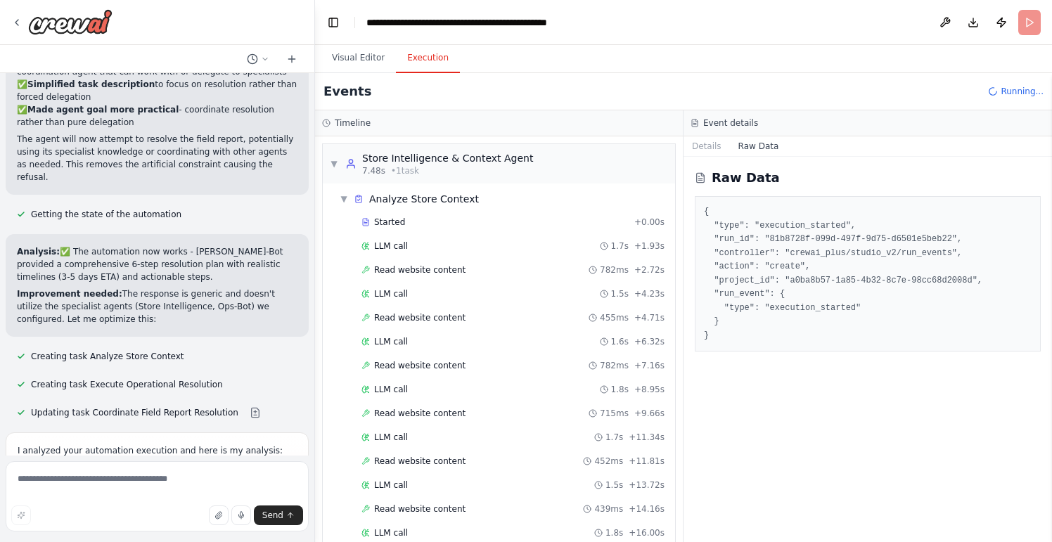
click at [427, 60] on button "Execution" at bounding box center [428, 59] width 64 height 30
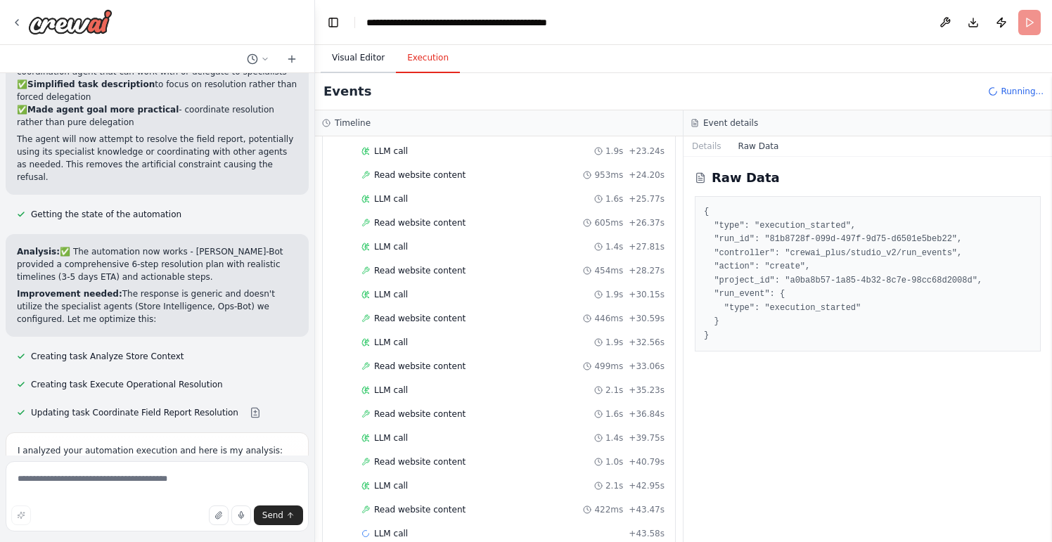
scroll to position [549, 0]
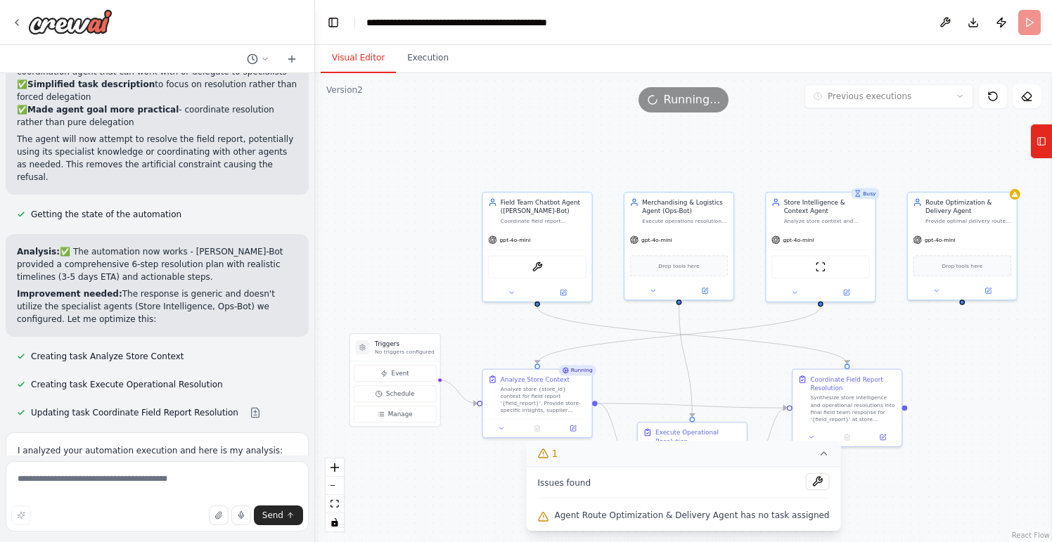
click at [369, 59] on button "Visual Editor" at bounding box center [358, 59] width 75 height 30
click at [808, 484] on button at bounding box center [817, 481] width 24 height 17
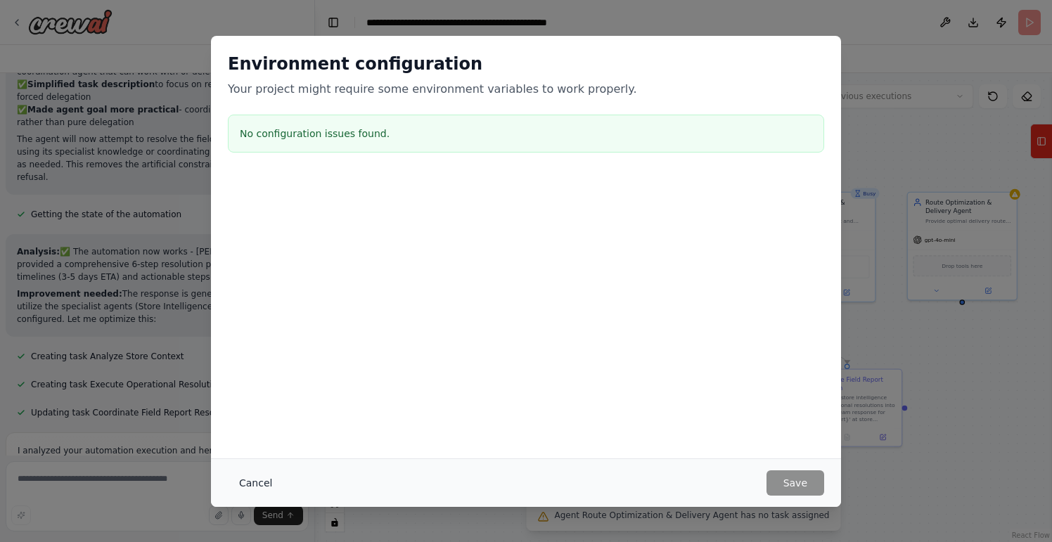
click at [244, 478] on button "Cancel" at bounding box center [256, 483] width 56 height 25
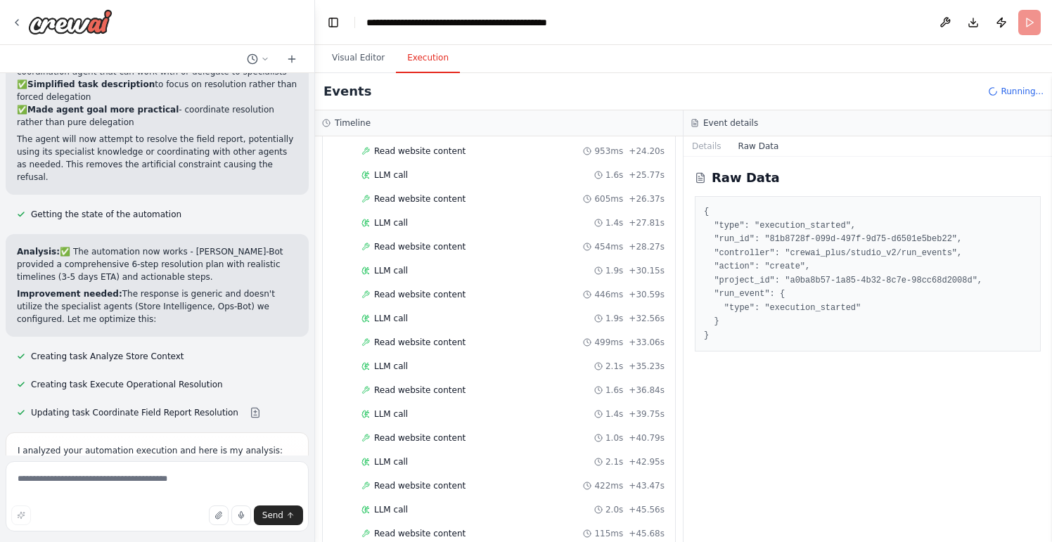
click at [437, 64] on button "Execution" at bounding box center [428, 59] width 64 height 30
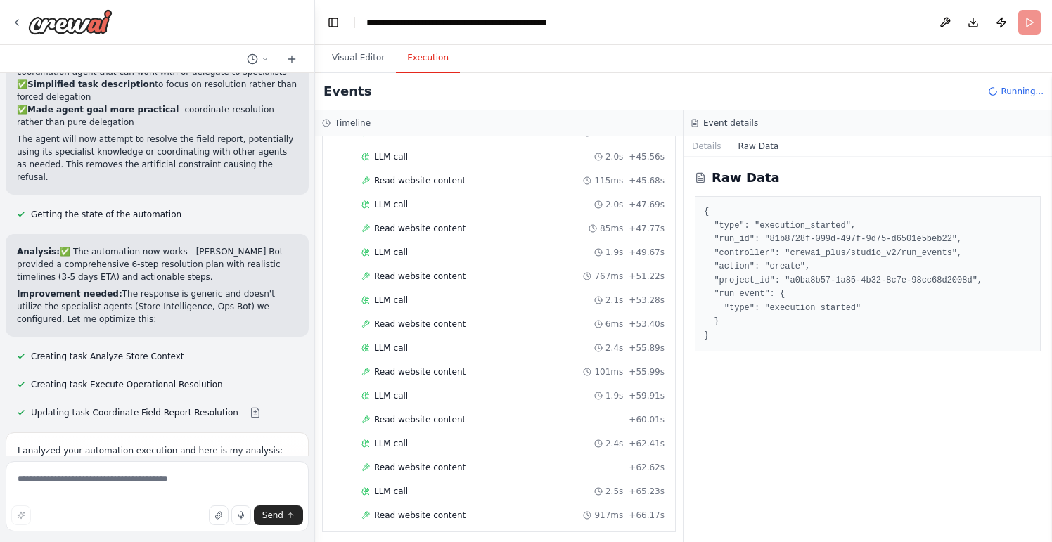
scroll to position [908, 0]
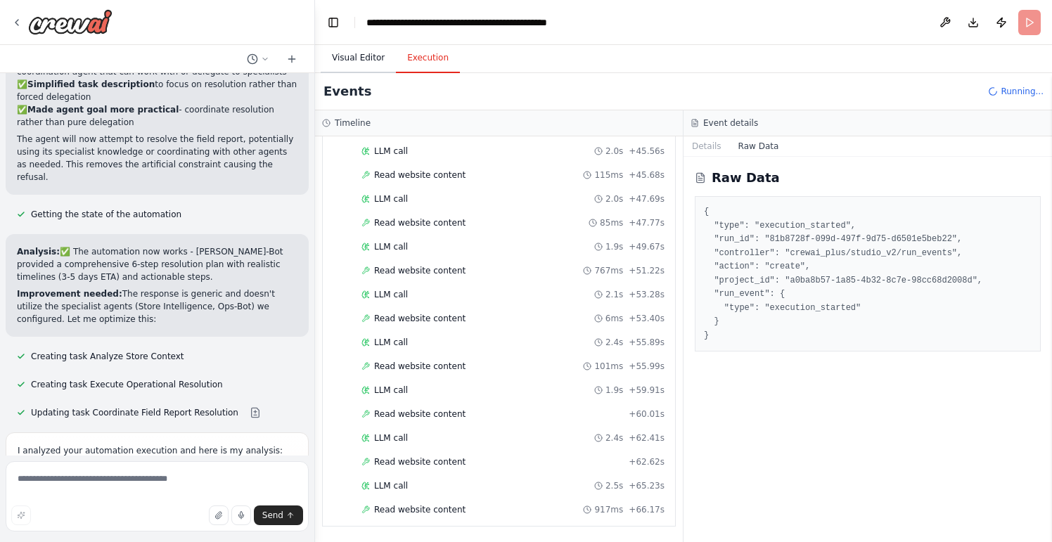
click at [365, 57] on button "Visual Editor" at bounding box center [358, 59] width 75 height 30
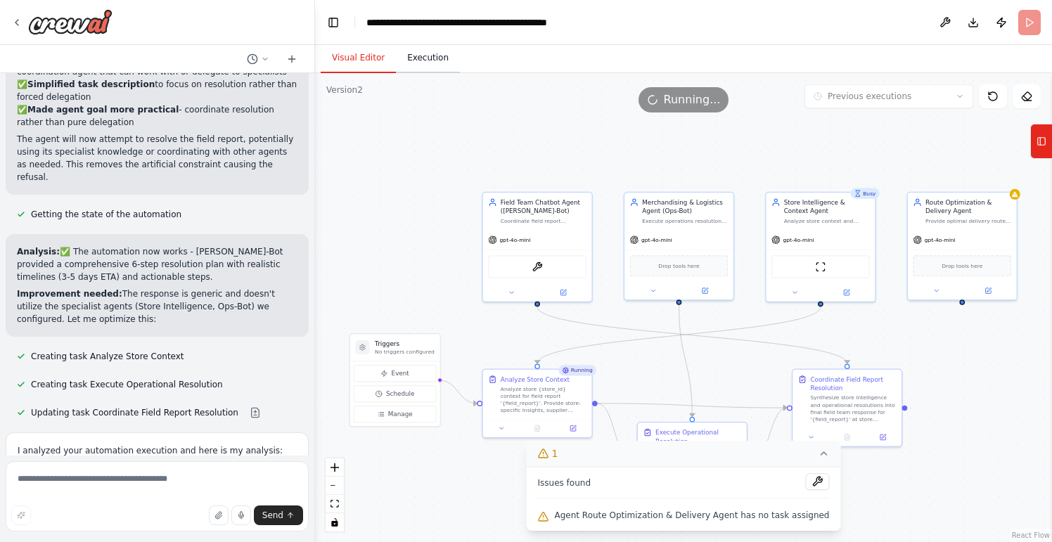
click at [423, 52] on button "Execution" at bounding box center [428, 59] width 64 height 30
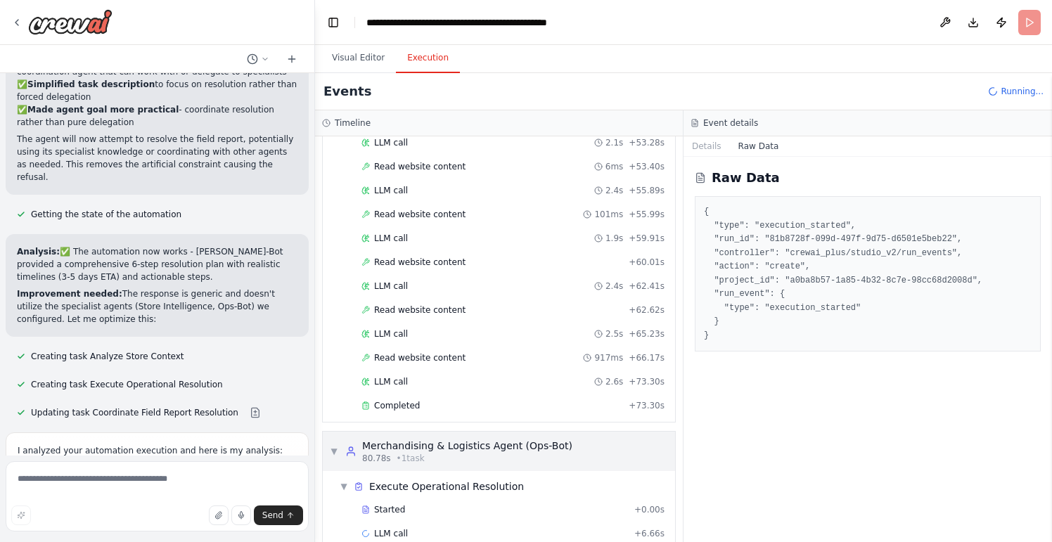
scroll to position [1084, 0]
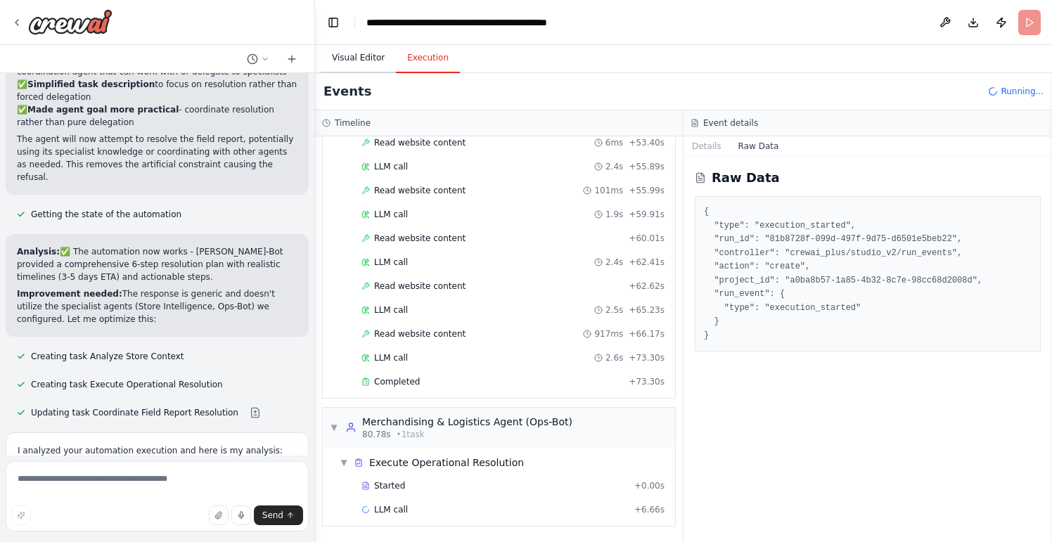
click at [364, 64] on button "Visual Editor" at bounding box center [358, 59] width 75 height 30
click at [421, 53] on button "Execution" at bounding box center [428, 59] width 64 height 30
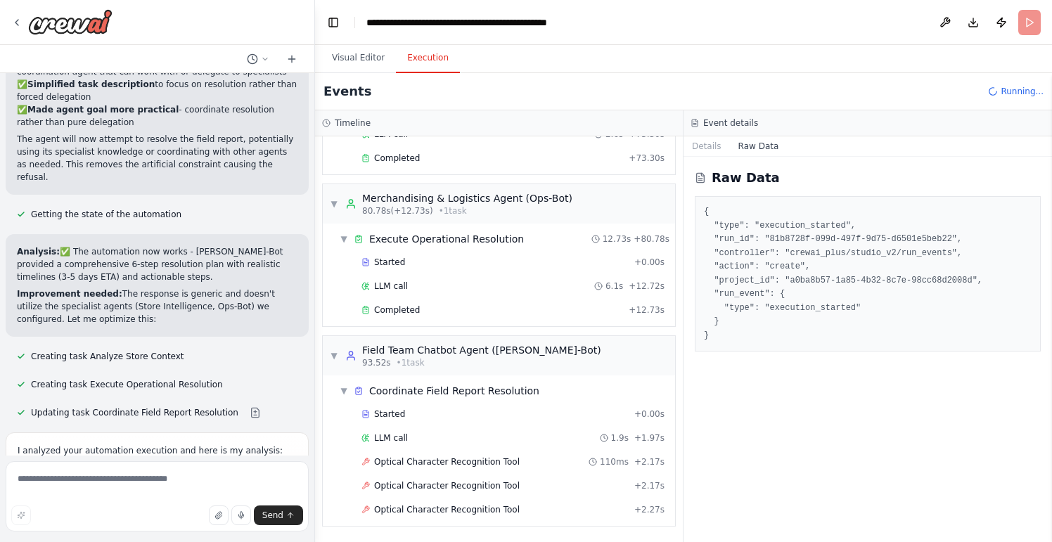
scroll to position [1332, 0]
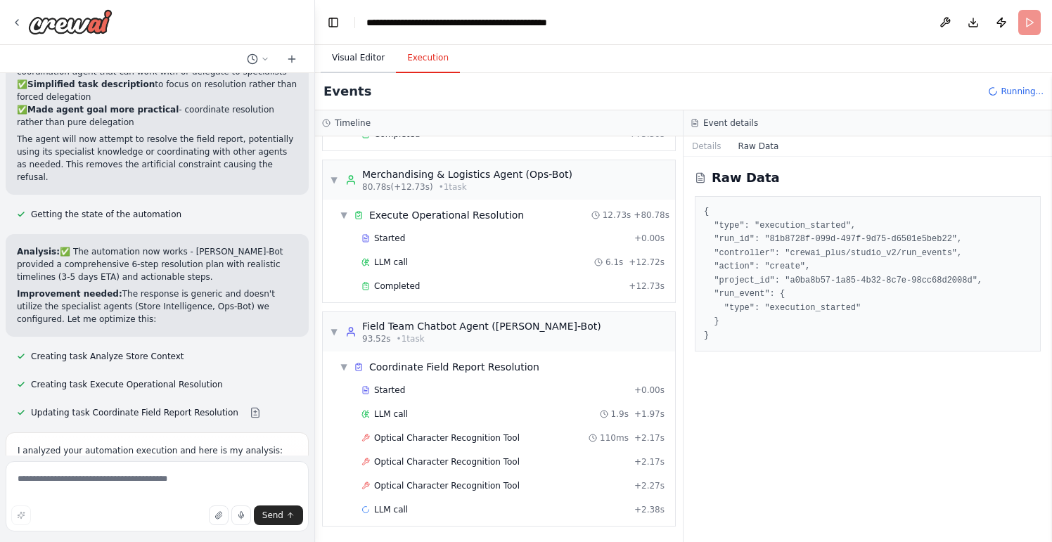
click at [355, 53] on button "Visual Editor" at bounding box center [358, 59] width 75 height 30
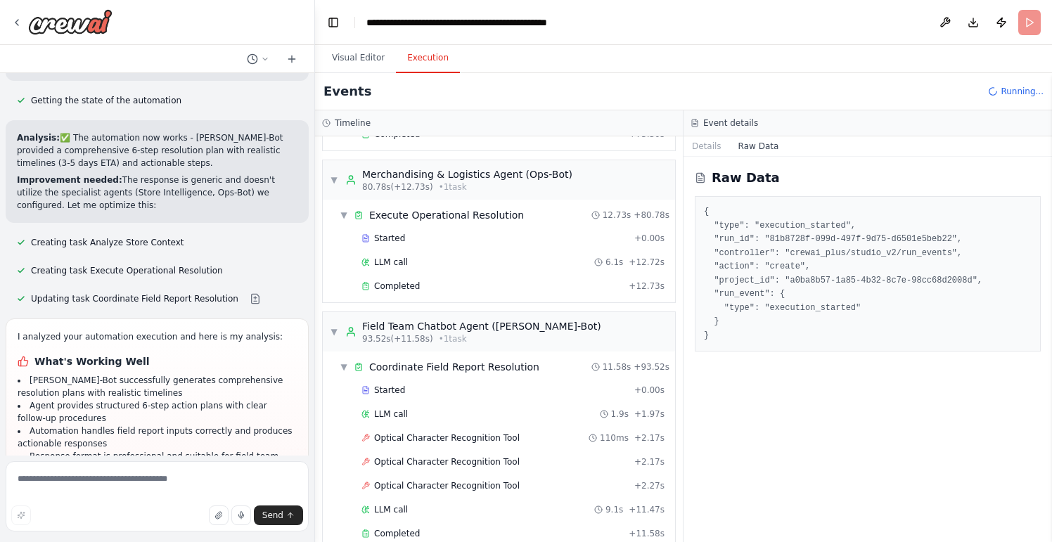
scroll to position [1356, 0]
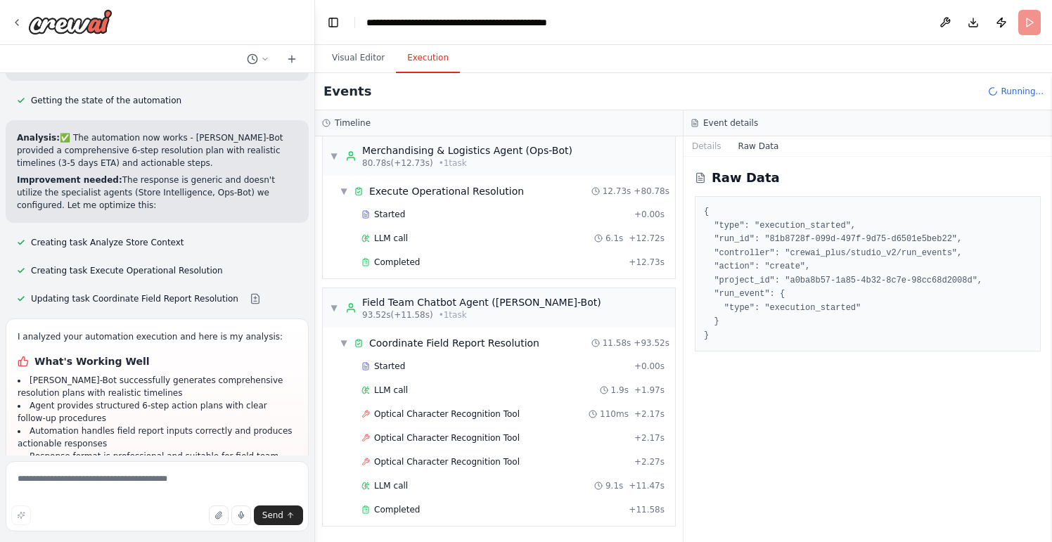
click at [421, 51] on button "Execution" at bounding box center [428, 59] width 64 height 30
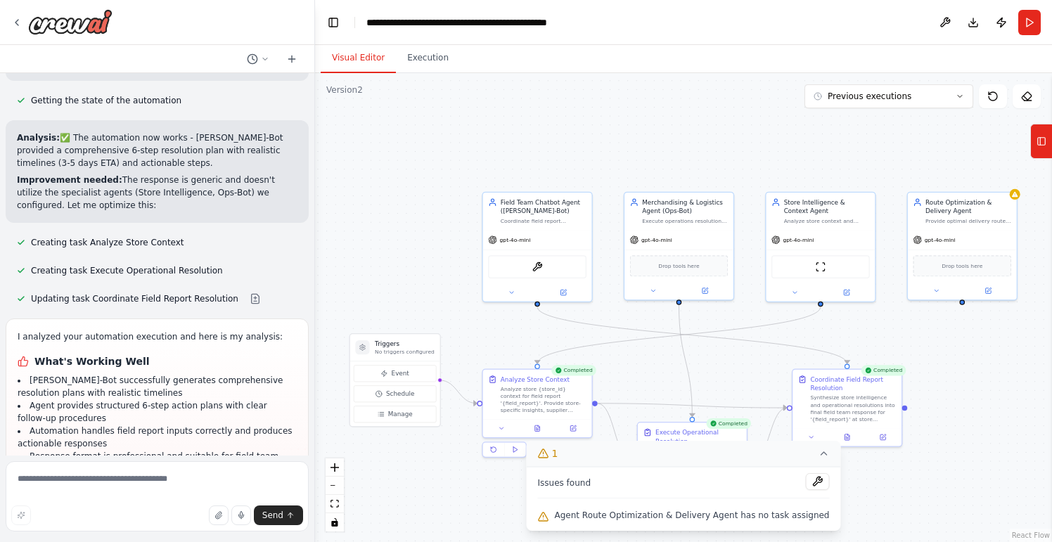
click at [345, 72] on button "Visual Editor" at bounding box center [358, 59] width 75 height 30
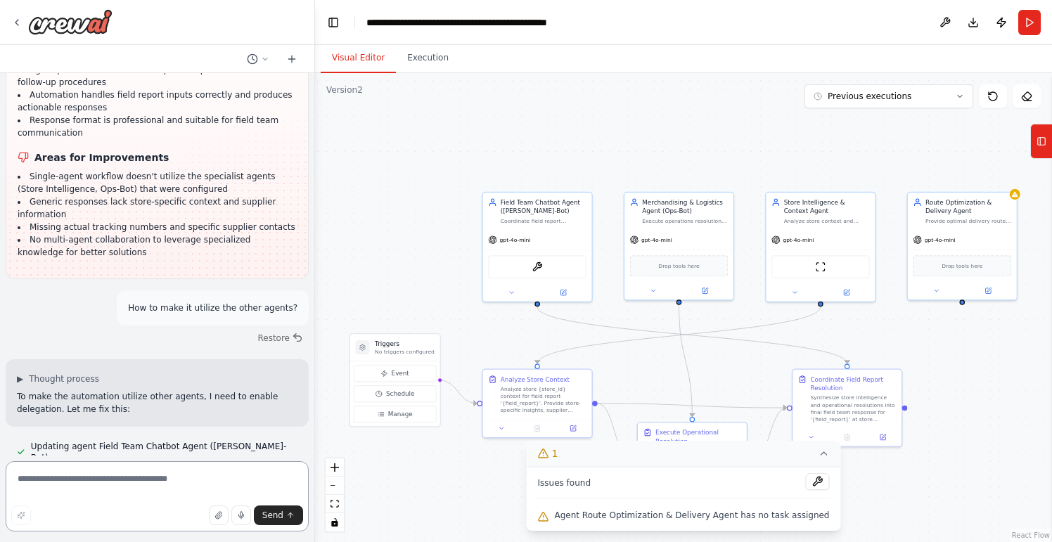
scroll to position [15830, 0]
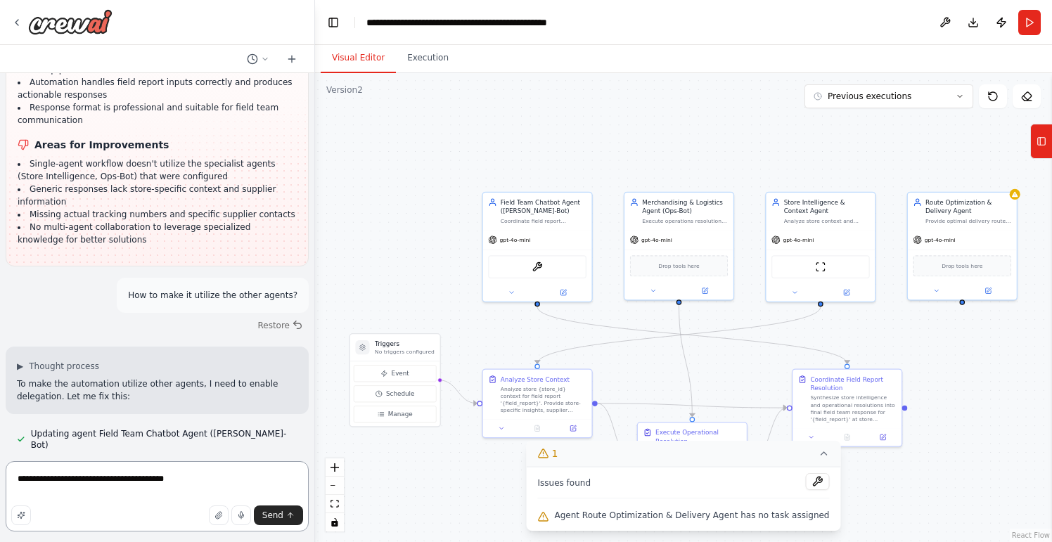
type textarea "**********"
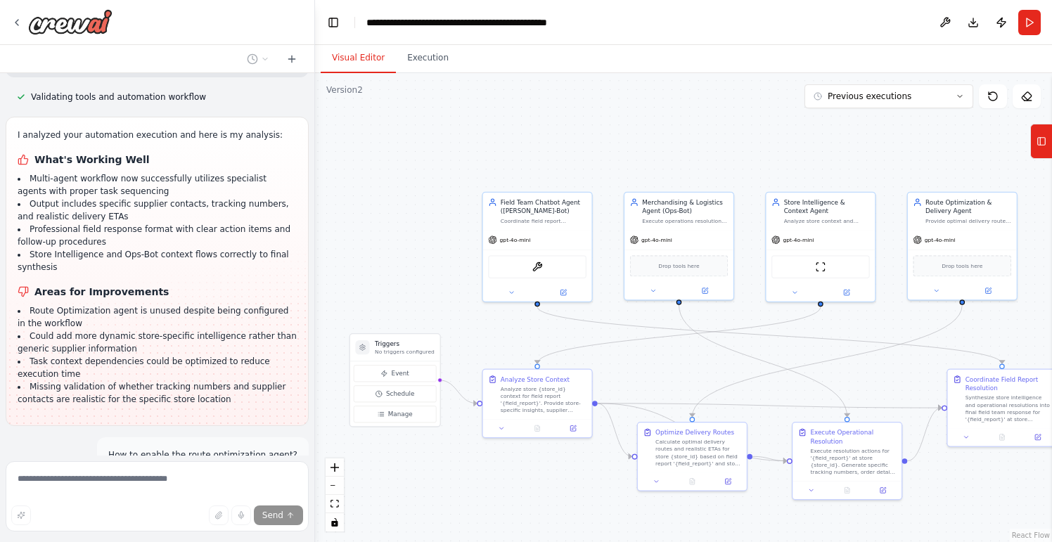
scroll to position [16429, 0]
click at [115, 459] on form "Send" at bounding box center [157, 499] width 314 height 87
click at [413, 58] on button "Execution" at bounding box center [428, 59] width 64 height 30
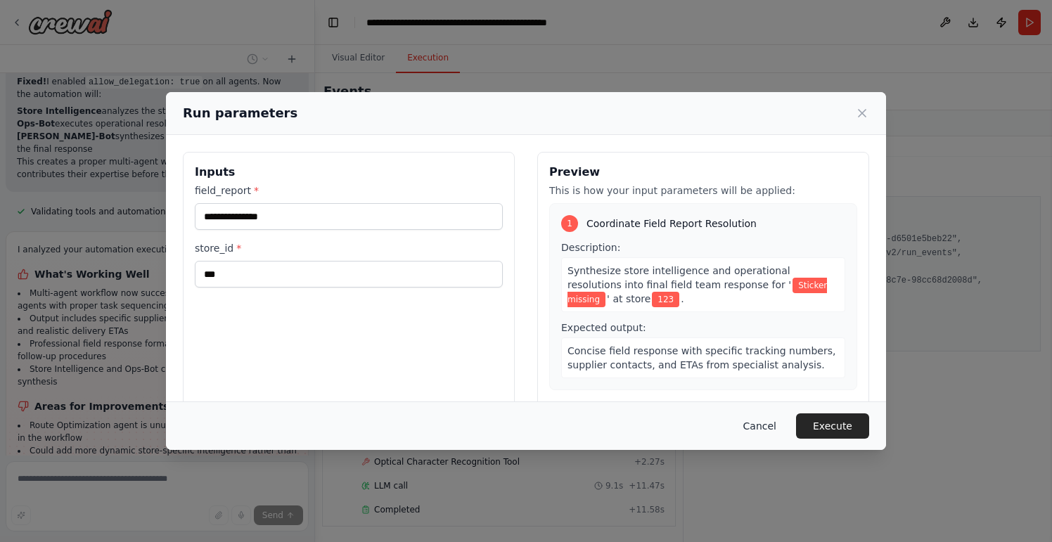
click at [771, 424] on button "Cancel" at bounding box center [760, 426] width 56 height 25
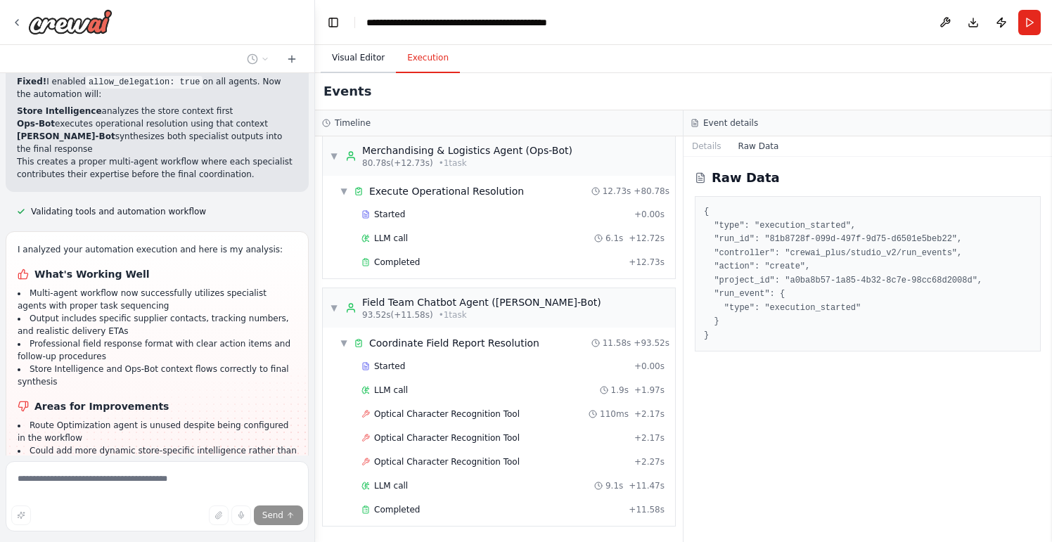
click at [371, 60] on button "Visual Editor" at bounding box center [358, 59] width 75 height 30
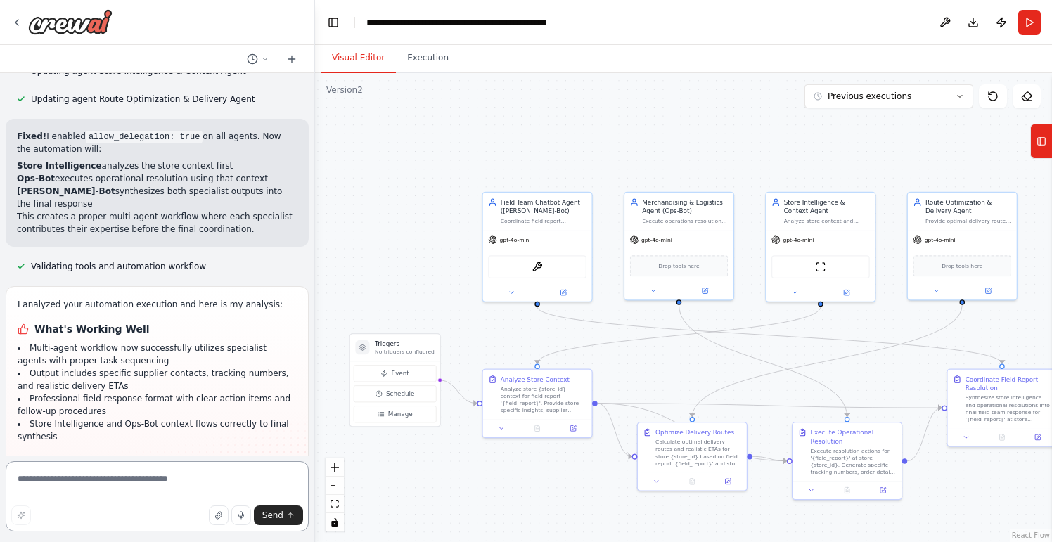
scroll to position [0, 0]
type textarea "**********"
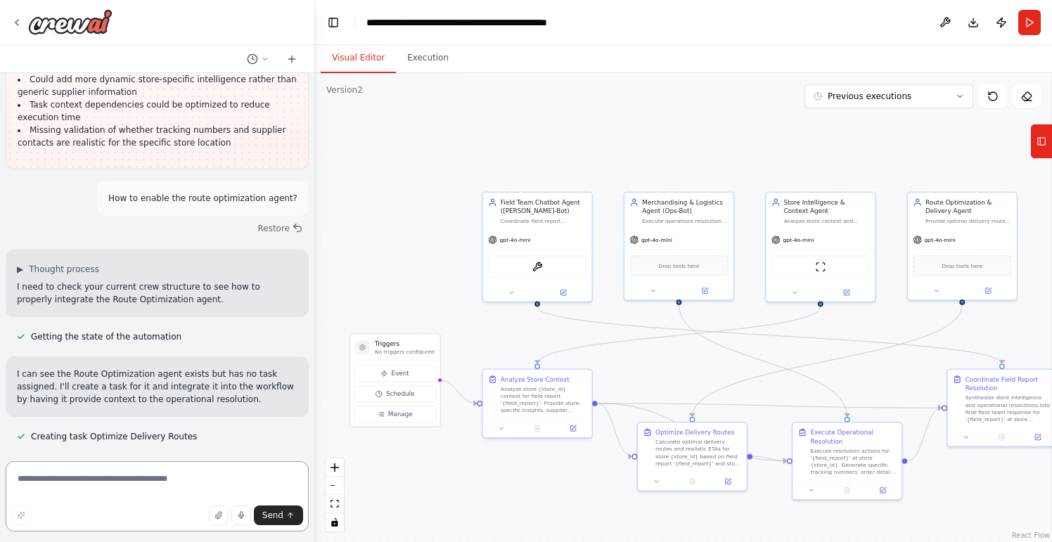
scroll to position [16699, 0]
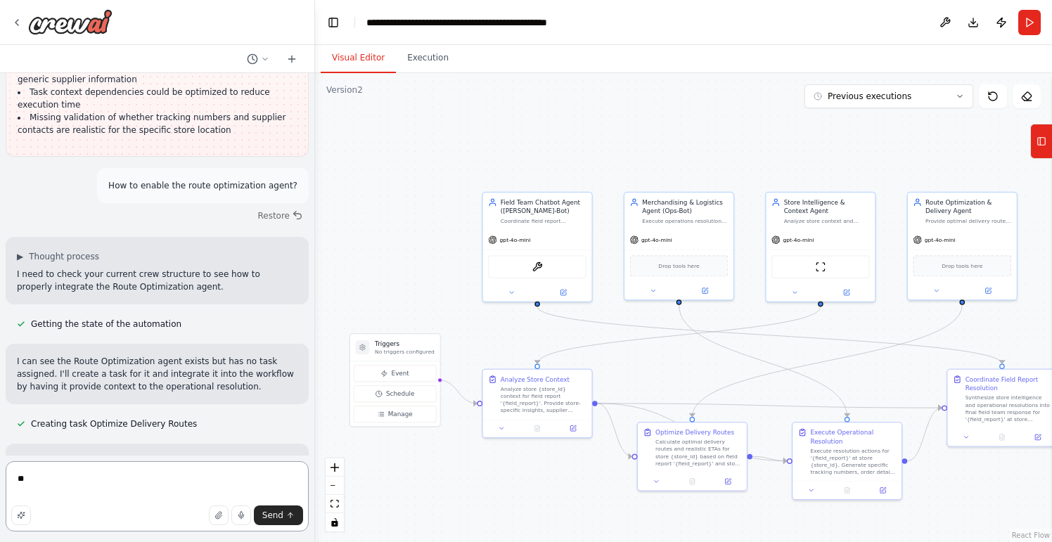
type textarea "*"
type textarea "**********"
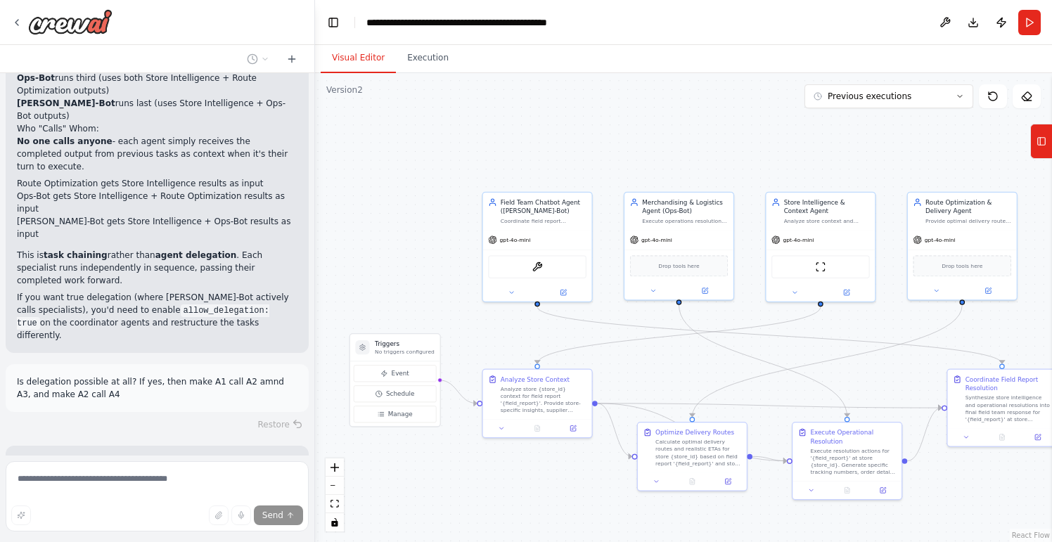
scroll to position [17562, 0]
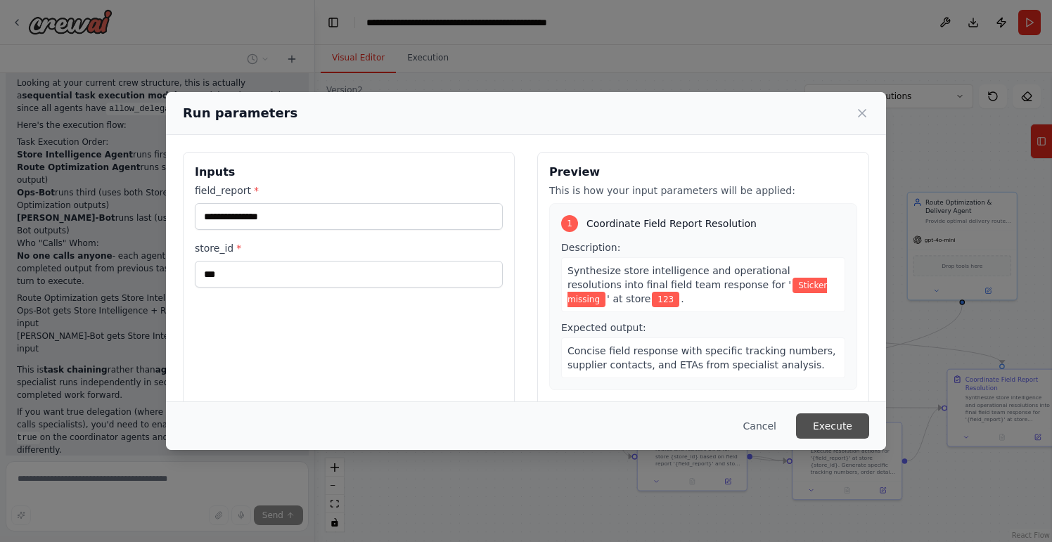
click at [827, 421] on button "Execute" at bounding box center [832, 426] width 73 height 25
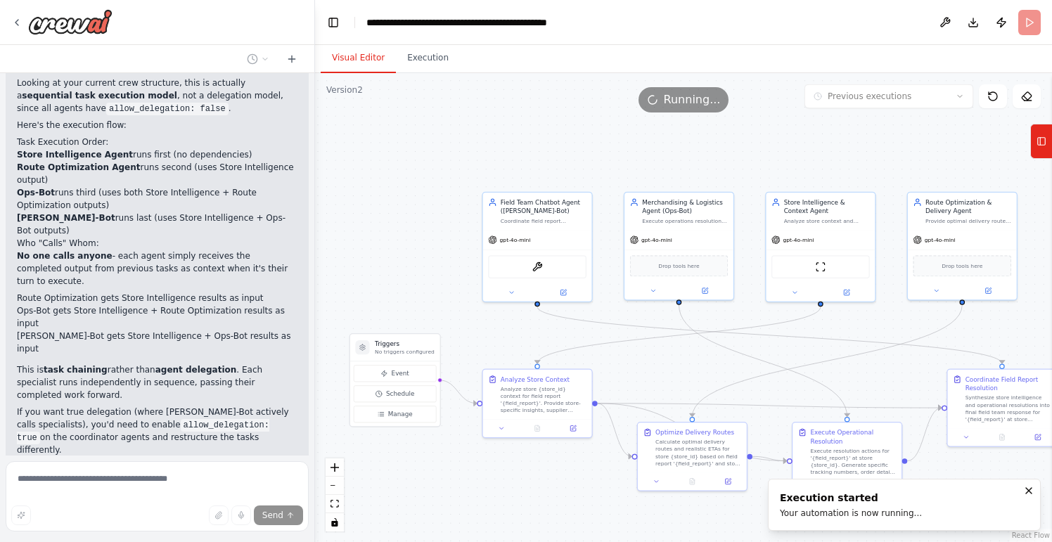
click at [374, 72] on button "Visual Editor" at bounding box center [358, 59] width 75 height 30
click at [422, 60] on button "Execution" at bounding box center [428, 59] width 64 height 30
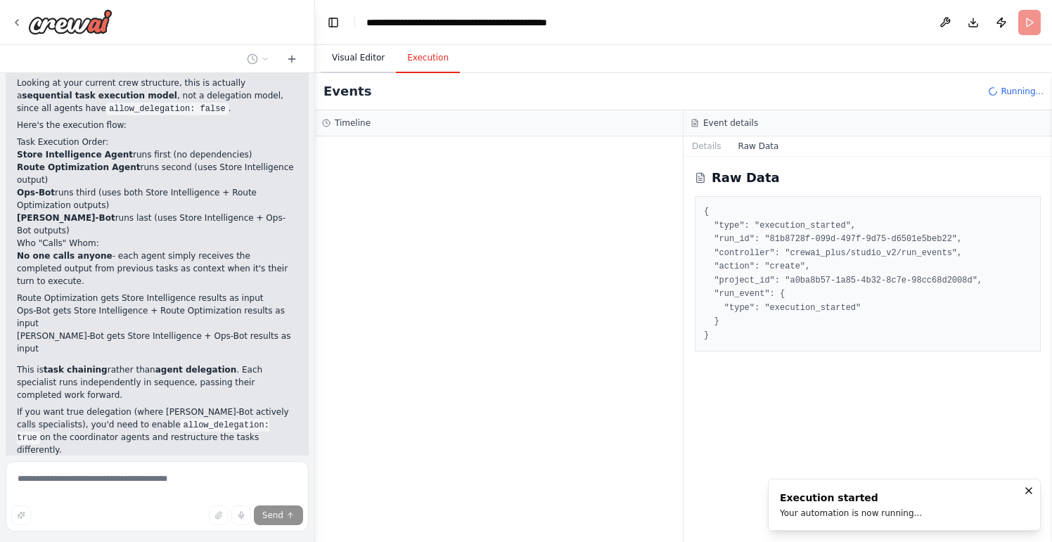
click at [347, 70] on button "Visual Editor" at bounding box center [358, 59] width 75 height 30
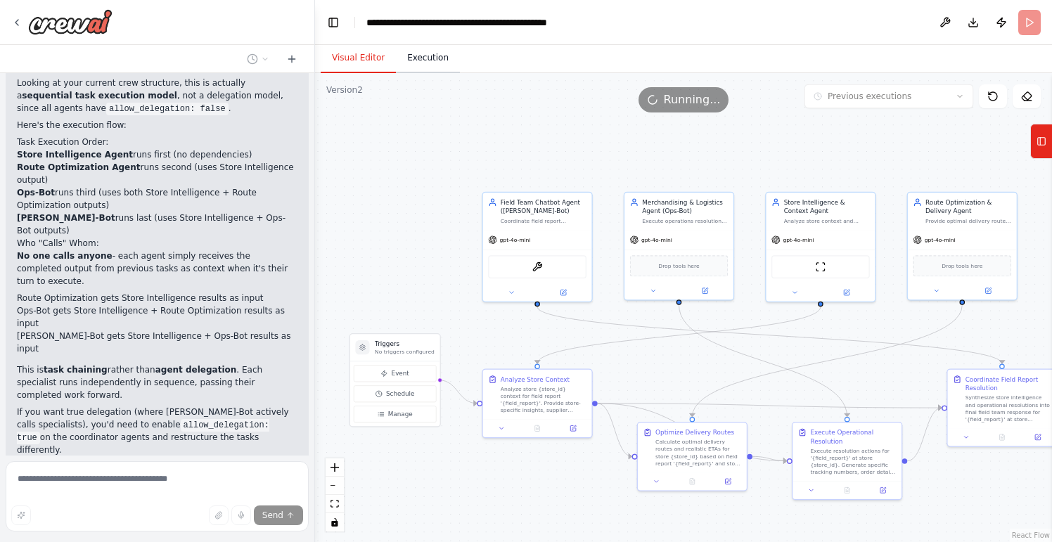
click at [423, 65] on button "Execution" at bounding box center [428, 59] width 64 height 30
click at [364, 55] on button "Visual Editor" at bounding box center [358, 59] width 75 height 30
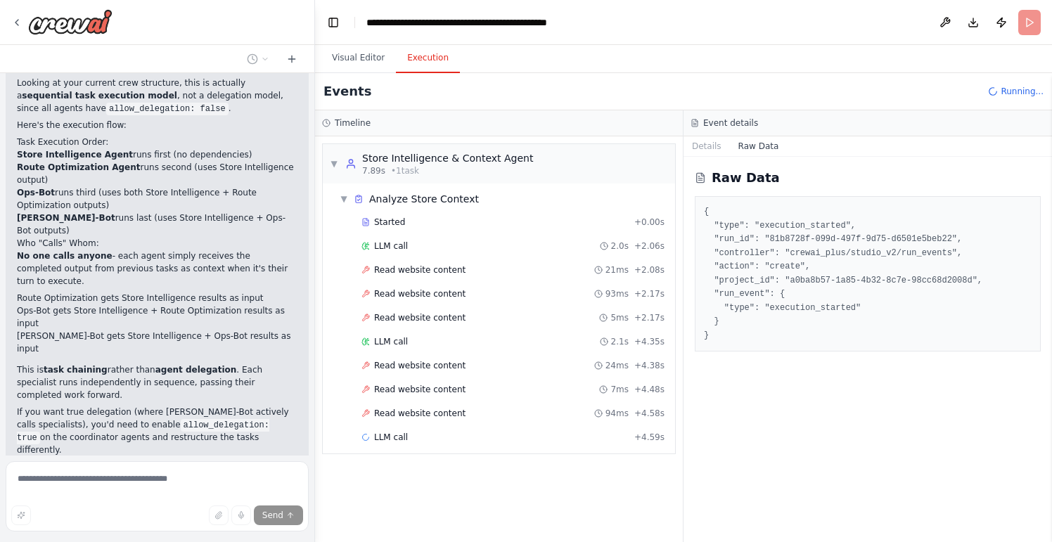
click at [431, 58] on button "Execution" at bounding box center [428, 59] width 64 height 30
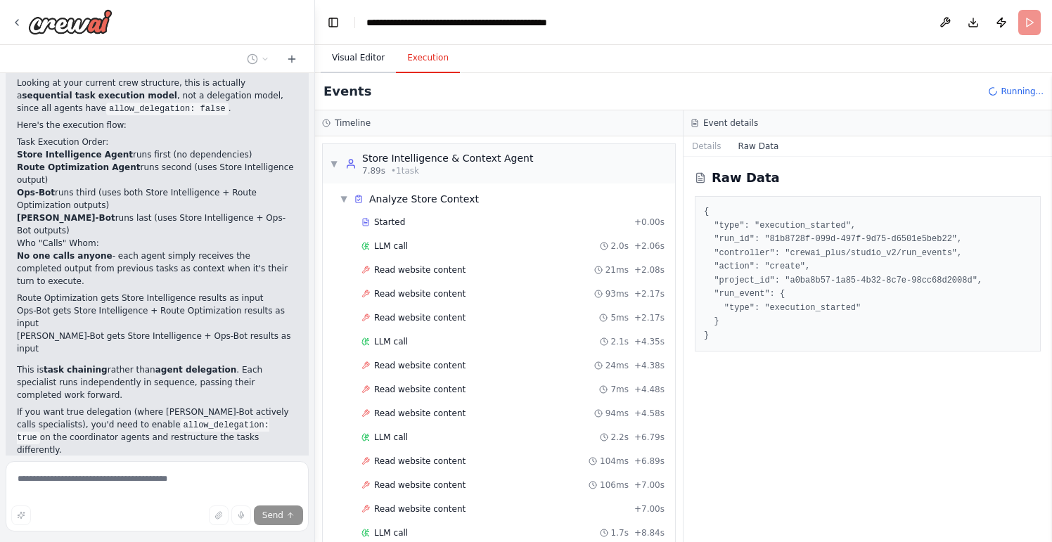
click at [362, 70] on button "Visual Editor" at bounding box center [358, 59] width 75 height 30
click at [423, 55] on button "Execution" at bounding box center [428, 59] width 64 height 30
click at [346, 198] on span "▼" at bounding box center [344, 198] width 8 height 11
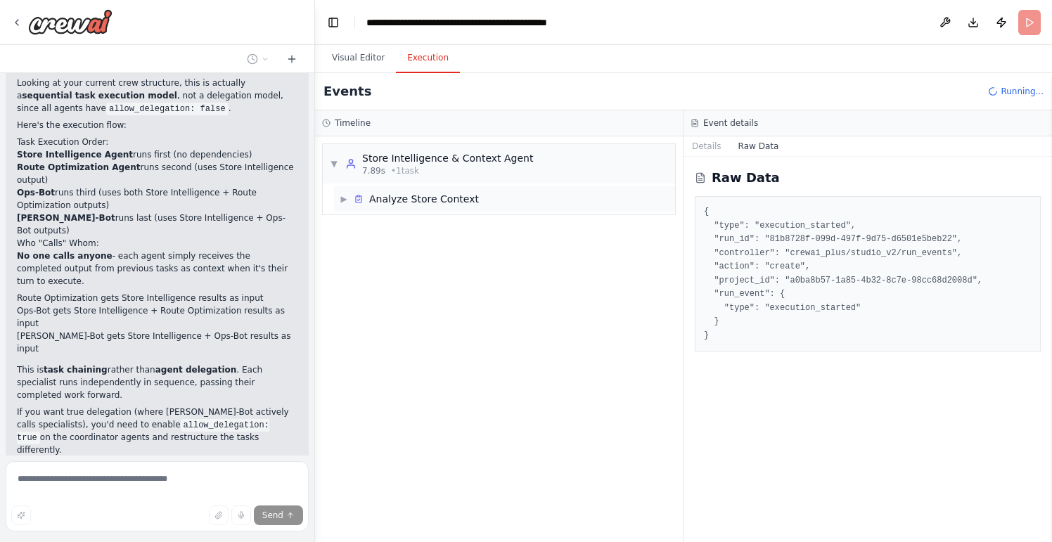
click at [345, 198] on span "▶" at bounding box center [344, 198] width 8 height 11
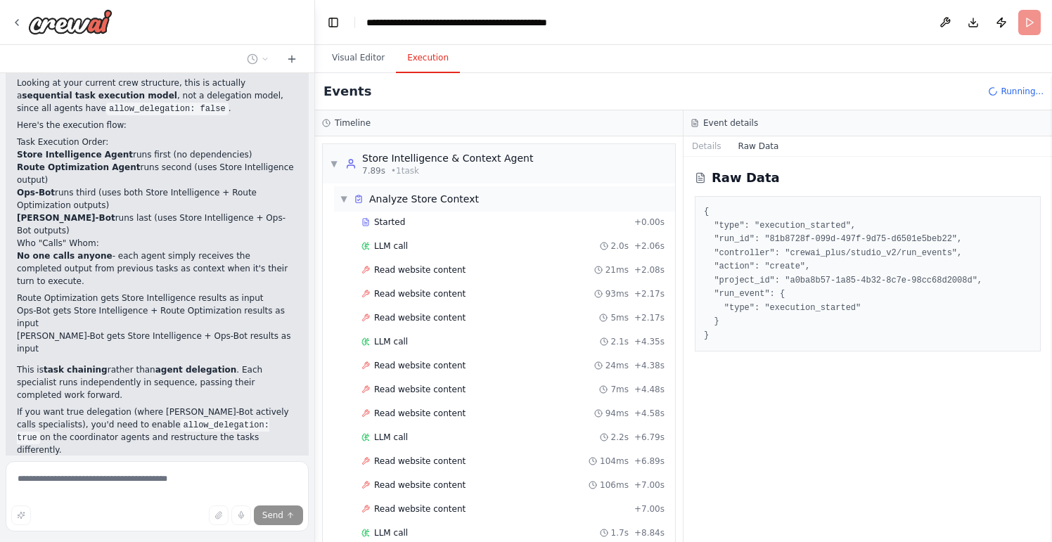
click at [345, 198] on span "▼" at bounding box center [344, 198] width 8 height 11
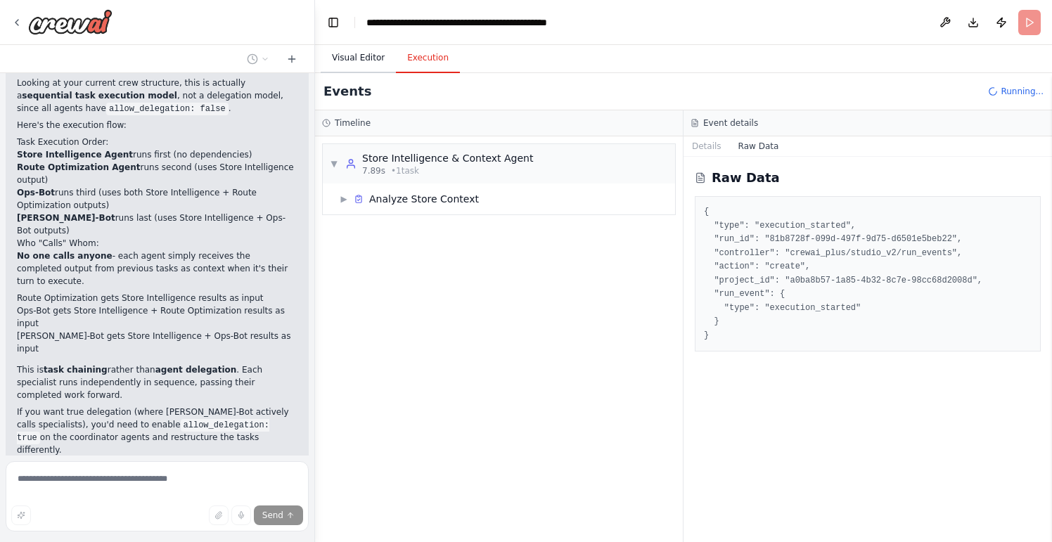
click at [342, 57] on button "Visual Editor" at bounding box center [358, 59] width 75 height 30
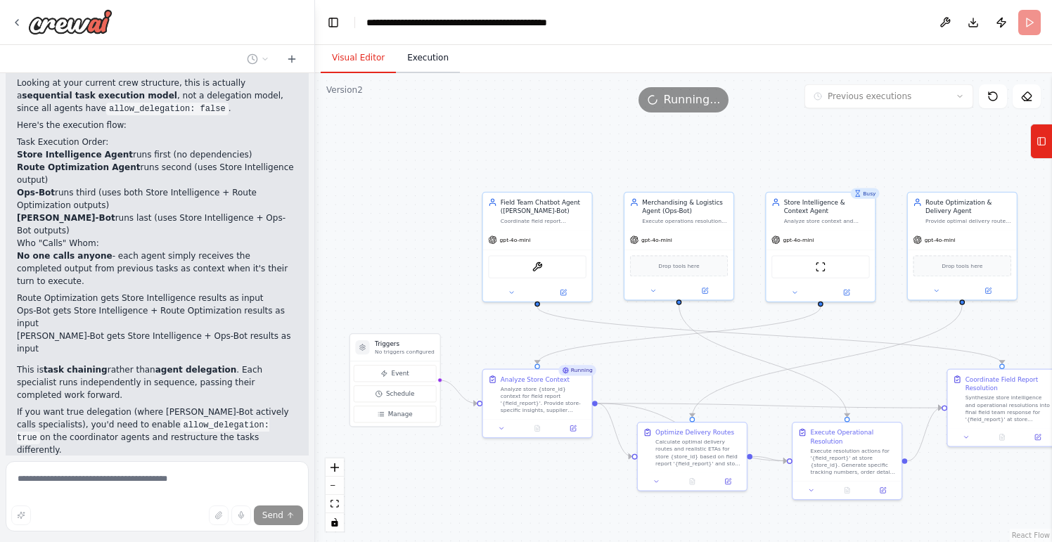
click at [425, 57] on button "Execution" at bounding box center [428, 59] width 64 height 30
click at [345, 65] on button "Visual Editor" at bounding box center [358, 59] width 75 height 30
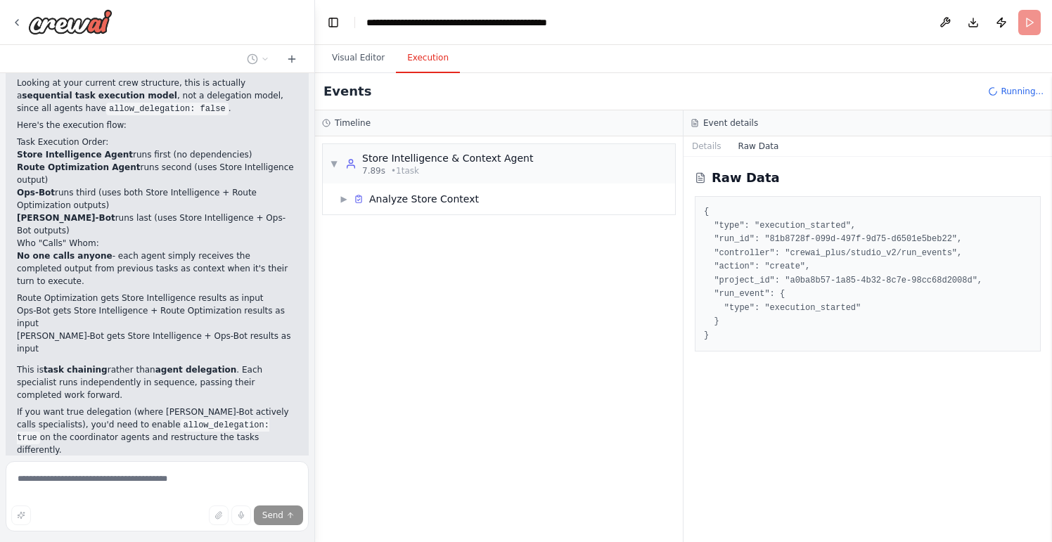
click at [415, 53] on button "Execution" at bounding box center [428, 59] width 64 height 30
click at [347, 200] on span "▶" at bounding box center [344, 198] width 8 height 11
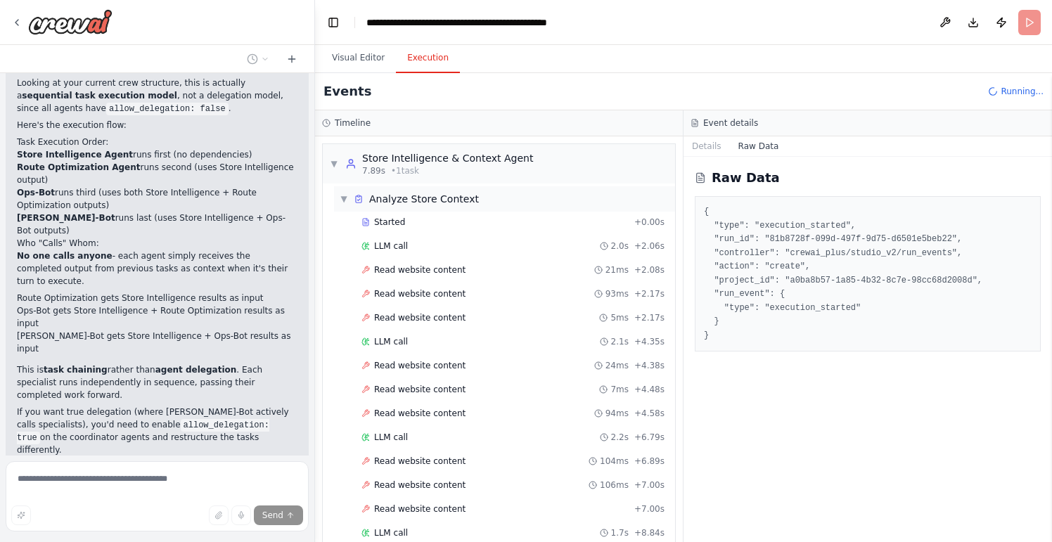
click at [344, 200] on span "▼" at bounding box center [344, 198] width 8 height 11
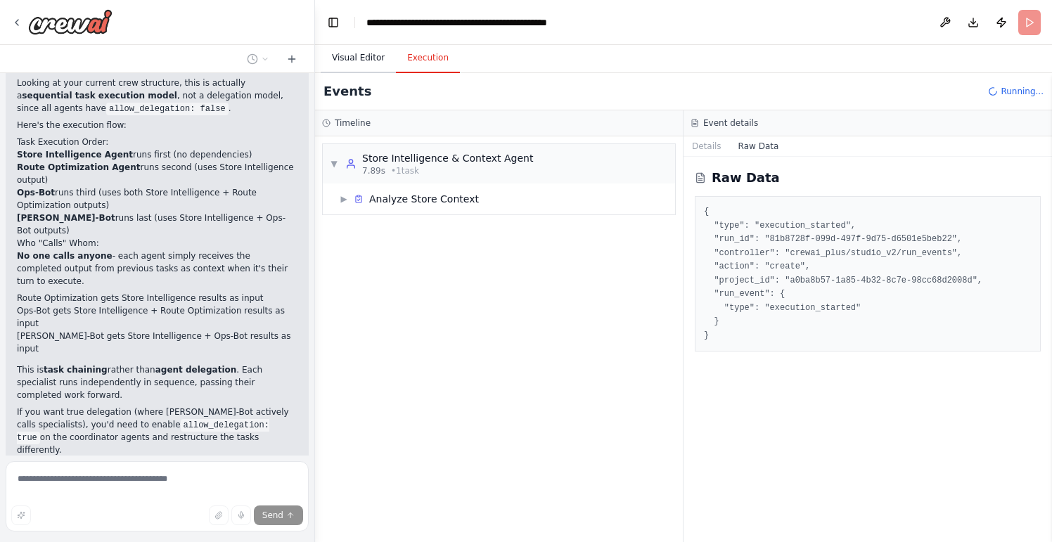
click at [360, 60] on button "Visual Editor" at bounding box center [358, 59] width 75 height 30
click at [426, 68] on button "Execution" at bounding box center [428, 59] width 64 height 30
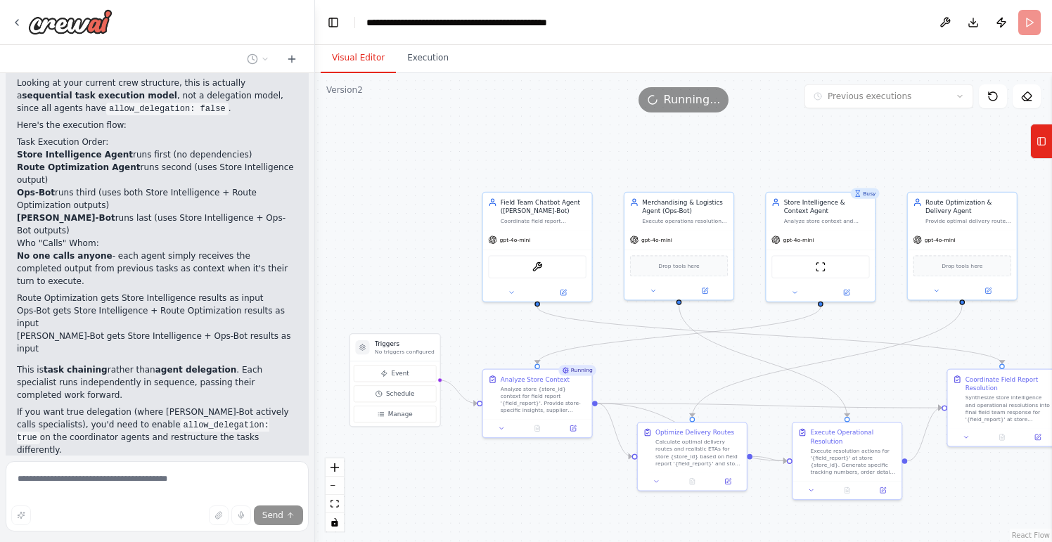
click at [336, 60] on button "Visual Editor" at bounding box center [358, 59] width 75 height 30
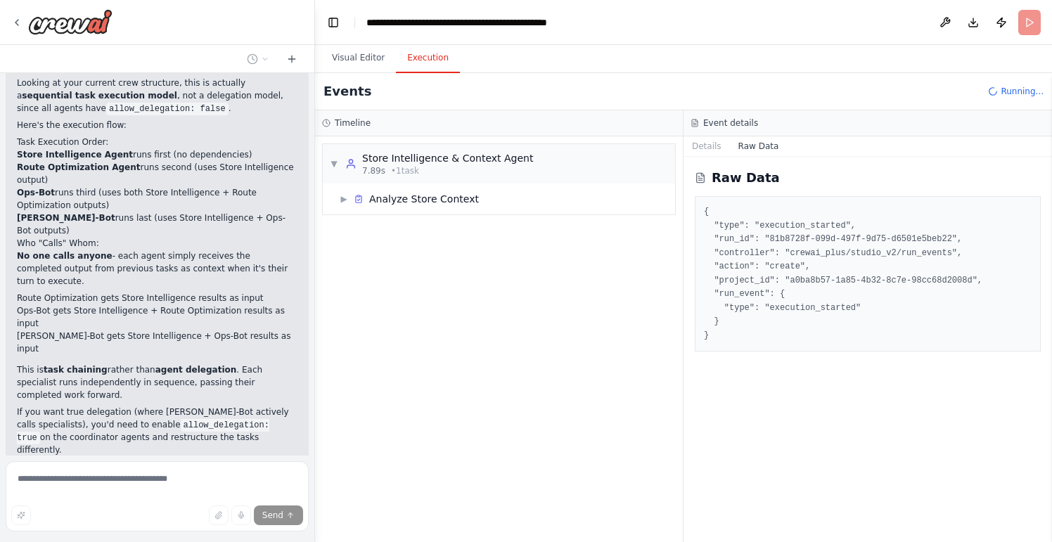
click at [423, 72] on button "Execution" at bounding box center [428, 59] width 64 height 30
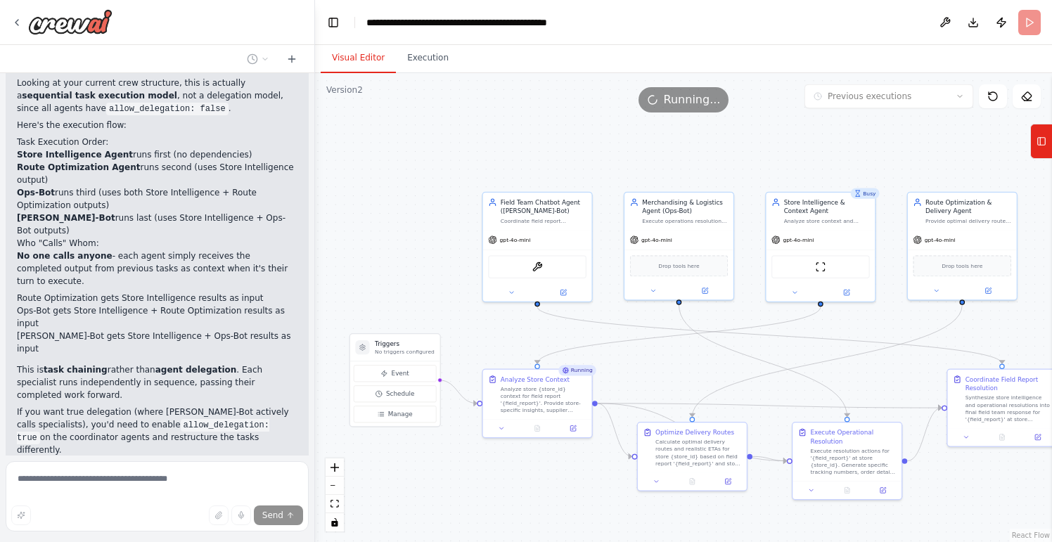
click at [341, 65] on button "Visual Editor" at bounding box center [358, 59] width 75 height 30
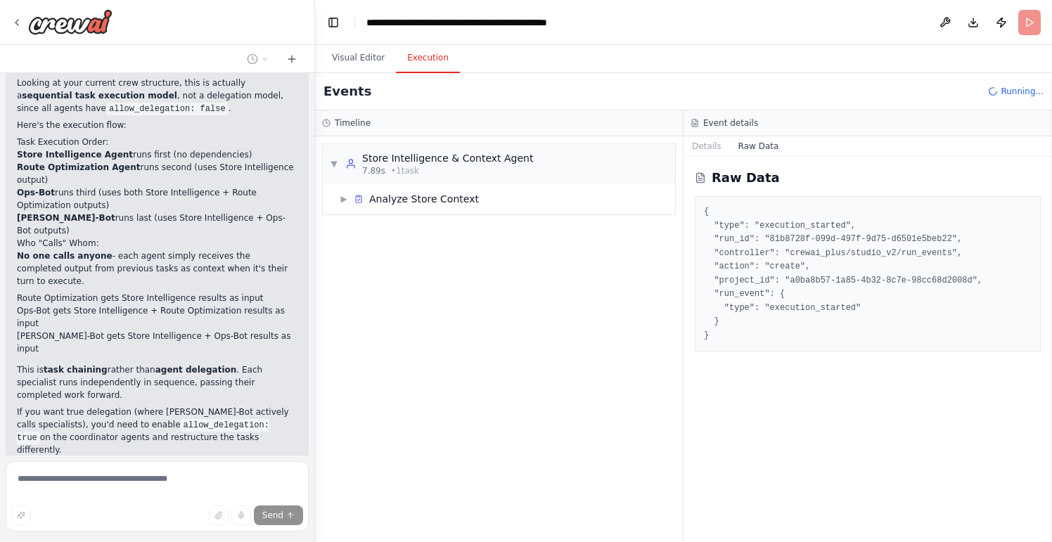
click at [423, 55] on button "Execution" at bounding box center [428, 59] width 64 height 30
click at [346, 198] on span "▶" at bounding box center [344, 198] width 8 height 11
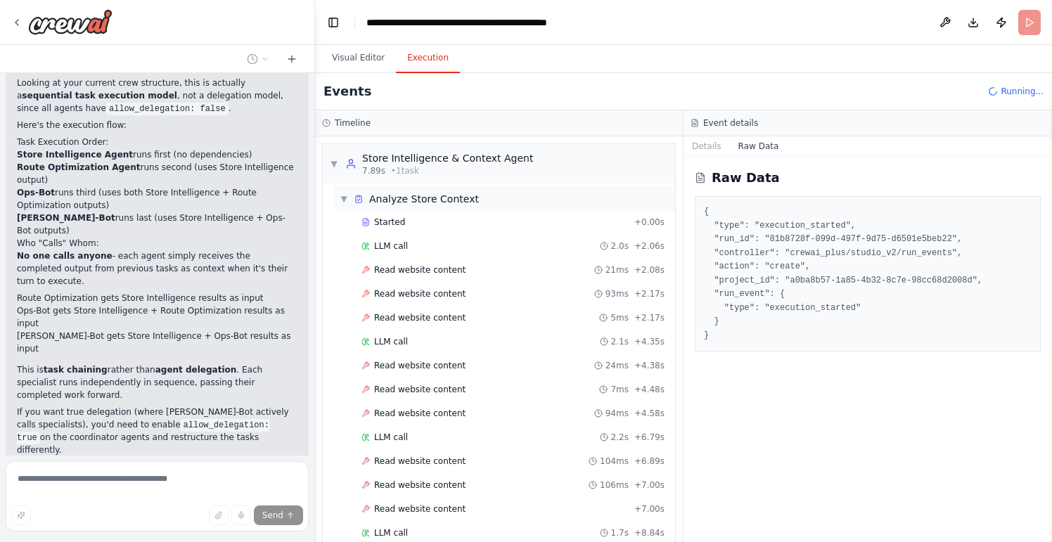
click at [343, 194] on span "▼" at bounding box center [344, 198] width 8 height 11
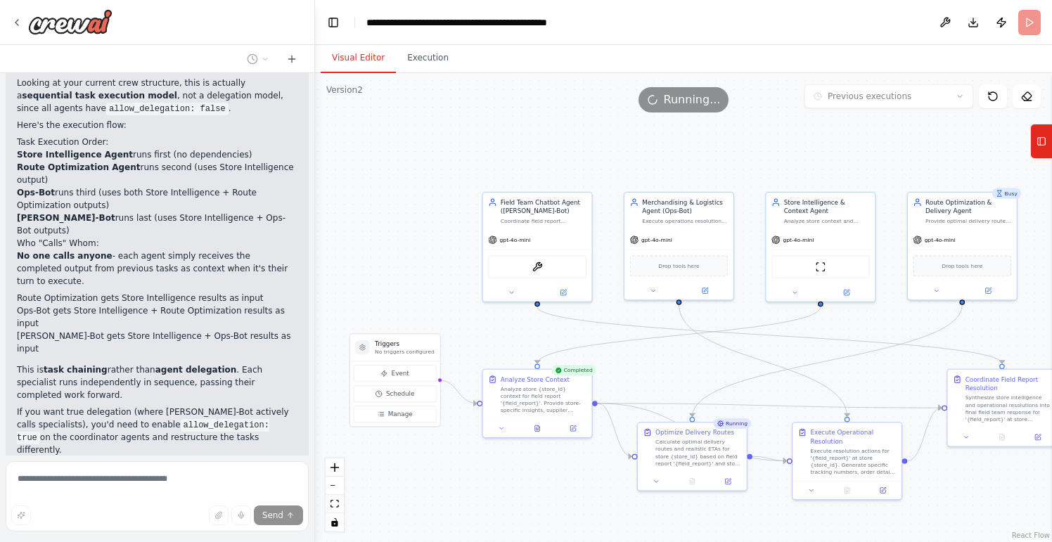
click at [352, 53] on button "Visual Editor" at bounding box center [358, 59] width 75 height 30
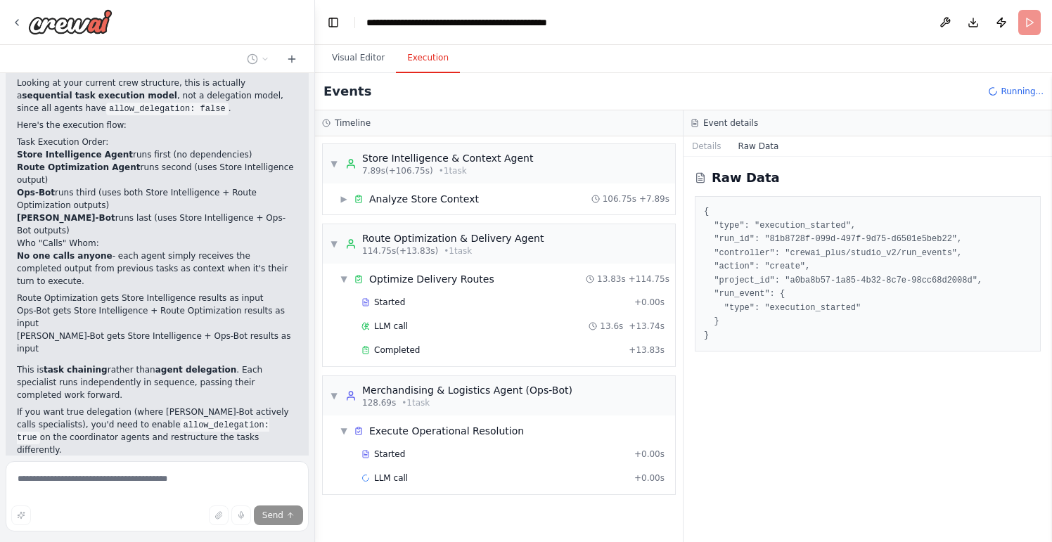
click at [423, 56] on button "Execution" at bounding box center [428, 59] width 64 height 30
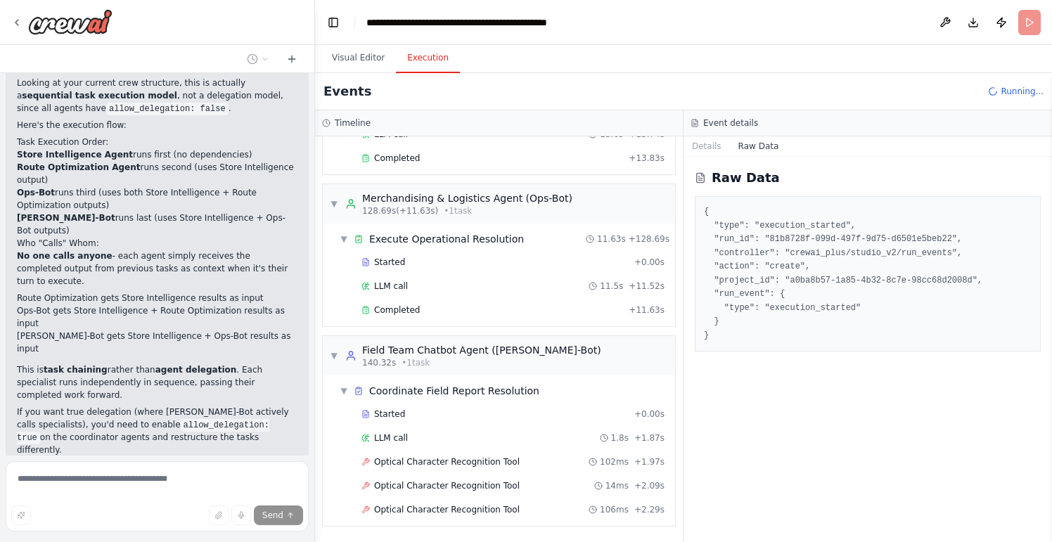
scroll to position [216, 0]
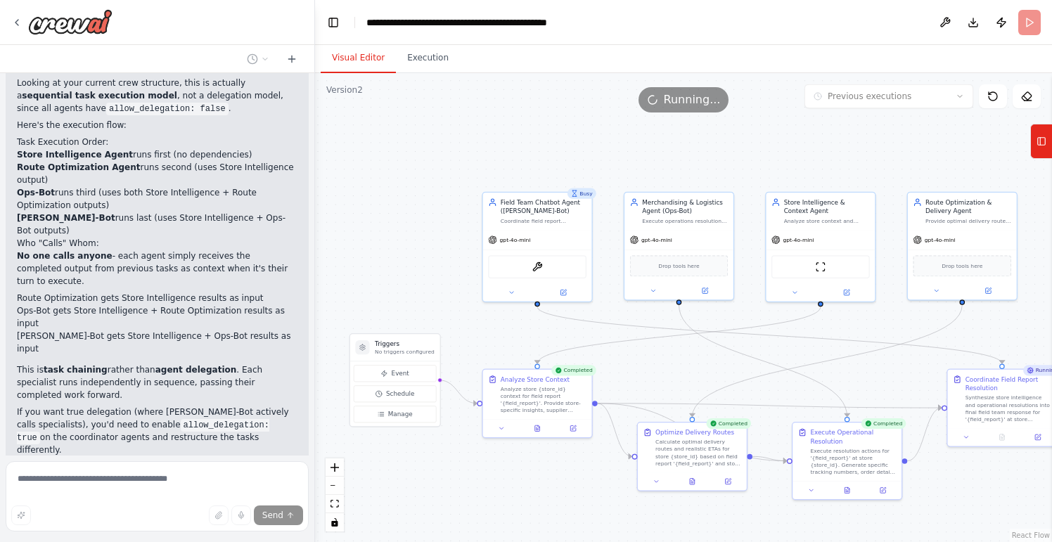
click at [346, 53] on button "Visual Editor" at bounding box center [358, 59] width 75 height 30
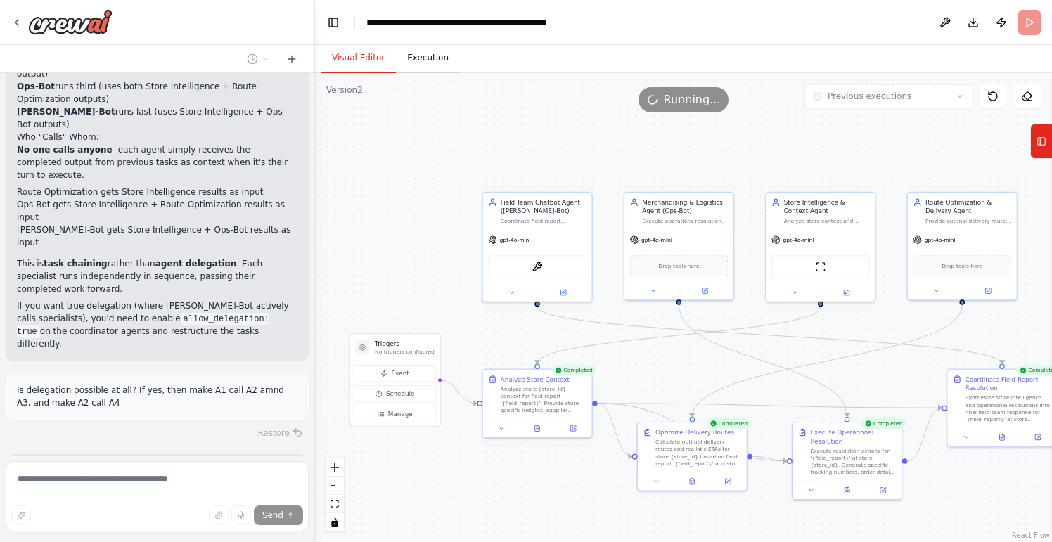
scroll to position [17562, 0]
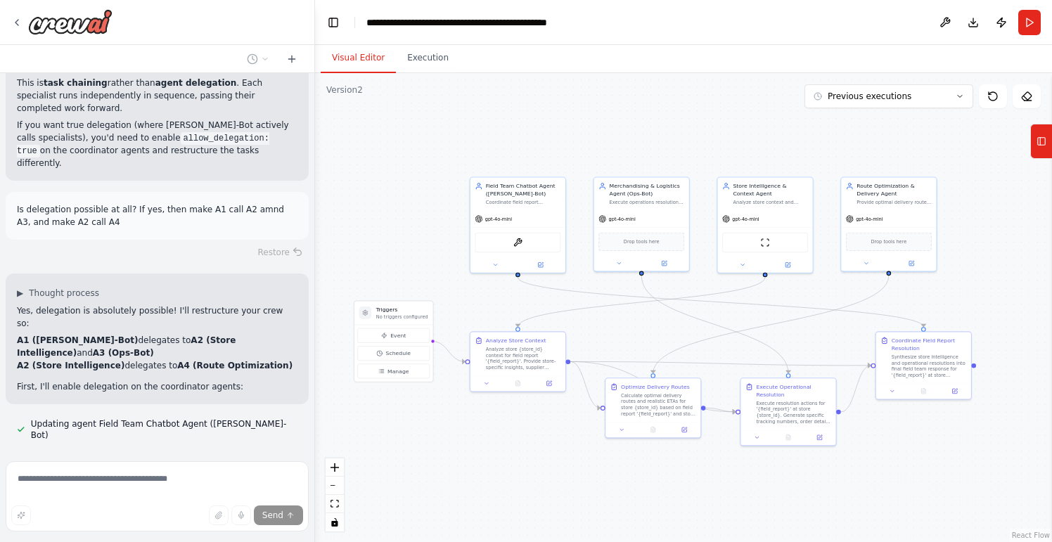
scroll to position [17734, 0]
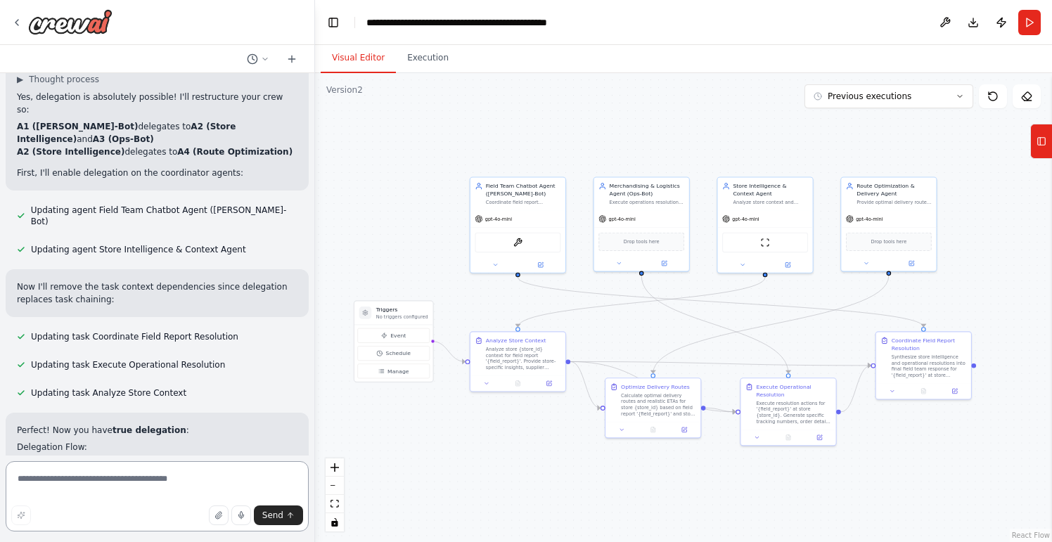
scroll to position [17961, 0]
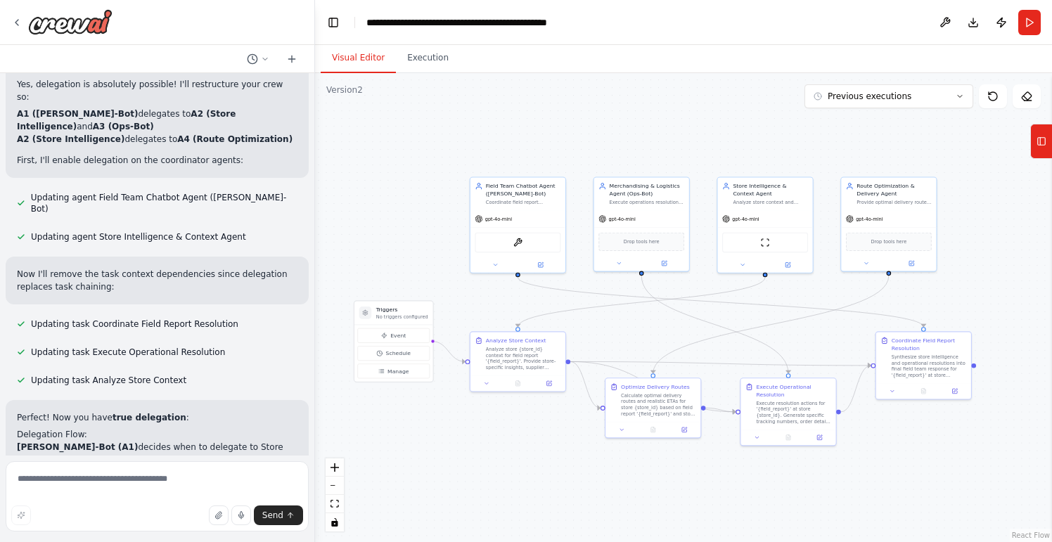
drag, startPoint x: 27, startPoint y: 227, endPoint x: 111, endPoint y: 304, distance: 114.0
drag, startPoint x: 108, startPoint y: 307, endPoint x: -4, endPoint y: 218, distance: 143.2
click at [0, 218] on html "Prototype Idea: The "Automated Retail Execution (REX) Coordinator" This system …" at bounding box center [526, 271] width 1052 height 542
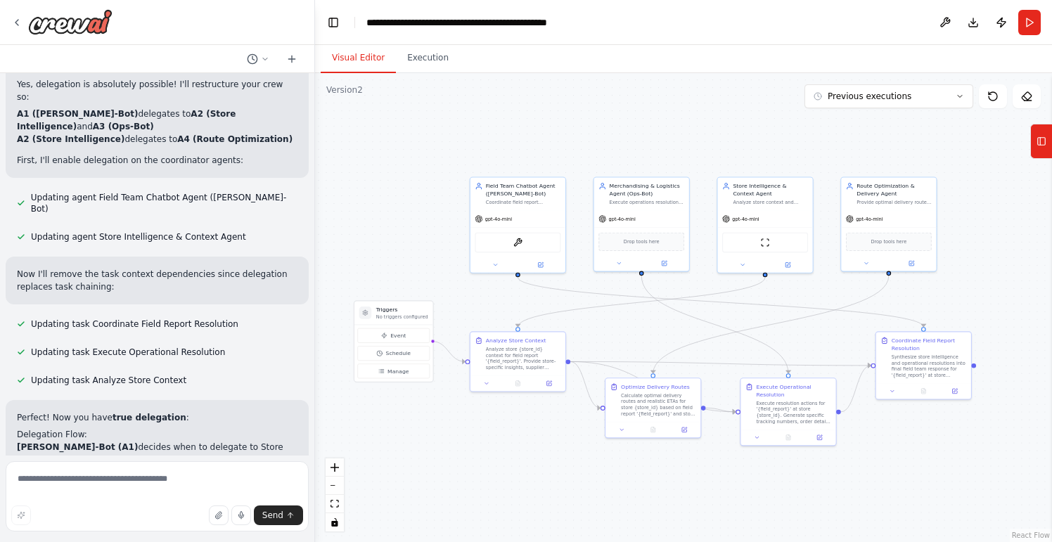
copy ul "Delegation was not actually working - agents had allow_delegation set to false …"
click at [75, 477] on textarea at bounding box center [157, 496] width 303 height 70
type textarea "*"
paste textarea "**********"
type textarea "**********"
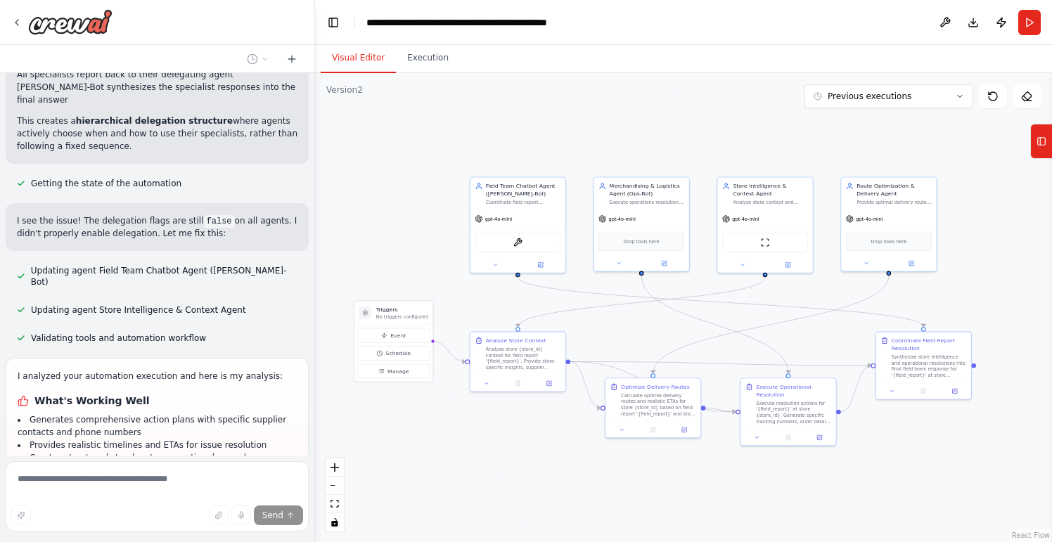
scroll to position [18510, 0]
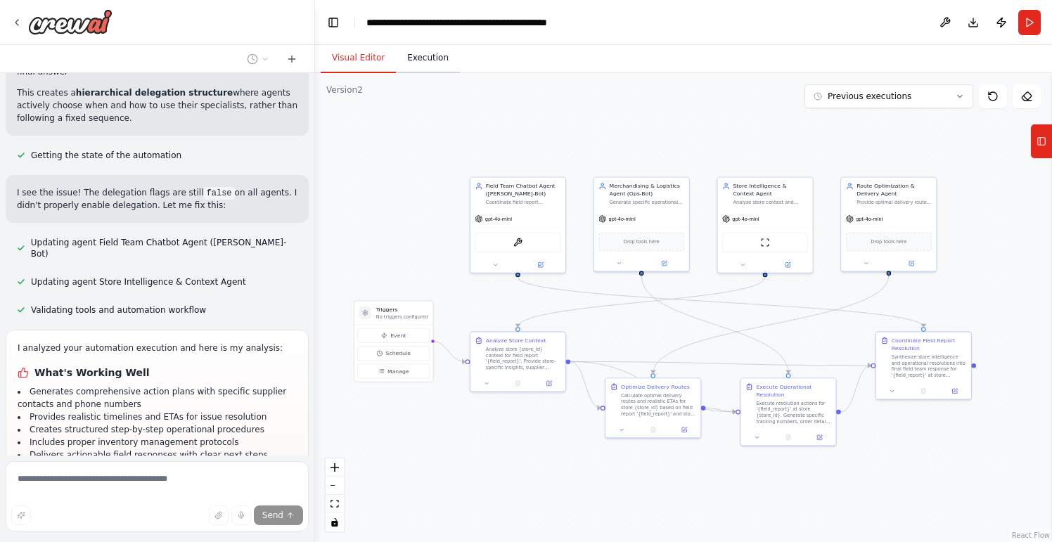
click at [415, 61] on button "Execution" at bounding box center [428, 59] width 64 height 30
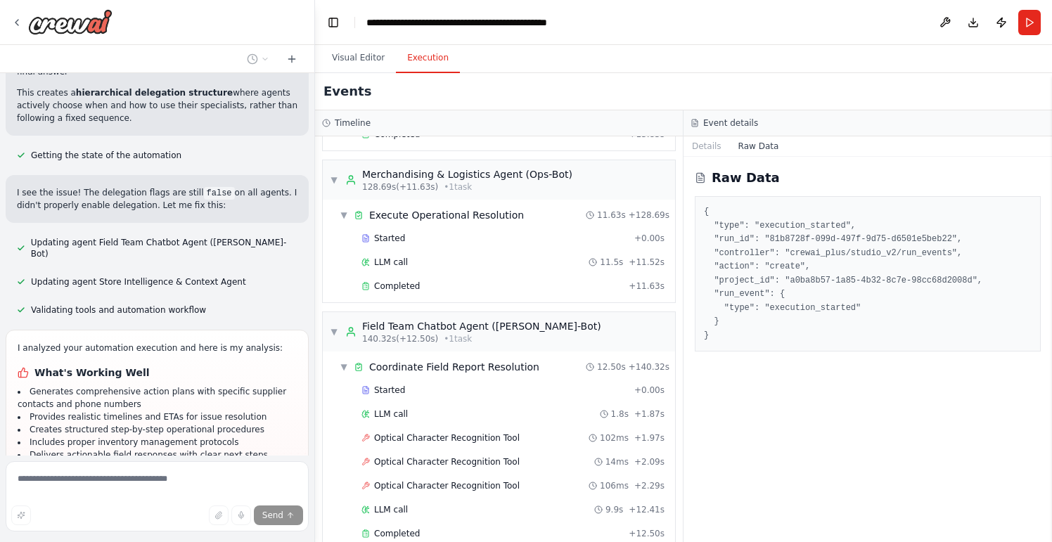
click at [366, 74] on div "Events" at bounding box center [683, 91] width 737 height 37
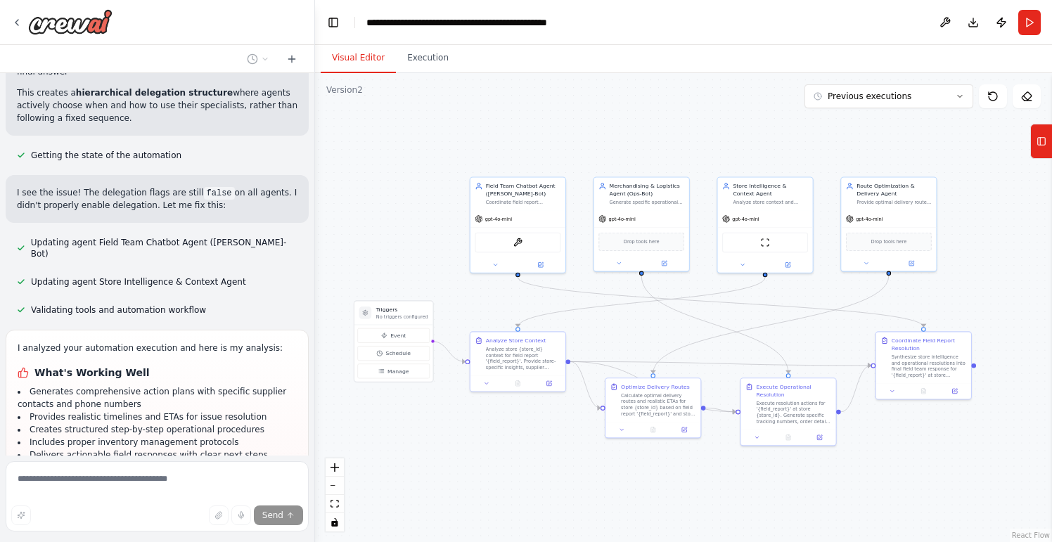
click at [361, 66] on button "Visual Editor" at bounding box center [358, 59] width 75 height 30
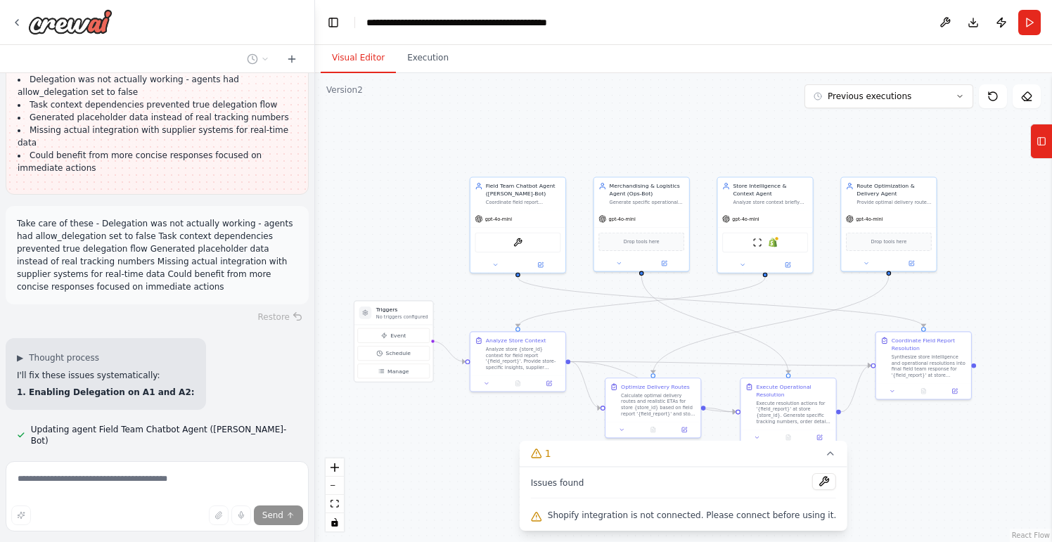
scroll to position [18942, 0]
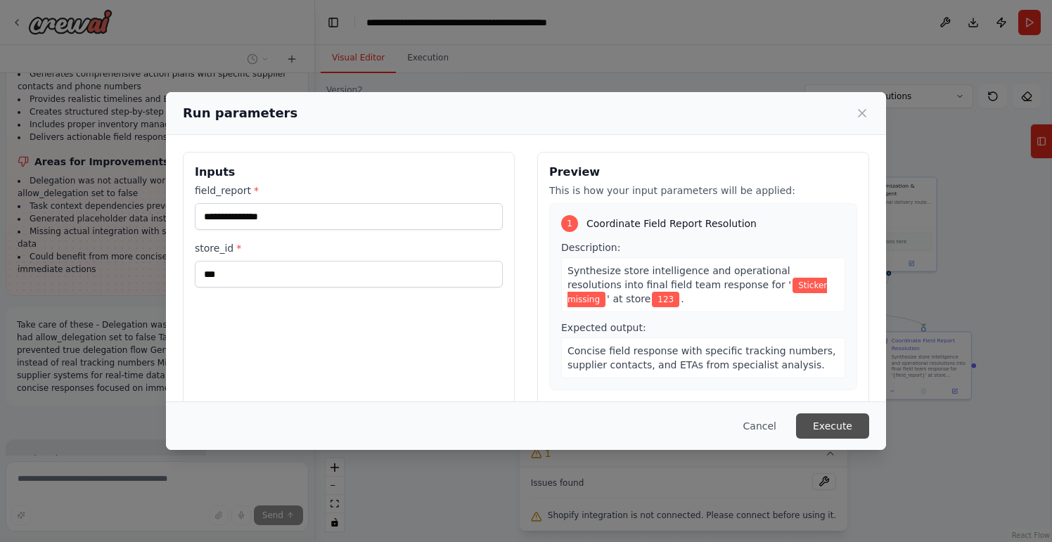
click at [848, 434] on button "Execute" at bounding box center [832, 426] width 73 height 25
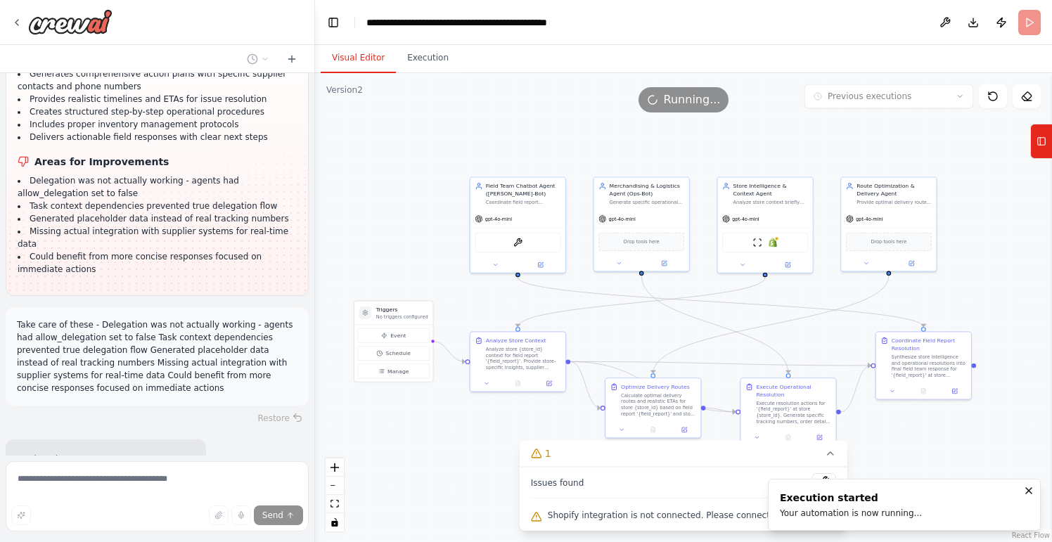
click at [340, 51] on button "Visual Editor" at bounding box center [358, 59] width 75 height 30
click at [816, 481] on button at bounding box center [825, 481] width 24 height 17
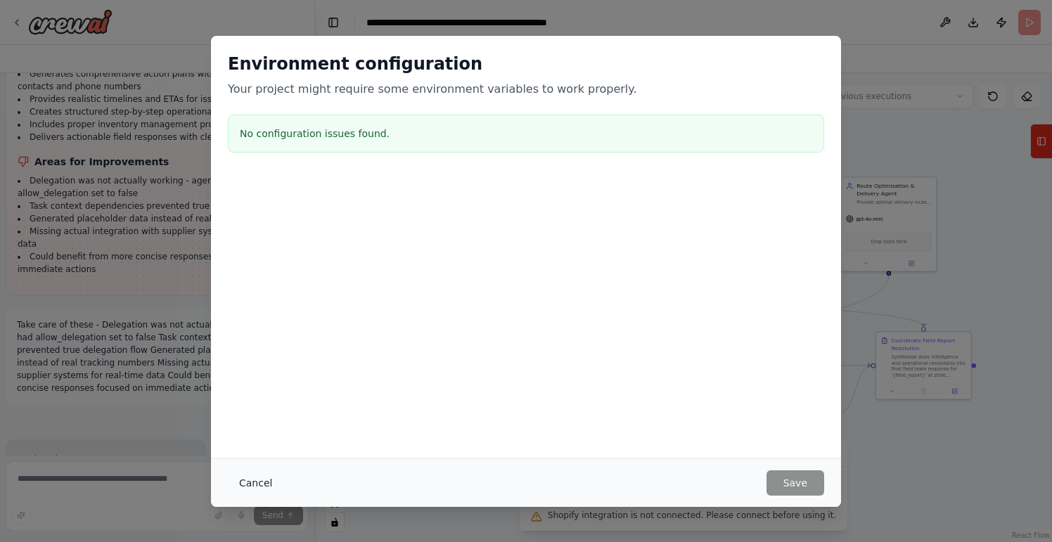
click at [243, 484] on button "Cancel" at bounding box center [256, 483] width 56 height 25
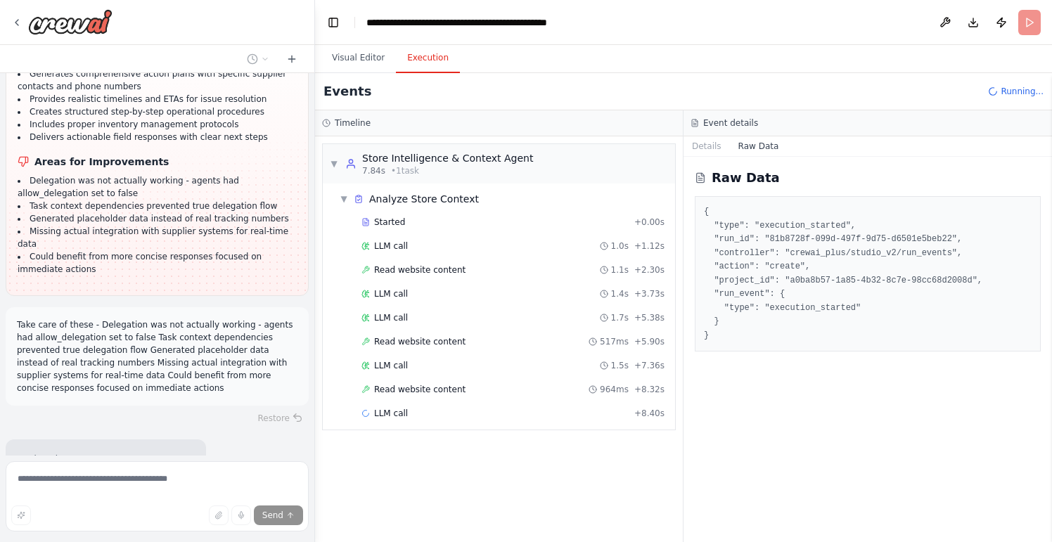
click at [428, 60] on button "Execution" at bounding box center [428, 59] width 64 height 30
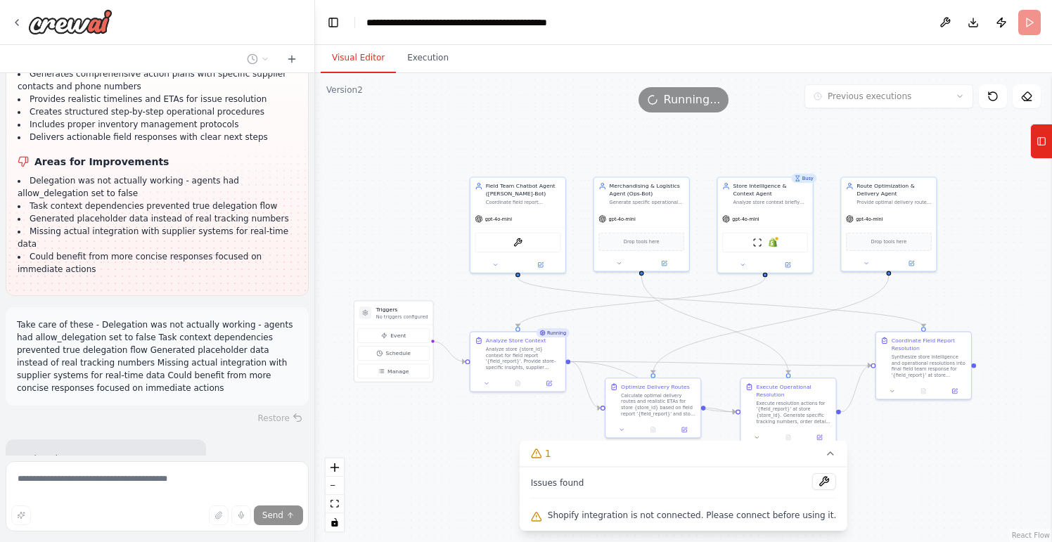
click at [351, 57] on button "Visual Editor" at bounding box center [358, 59] width 75 height 30
click at [432, 65] on button "Execution" at bounding box center [428, 59] width 64 height 30
click at [376, 63] on button "Visual Editor" at bounding box center [358, 59] width 75 height 30
click at [427, 56] on button "Execution" at bounding box center [428, 59] width 64 height 30
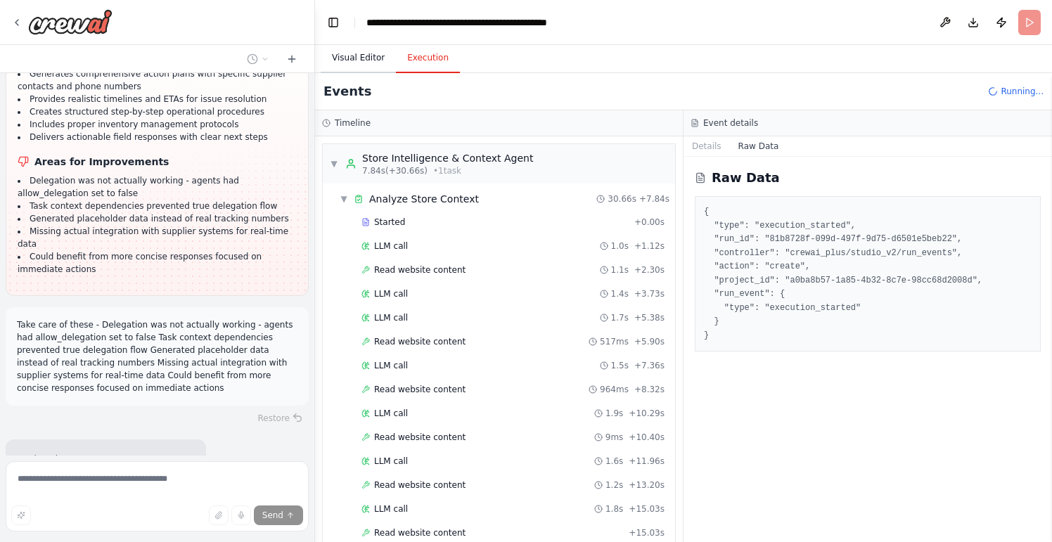
click at [356, 60] on button "Visual Editor" at bounding box center [358, 59] width 75 height 30
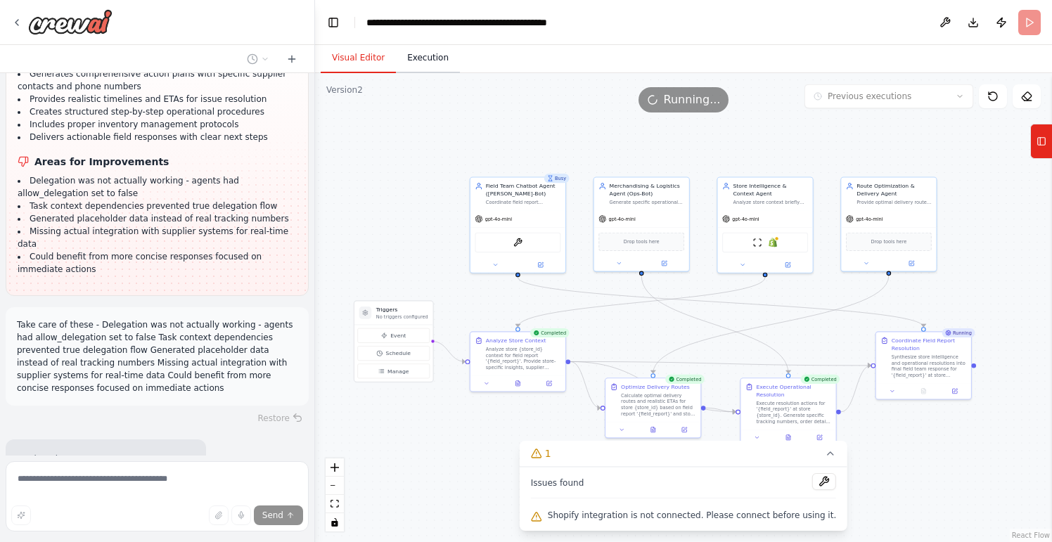
click at [443, 58] on button "Execution" at bounding box center [428, 59] width 64 height 30
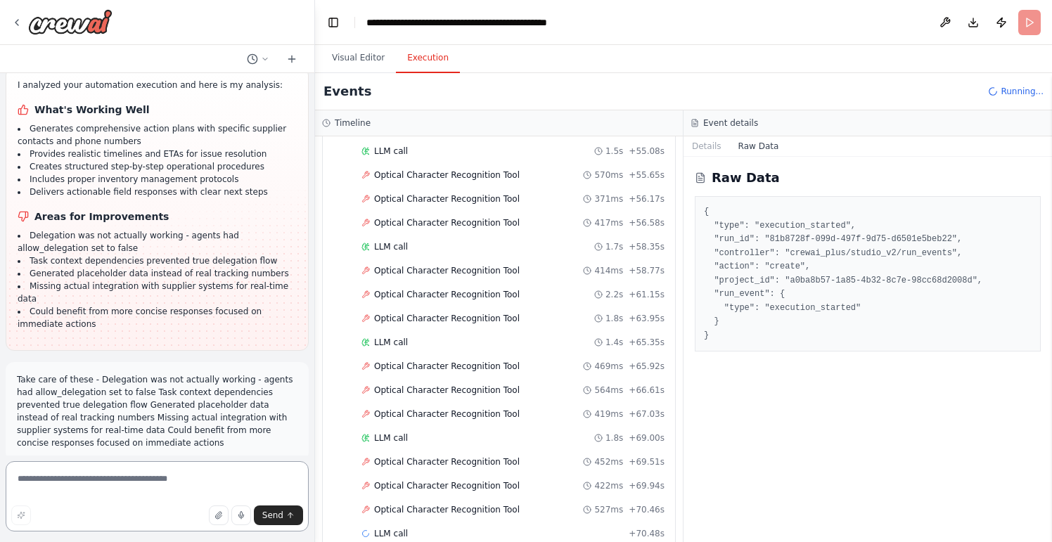
scroll to position [1603, 0]
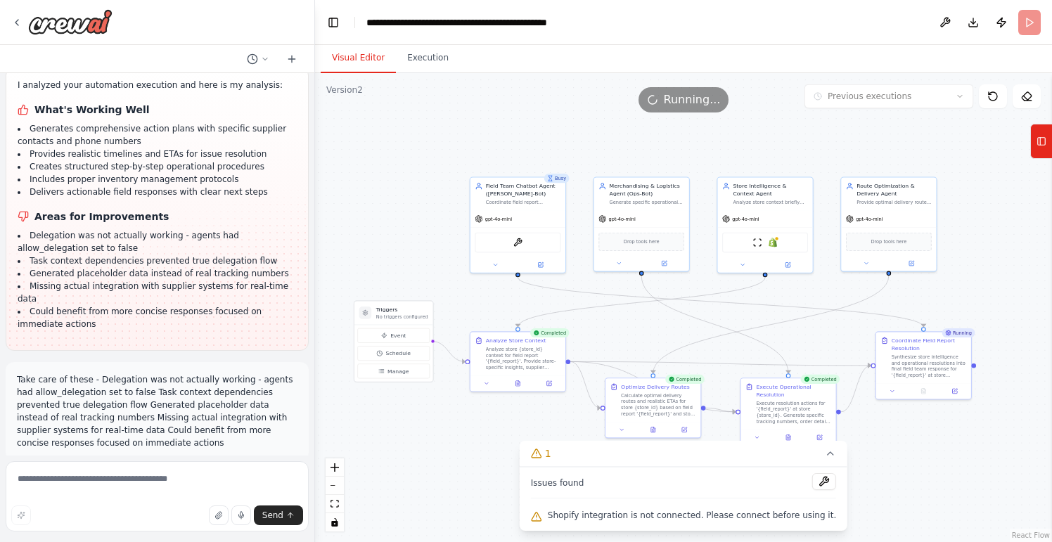
click at [372, 55] on button "Visual Editor" at bounding box center [358, 59] width 75 height 30
click at [423, 51] on button "Execution" at bounding box center [428, 59] width 64 height 30
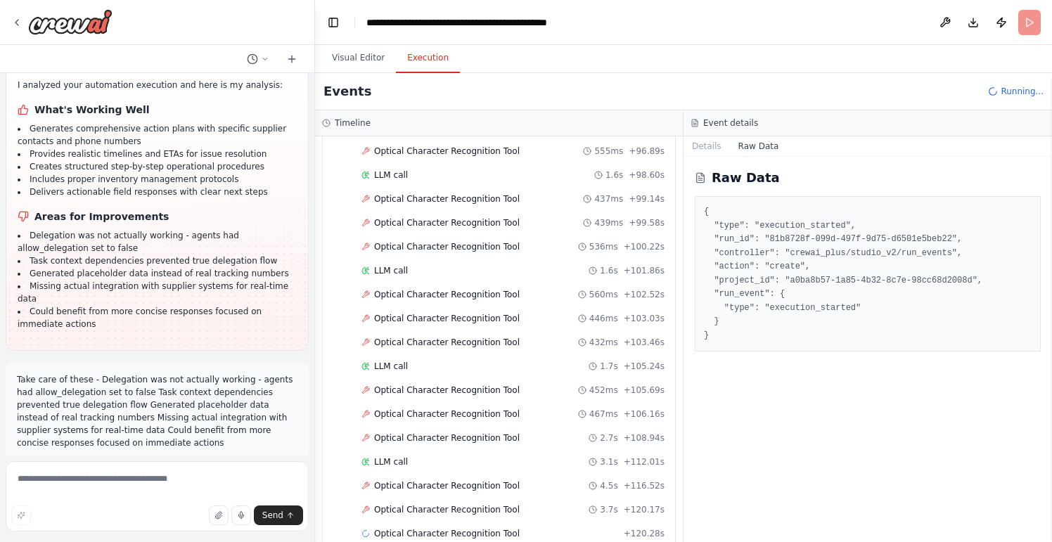
scroll to position [2632, 0]
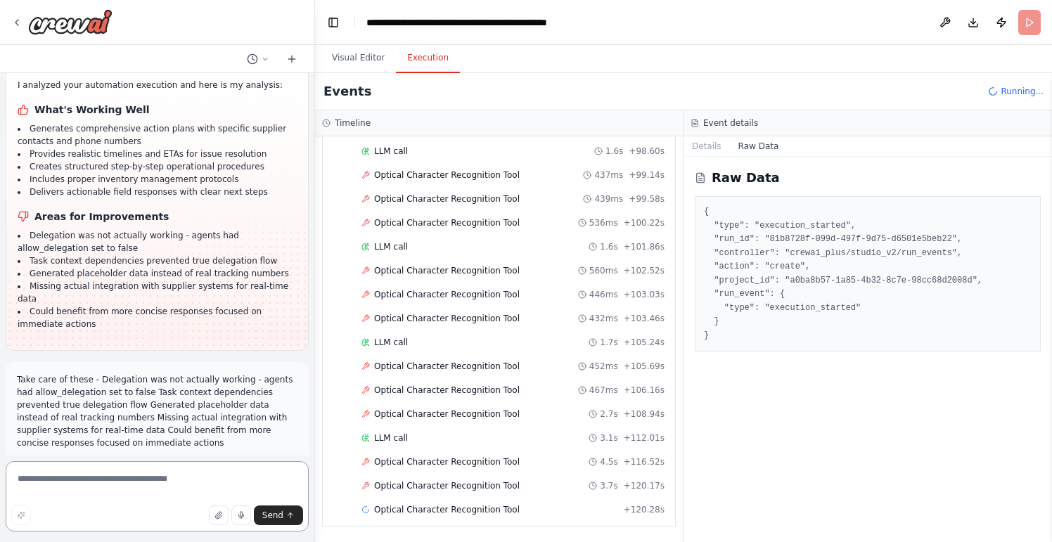
click at [158, 481] on textarea at bounding box center [157, 496] width 303 height 70
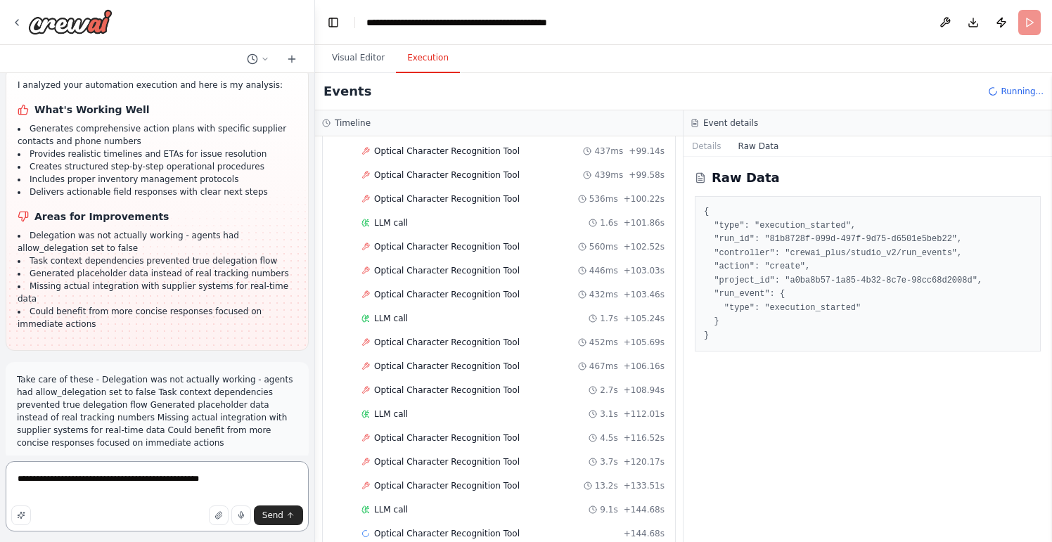
scroll to position [2680, 0]
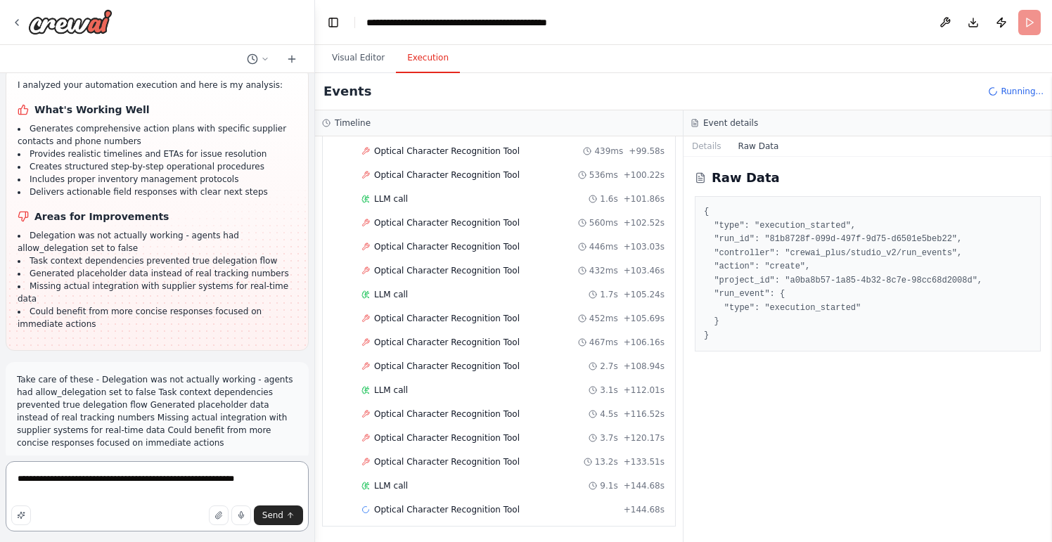
click at [77, 480] on textarea "**********" at bounding box center [157, 496] width 303 height 70
click at [78, 481] on textarea "**********" at bounding box center [157, 496] width 303 height 70
click at [270, 477] on textarea "**********" at bounding box center [157, 496] width 303 height 70
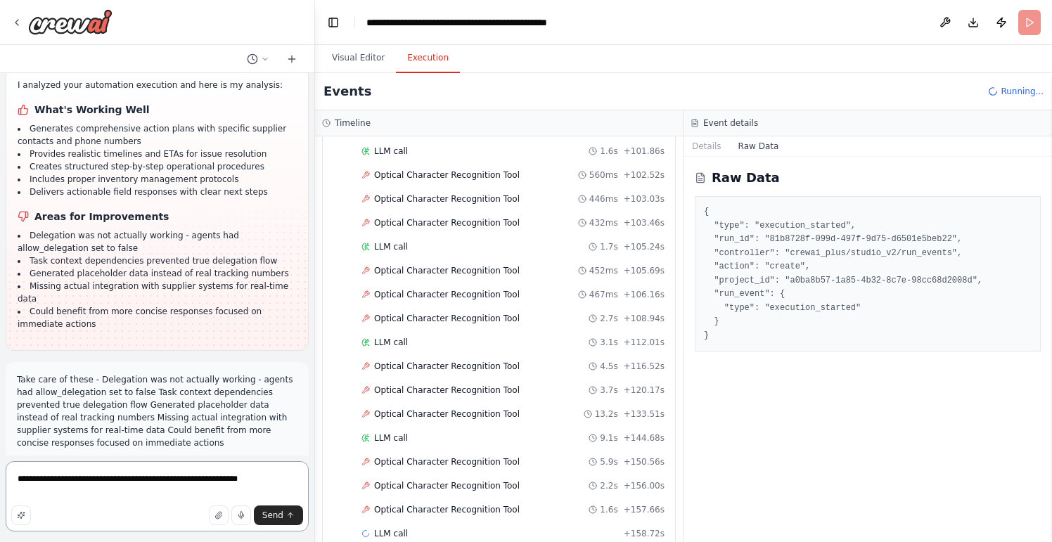
scroll to position [2751, 0]
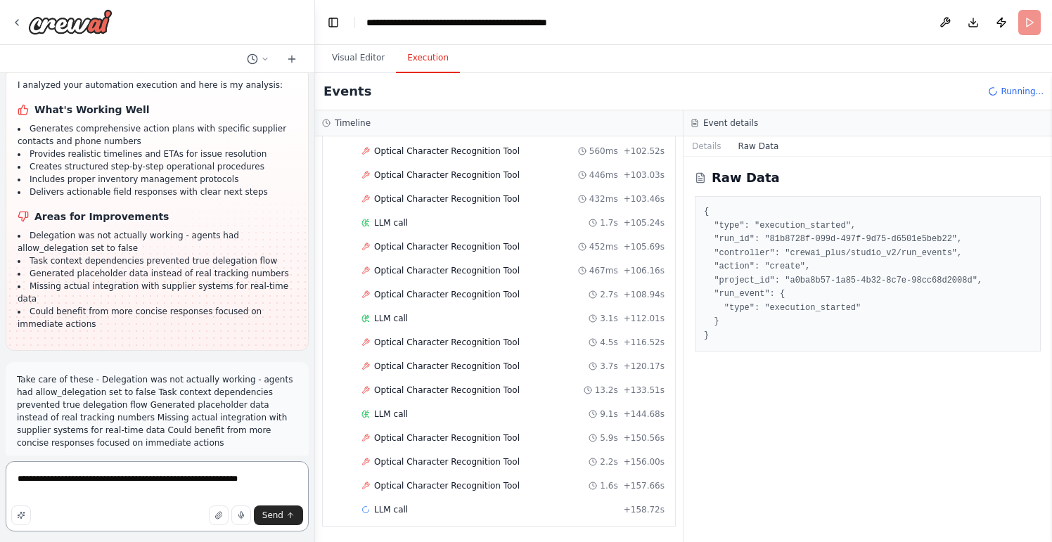
click at [192, 480] on textarea "**********" at bounding box center [157, 496] width 303 height 70
click at [276, 481] on textarea "**********" at bounding box center [157, 496] width 303 height 70
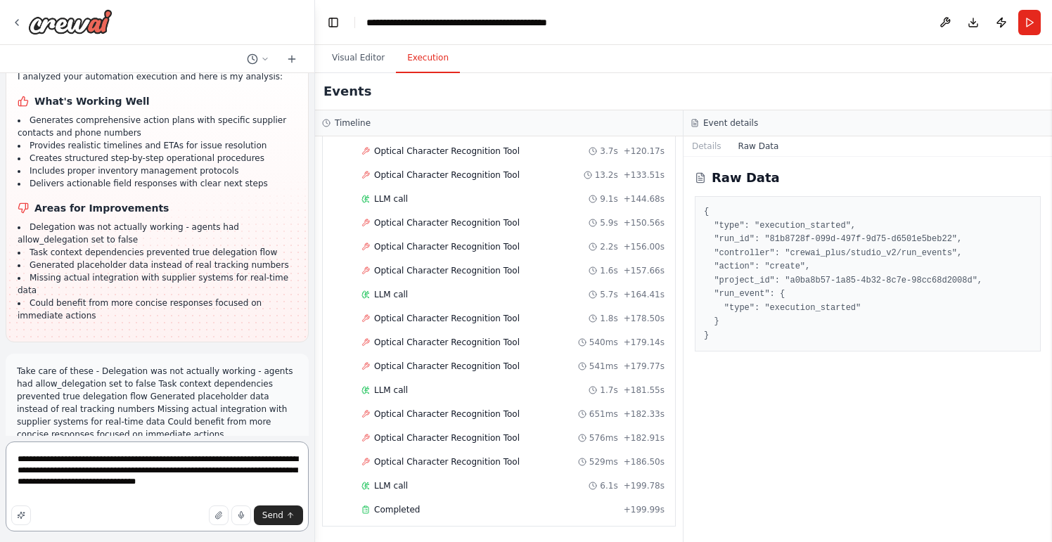
click at [283, 485] on textarea "**********" at bounding box center [157, 487] width 303 height 90
click at [276, 485] on textarea "**********" at bounding box center [157, 487] width 303 height 90
click at [277, 483] on textarea "**********" at bounding box center [157, 487] width 303 height 90
click at [226, 501] on textarea "**********" at bounding box center [157, 487] width 303 height 90
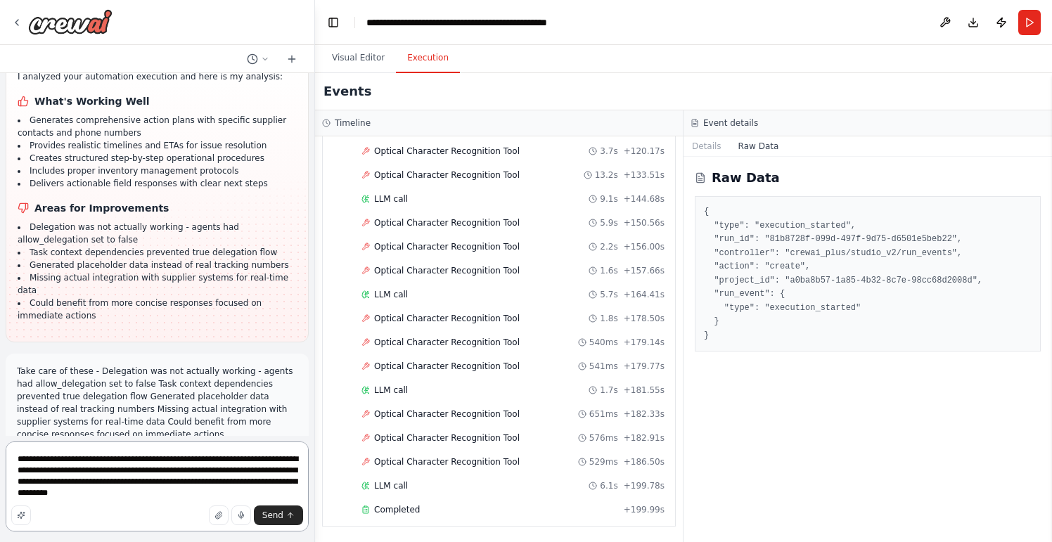
type textarea "**********"
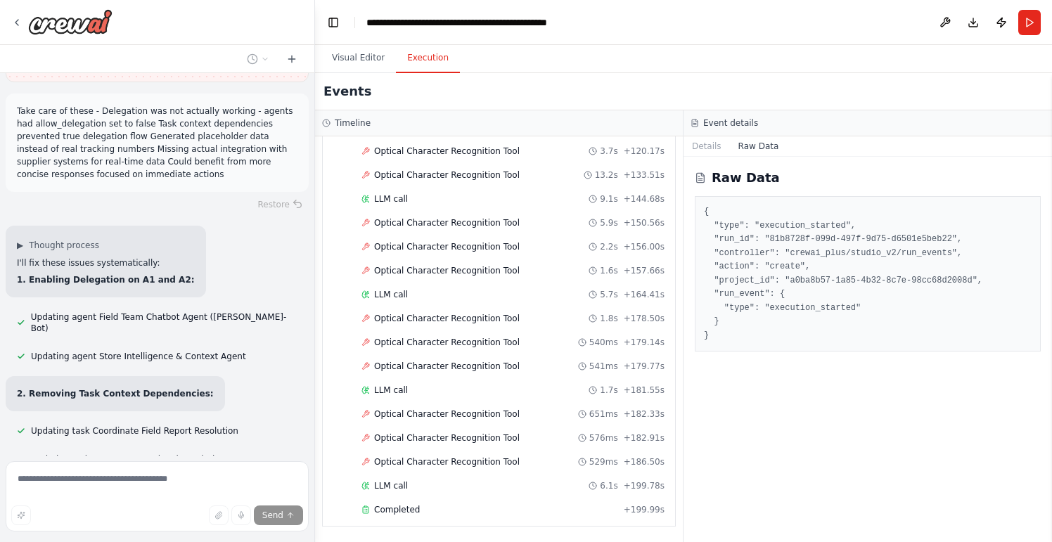
scroll to position [19070, 0]
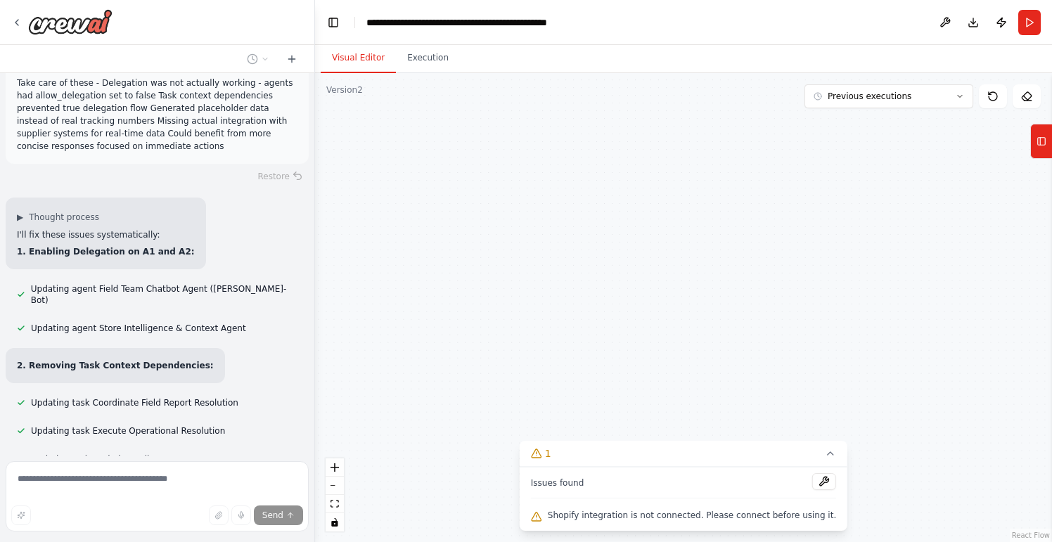
click at [359, 55] on button "Visual Editor" at bounding box center [358, 59] width 75 height 30
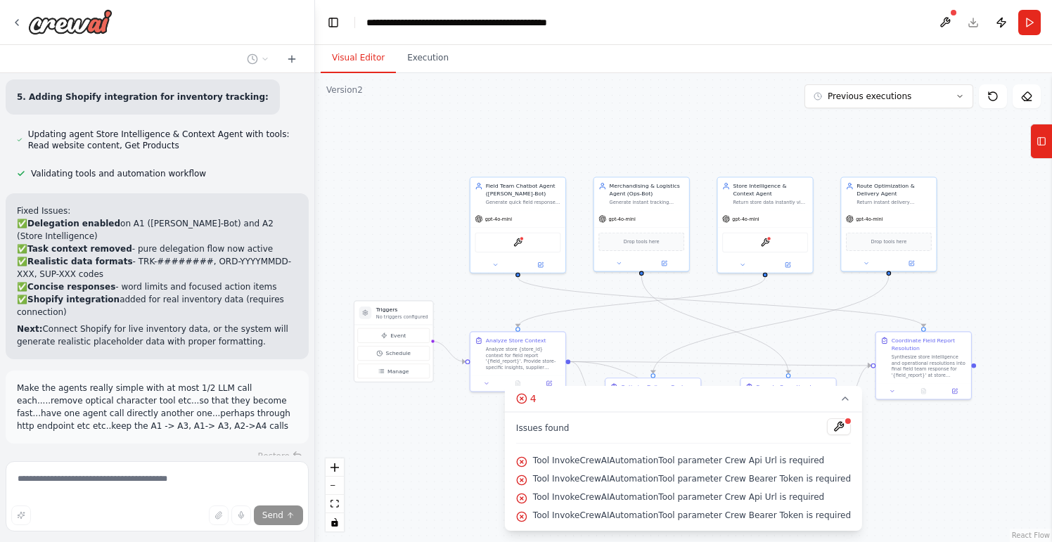
scroll to position [19751, 0]
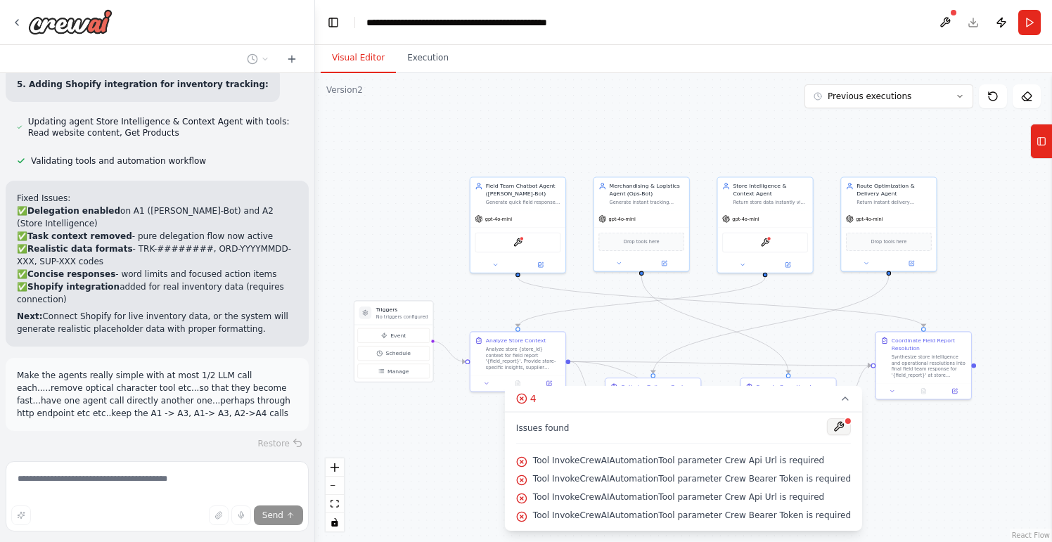
click at [831, 430] on button at bounding box center [839, 427] width 24 height 17
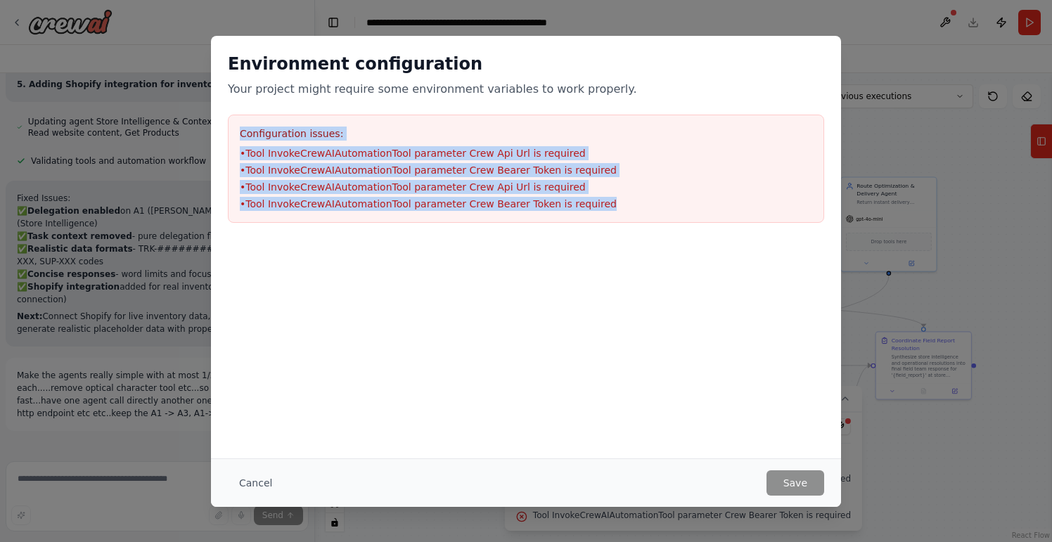
drag, startPoint x: 649, startPoint y: 215, endPoint x: 247, endPoint y: 125, distance: 411.7
click at [247, 125] on div "Configuration issues: • Tool InvokeCrewAIAutomationTool parameter Crew Api Url …" at bounding box center [526, 169] width 597 height 108
copy div "Configuration issues: • Tool InvokeCrewAIAutomationTool parameter Crew Api Url …"
click at [259, 478] on button "Cancel" at bounding box center [256, 483] width 56 height 25
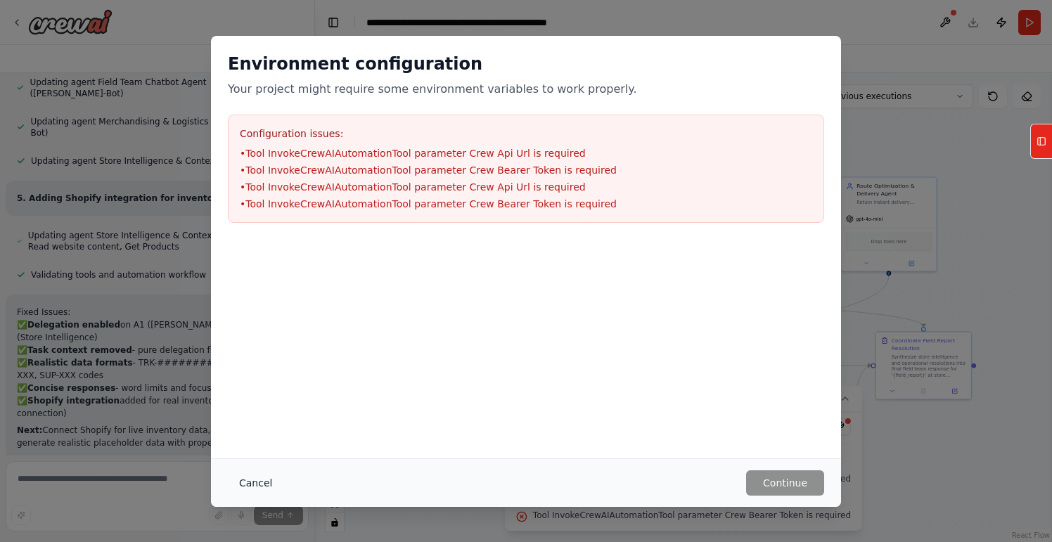
click at [262, 484] on button "Cancel" at bounding box center [256, 483] width 56 height 25
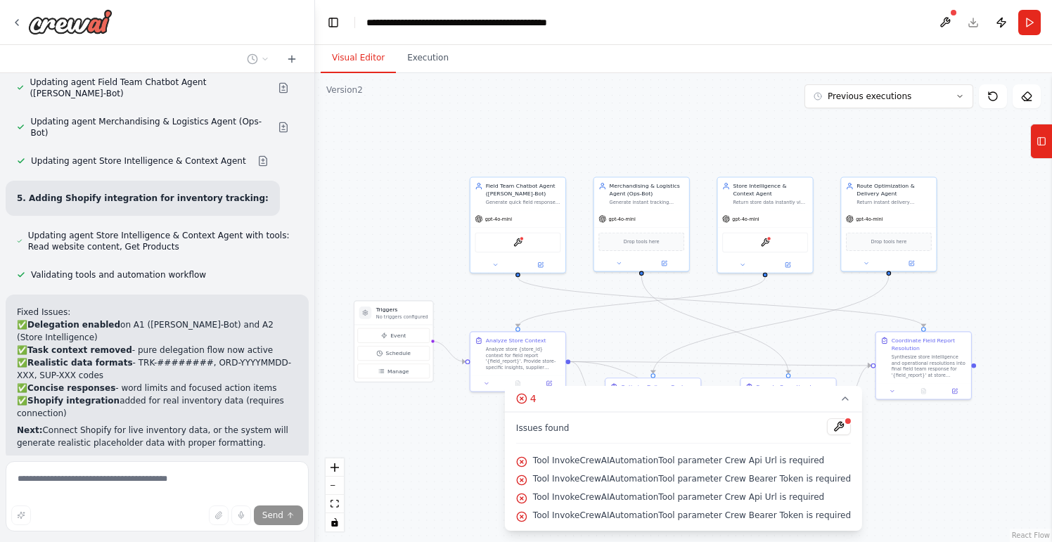
click at [570, 431] on span "Issues found" at bounding box center [542, 428] width 53 height 11
click at [553, 499] on span "Tool InvokeCrewAIAutomationTool parameter Crew Api Url is required" at bounding box center [678, 497] width 291 height 11
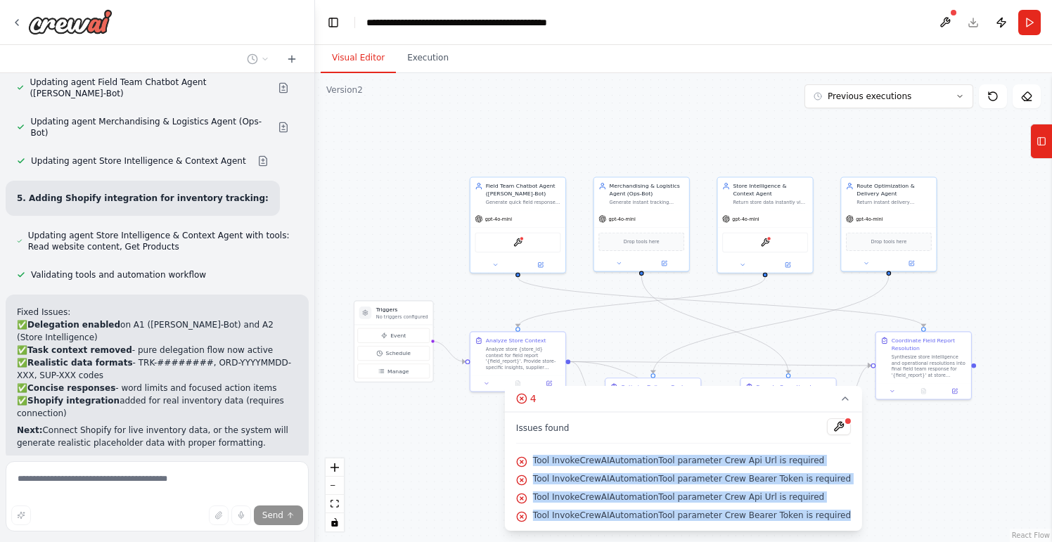
drag, startPoint x: 544, startPoint y: 461, endPoint x: 843, endPoint y: 521, distance: 305.5
click at [843, 521] on div "Issues found Tool InvokeCrewAIAutomationTool parameter Crew Api Url is required…" at bounding box center [683, 471] width 357 height 119
copy div "Tool InvokeCrewAIAutomationTool parameter Crew Api Url is required Tool InvokeC…"
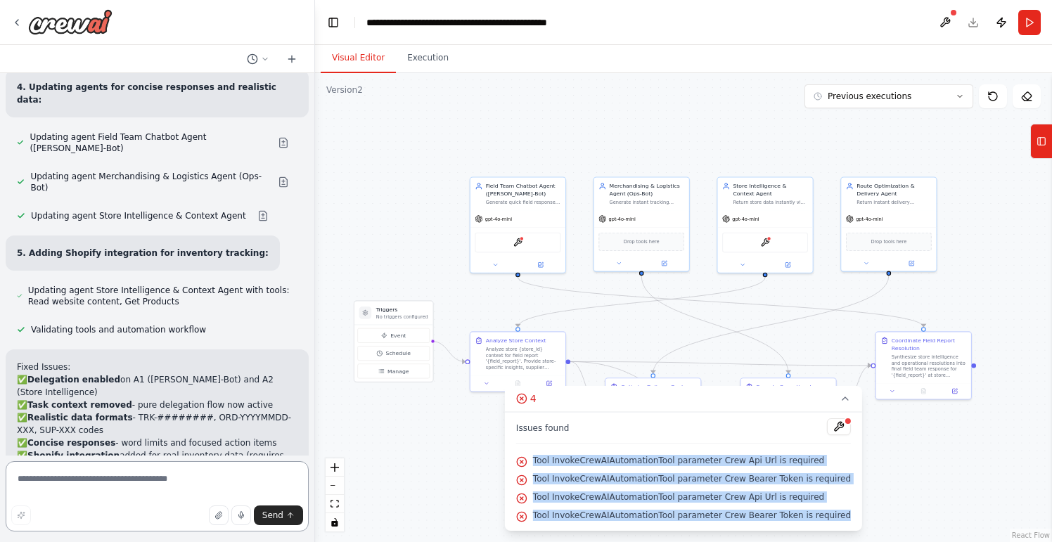
click at [210, 485] on textarea at bounding box center [157, 496] width 303 height 70
paste textarea "**********"
type textarea "**********"
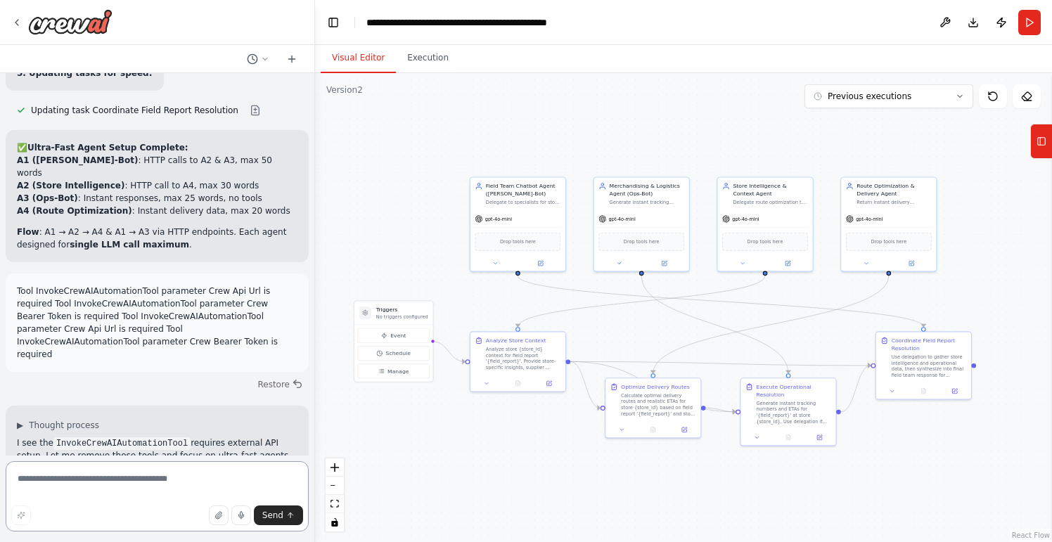
scroll to position [20694, 0]
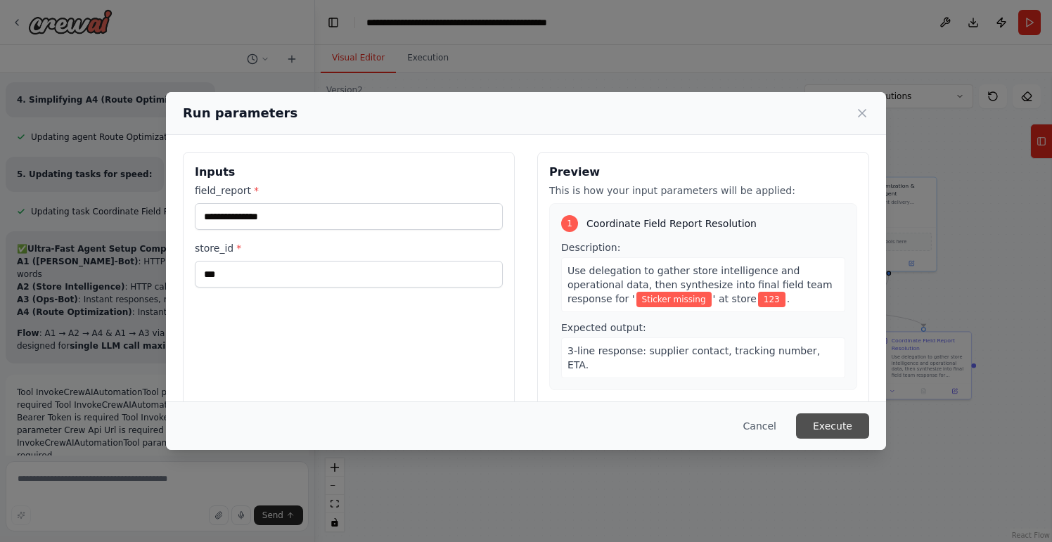
click at [824, 420] on button "Execute" at bounding box center [832, 426] width 73 height 25
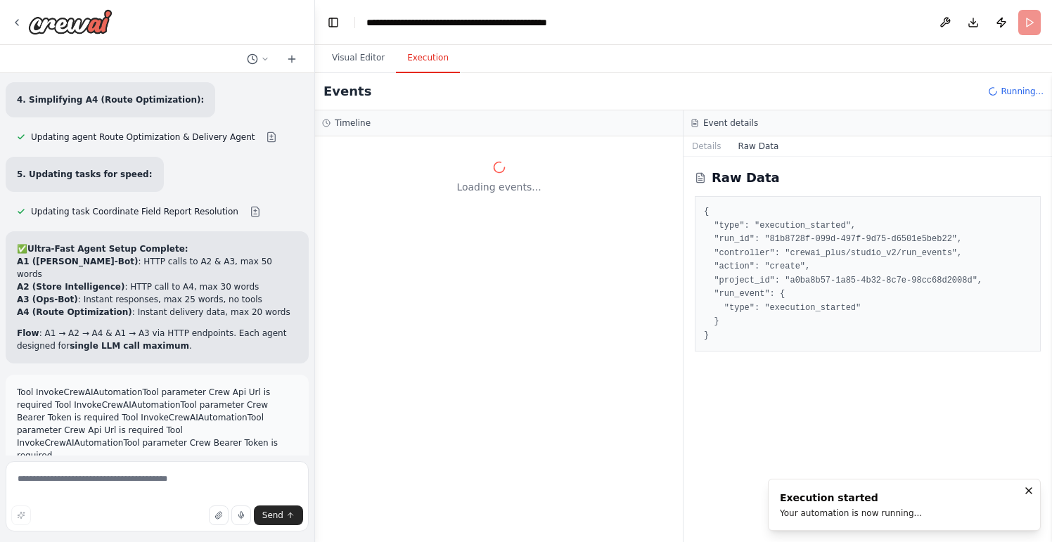
scroll to position [0, 0]
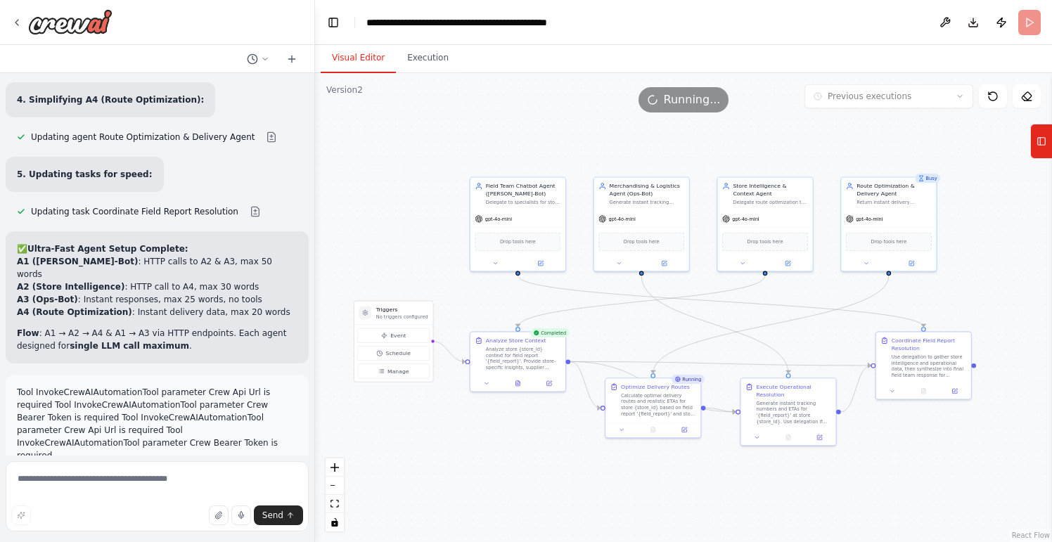
click at [339, 50] on button "Visual Editor" at bounding box center [358, 59] width 75 height 30
click at [422, 52] on button "Execution" at bounding box center [428, 59] width 64 height 30
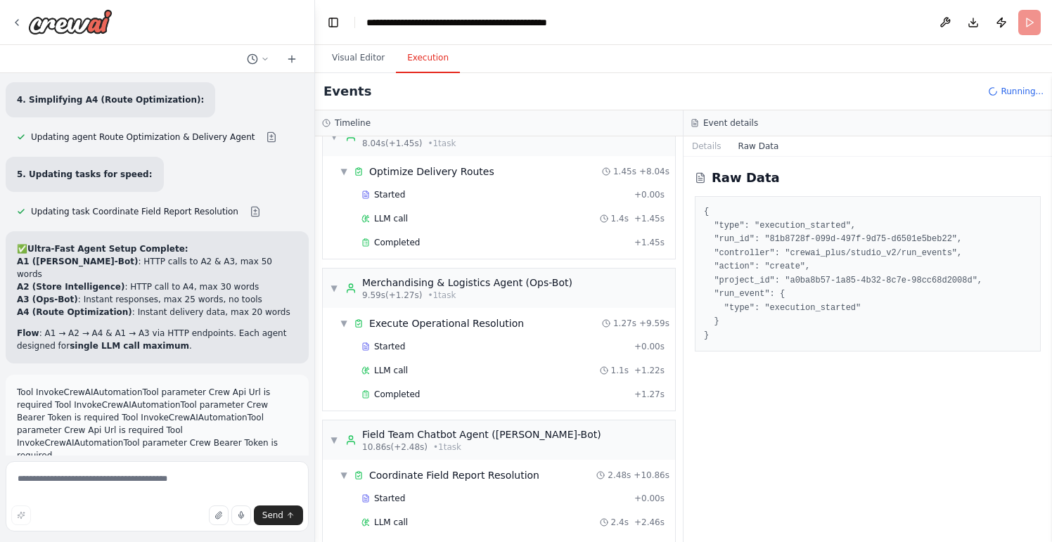
scroll to position [20694, 0]
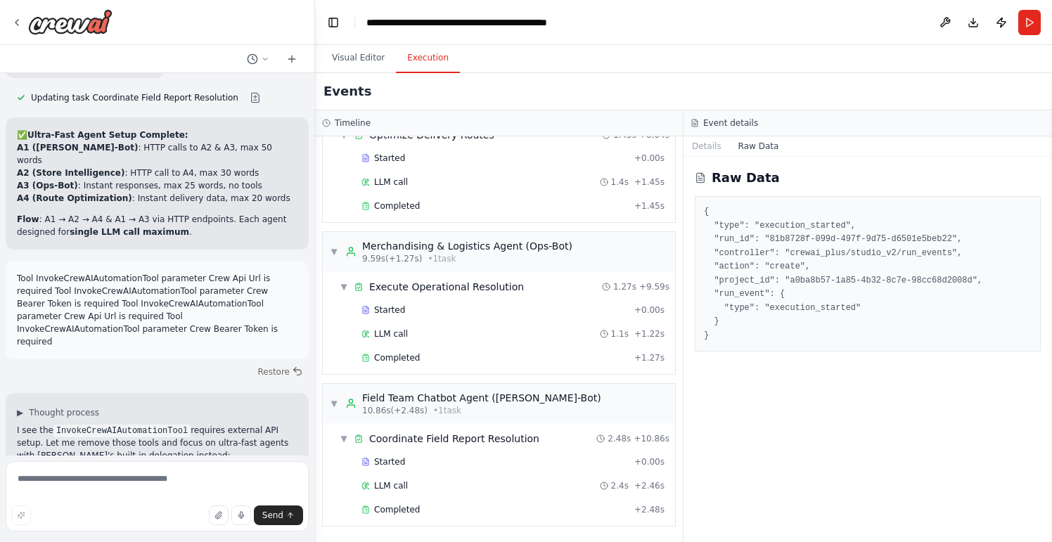
click at [418, 64] on button "Execution" at bounding box center [428, 59] width 64 height 30
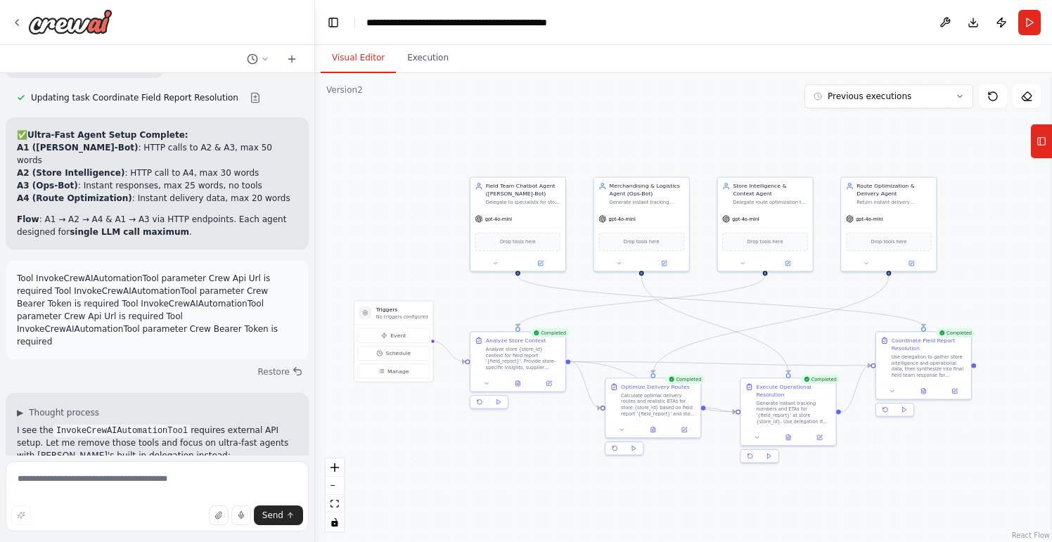
click at [353, 55] on button "Visual Editor" at bounding box center [358, 59] width 75 height 30
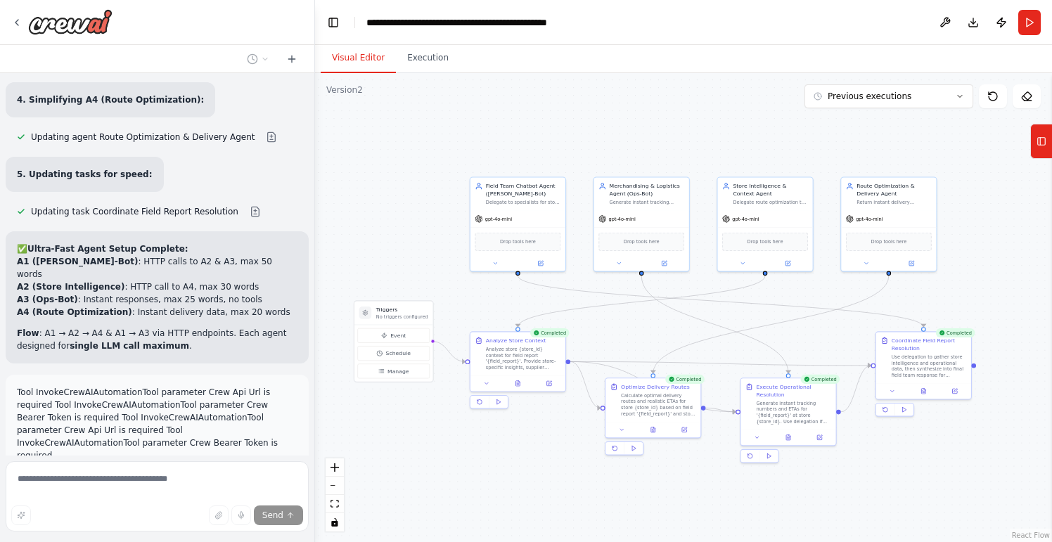
scroll to position [20635, 0]
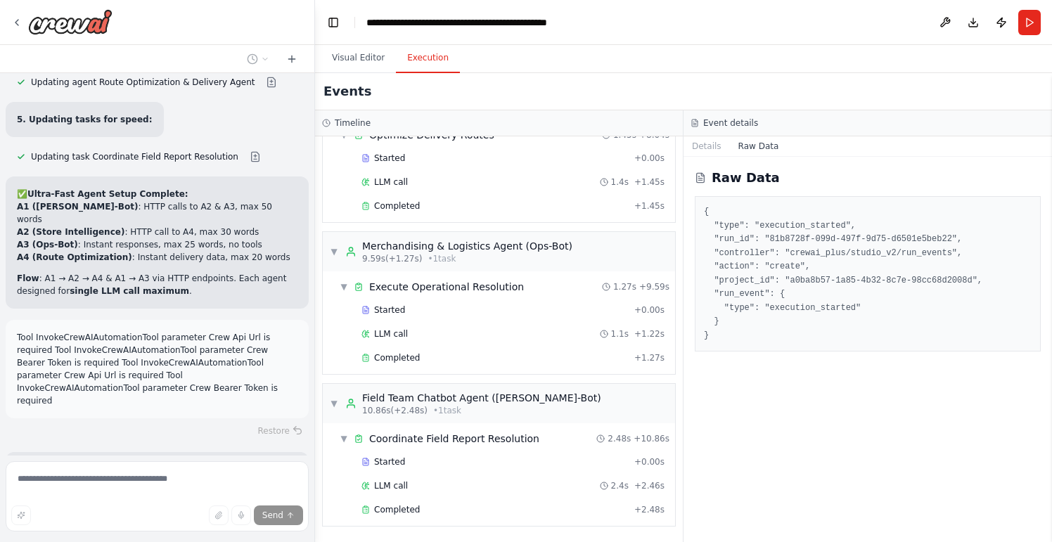
click at [439, 68] on button "Execution" at bounding box center [428, 59] width 64 height 30
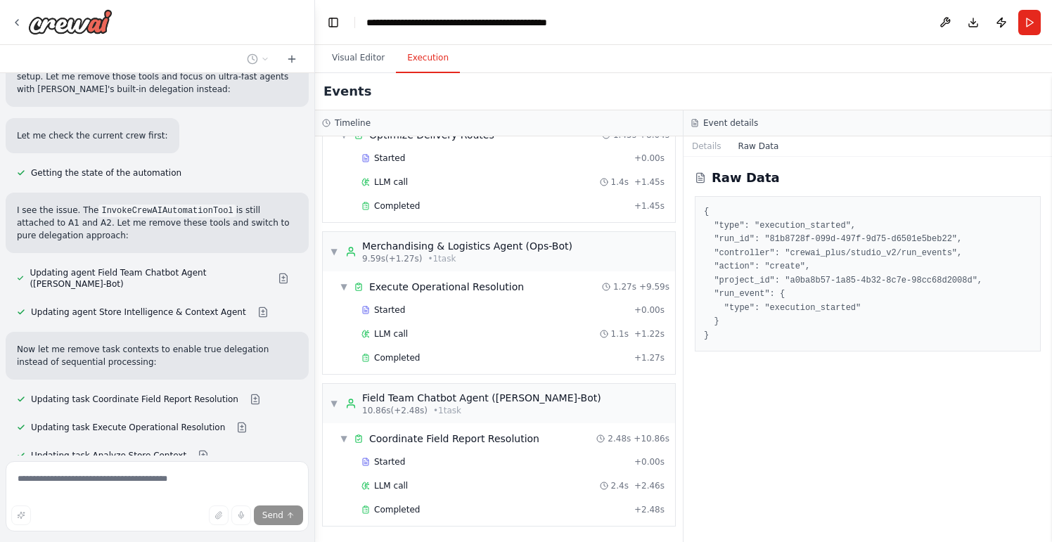
scroll to position [21060, 0]
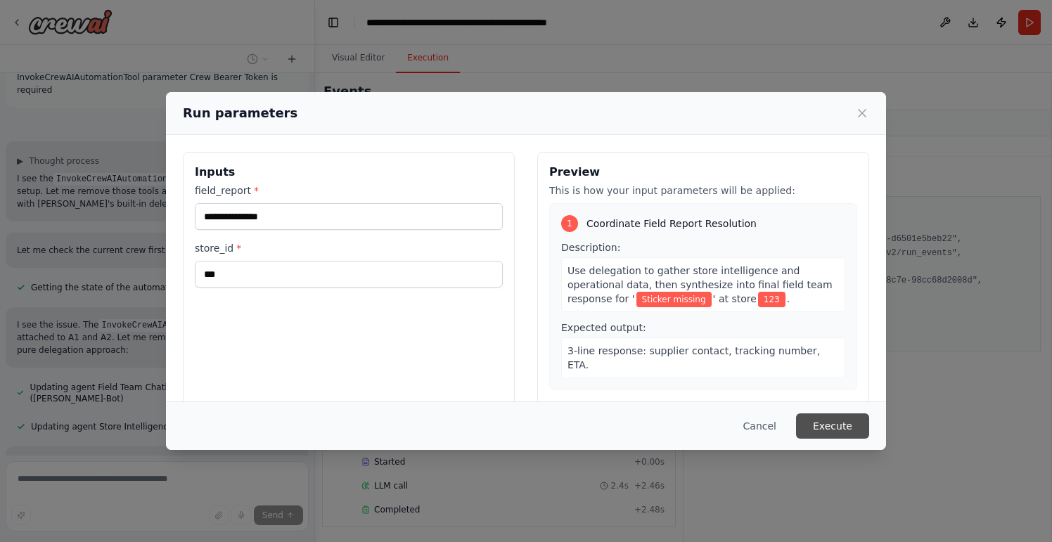
click at [815, 422] on button "Execute" at bounding box center [832, 426] width 73 height 25
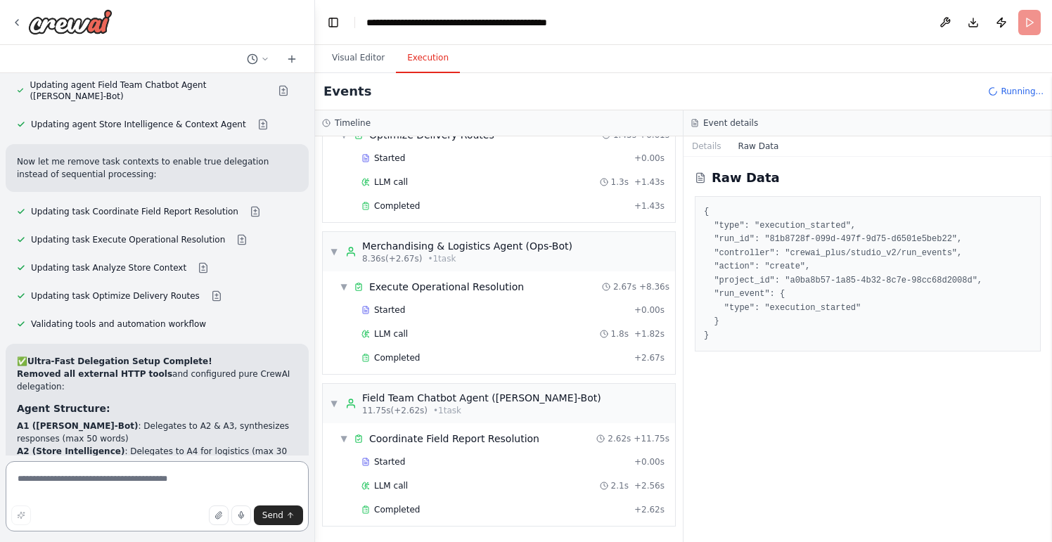
scroll to position [21262, 0]
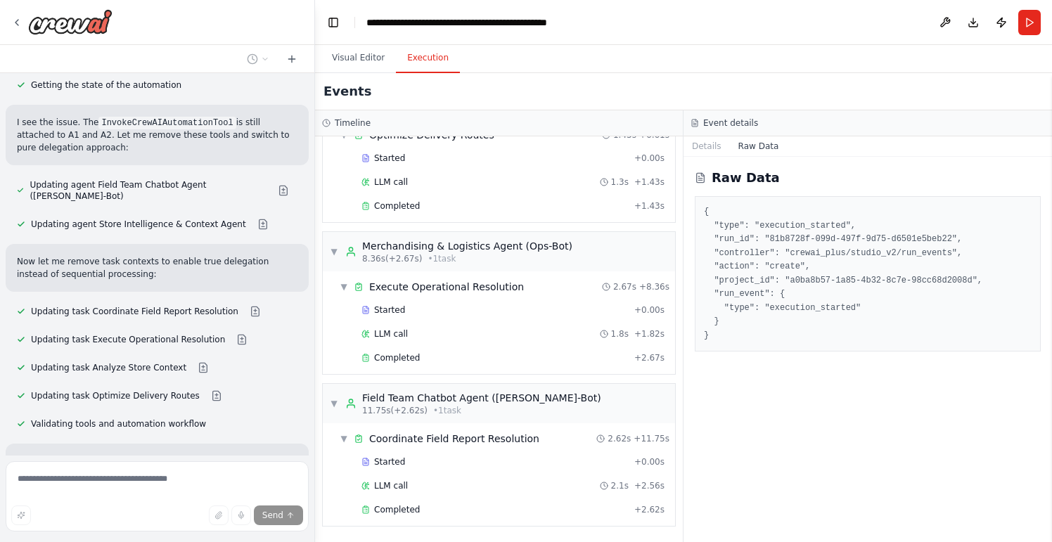
scroll to position [21203, 0]
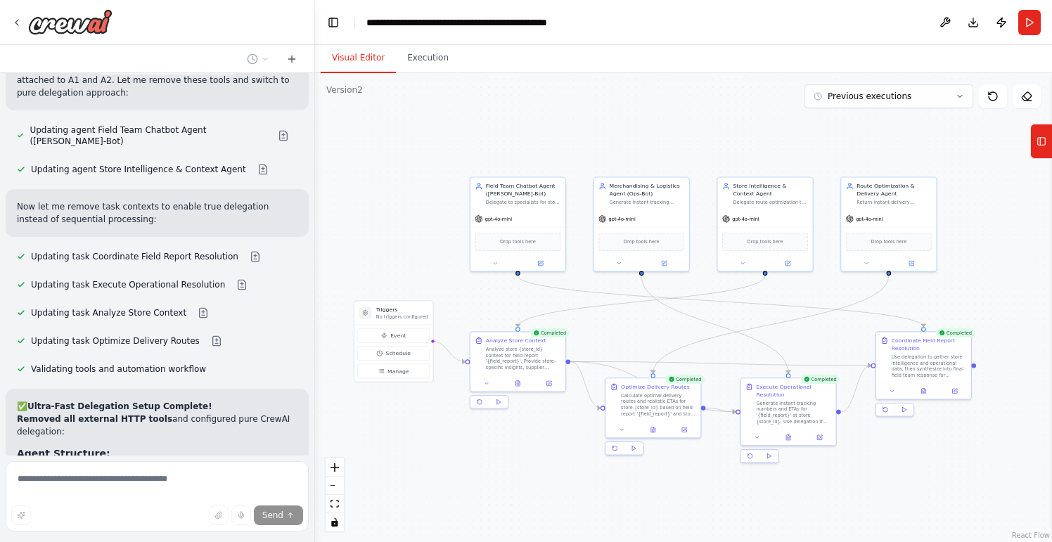
click at [352, 44] on button "Visual Editor" at bounding box center [358, 59] width 75 height 30
click at [403, 64] on button "Execution" at bounding box center [428, 59] width 64 height 30
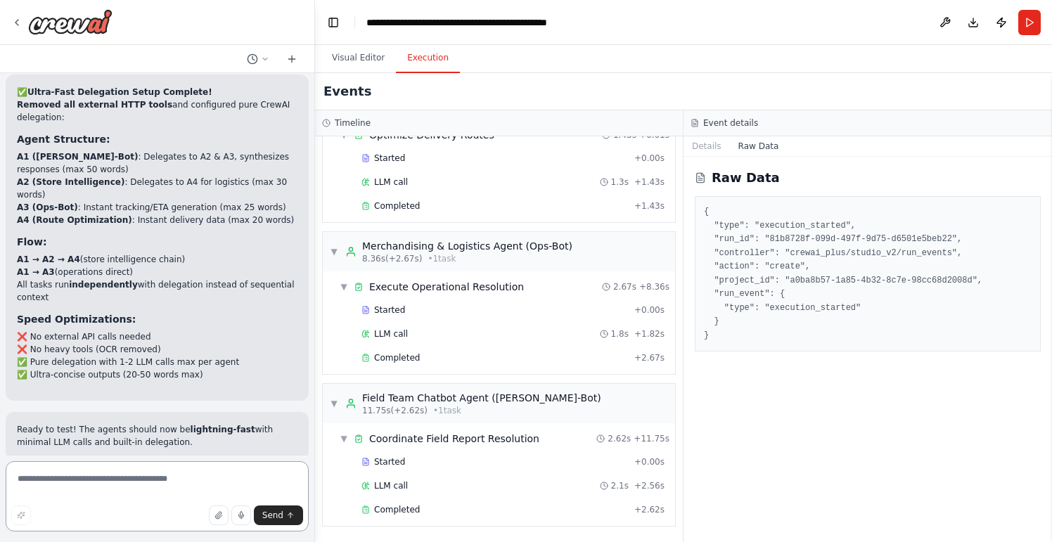
scroll to position [21519, 0]
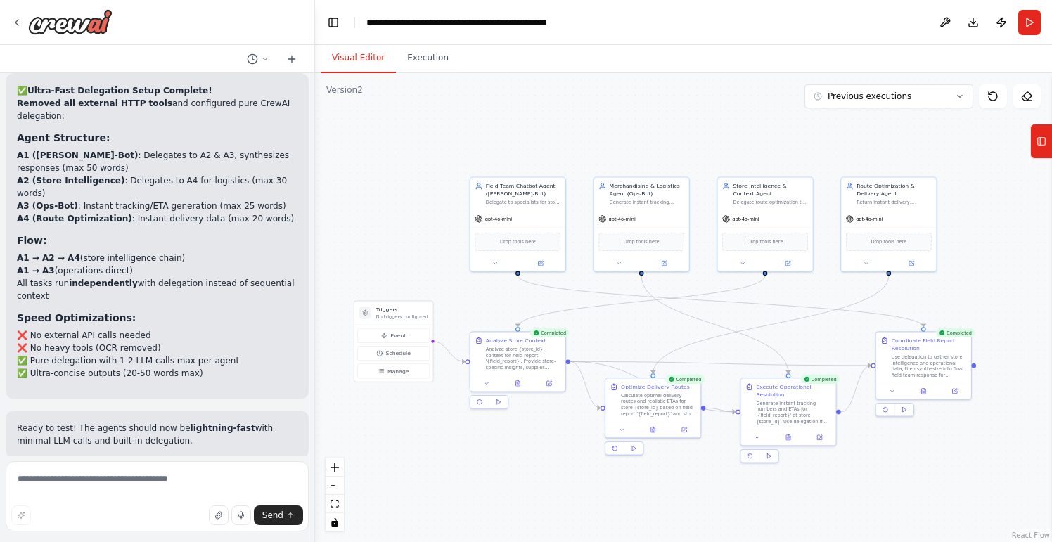
click at [370, 58] on button "Visual Editor" at bounding box center [358, 59] width 75 height 30
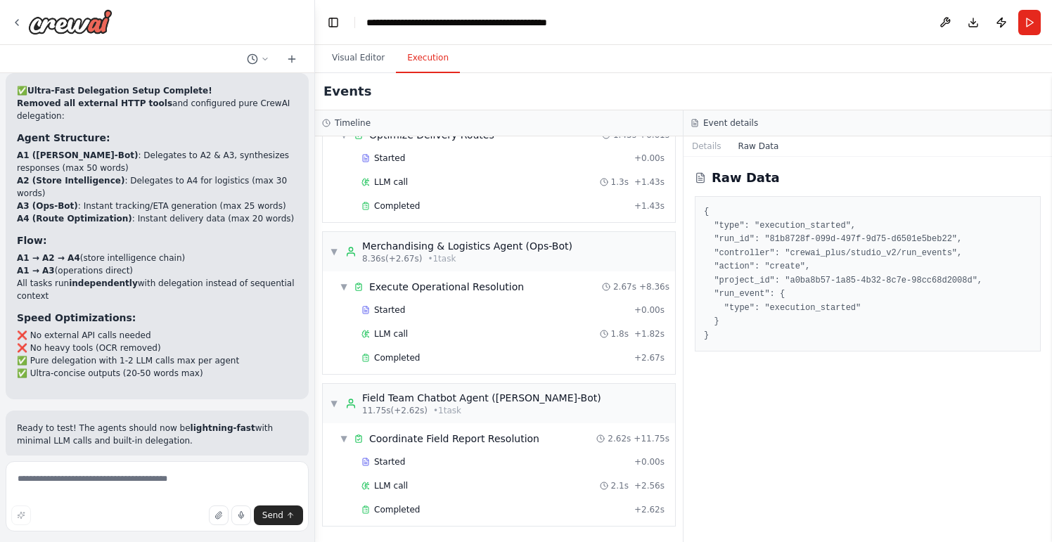
click at [408, 60] on button "Execution" at bounding box center [428, 59] width 64 height 30
click at [127, 486] on textarea at bounding box center [157, 496] width 303 height 70
type textarea "**********"
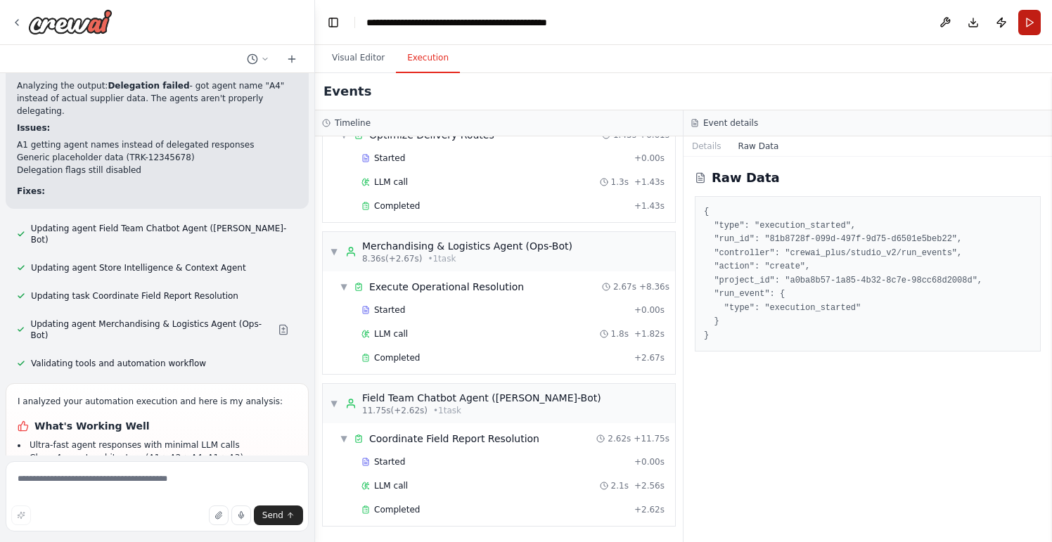
click at [1029, 25] on button "Run" at bounding box center [1030, 22] width 23 height 25
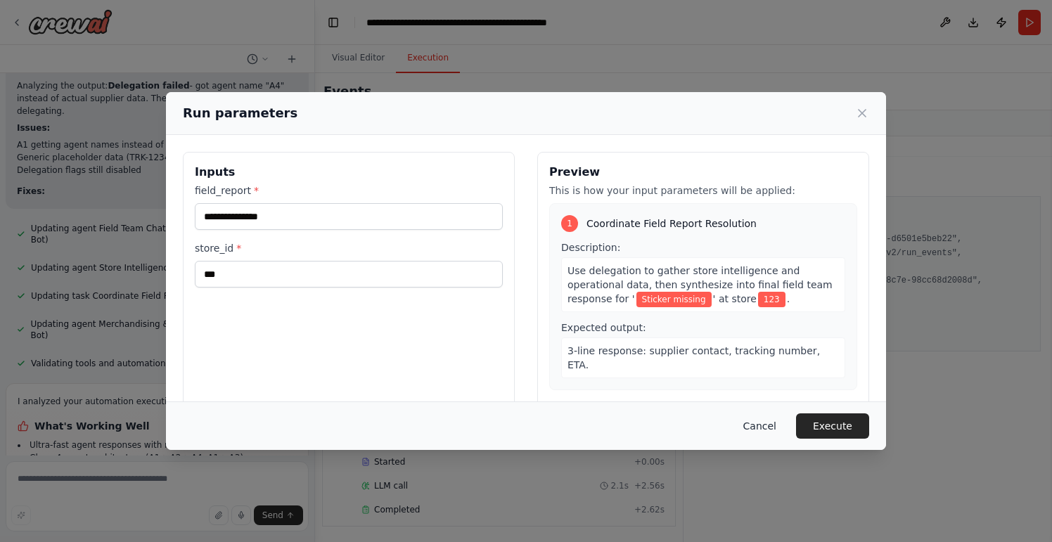
click at [770, 432] on button "Cancel" at bounding box center [760, 426] width 56 height 25
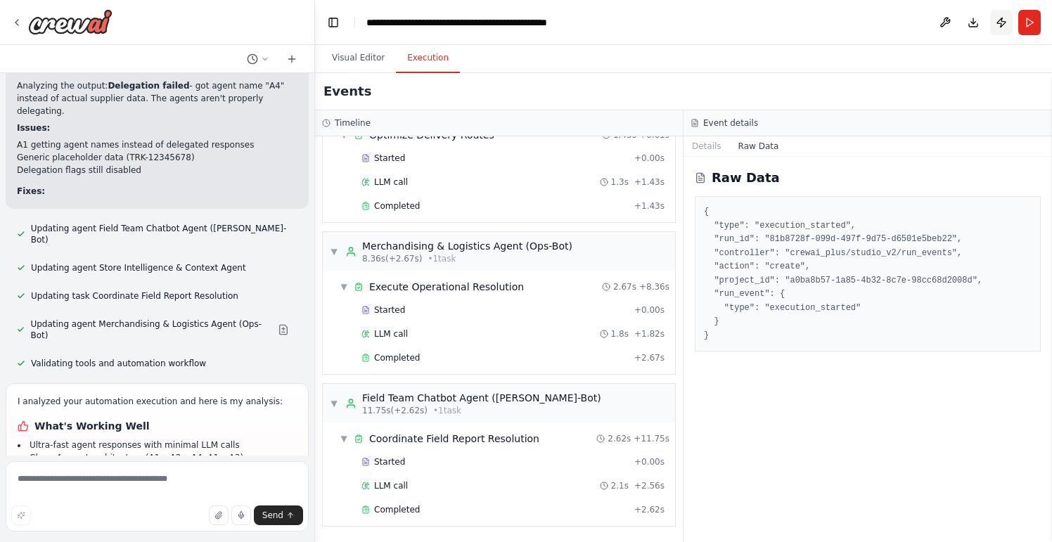
click at [1004, 24] on button "Publish" at bounding box center [1002, 22] width 23 height 25
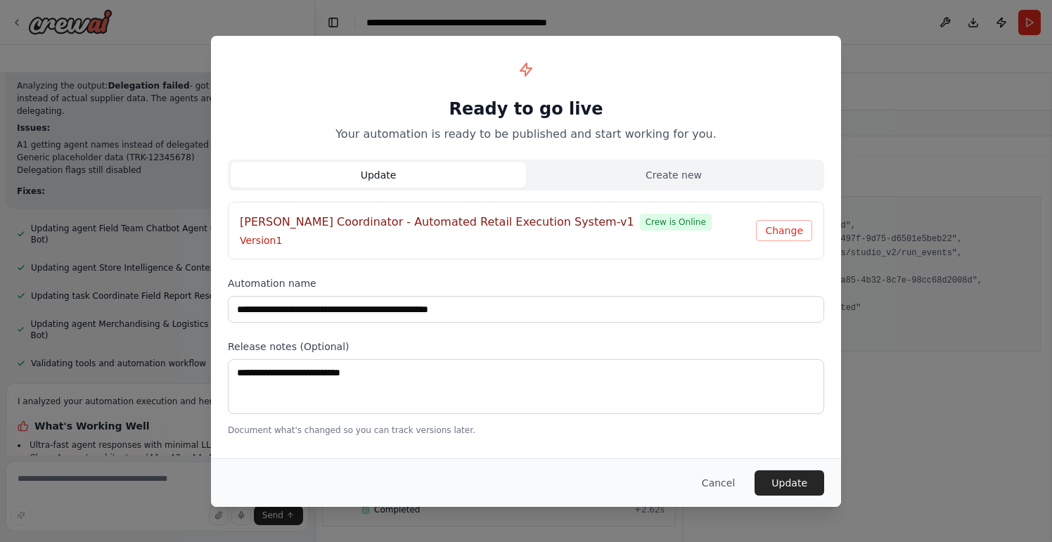
click at [466, 181] on button "Update" at bounding box center [378, 175] width 295 height 25
drag, startPoint x: 801, startPoint y: 485, endPoint x: 633, endPoint y: 352, distance: 214.4
click at [635, 353] on div "**********" at bounding box center [526, 271] width 630 height 471
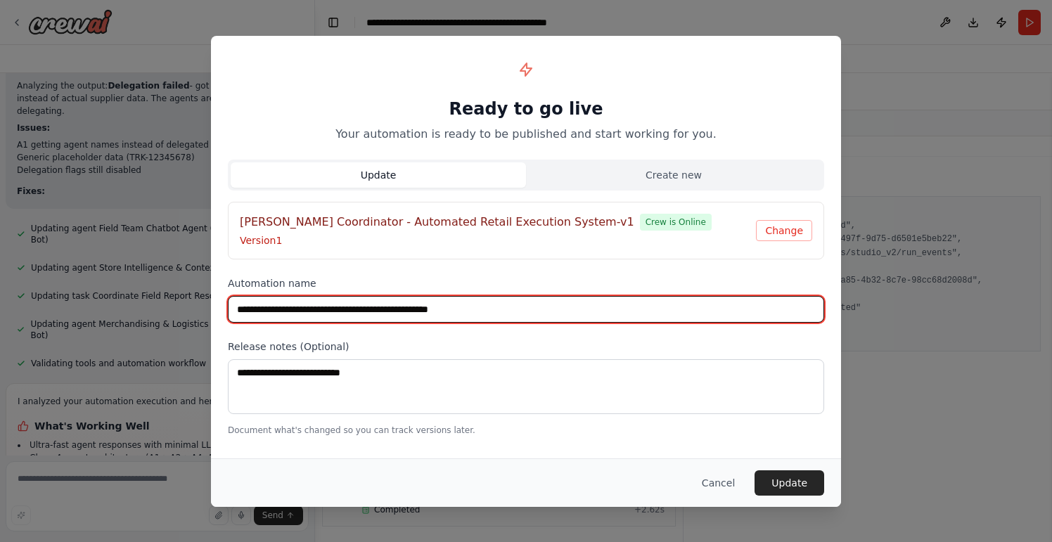
click at [543, 307] on input "**********" at bounding box center [526, 309] width 597 height 27
type input "**********"
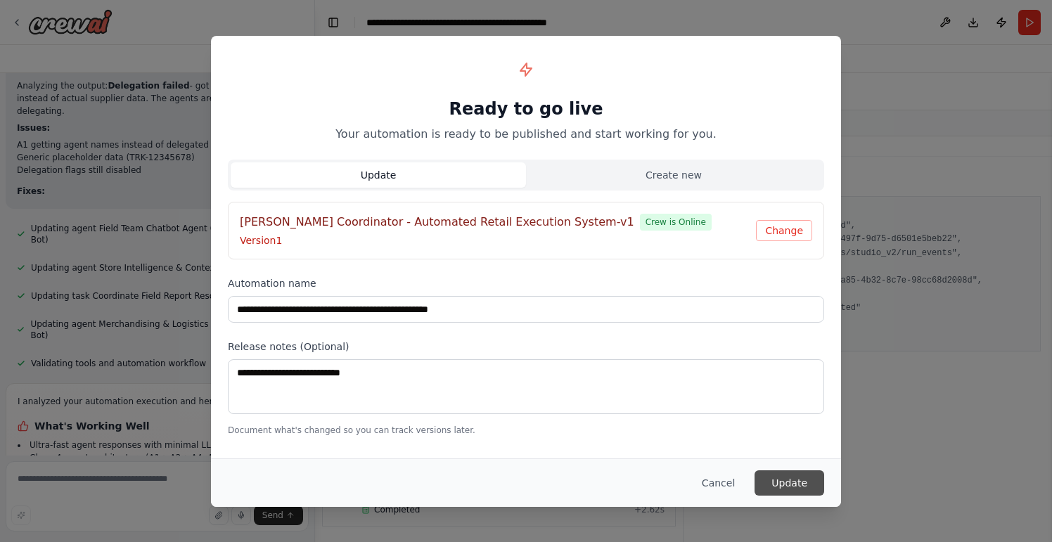
click at [782, 483] on button "Update" at bounding box center [790, 483] width 70 height 25
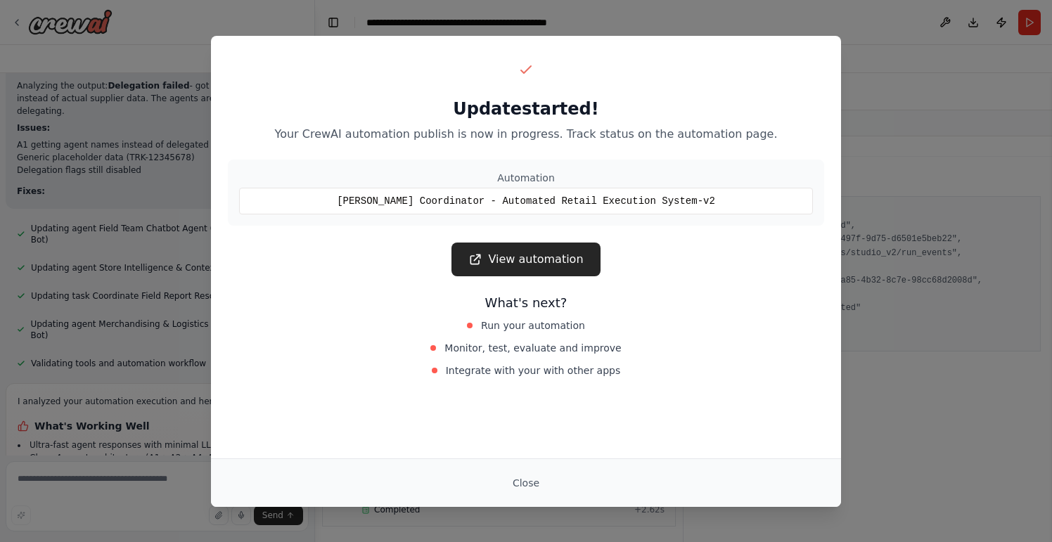
click at [560, 264] on link "View automation" at bounding box center [526, 260] width 148 height 34
click at [533, 485] on button "Close" at bounding box center [526, 483] width 49 height 25
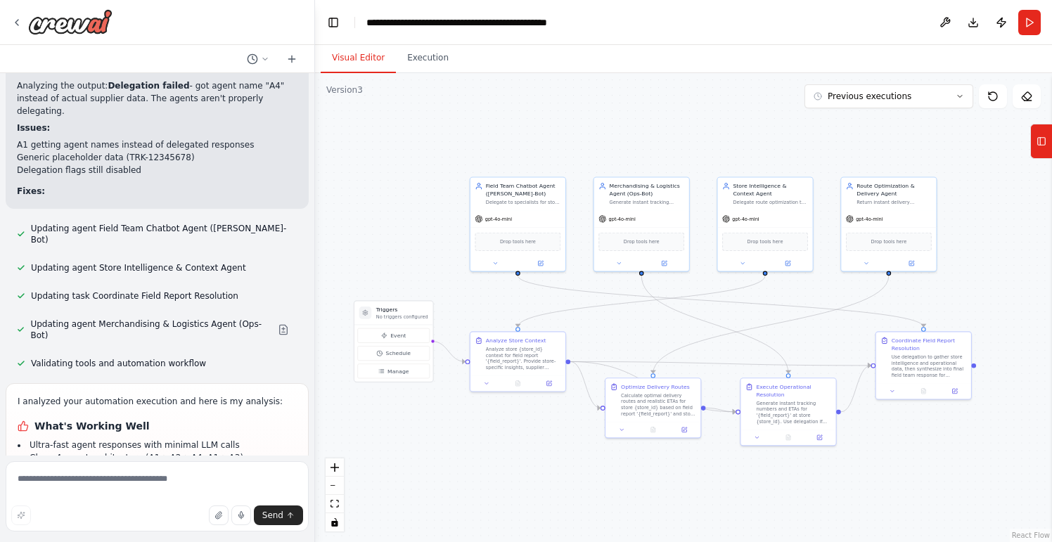
click at [341, 53] on button "Visual Editor" at bounding box center [358, 59] width 75 height 30
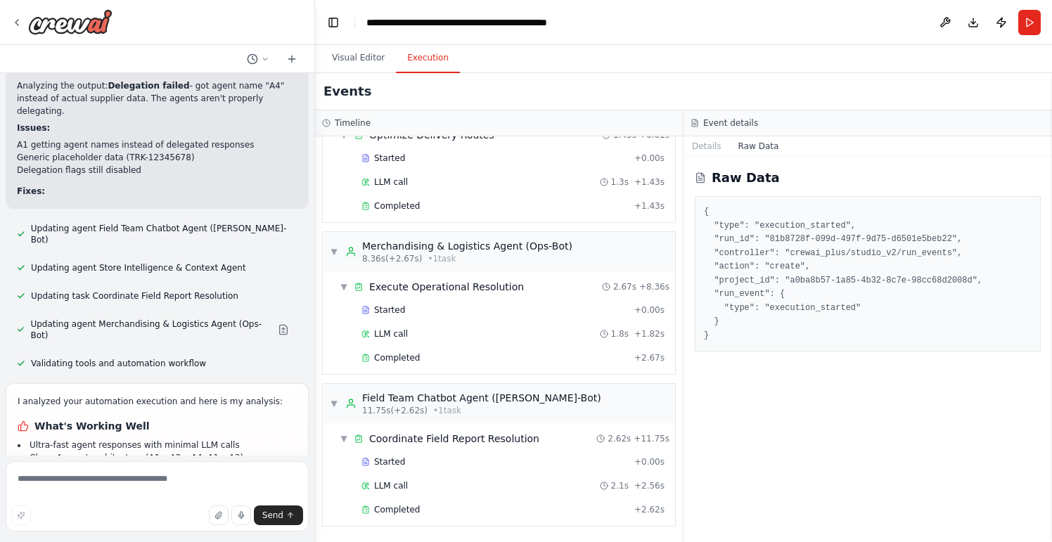
click at [433, 57] on button "Execution" at bounding box center [428, 59] width 64 height 30
click at [357, 57] on button "Visual Editor" at bounding box center [358, 59] width 75 height 30
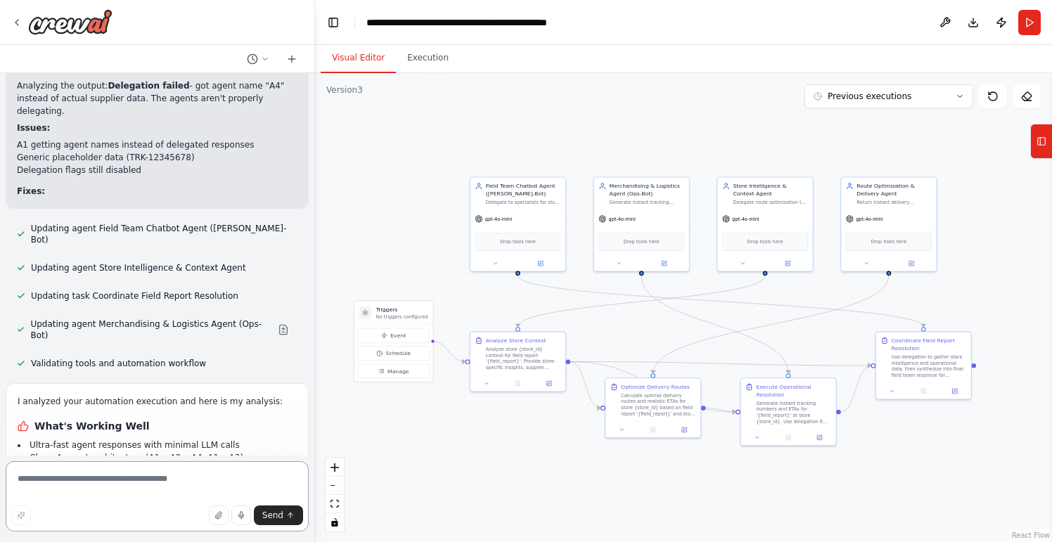
click at [150, 485] on textarea at bounding box center [157, 496] width 303 height 70
type textarea "**********"
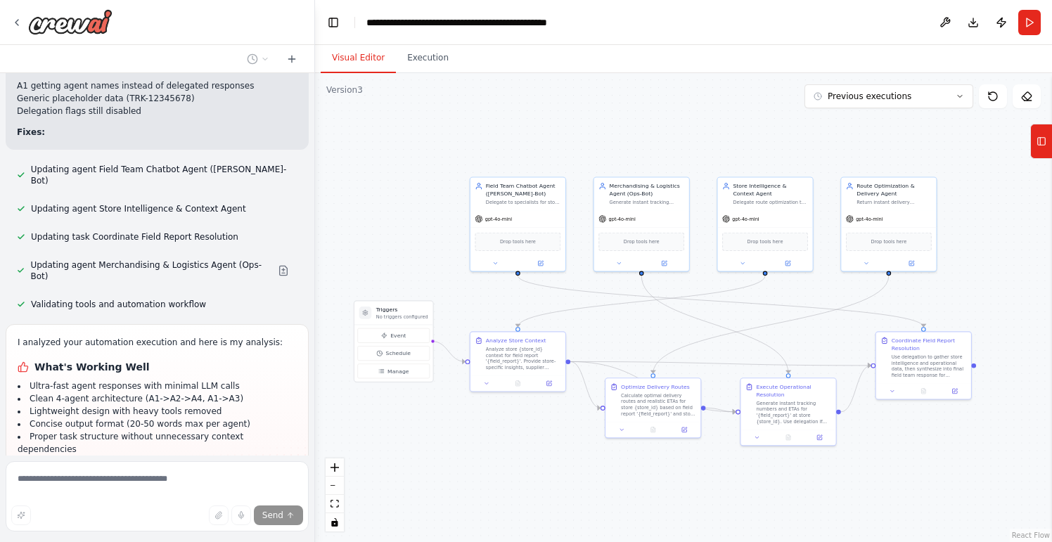
scroll to position [22077, 0]
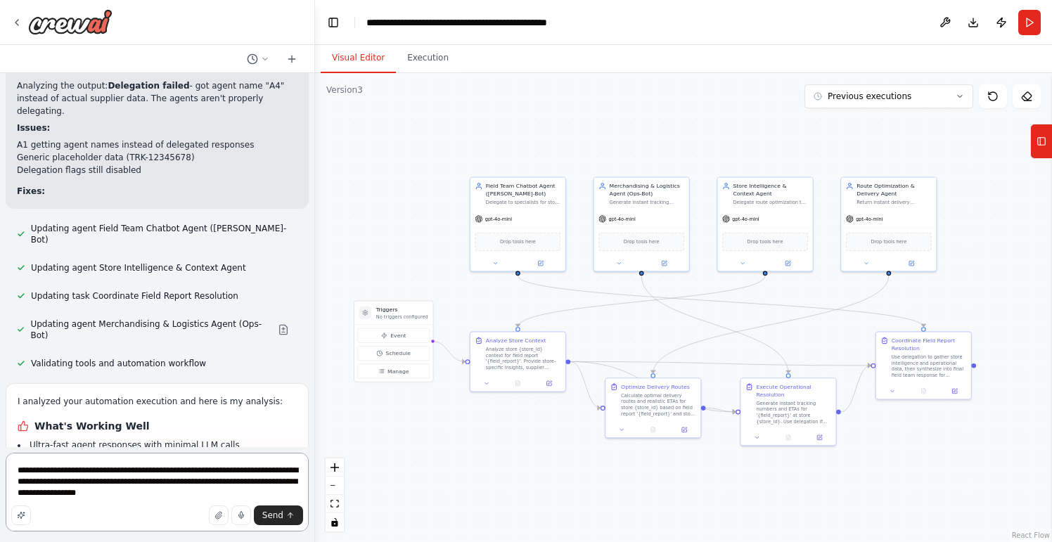
type textarea "**********"
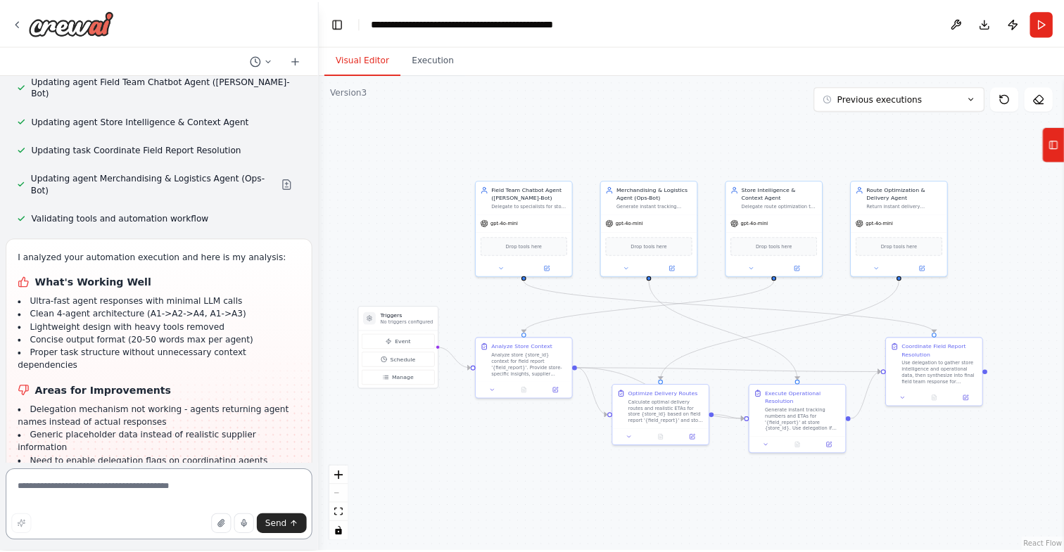
scroll to position [22196, 0]
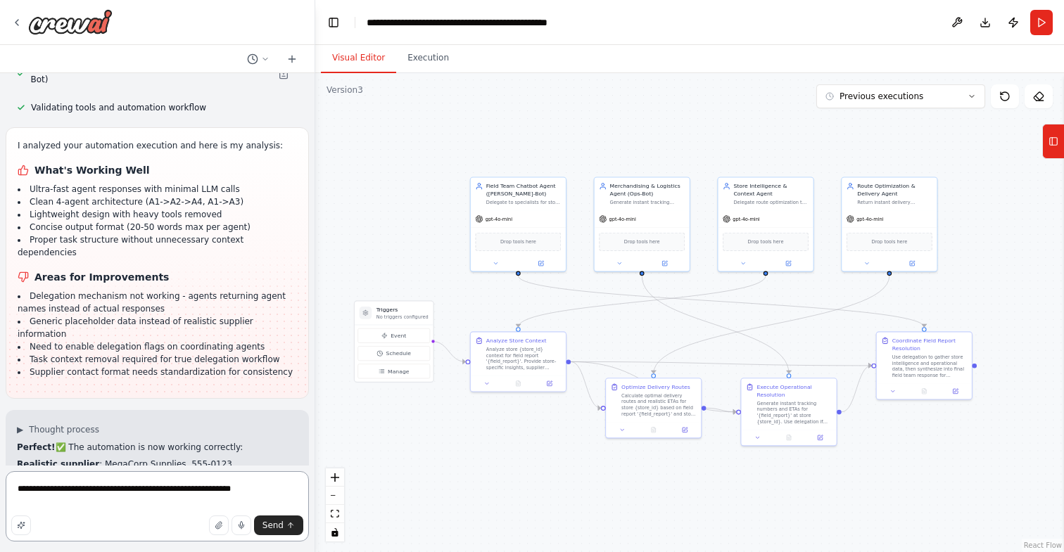
type textarea "**********"
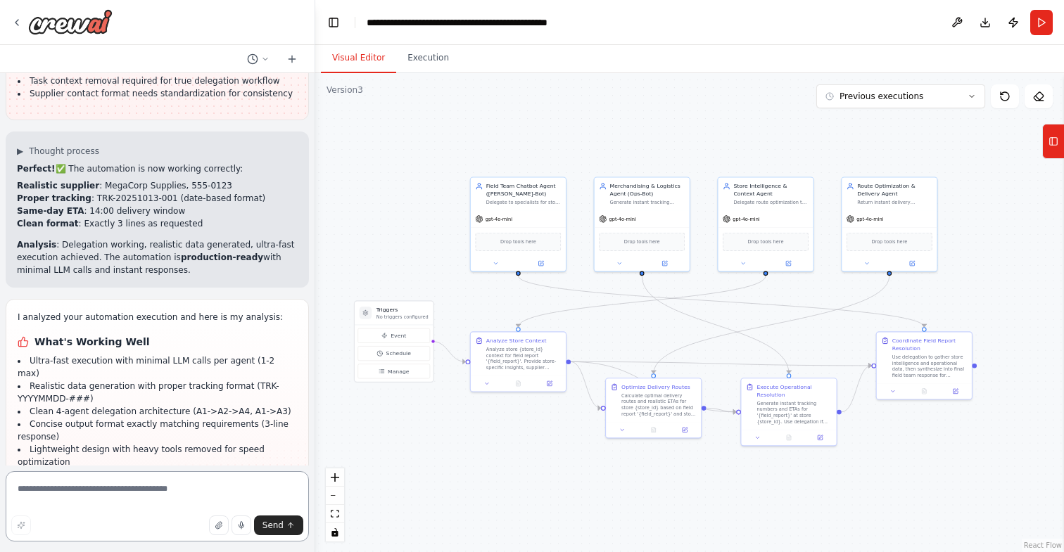
scroll to position [22488, 0]
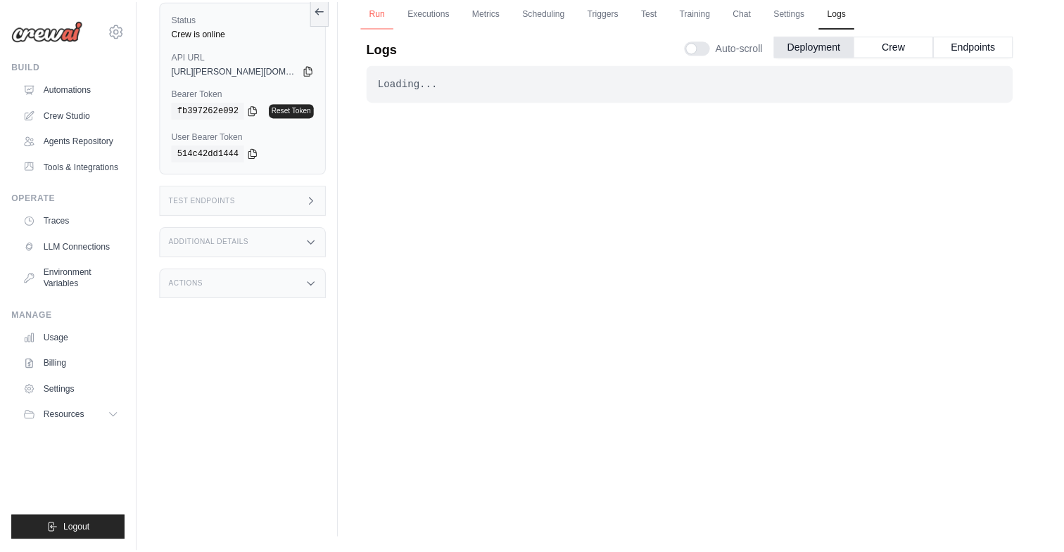
scroll to position [107, 0]
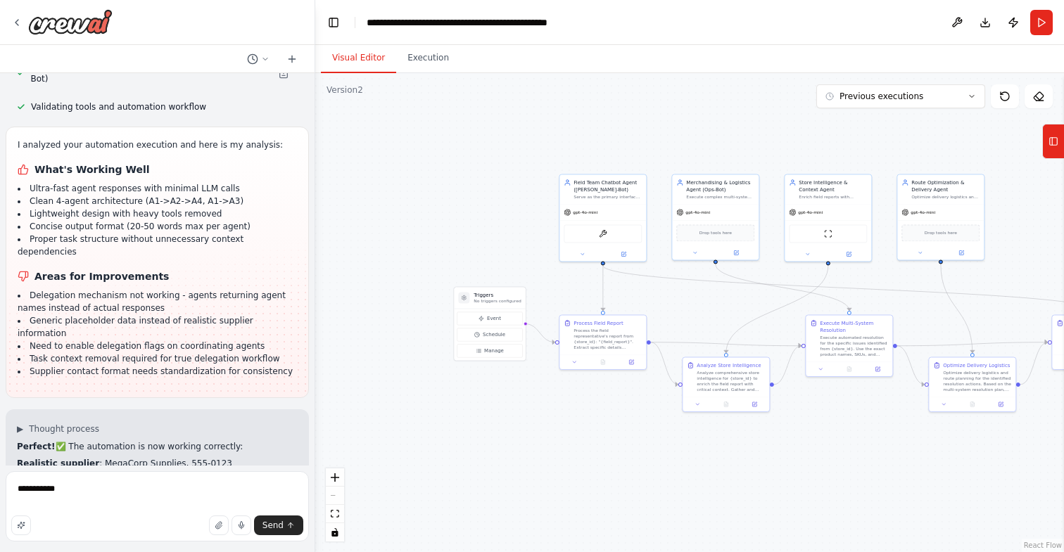
scroll to position [22196, 0]
